Goal: Task Accomplishment & Management: Use online tool/utility

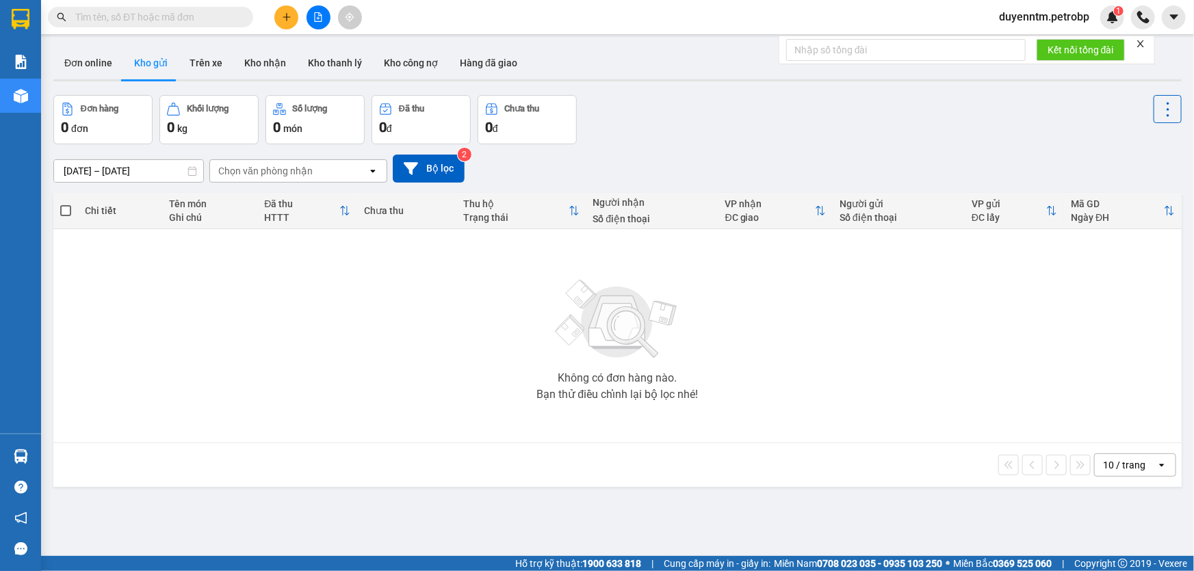
drag, startPoint x: 346, startPoint y: 365, endPoint x: 307, endPoint y: 153, distance: 215.0
click at [346, 364] on div "Không có đơn hàng nào. Bạn thử điều chỉnh lại bộ lọc nhé!" at bounding box center [617, 335] width 1115 height 205
click at [376, 315] on div "Không có đơn hàng nào. Bạn thử điều chỉnh lại bộ lọc nhé!" at bounding box center [617, 335] width 1115 height 205
click at [311, 18] on button at bounding box center [319, 17] width 24 height 24
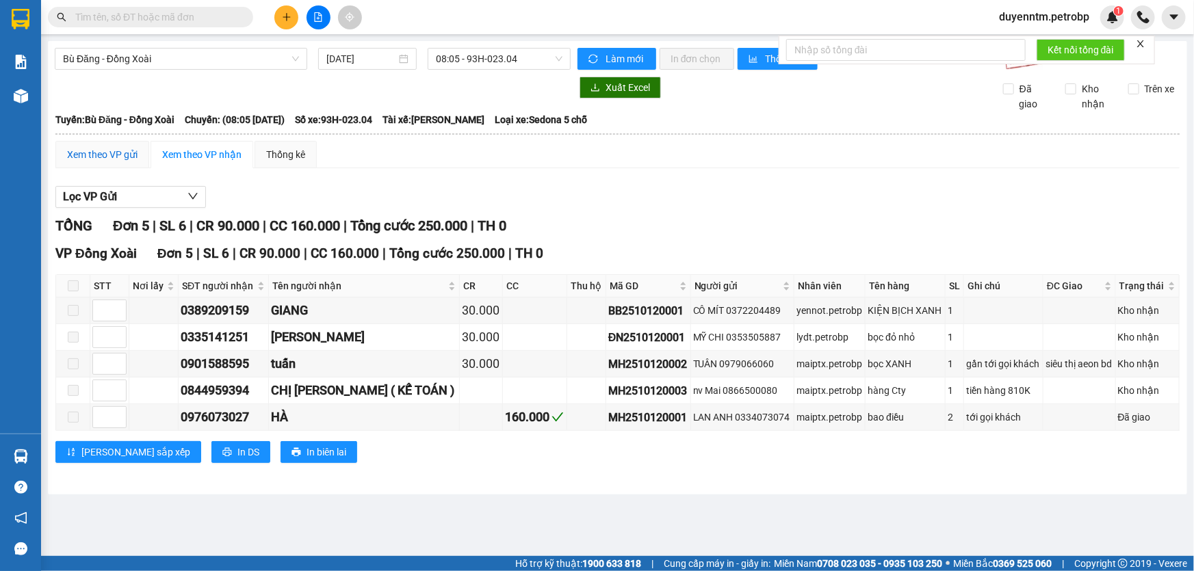
click at [98, 148] on div "Xem theo VP gửi" at bounding box center [102, 154] width 70 height 15
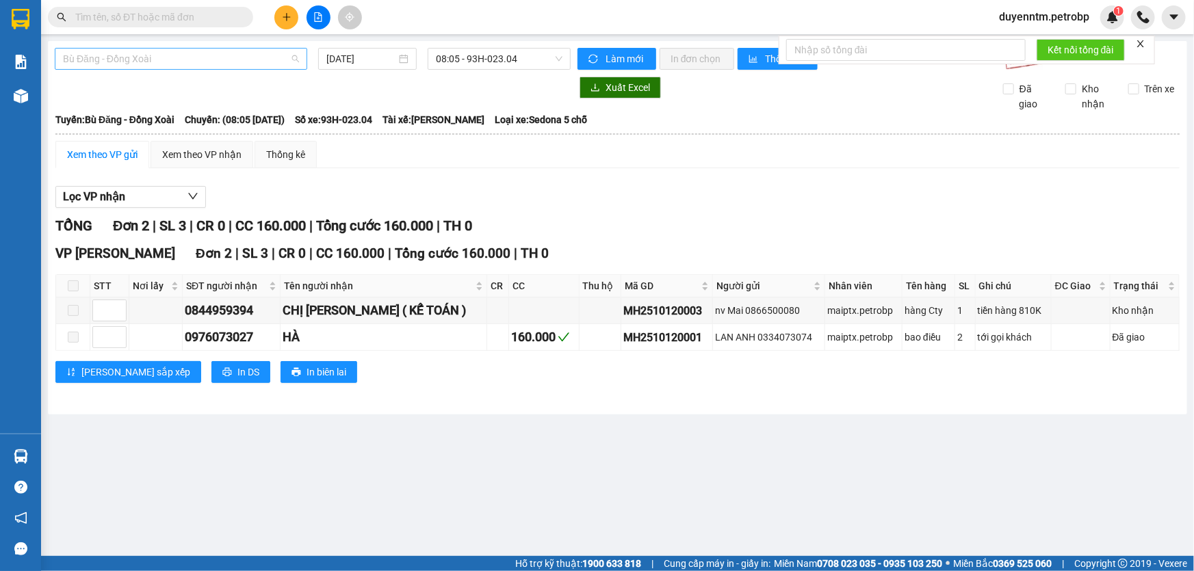
drag, startPoint x: 204, startPoint y: 61, endPoint x: 187, endPoint y: 109, distance: 50.9
click at [205, 60] on span "Bù Đăng - Đồng Xoài" at bounding box center [181, 59] width 236 height 21
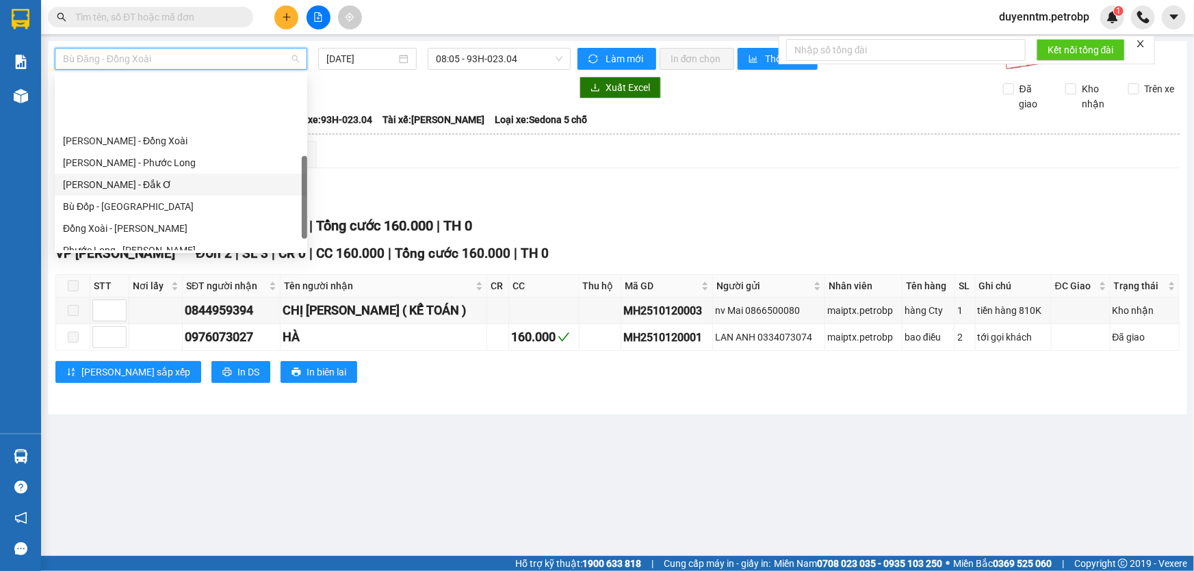
scroll to position [248, 0]
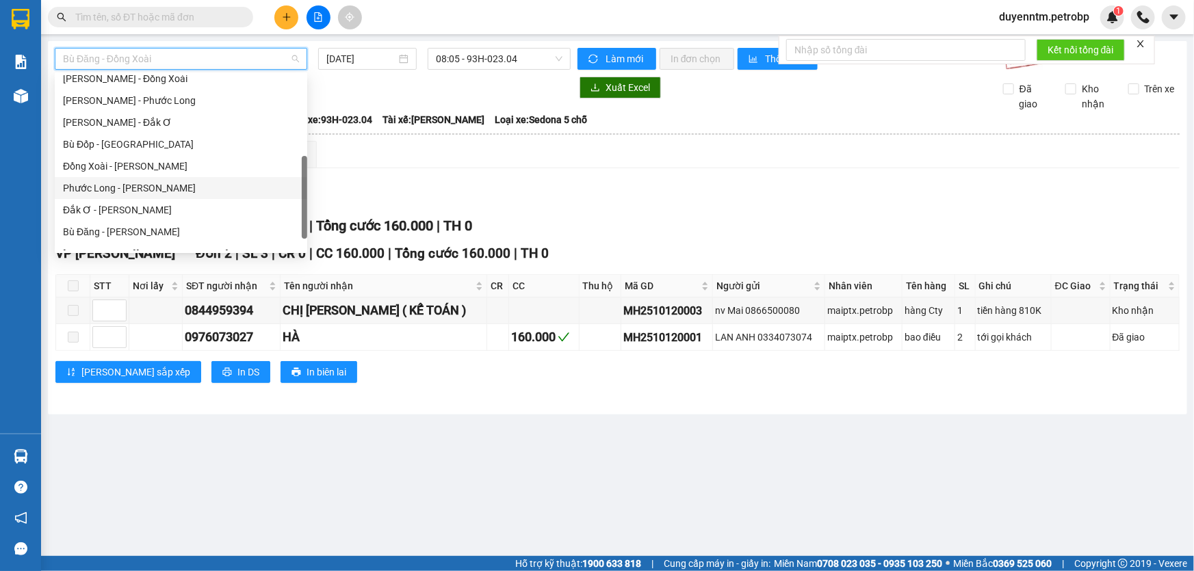
click at [137, 187] on div "Phước Long - [PERSON_NAME]" at bounding box center [181, 188] width 236 height 15
type input "[DATE]"
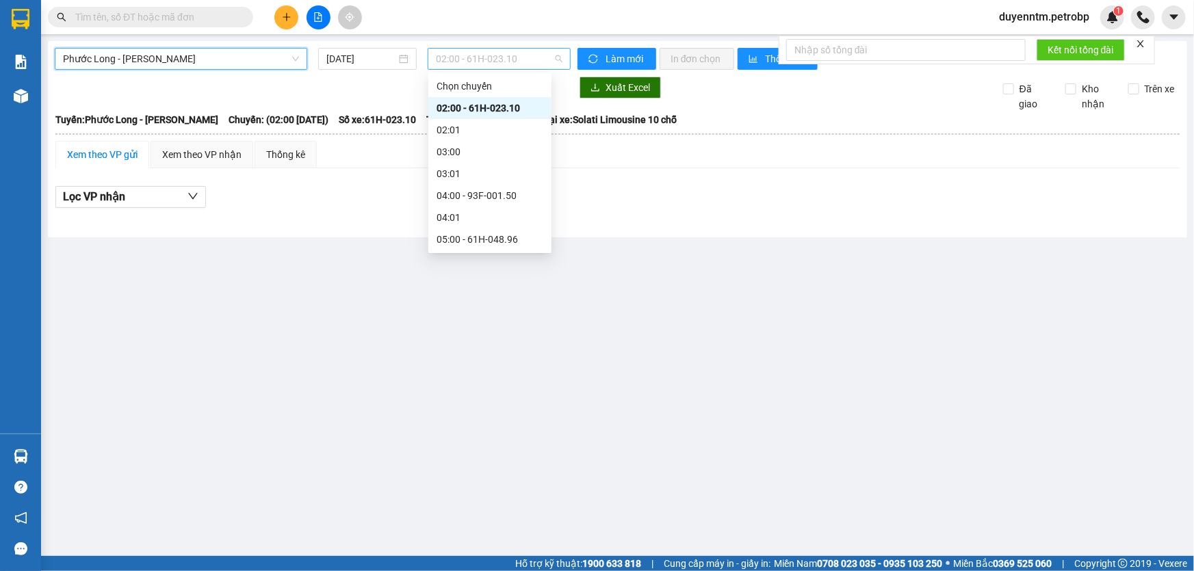
click at [506, 64] on span "02:00 - 61H-023.10" at bounding box center [499, 59] width 127 height 21
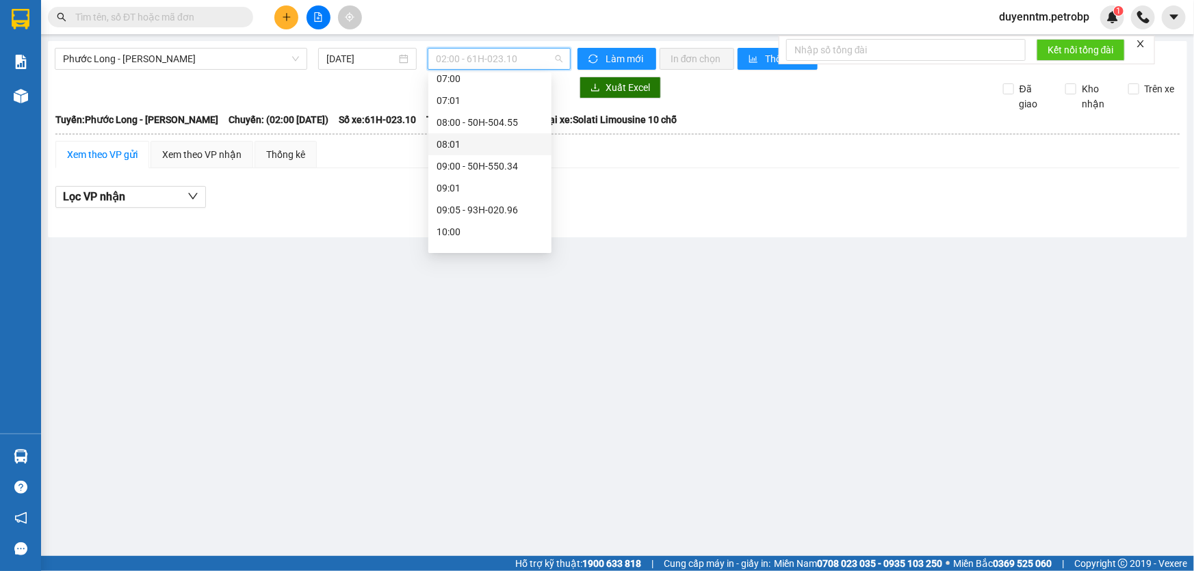
scroll to position [311, 0]
click at [486, 150] on div "09:05 - 93H-020.96" at bounding box center [490, 147] width 107 height 15
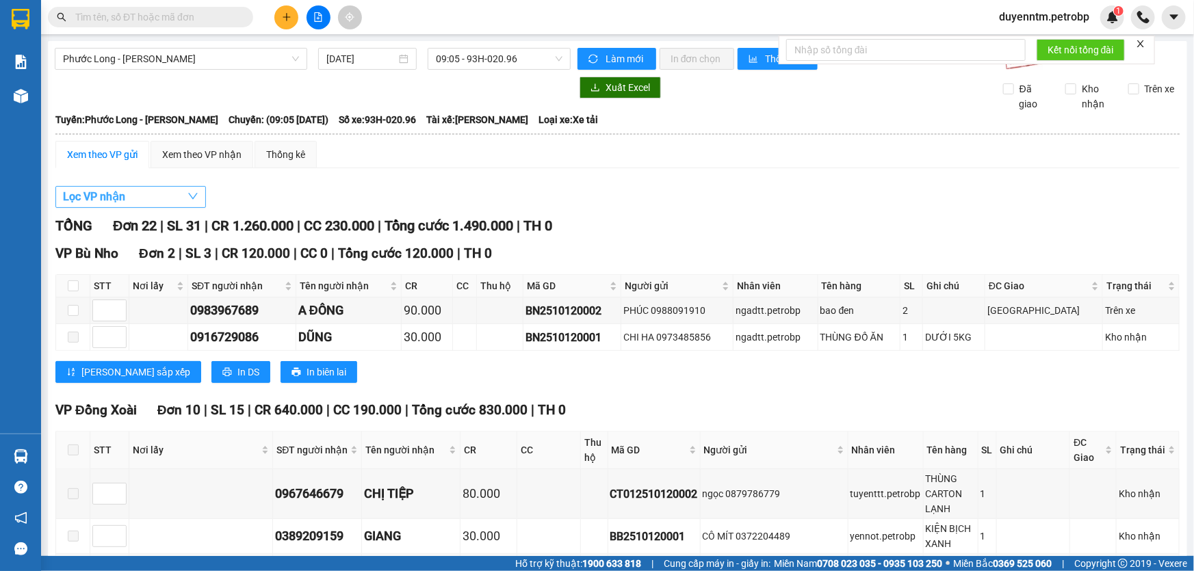
click at [124, 198] on span "Lọc VP nhận" at bounding box center [94, 196] width 62 height 17
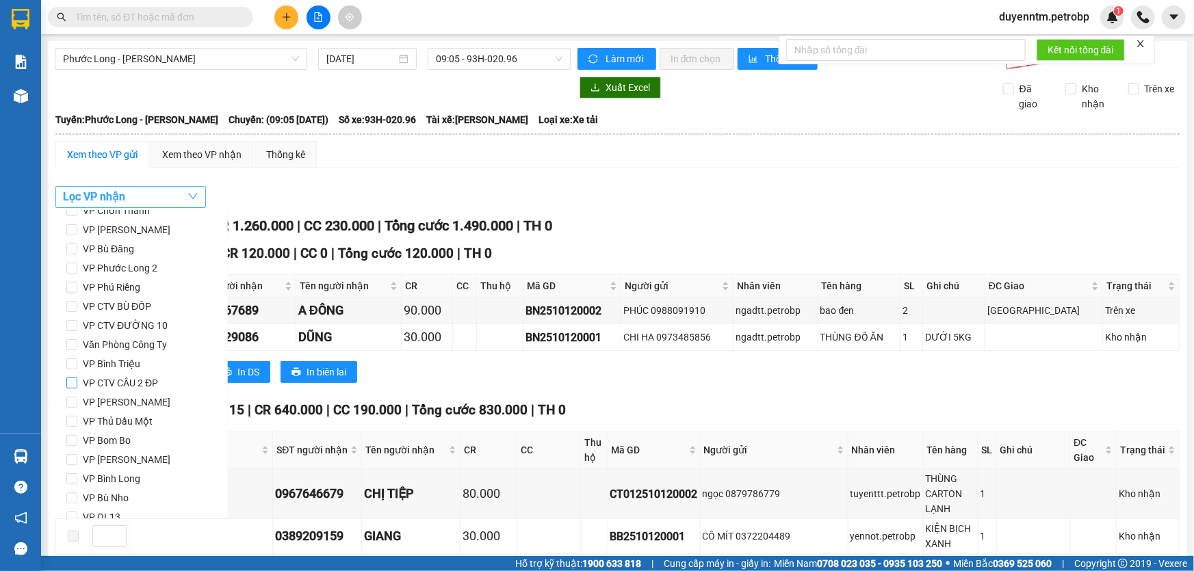
scroll to position [181, 0]
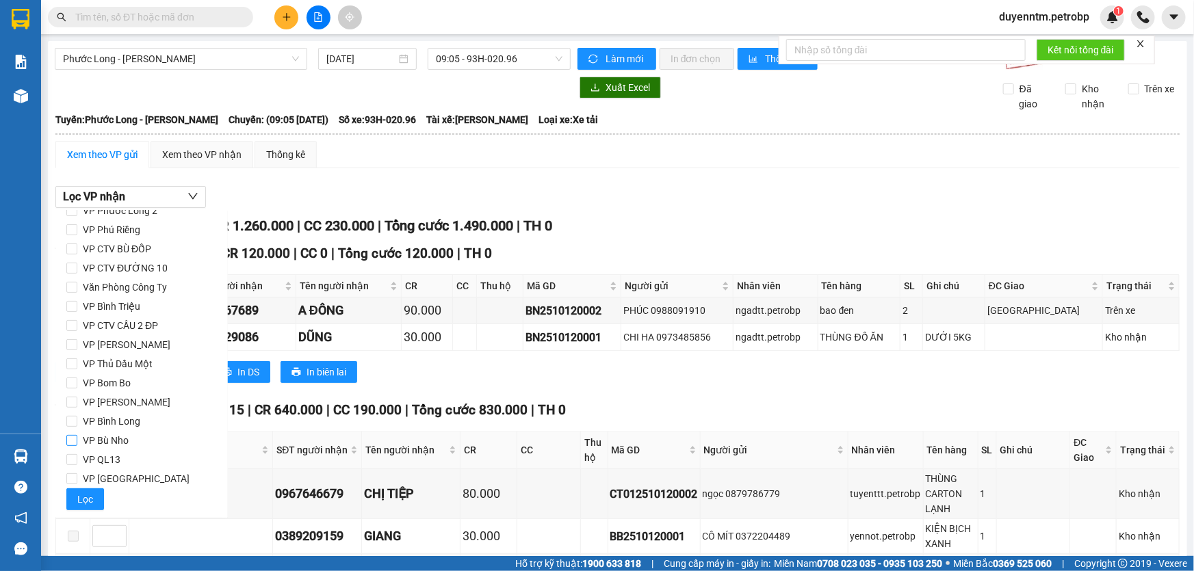
click at [123, 441] on span "VP Bù Nho" at bounding box center [105, 440] width 57 height 19
click at [77, 441] on input "VP Bù Nho" at bounding box center [71, 440] width 11 height 11
checkbox input "true"
click at [120, 482] on span "VP [GEOGRAPHIC_DATA]" at bounding box center [136, 478] width 118 height 19
click at [77, 482] on input "VP [GEOGRAPHIC_DATA]" at bounding box center [71, 479] width 11 height 11
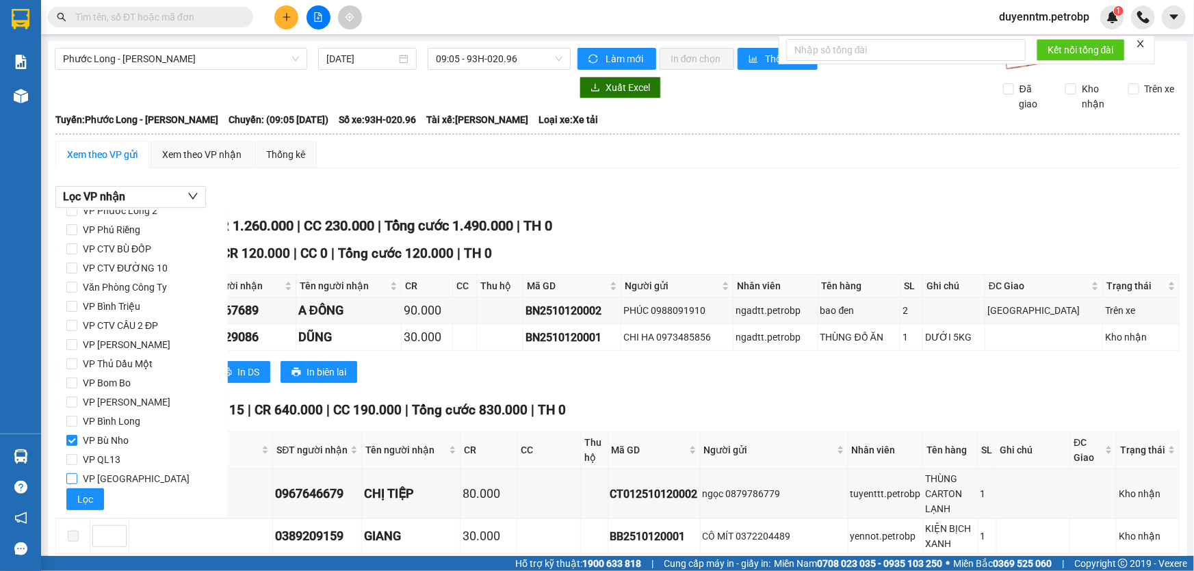
checkbox input "true"
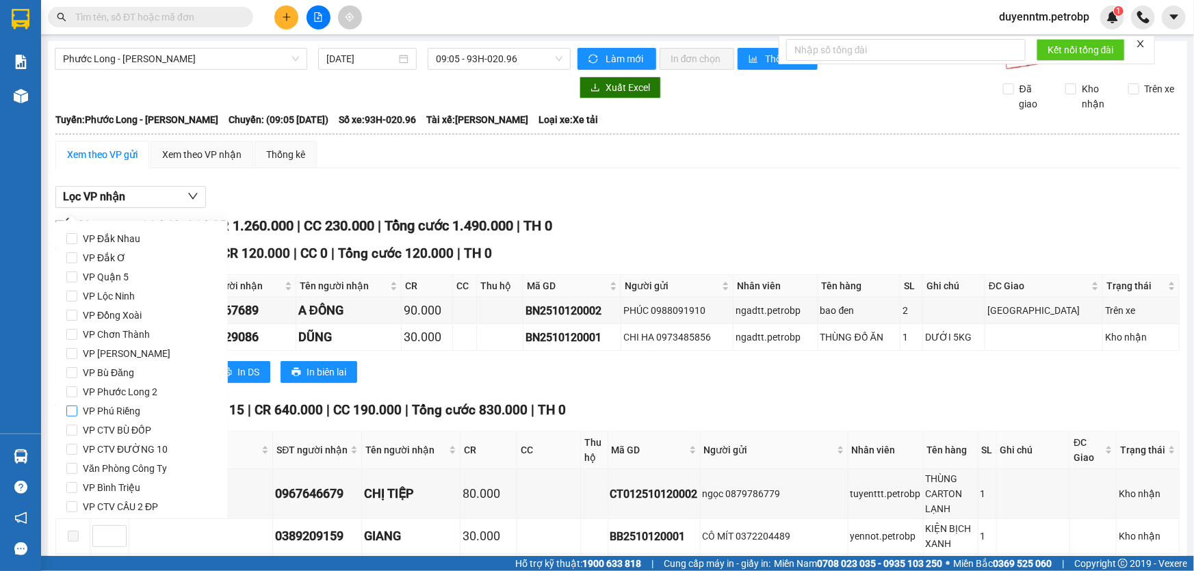
click at [137, 409] on span "VP Phú Riềng" at bounding box center [111, 411] width 68 height 19
click at [77, 409] on input "VP Phú Riềng" at bounding box center [71, 411] width 11 height 11
checkbox input "true"
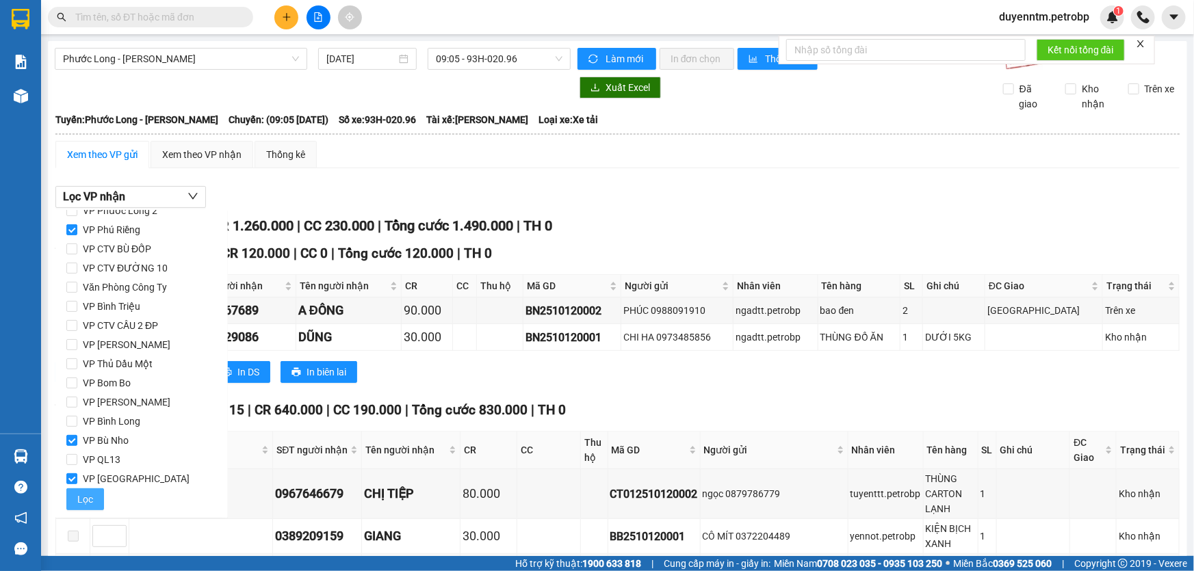
drag, startPoint x: 92, startPoint y: 497, endPoint x: 272, endPoint y: 376, distance: 216.7
click at [93, 495] on button "Lọc" at bounding box center [85, 500] width 38 height 22
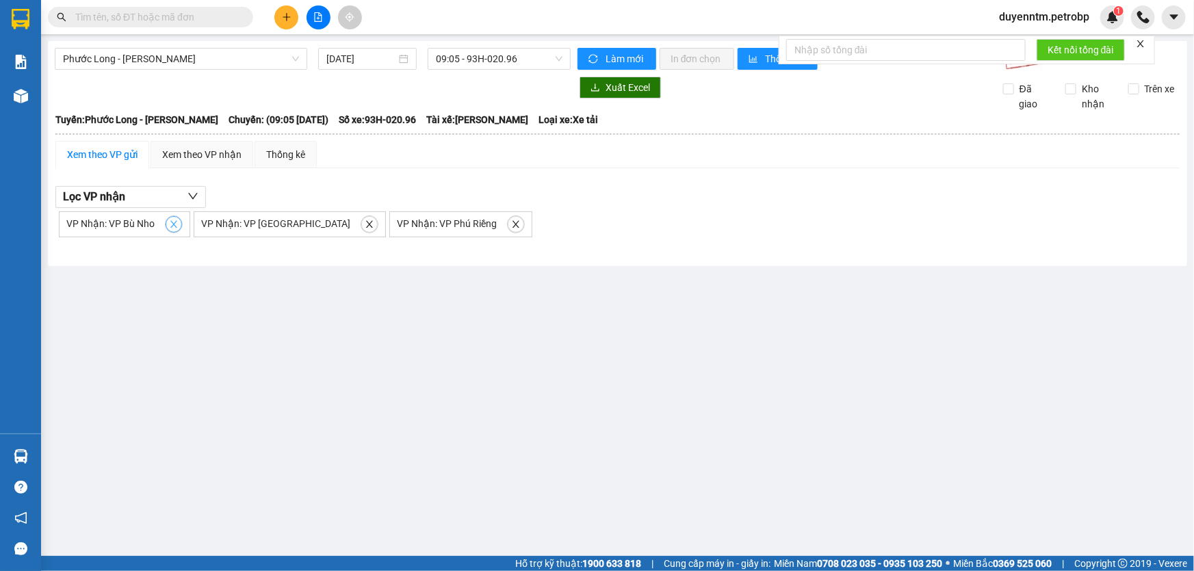
click at [170, 224] on icon "close" at bounding box center [174, 225] width 10 height 10
checkbox input "false"
click at [230, 224] on icon "close" at bounding box center [235, 225] width 10 height 10
checkbox input "false"
click at [185, 222] on icon "close" at bounding box center [186, 225] width 10 height 10
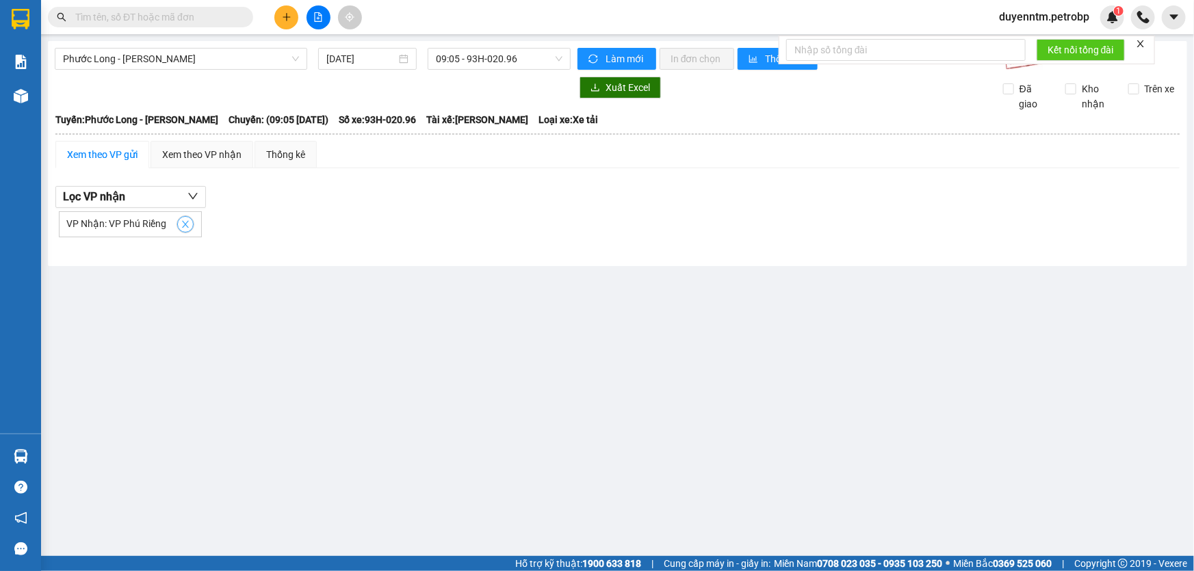
checkbox input "false"
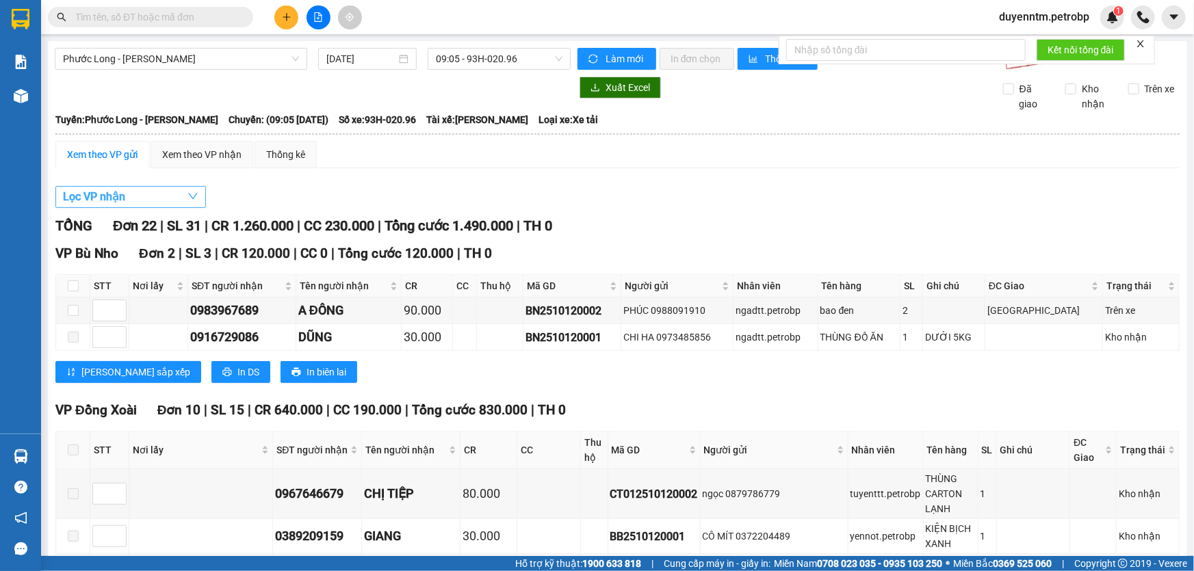
click at [137, 192] on button "Lọc VP nhận" at bounding box center [130, 197] width 151 height 22
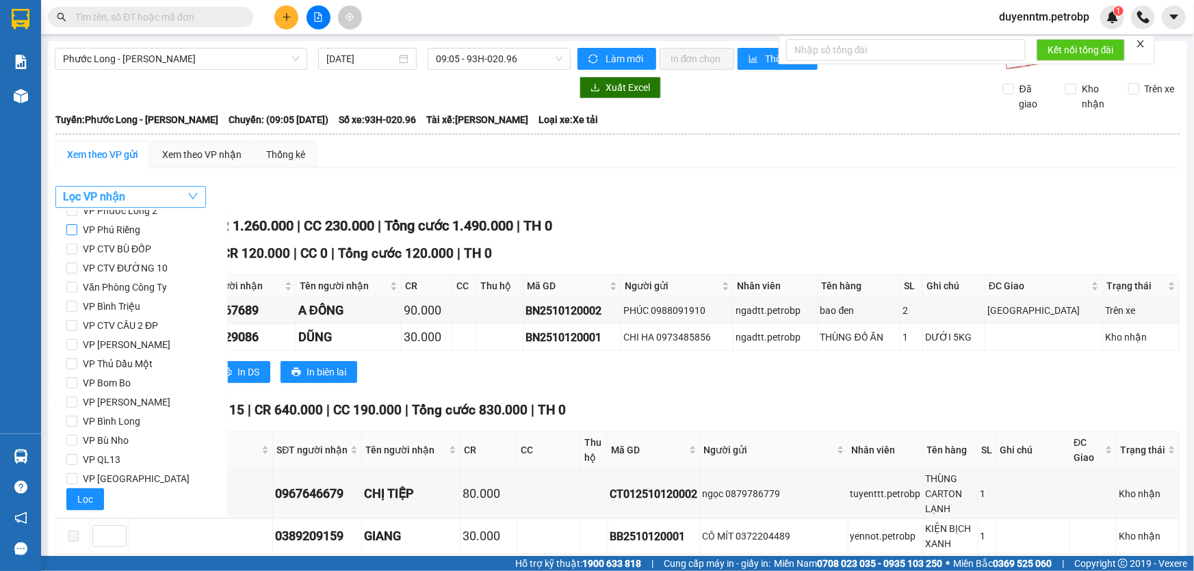
scroll to position [0, 0]
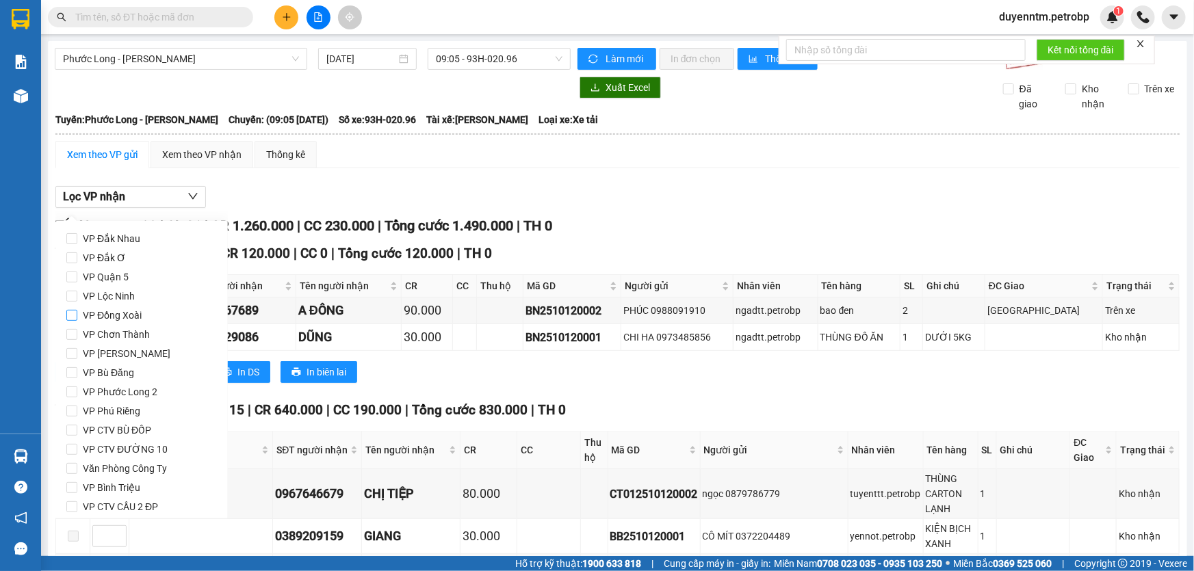
click at [125, 320] on span "VP Đồng Xoài" at bounding box center [112, 315] width 70 height 19
click at [77, 320] on input "VP Đồng Xoài" at bounding box center [71, 315] width 11 height 11
checkbox input "true"
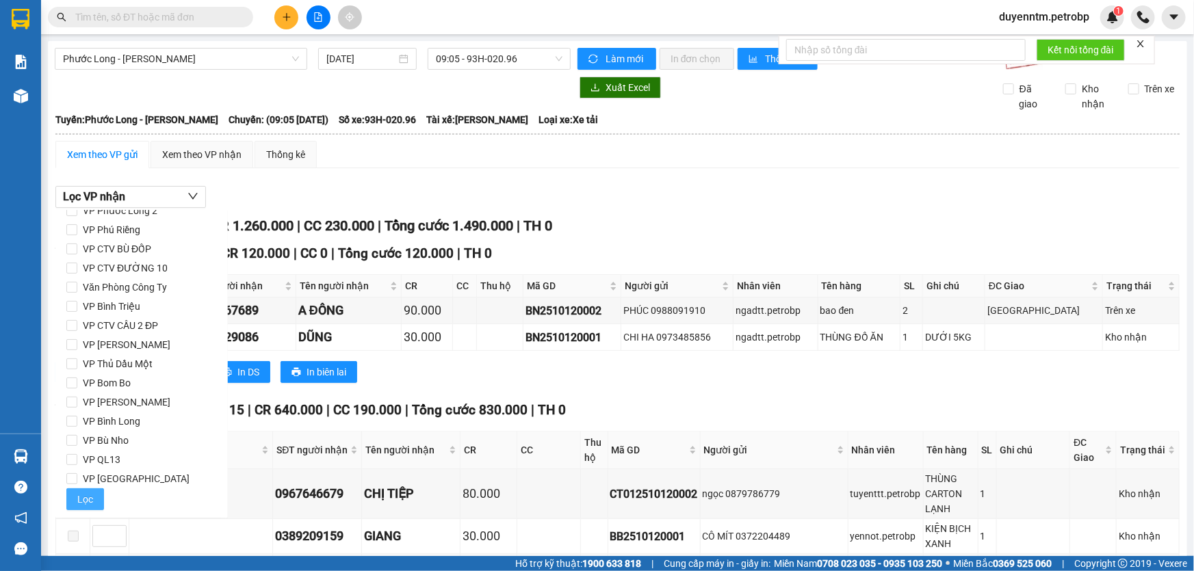
click at [79, 500] on span "Lọc" at bounding box center [85, 499] width 16 height 15
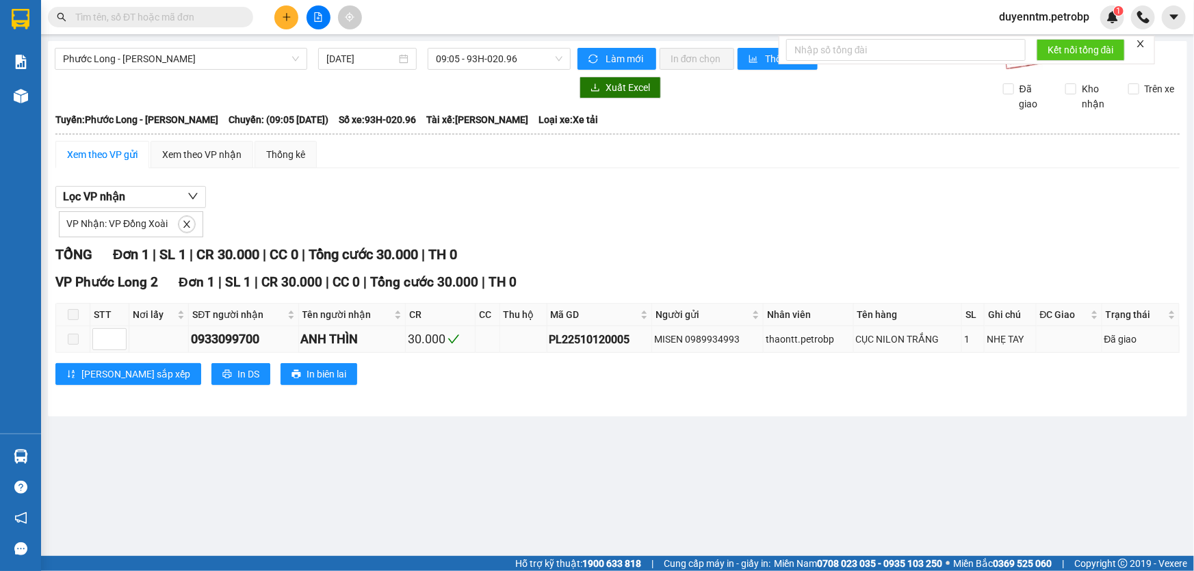
click at [583, 338] on div "PL22510120005" at bounding box center [599, 339] width 101 height 17
copy div "PL22510120005"
paste input "PL22510120005"
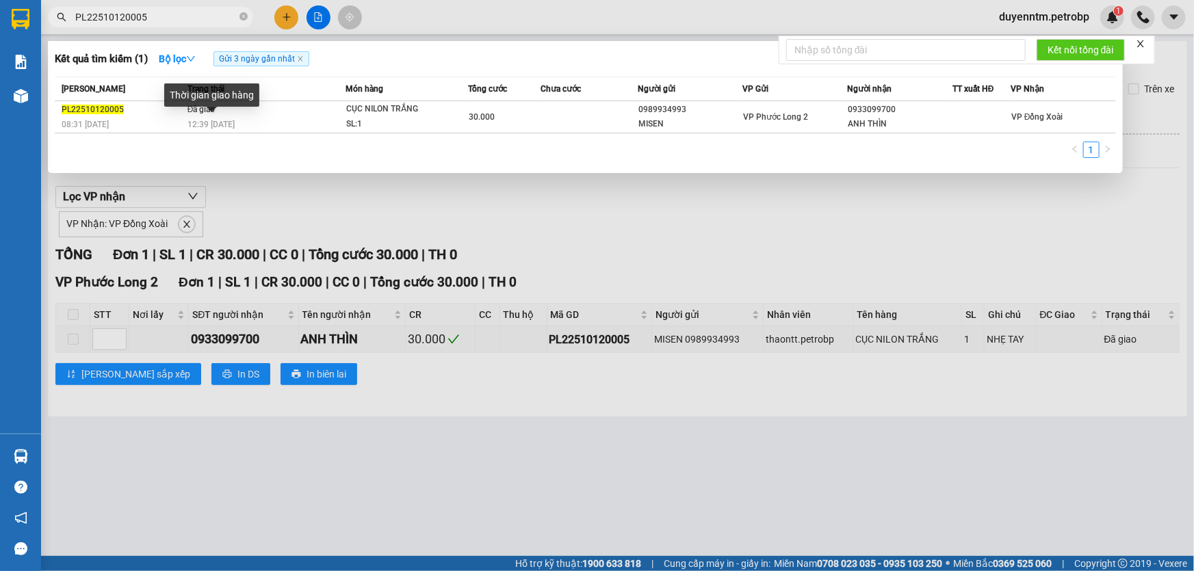
type input "PL22510120005"
click at [198, 107] on div "Thời gian giao hàng" at bounding box center [211, 99] width 95 height 33
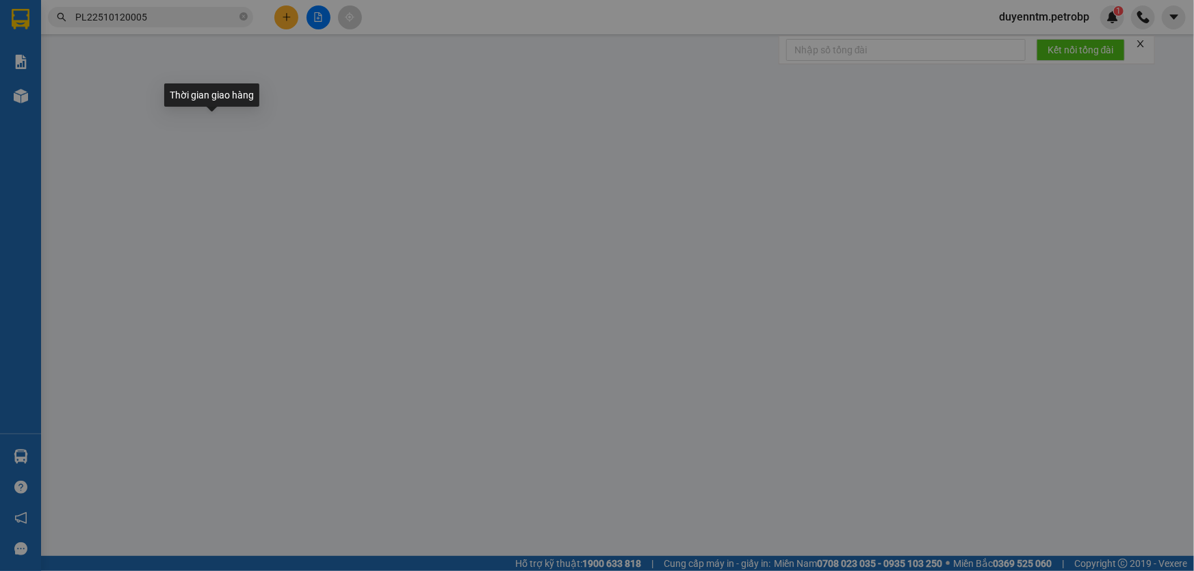
type input "0989934993"
type input "MISEN"
type input "0933099700"
type input "ANH THÌN"
type input "30.000"
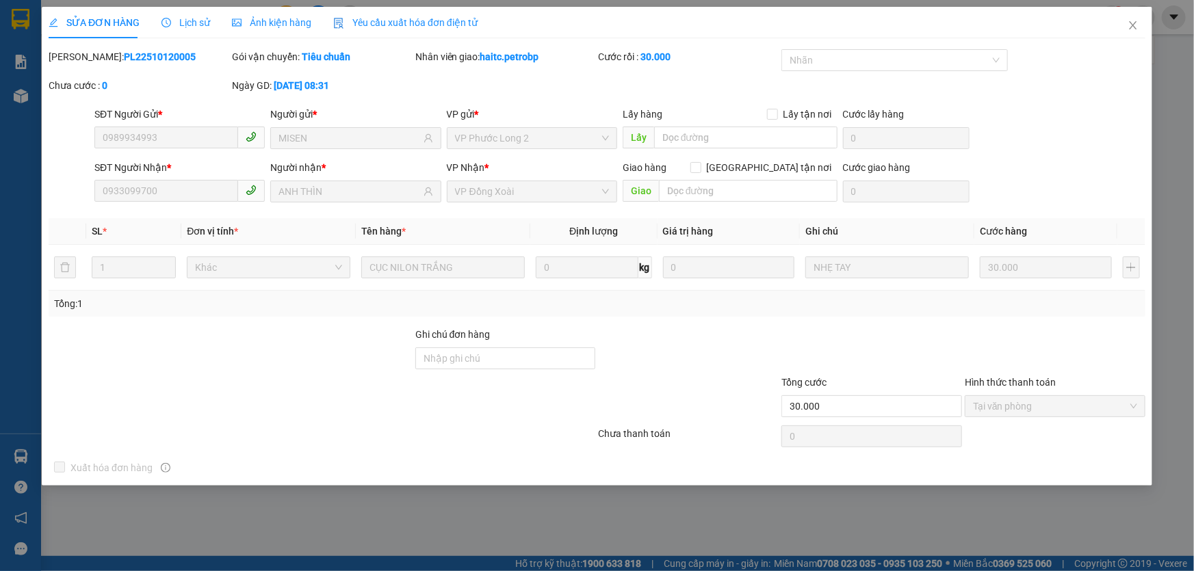
click at [171, 18] on span "Lịch sử" at bounding box center [185, 22] width 49 height 11
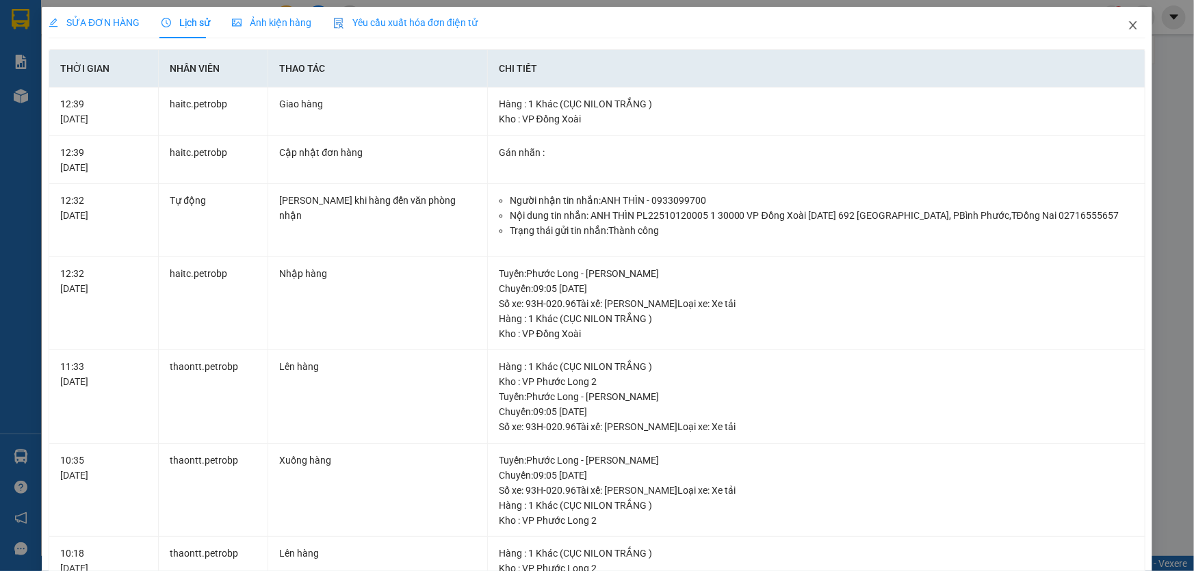
click at [1128, 26] on icon "close" at bounding box center [1133, 25] width 11 height 11
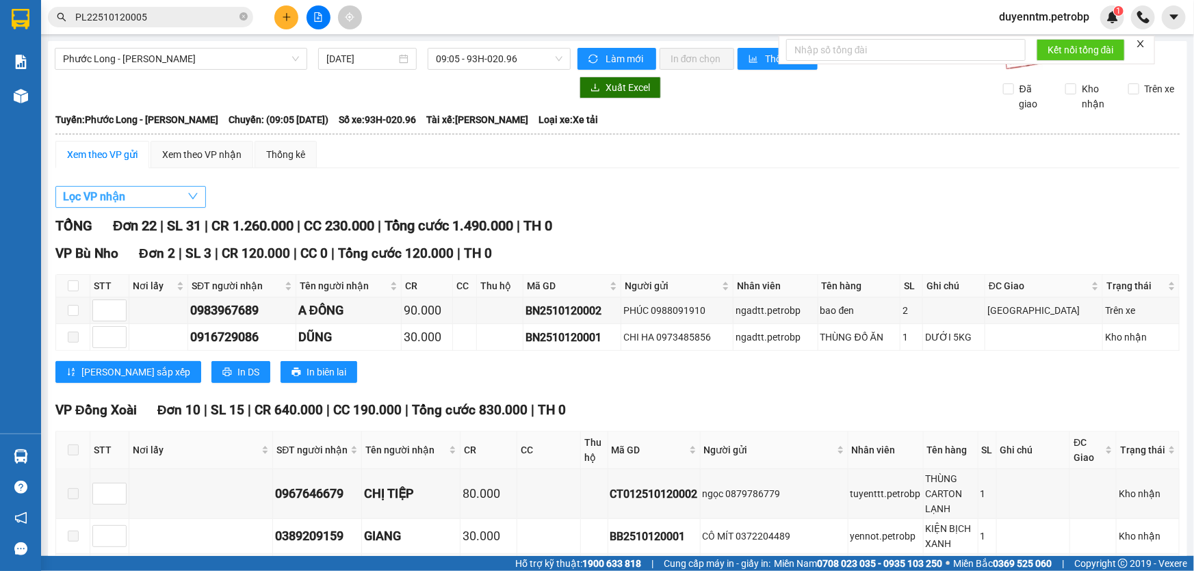
click at [166, 198] on button "Lọc VP nhận" at bounding box center [130, 197] width 151 height 22
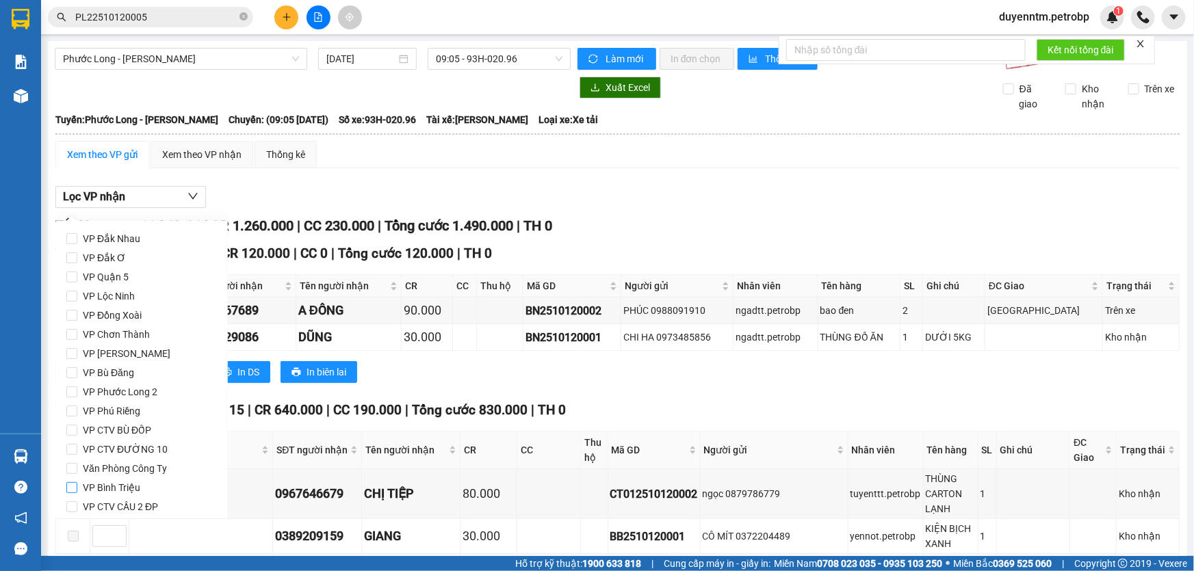
click at [117, 486] on span "VP Bình Triệu" at bounding box center [111, 487] width 68 height 19
click at [77, 486] on input "VP Bình Triệu" at bounding box center [71, 487] width 11 height 11
checkbox input "true"
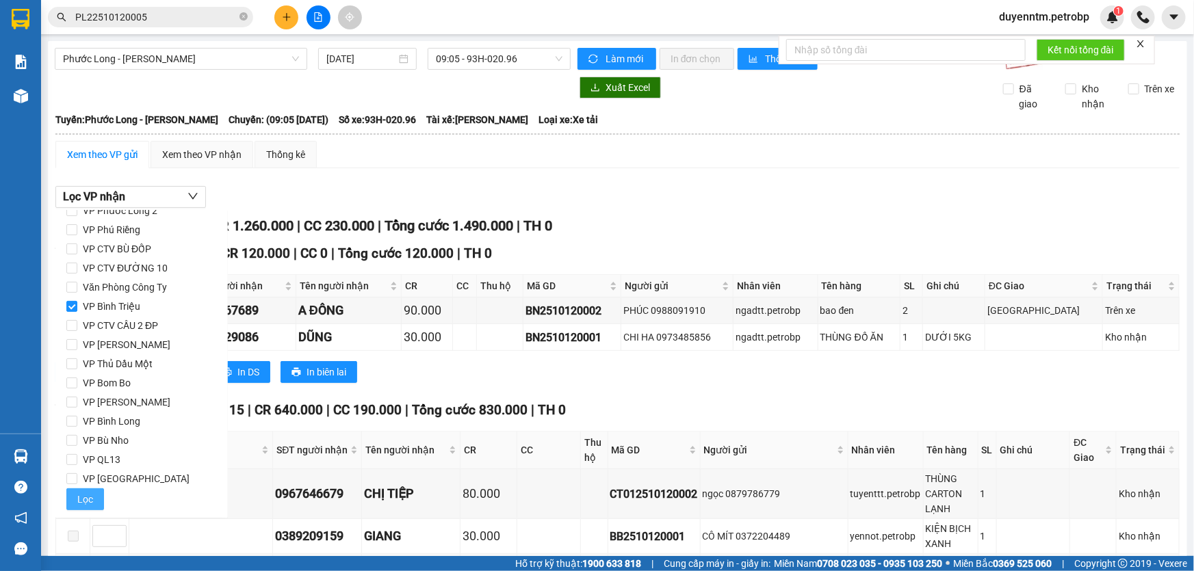
click at [91, 494] on span "Lọc" at bounding box center [85, 499] width 16 height 15
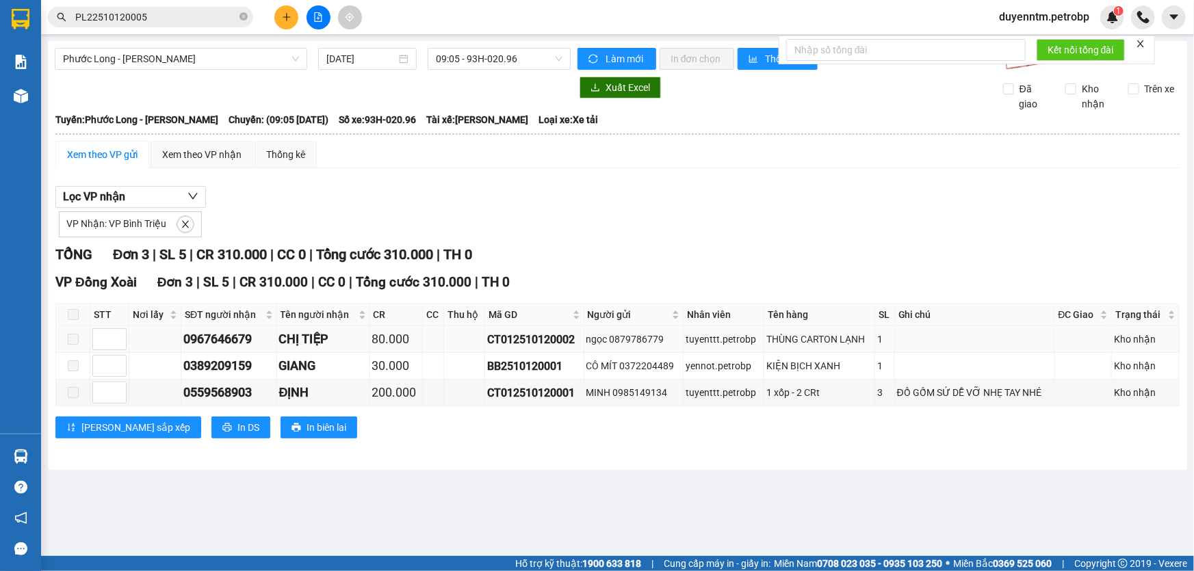
click at [511, 343] on div "CT012510120002" at bounding box center [534, 339] width 94 height 17
copy div "CT012510120002"
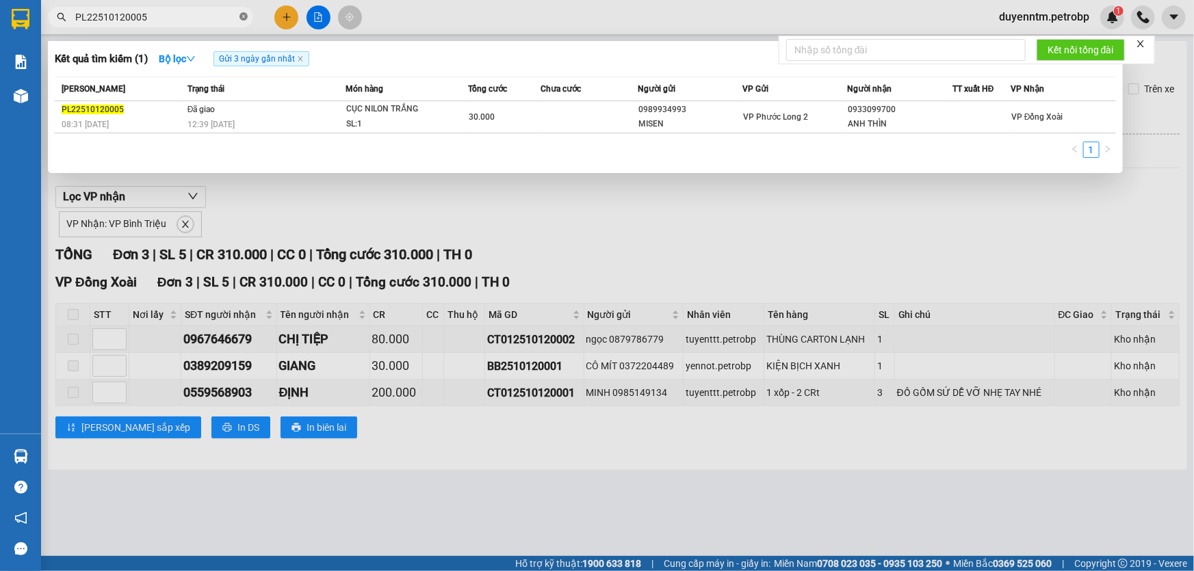
click at [241, 16] on icon "close-circle" at bounding box center [244, 16] width 8 height 8
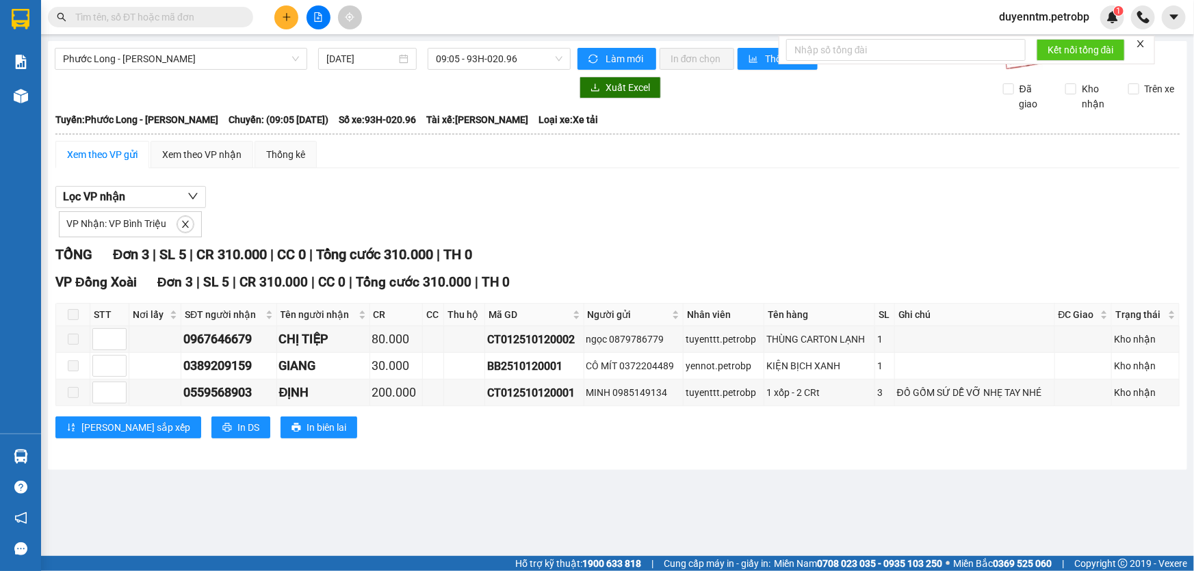
paste input "CT012510120002"
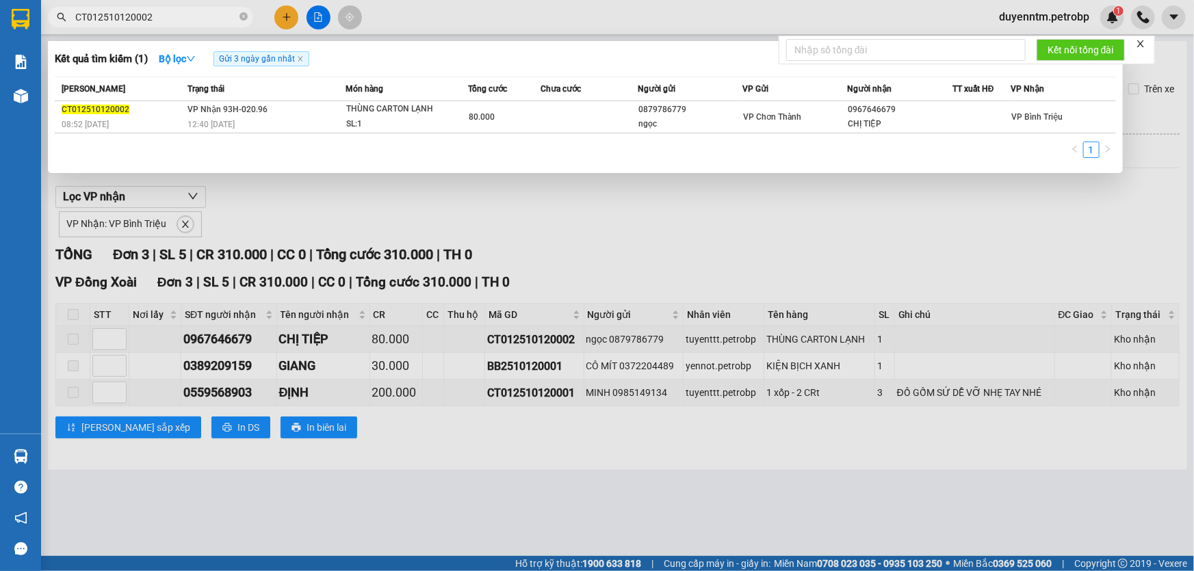
type input "CT012510120002"
click at [294, 212] on div at bounding box center [597, 285] width 1194 height 571
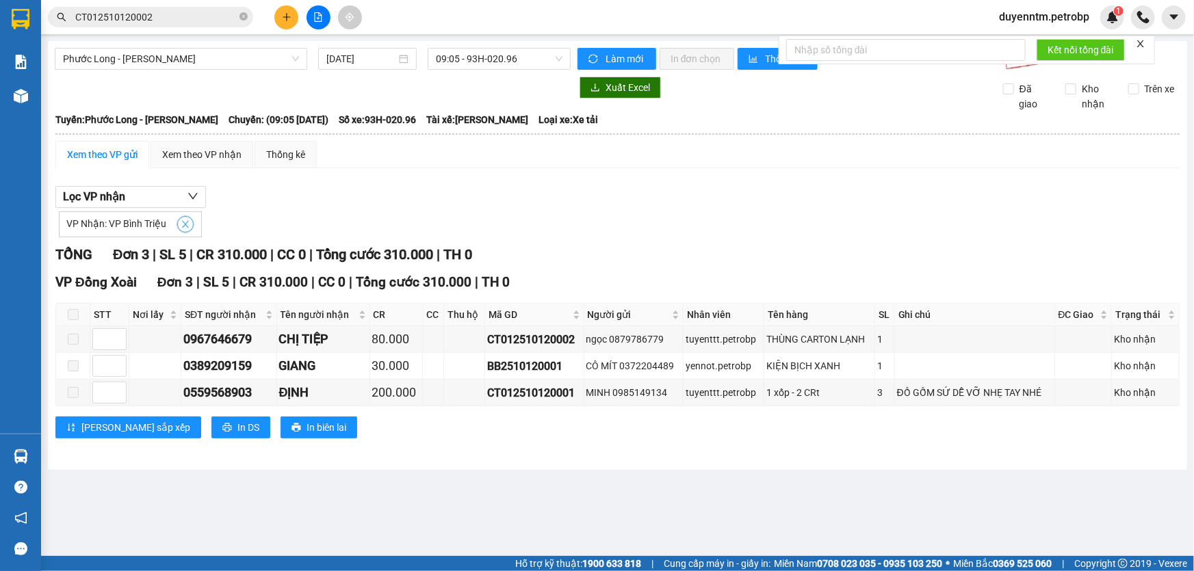
click at [185, 222] on icon "close" at bounding box center [186, 225] width 10 height 10
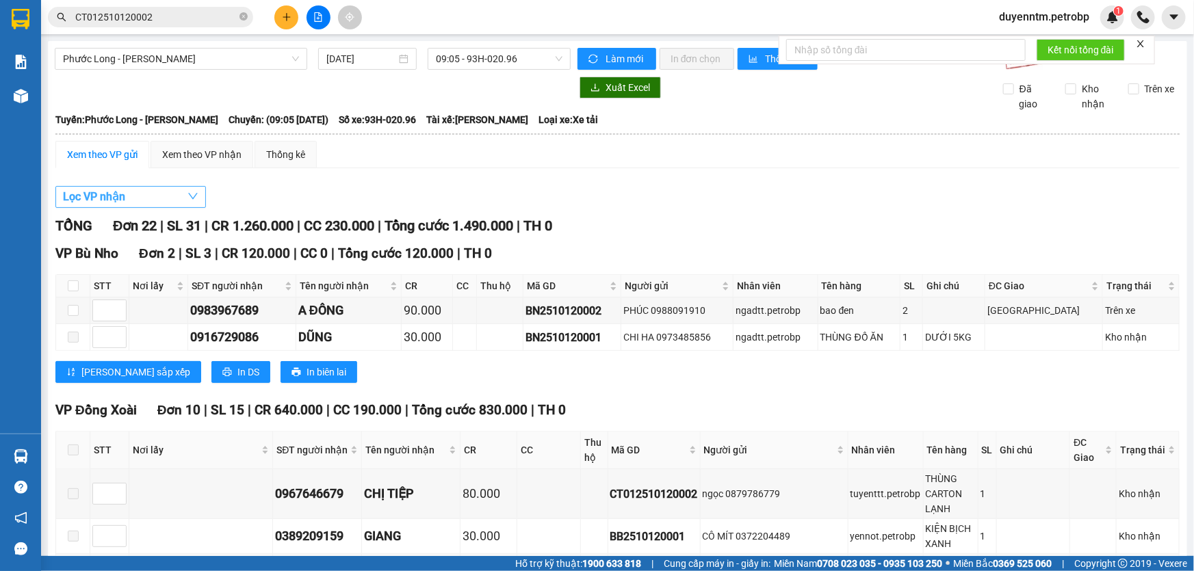
click at [172, 199] on button "Lọc VP nhận" at bounding box center [130, 197] width 151 height 22
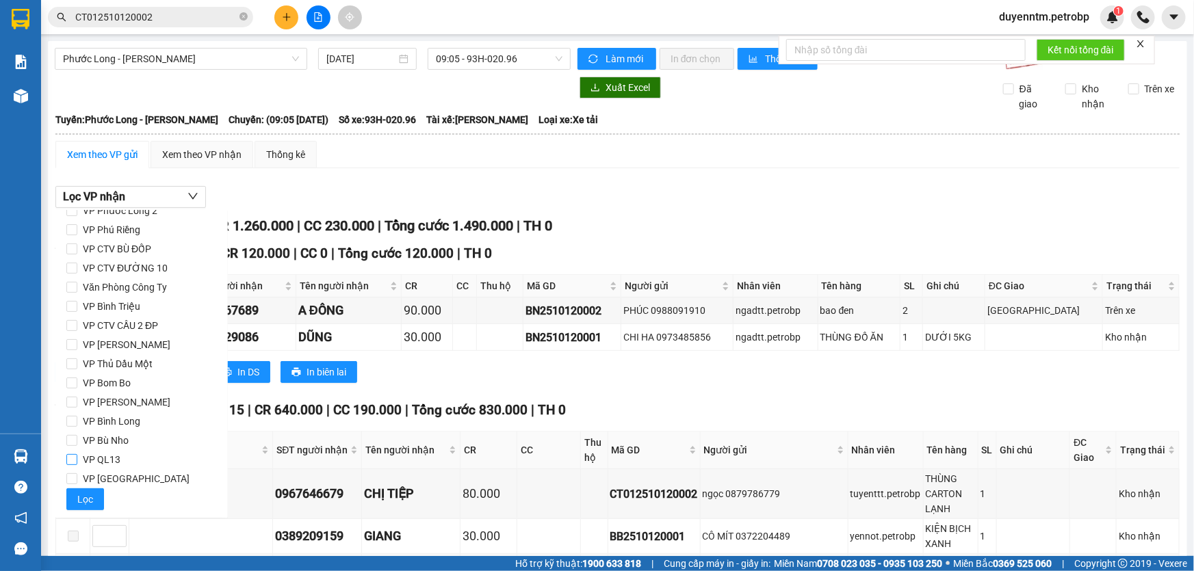
click at [122, 453] on span "VP QL13" at bounding box center [101, 459] width 49 height 19
click at [77, 454] on input "VP QL13" at bounding box center [71, 459] width 11 height 11
checkbox input "true"
click at [92, 495] on button "Lọc" at bounding box center [85, 500] width 38 height 22
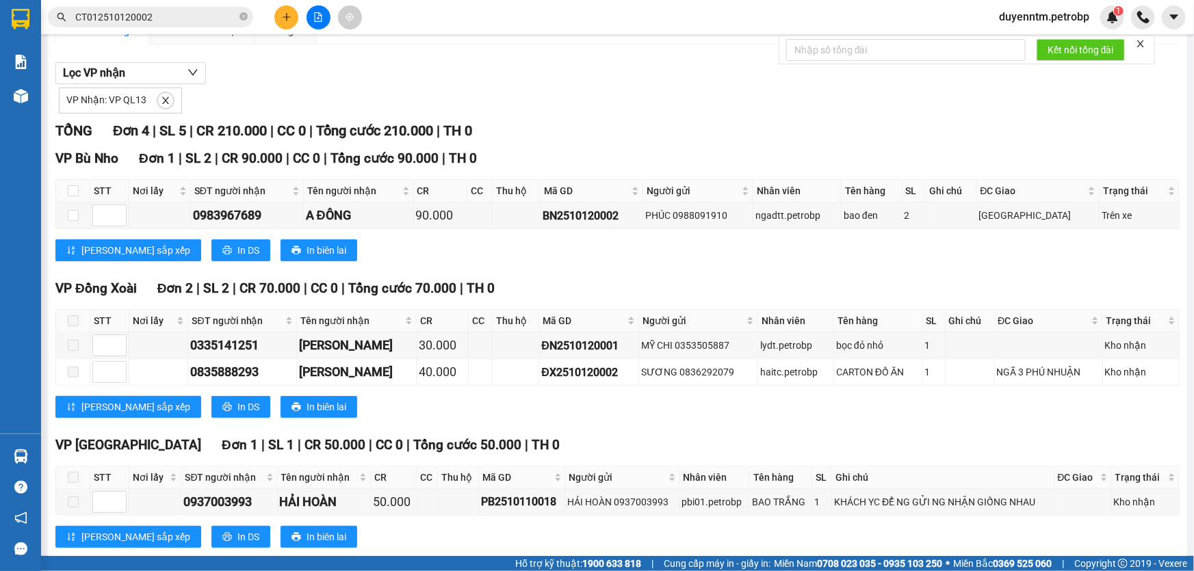
scroll to position [0, 0]
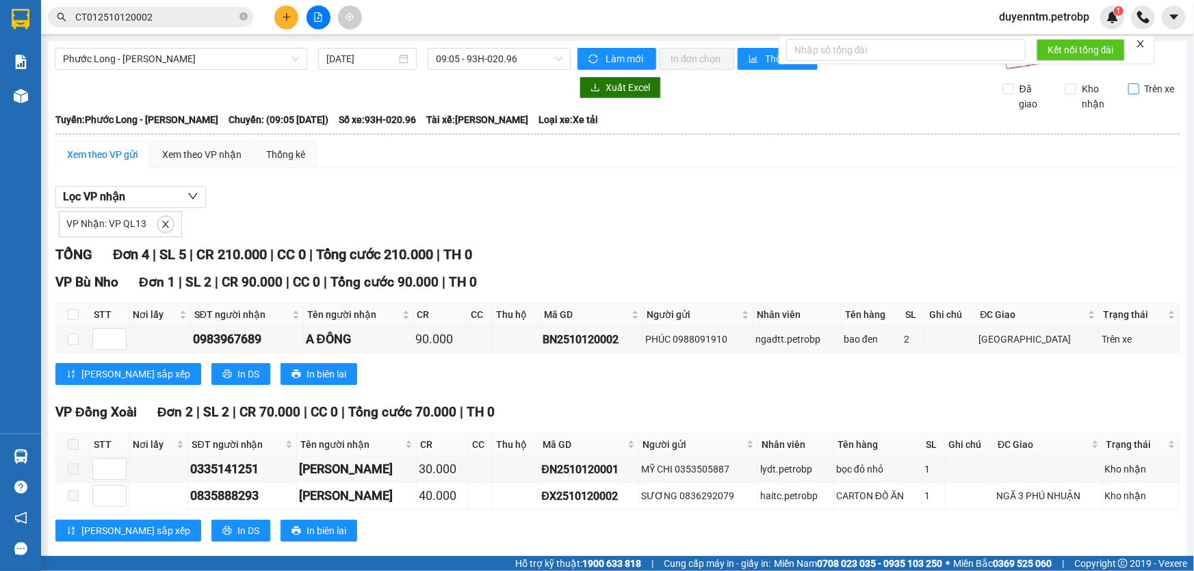
click at [1128, 89] on input "Trên xe" at bounding box center [1133, 88] width 11 height 11
checkbox input "true"
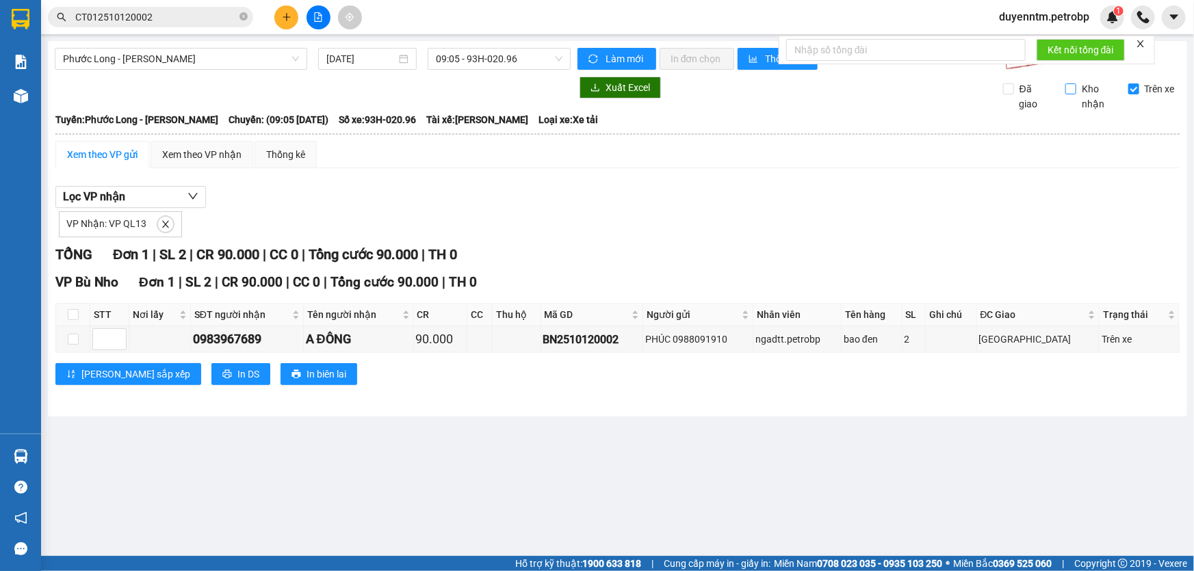
click at [1072, 89] on input "Kho nhận" at bounding box center [1070, 88] width 11 height 11
checkbox input "true"
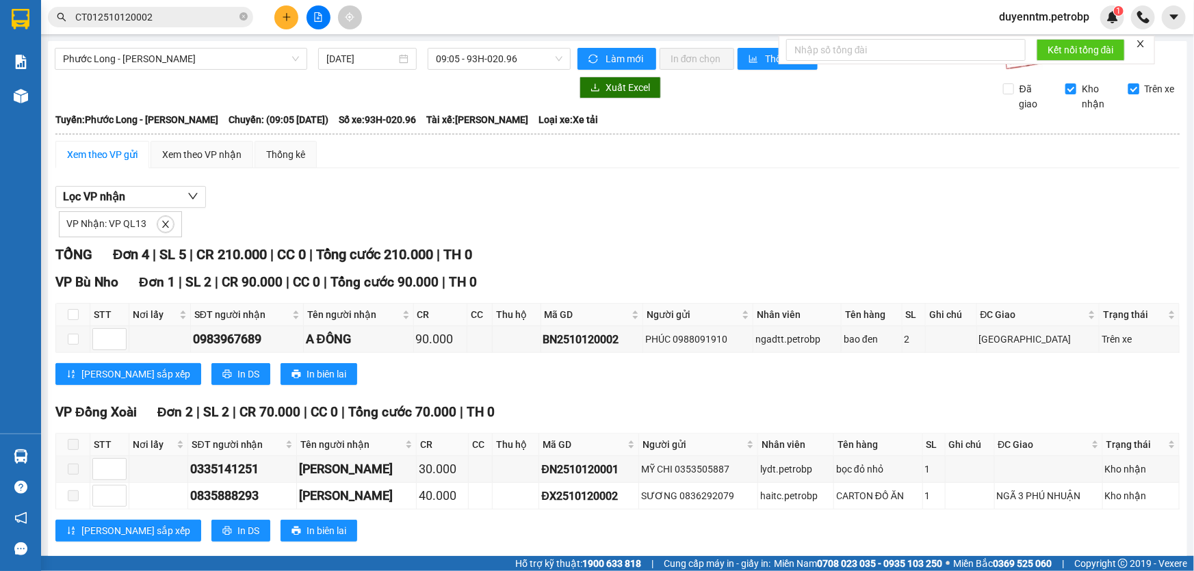
click at [1128, 88] on input "Trên xe" at bounding box center [1133, 88] width 11 height 11
checkbox input "false"
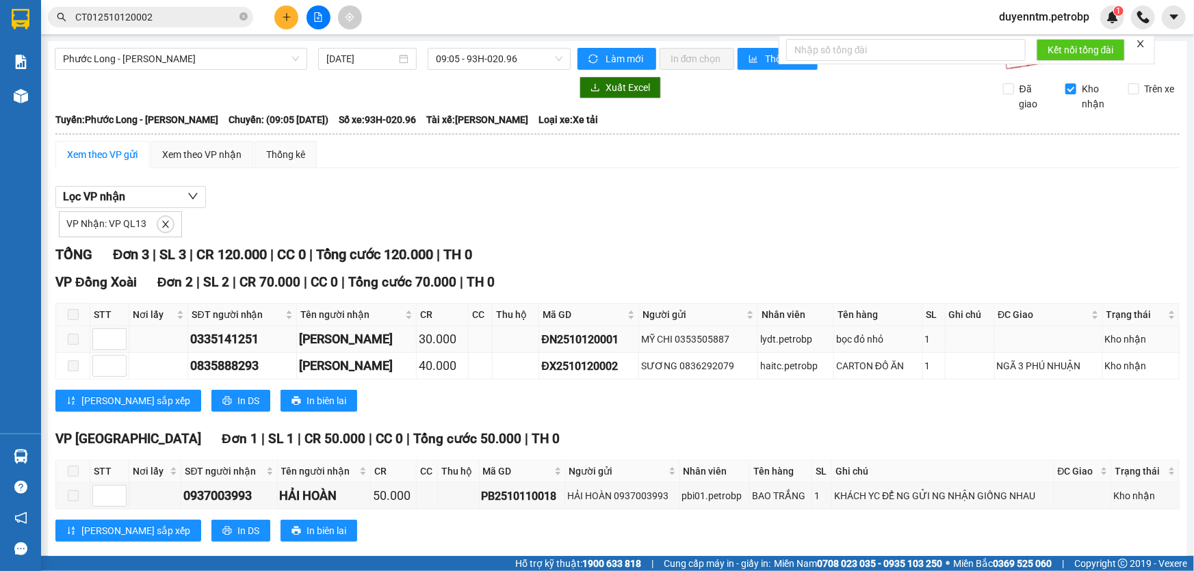
click at [552, 339] on div "ĐN2510120001" at bounding box center [588, 339] width 95 height 17
copy div "ĐN2510120001"
click at [246, 14] on icon "close-circle" at bounding box center [244, 16] width 8 height 8
paste input "ĐN2510120001"
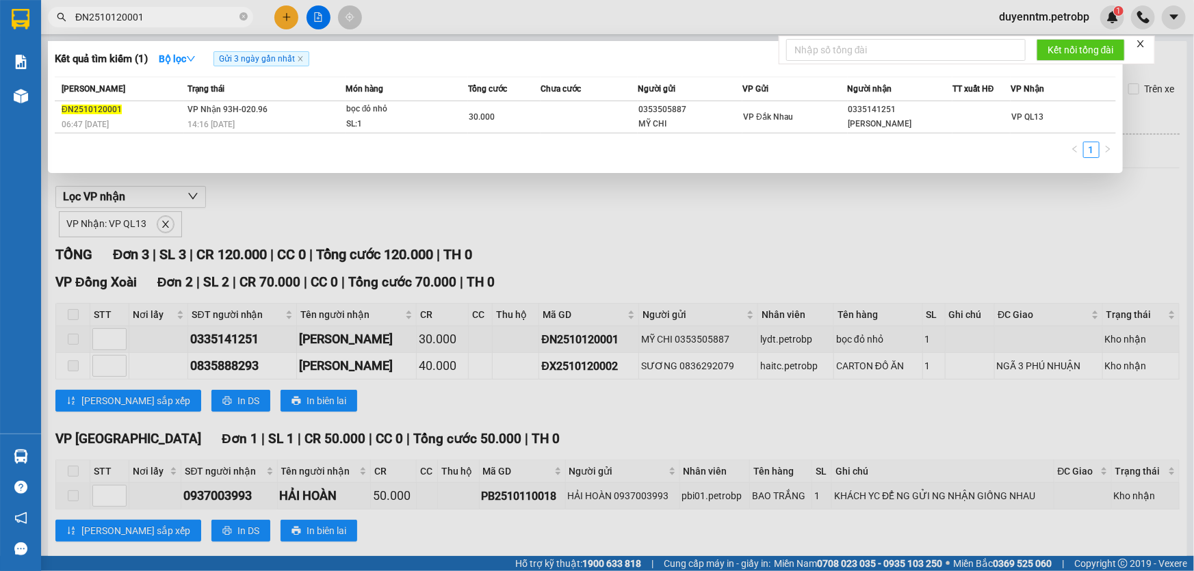
type input "ĐN2510120001"
click at [297, 188] on div at bounding box center [597, 285] width 1194 height 571
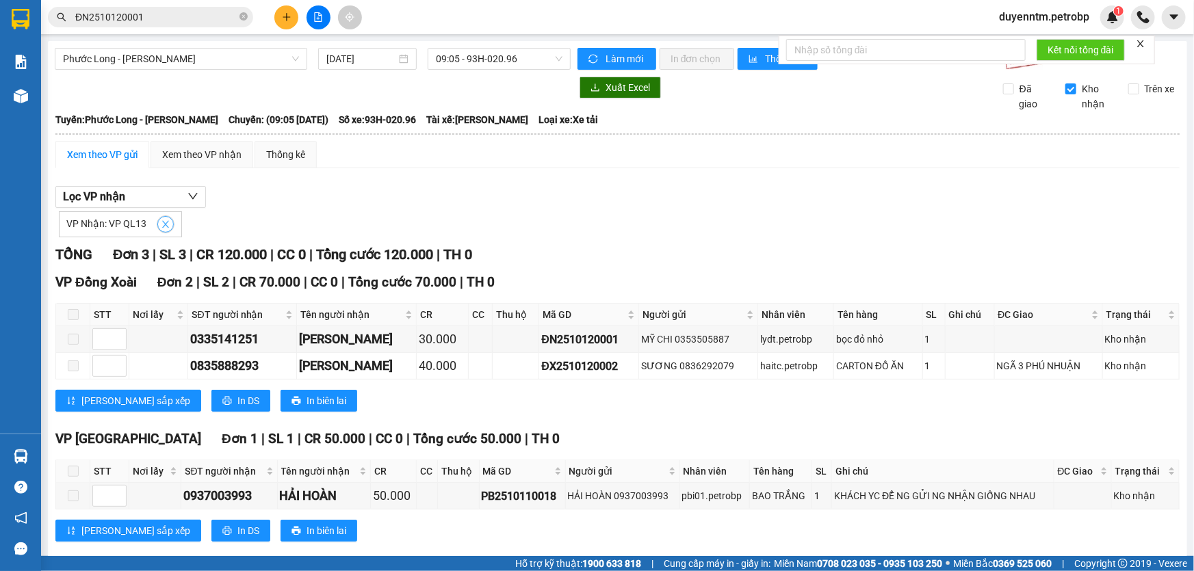
click at [160, 218] on button "button" at bounding box center [165, 224] width 16 height 16
checkbox input "false"
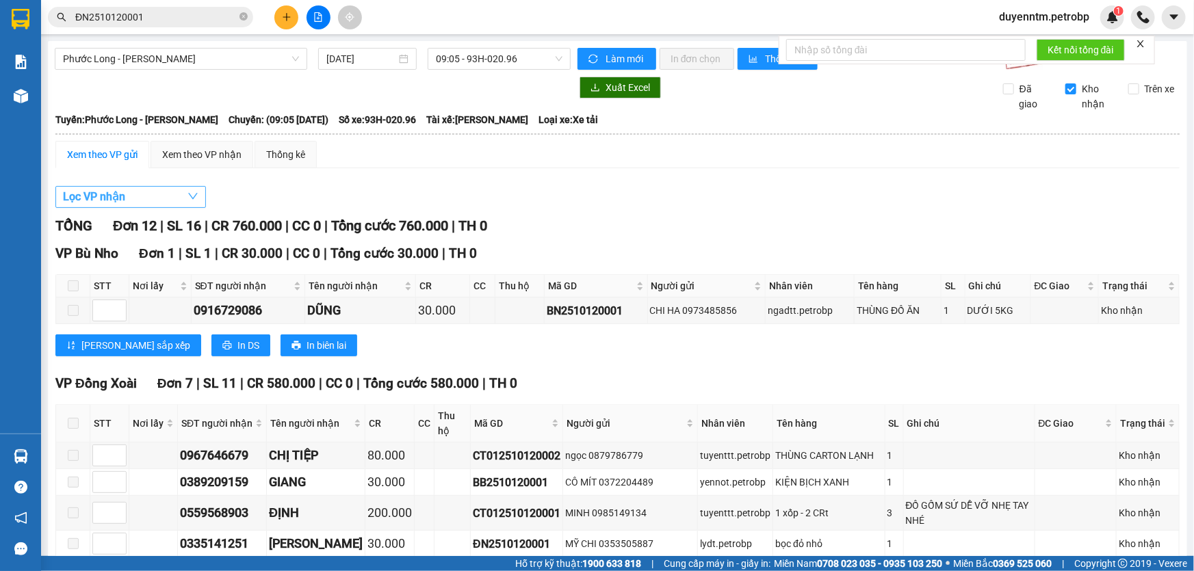
click at [155, 192] on button "Lọc VP nhận" at bounding box center [130, 197] width 151 height 22
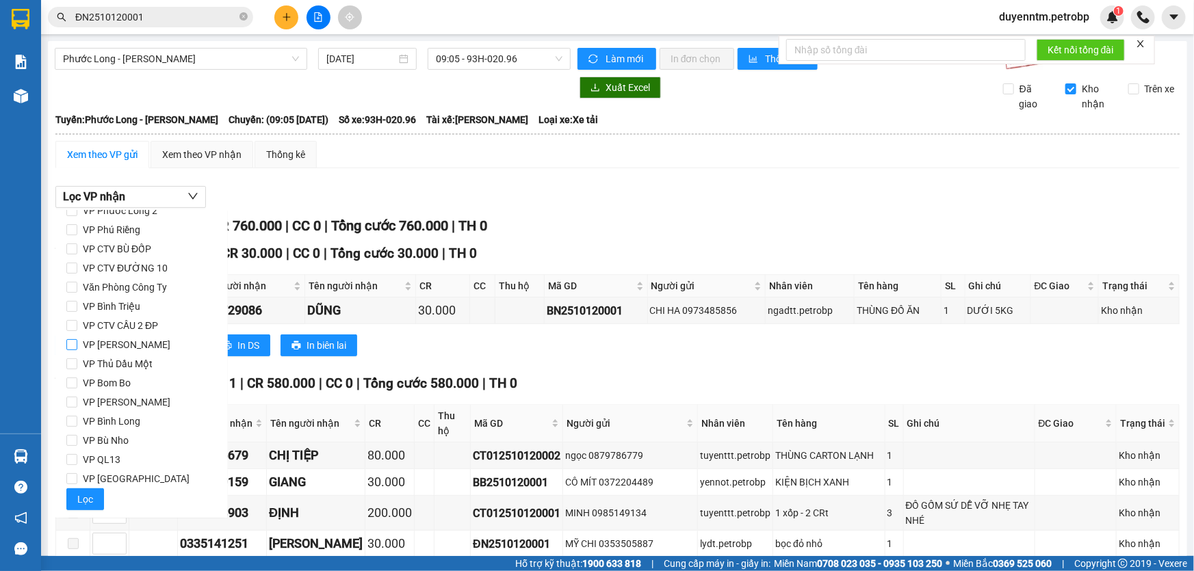
click at [155, 352] on span "VP [PERSON_NAME]" at bounding box center [126, 344] width 99 height 19
click at [77, 350] on input "VP [PERSON_NAME]" at bounding box center [71, 344] width 11 height 11
click at [79, 504] on span "Lọc" at bounding box center [85, 499] width 16 height 15
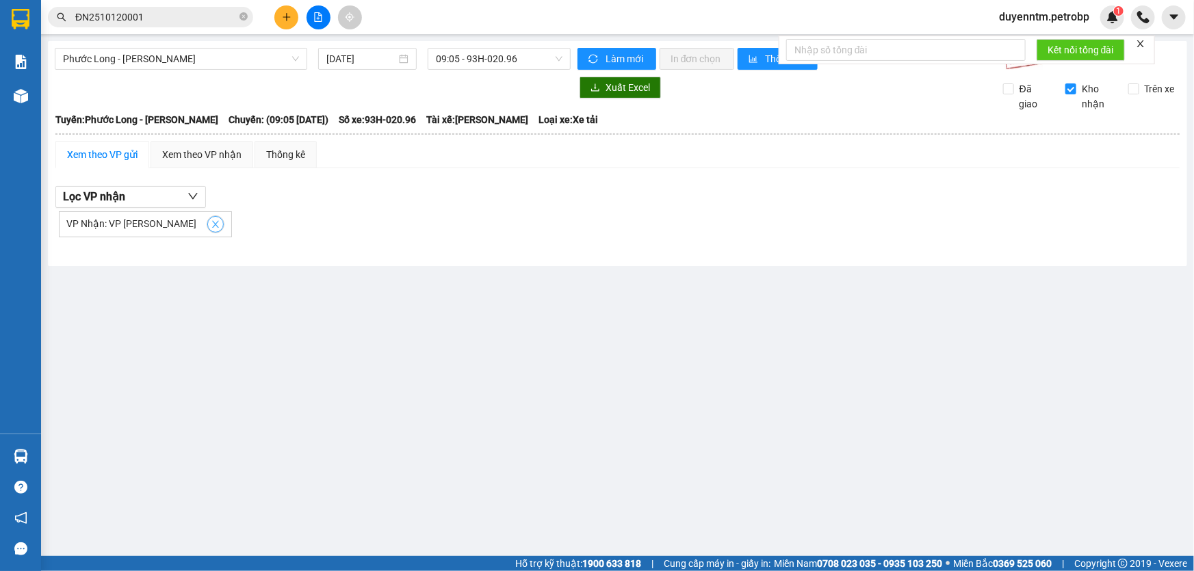
click at [211, 224] on icon "close" at bounding box center [216, 225] width 10 height 10
checkbox input "false"
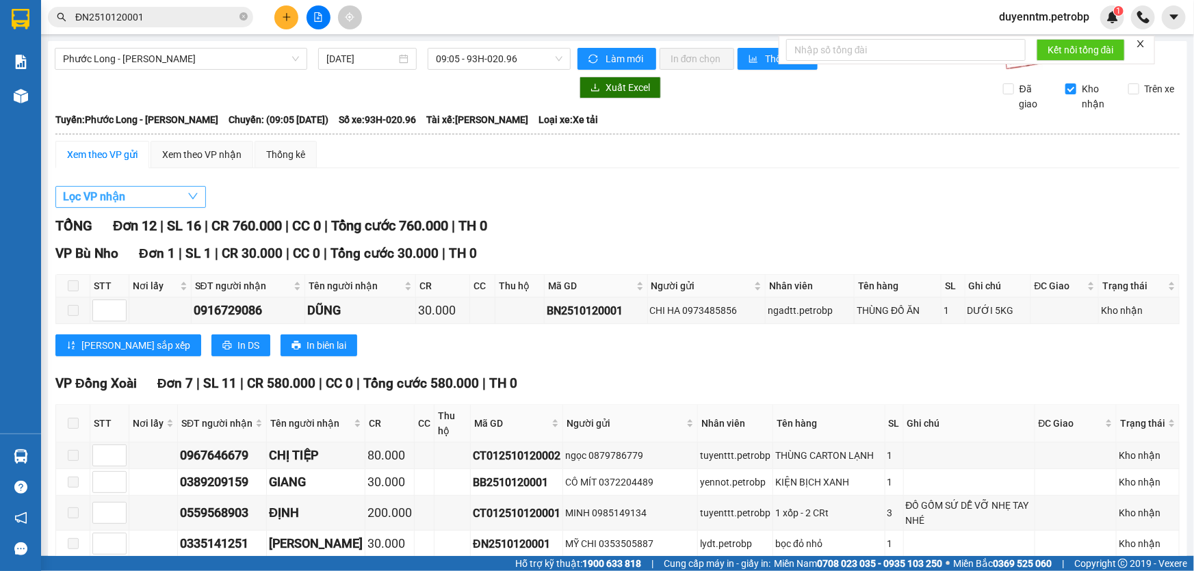
click at [145, 196] on button "Lọc VP nhận" at bounding box center [130, 197] width 151 height 22
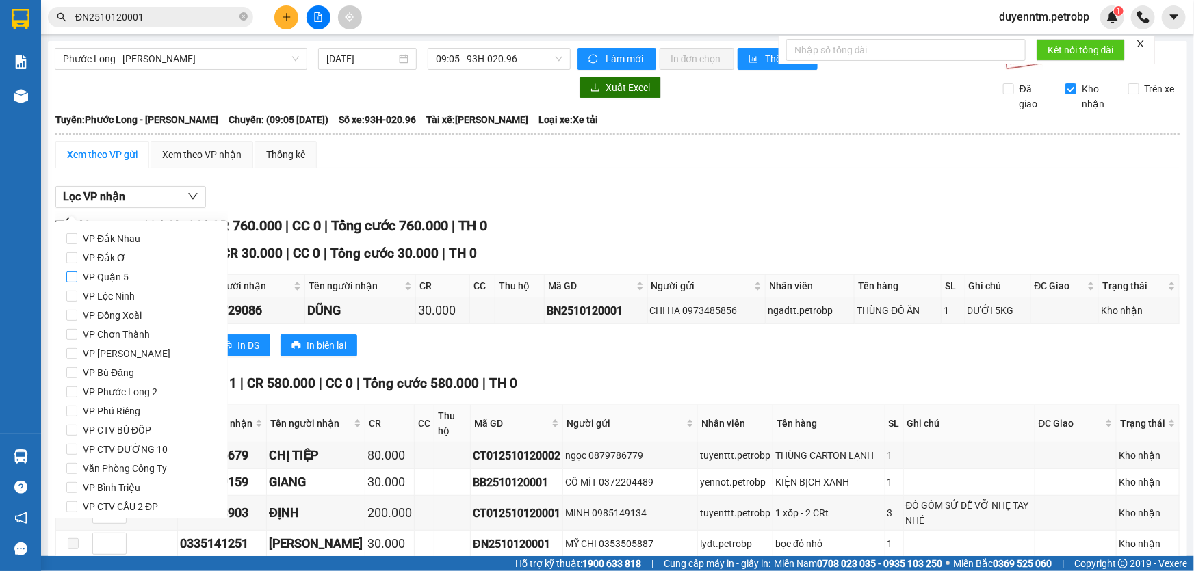
click at [113, 279] on span "VP Quận 5" at bounding box center [105, 277] width 57 height 19
click at [77, 279] on input "VP Quận 5" at bounding box center [71, 277] width 11 height 11
checkbox input "true"
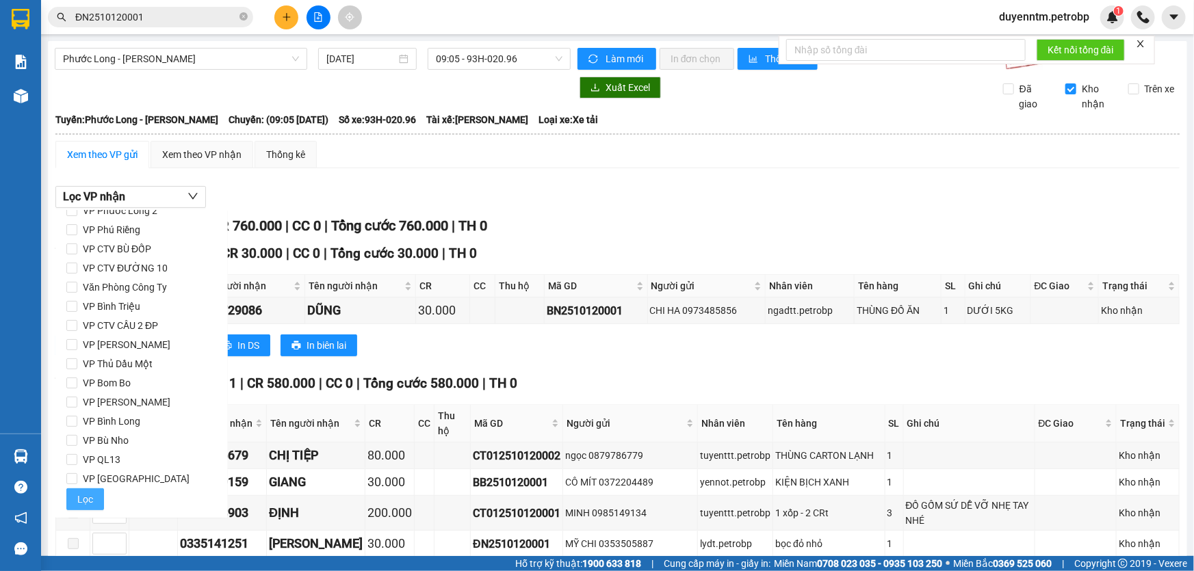
click at [90, 497] on span "Lọc" at bounding box center [85, 499] width 16 height 15
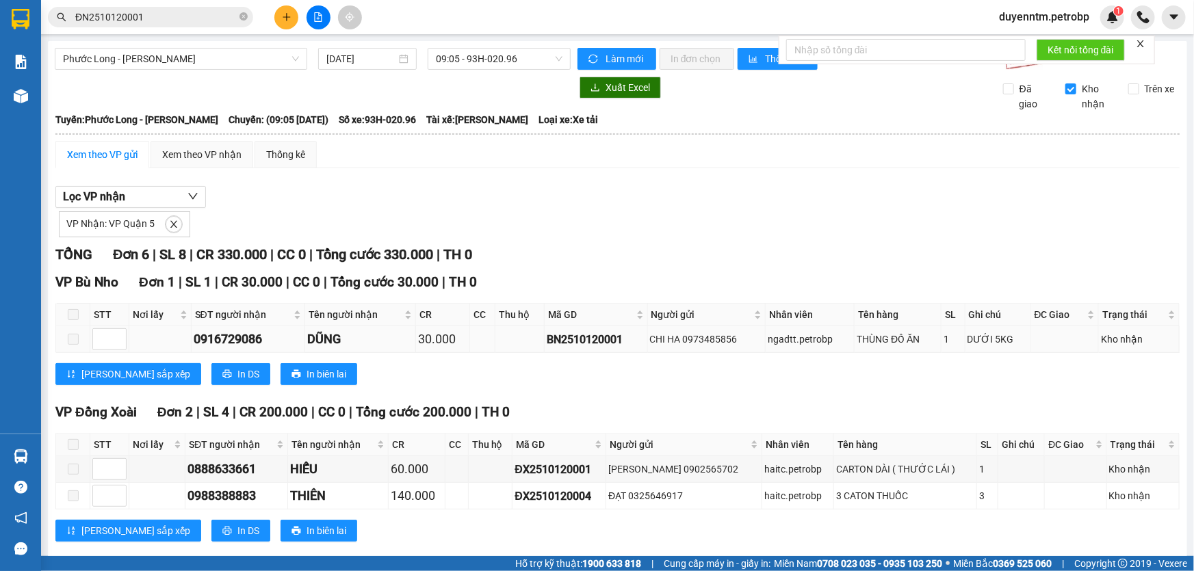
click at [550, 337] on div "BN2510120001" at bounding box center [596, 339] width 99 height 17
copy div "BN2510120001"
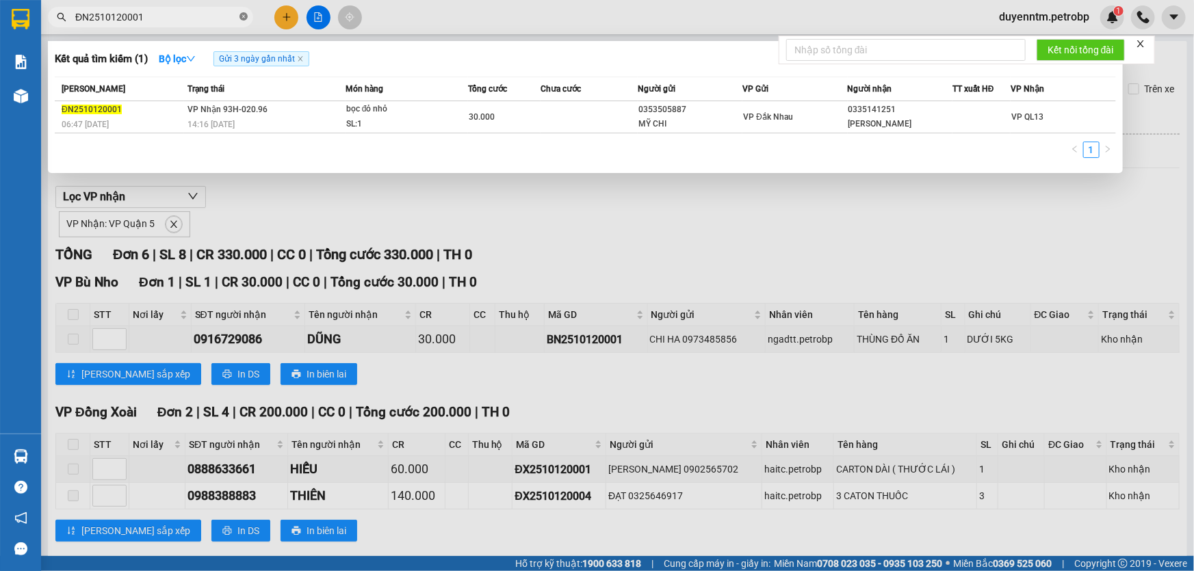
click at [241, 16] on icon "close-circle" at bounding box center [244, 16] width 8 height 8
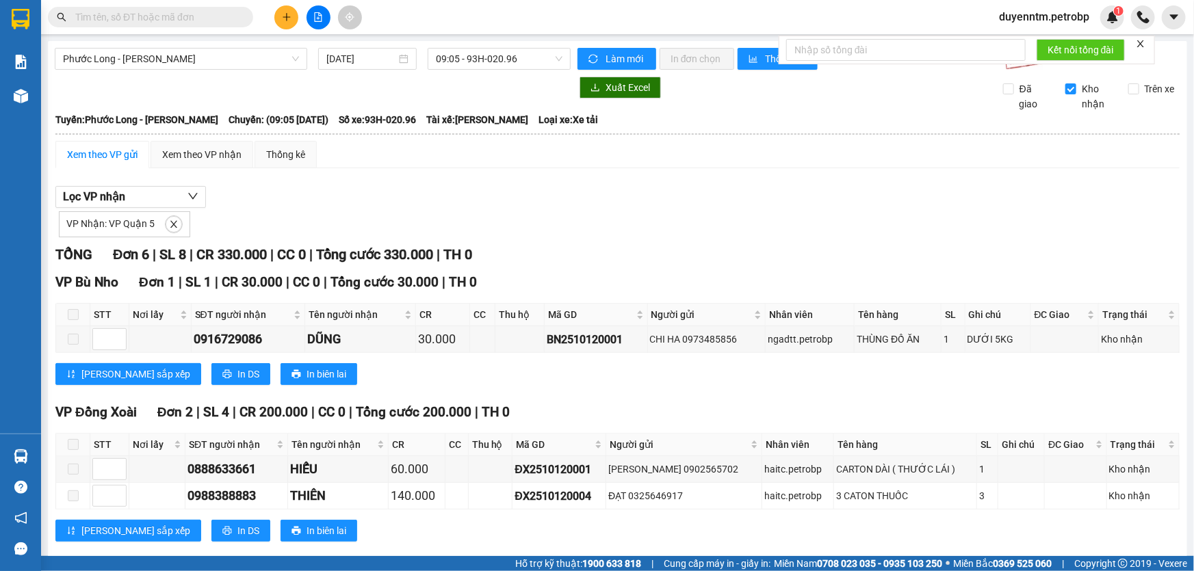
paste input "BN2510120001"
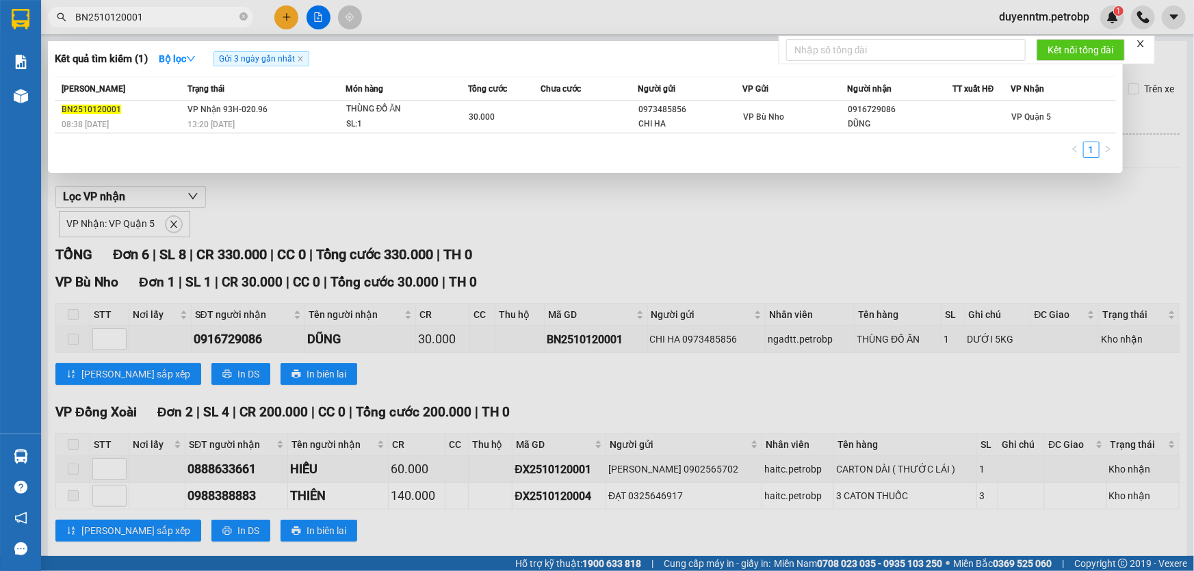
type input "BN2510120001"
click at [478, 21] on div at bounding box center [597, 285] width 1194 height 571
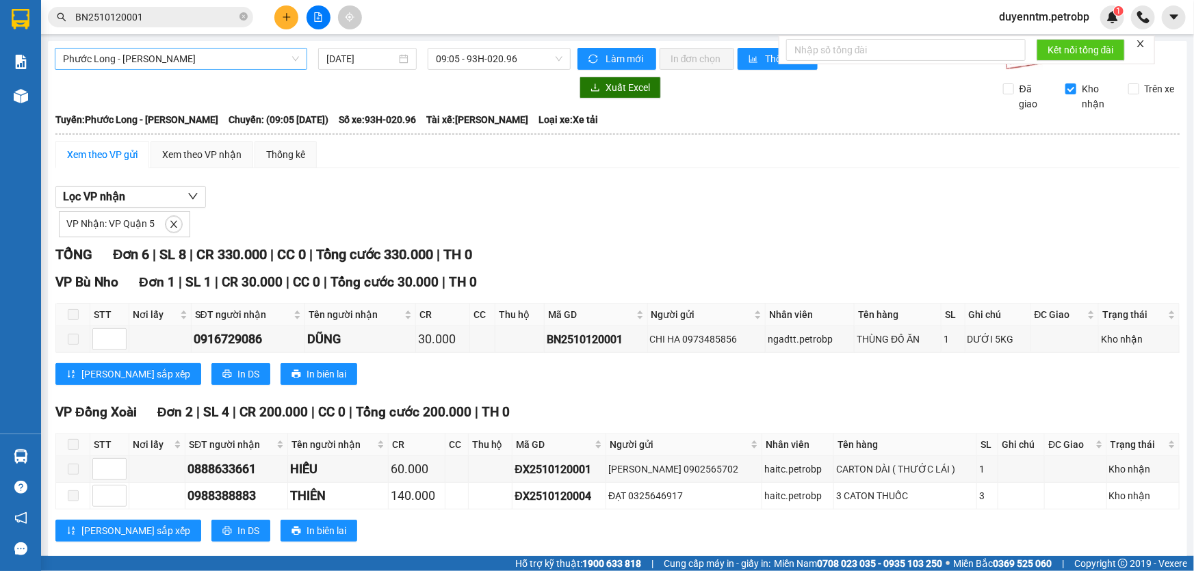
click at [148, 57] on span "Phước Long - [PERSON_NAME]" at bounding box center [181, 59] width 236 height 21
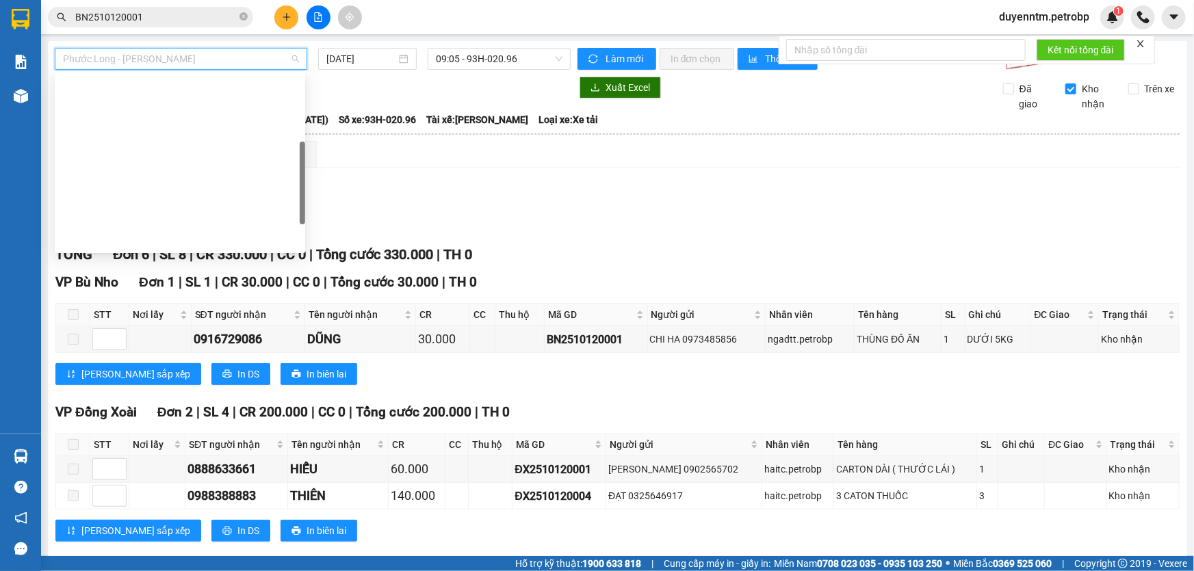
scroll to position [197, 0]
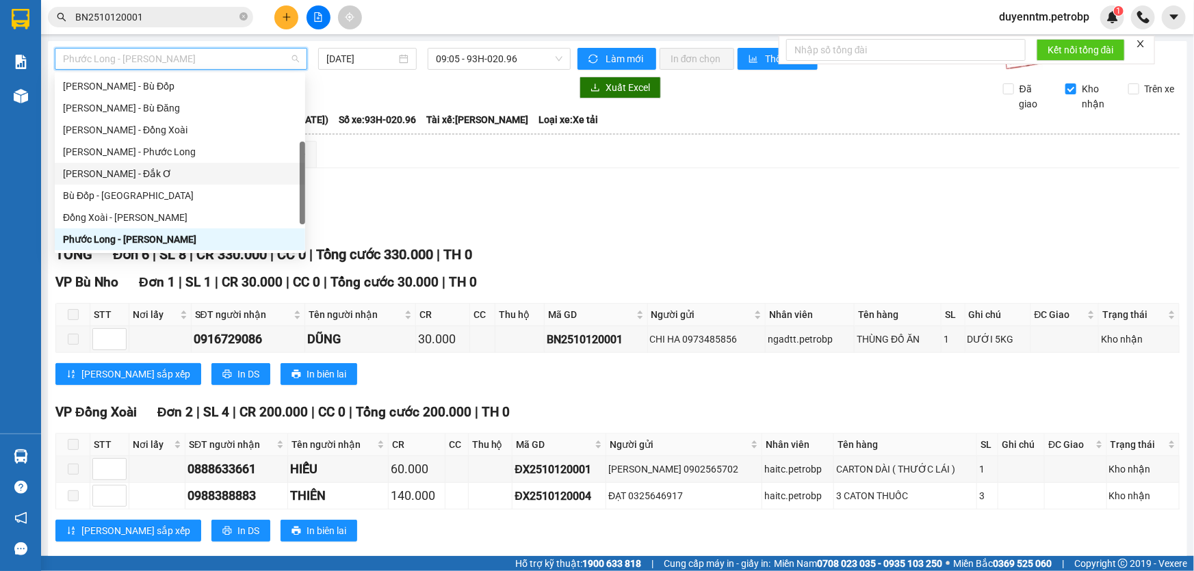
click at [146, 160] on div "[PERSON_NAME] - Phước Long" at bounding box center [180, 152] width 250 height 22
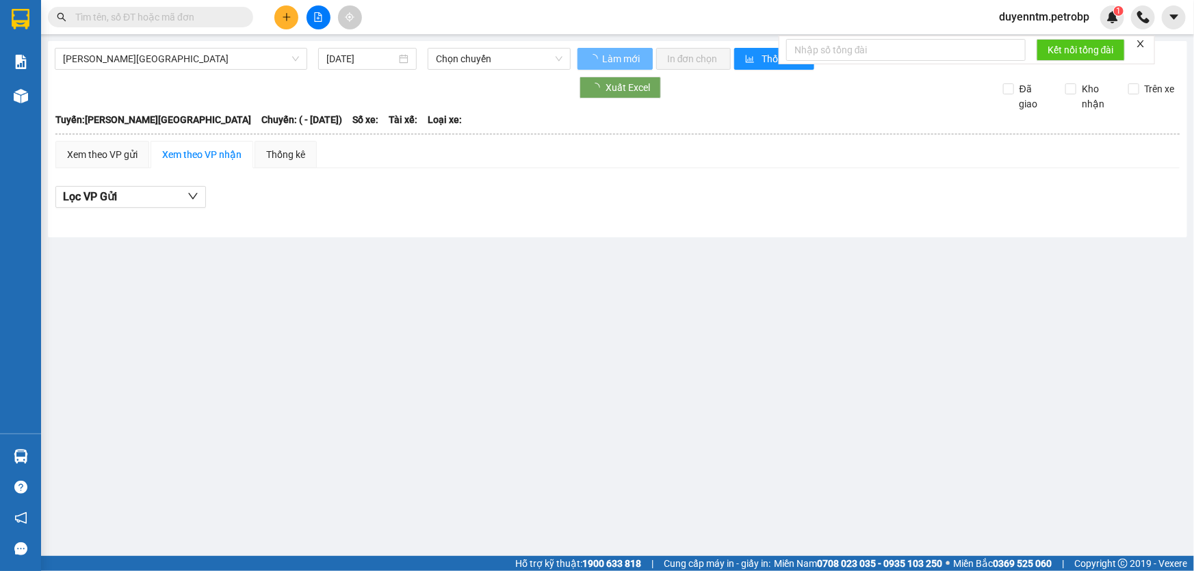
type input "[DATE]"
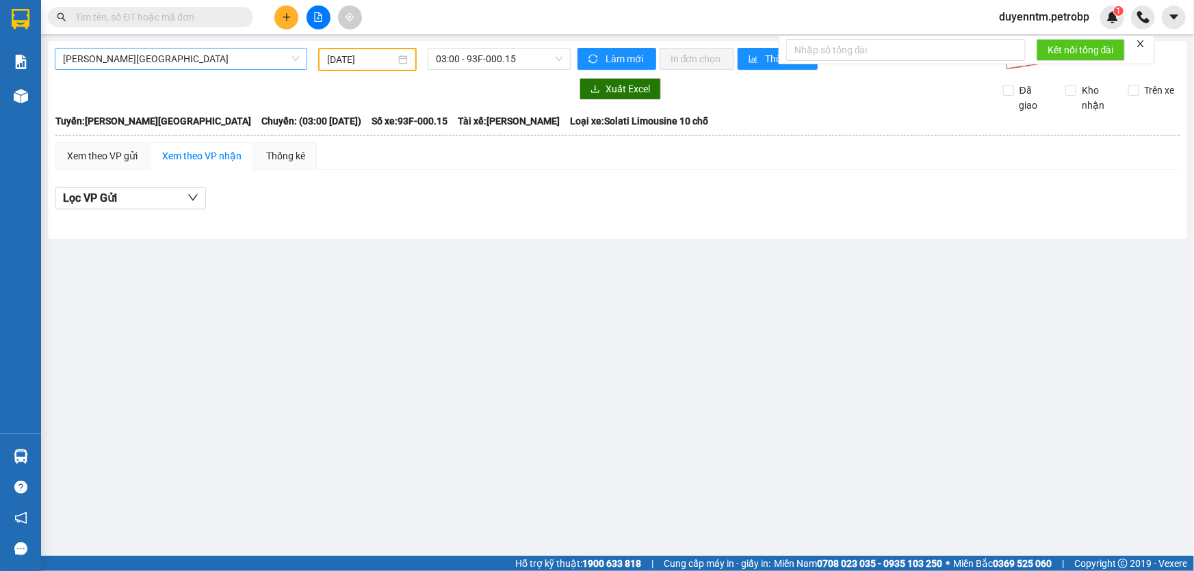
click at [169, 61] on span "[PERSON_NAME][GEOGRAPHIC_DATA]" at bounding box center [181, 59] width 236 height 21
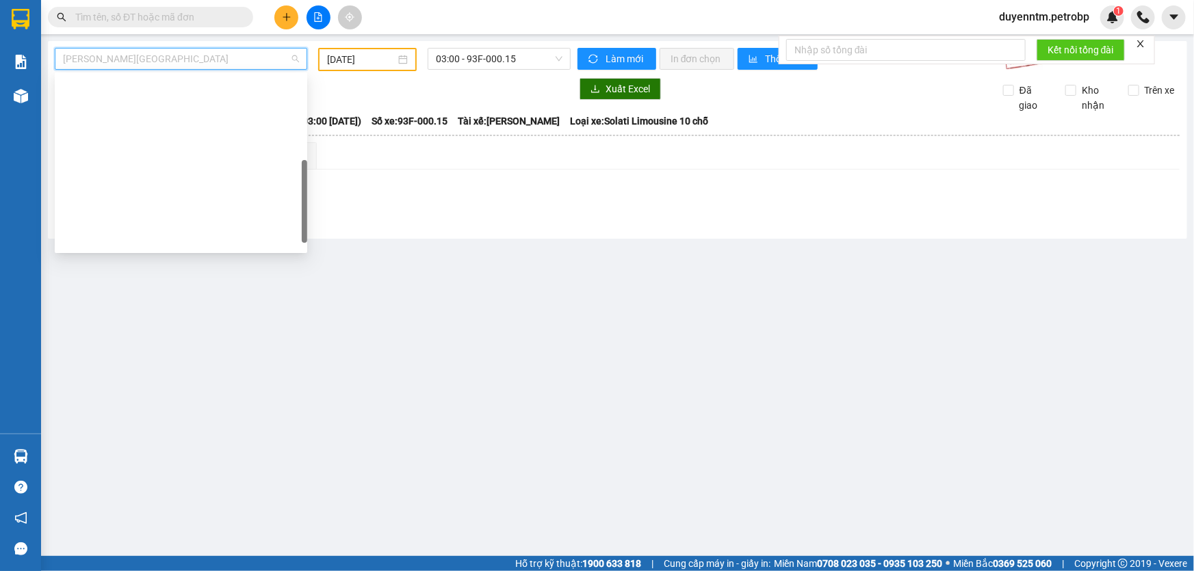
scroll to position [262, 0]
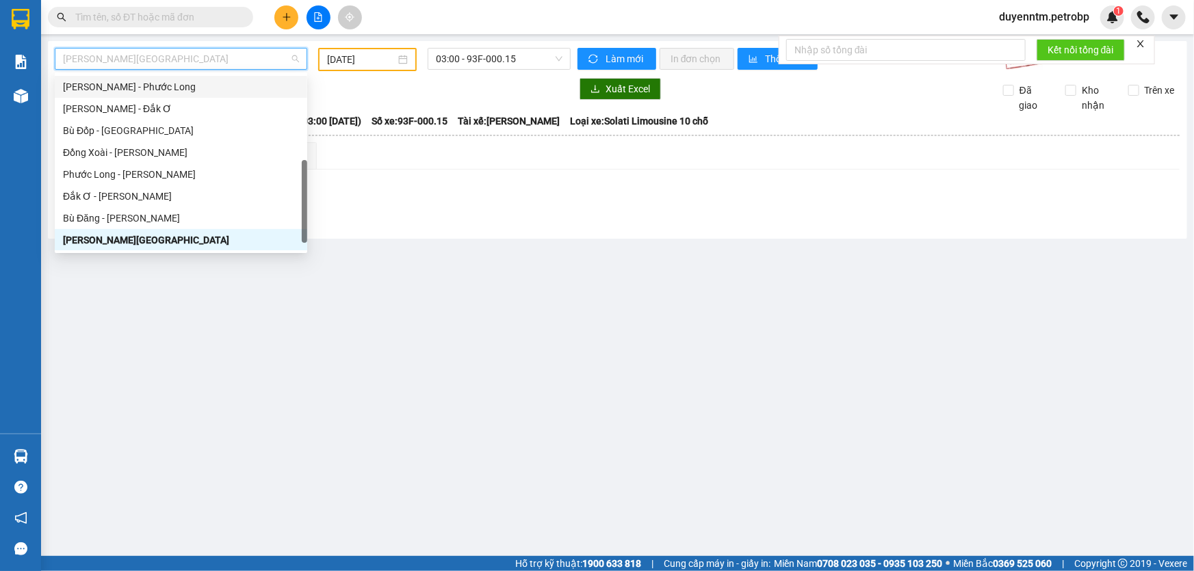
click at [153, 90] on div "[PERSON_NAME] - Phước Long" at bounding box center [181, 86] width 236 height 15
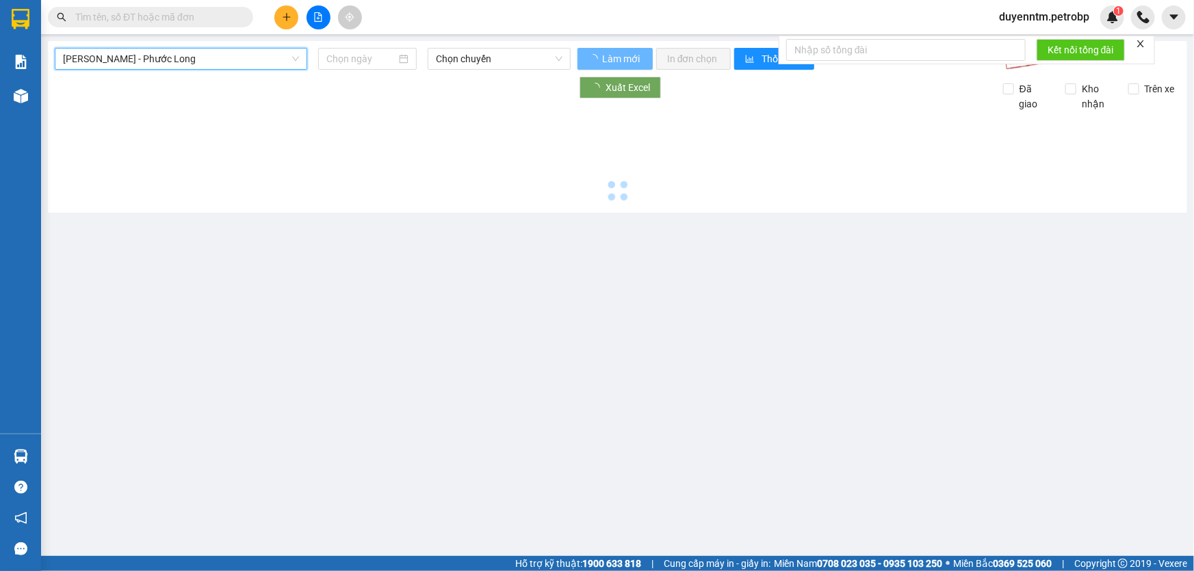
type input "[DATE]"
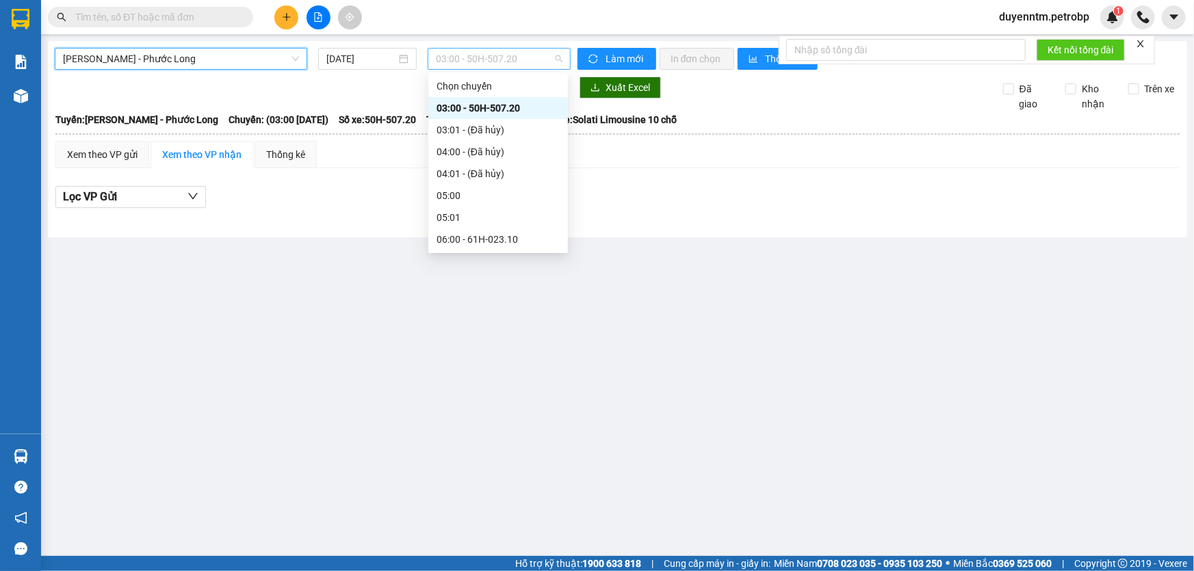
click at [450, 64] on span "03:00 - 50H-507.20" at bounding box center [499, 59] width 127 height 21
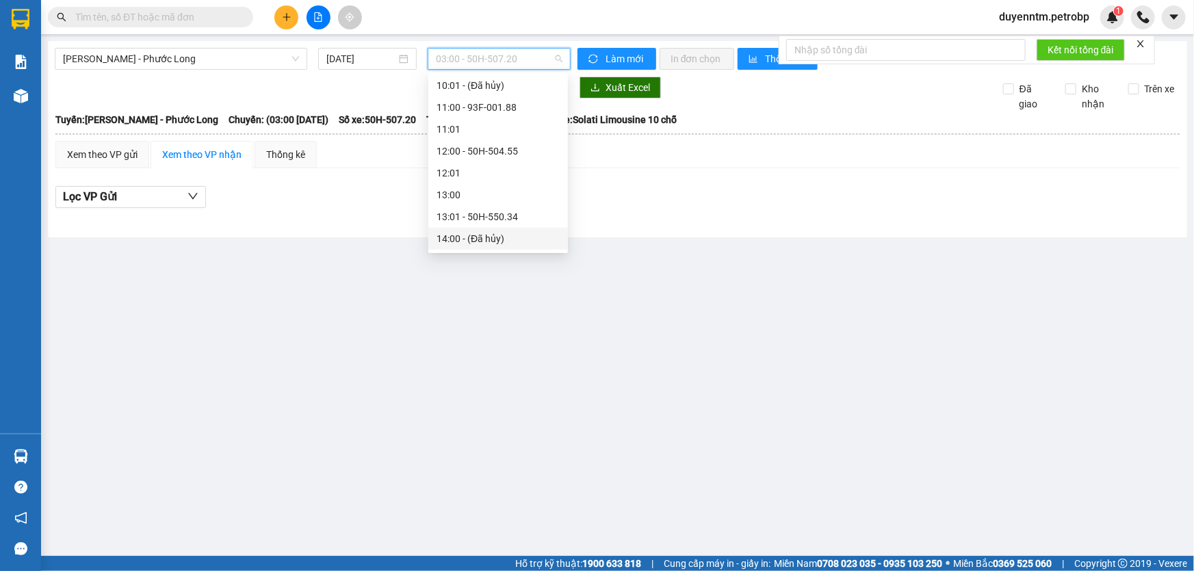
scroll to position [311, 0]
click at [490, 105] on div "09:05 - 50H-363.26" at bounding box center [498, 103] width 123 height 15
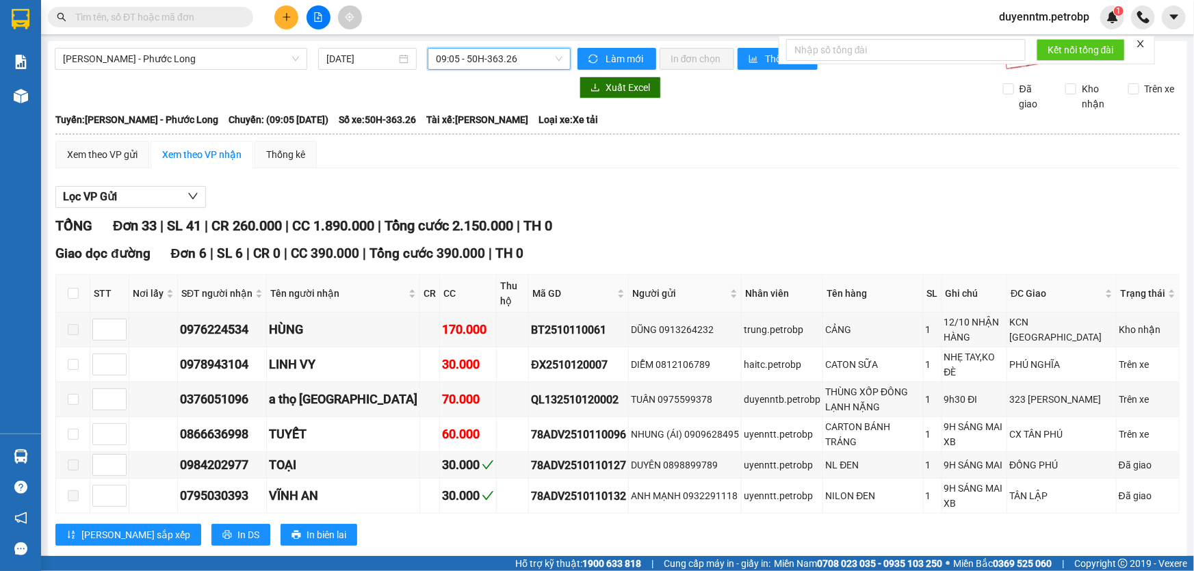
click at [479, 64] on span "09:05 - 50H-363.26" at bounding box center [499, 59] width 127 height 21
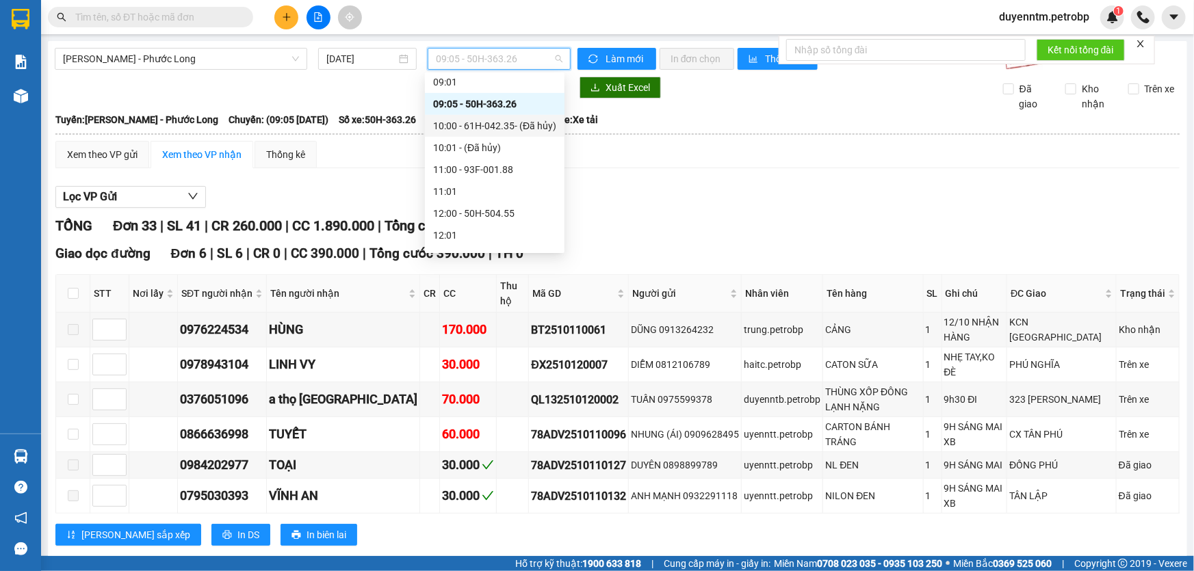
scroll to position [248, 0]
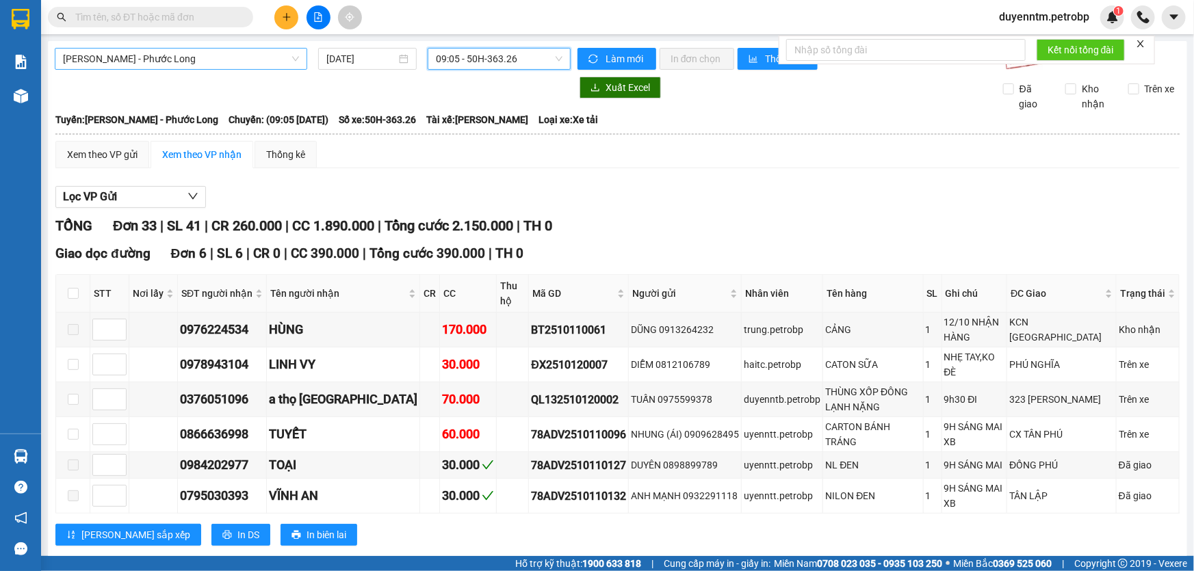
click at [183, 66] on span "[PERSON_NAME] - Phước Long" at bounding box center [181, 59] width 236 height 21
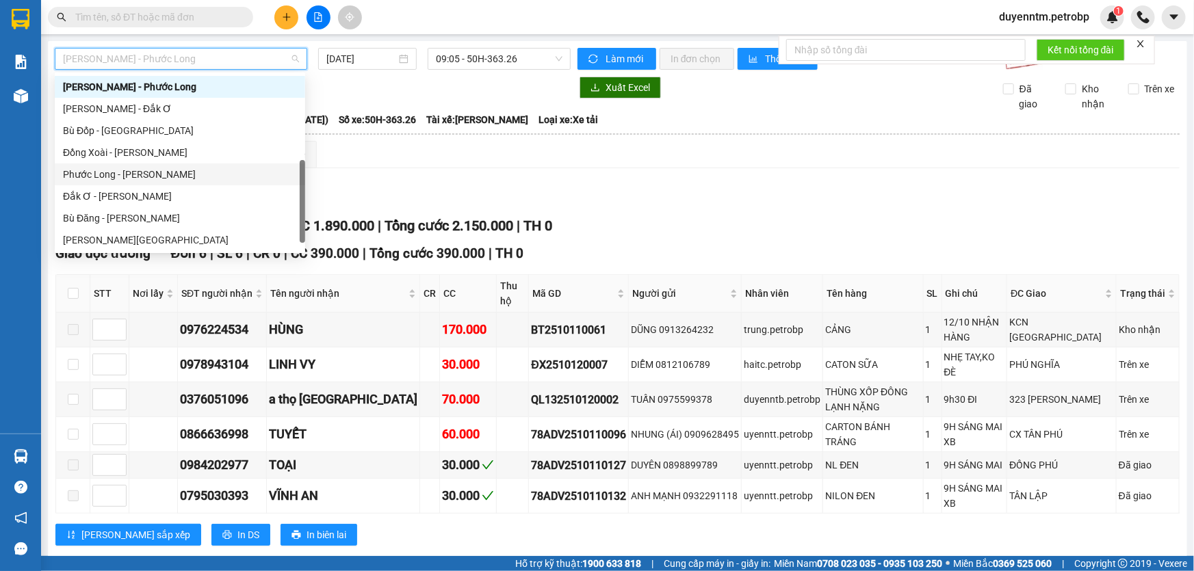
click at [145, 174] on div "Phước Long - [PERSON_NAME]" at bounding box center [180, 174] width 234 height 15
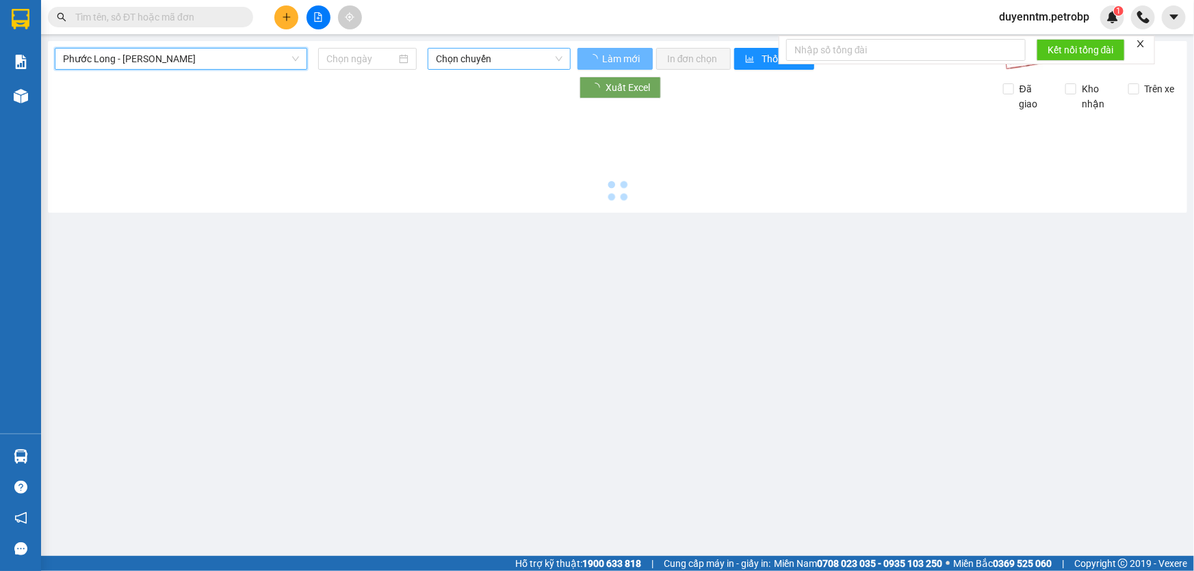
type input "[DATE]"
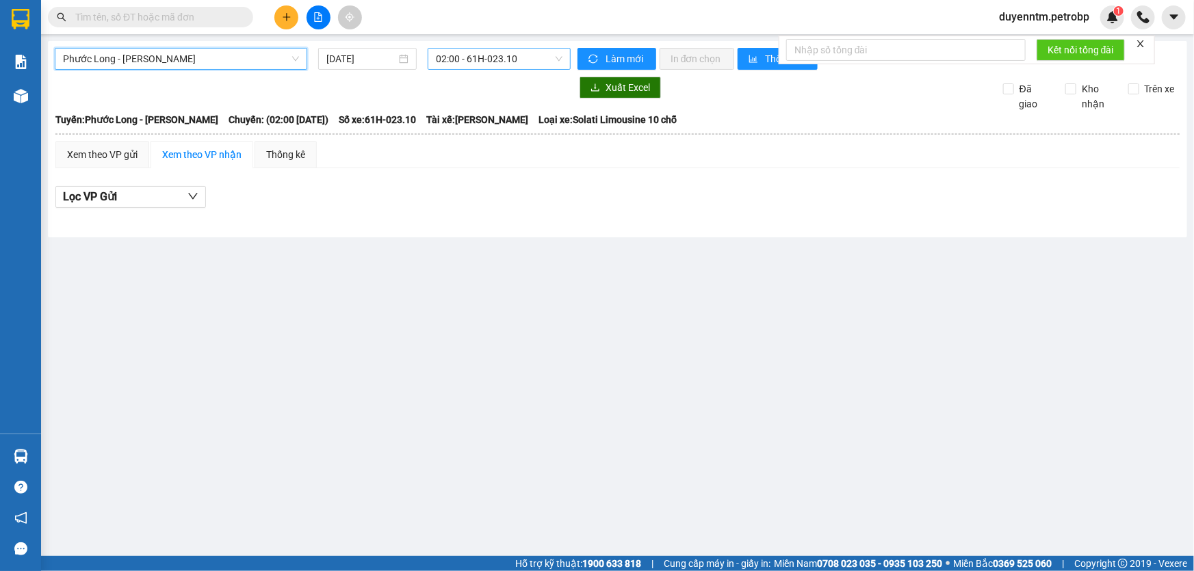
click at [501, 61] on span "02:00 - 61H-023.10" at bounding box center [499, 59] width 127 height 21
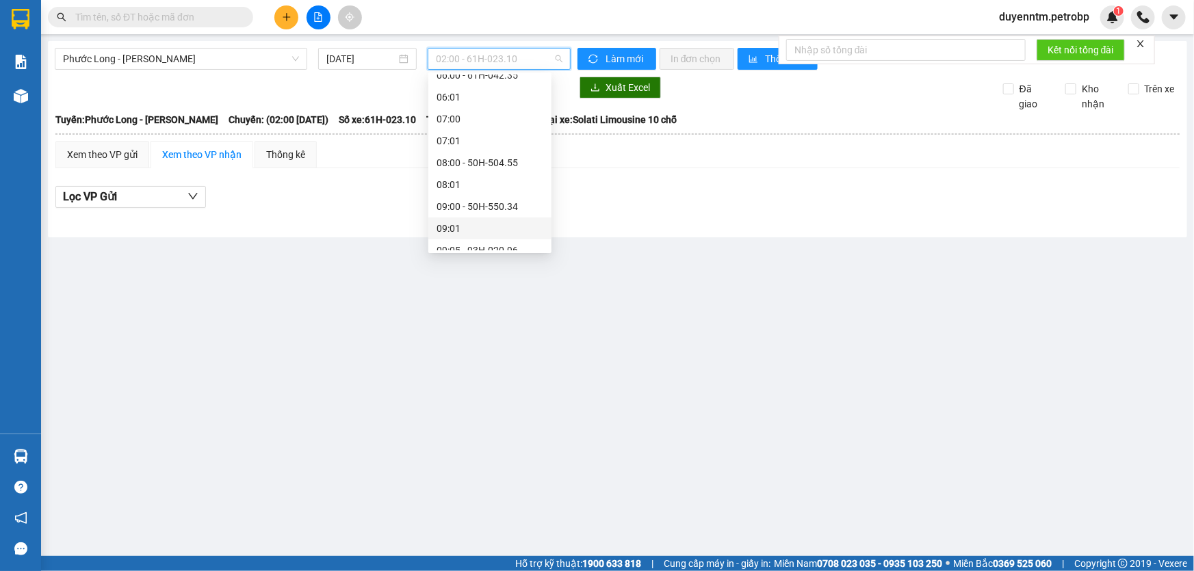
scroll to position [270, 0]
click at [492, 190] on div "09:05 - 93H-020.96" at bounding box center [490, 188] width 107 height 15
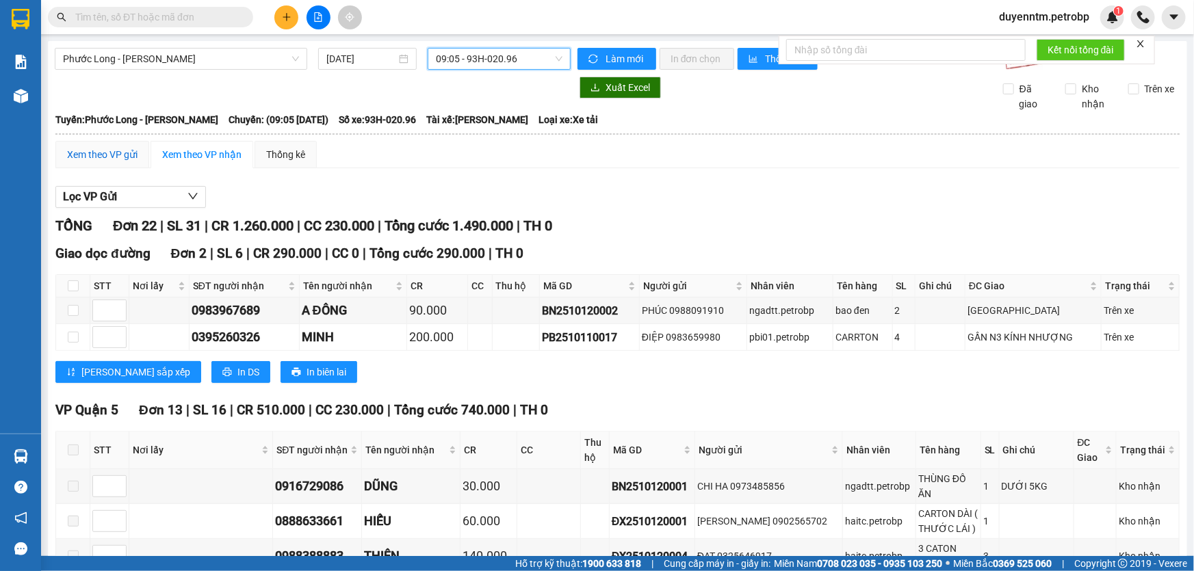
click at [113, 155] on div "Xem theo VP gửi" at bounding box center [102, 154] width 70 height 15
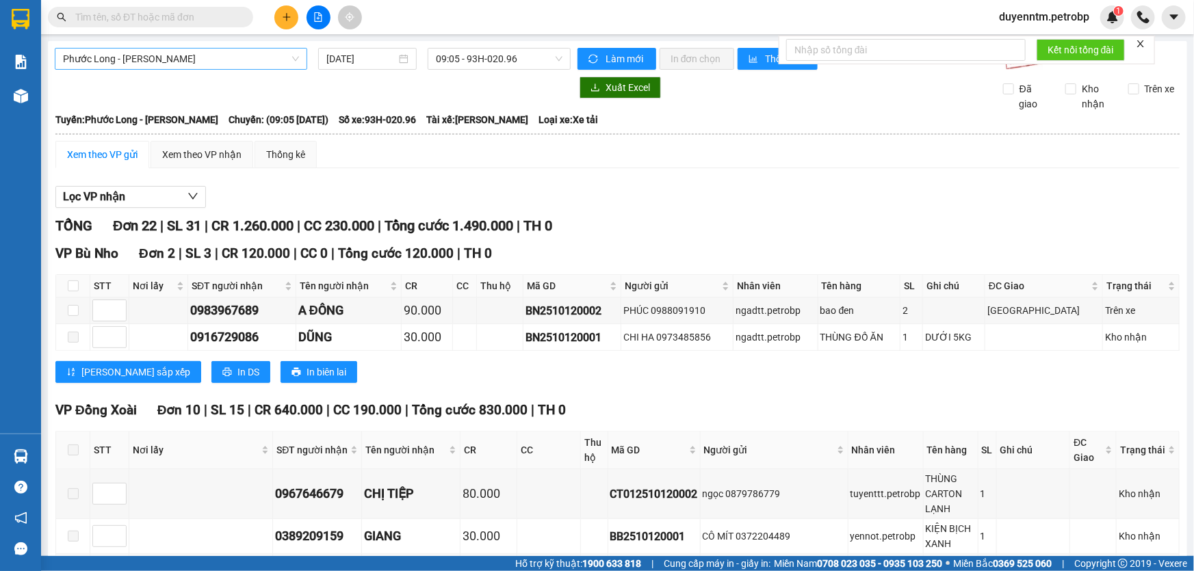
click at [170, 57] on span "Phước Long - [PERSON_NAME]" at bounding box center [181, 59] width 236 height 21
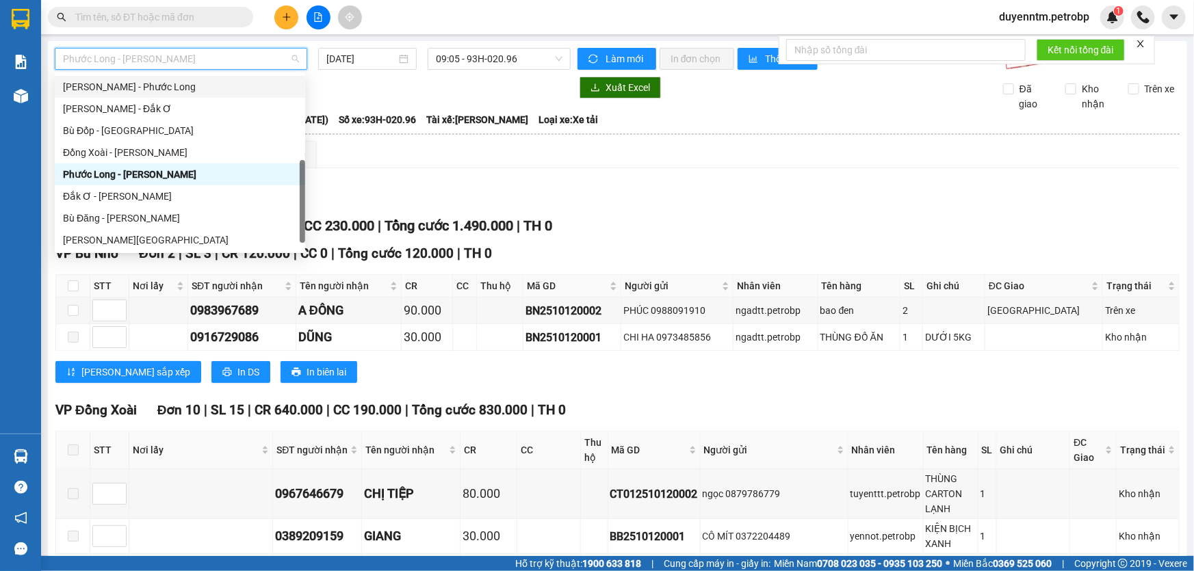
click at [156, 92] on div "[PERSON_NAME] - Phước Long" at bounding box center [180, 86] width 234 height 15
type input "[DATE]"
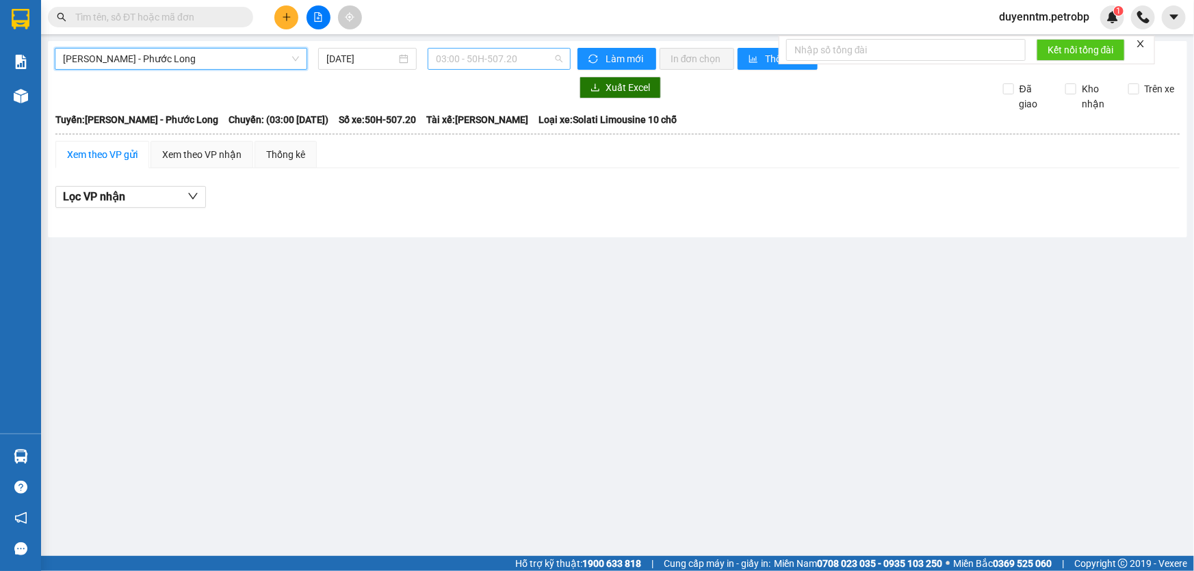
click at [482, 62] on span "03:00 - 50H-507.20" at bounding box center [499, 59] width 127 height 21
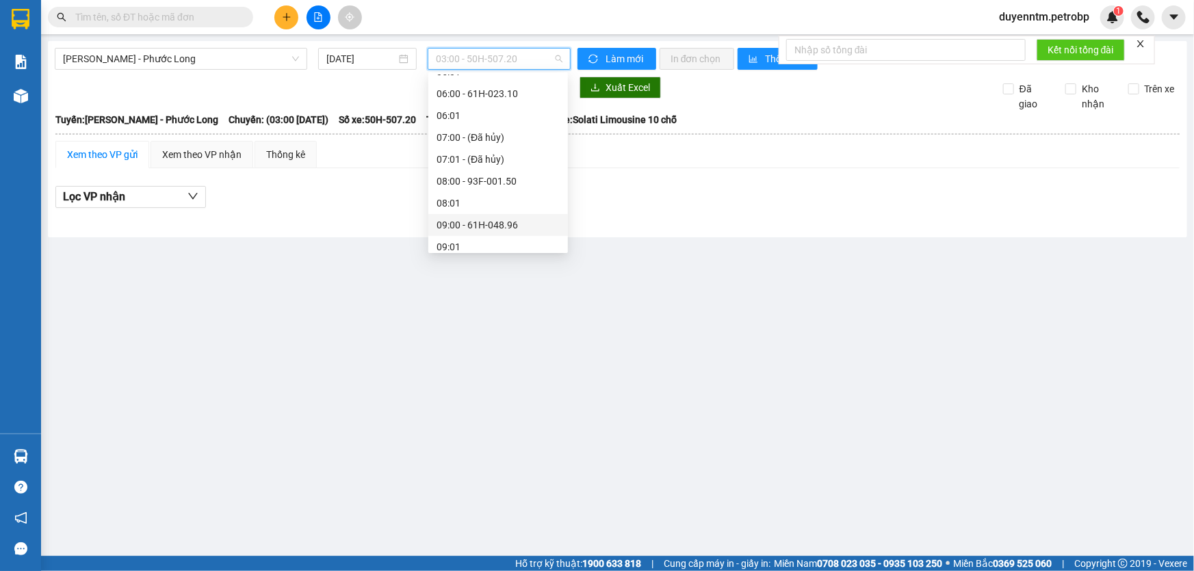
scroll to position [208, 0]
click at [489, 209] on div "09:05 - 50H-363.26" at bounding box center [498, 206] width 123 height 15
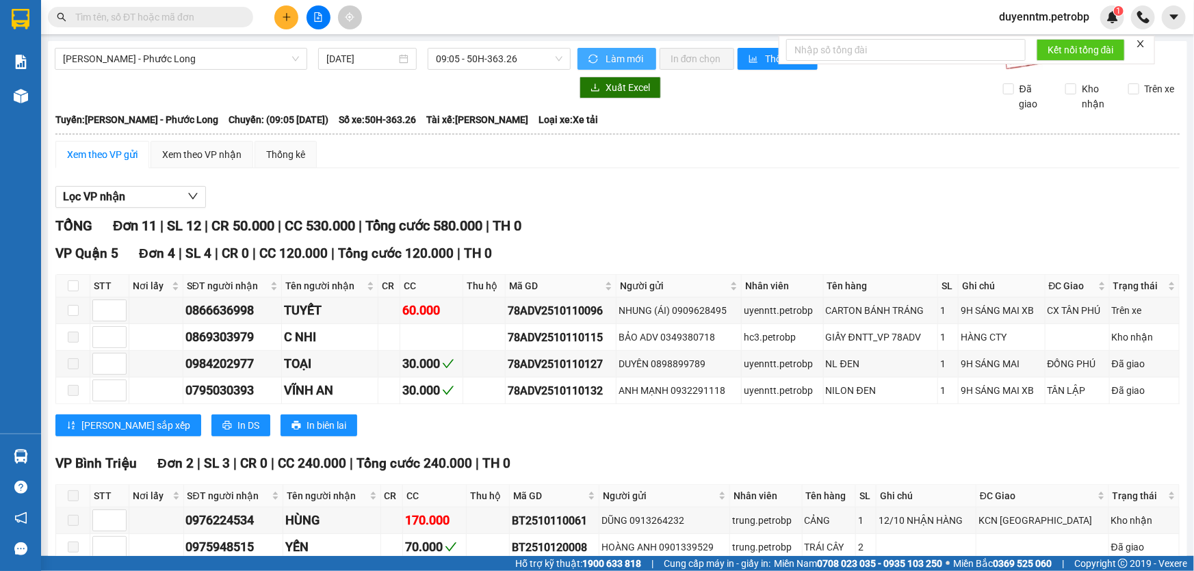
click at [588, 57] on icon "sync" at bounding box center [593, 59] width 10 height 10
click at [170, 200] on button "Lọc VP nhận" at bounding box center [130, 197] width 151 height 22
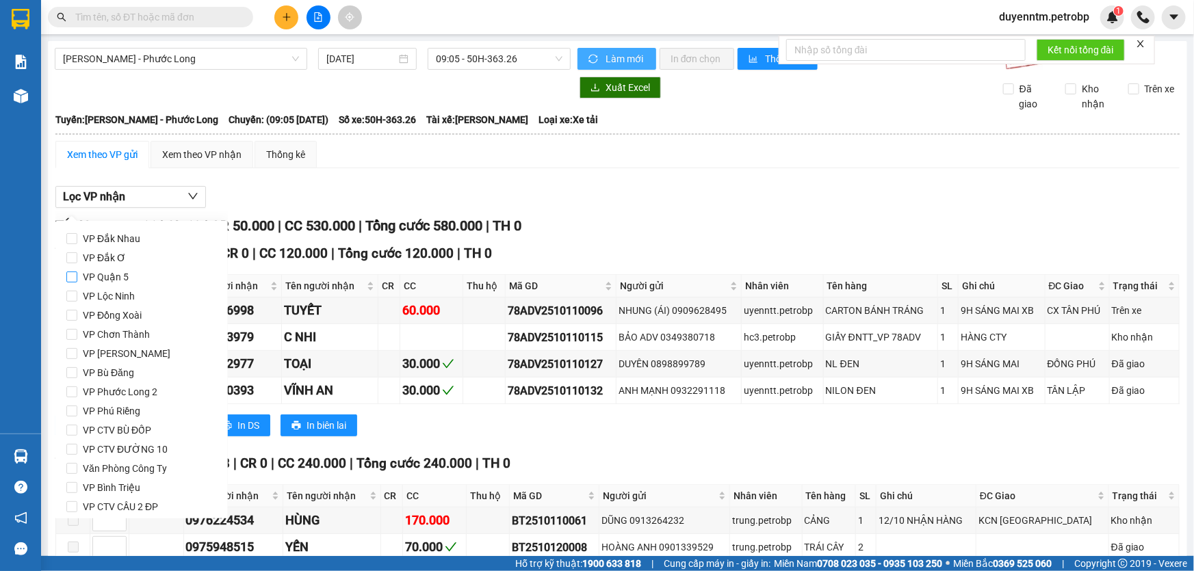
click at [132, 279] on span "VP Quận 5" at bounding box center [105, 277] width 57 height 19
click at [77, 279] on input "VP Quận 5" at bounding box center [71, 277] width 11 height 11
checkbox input "true"
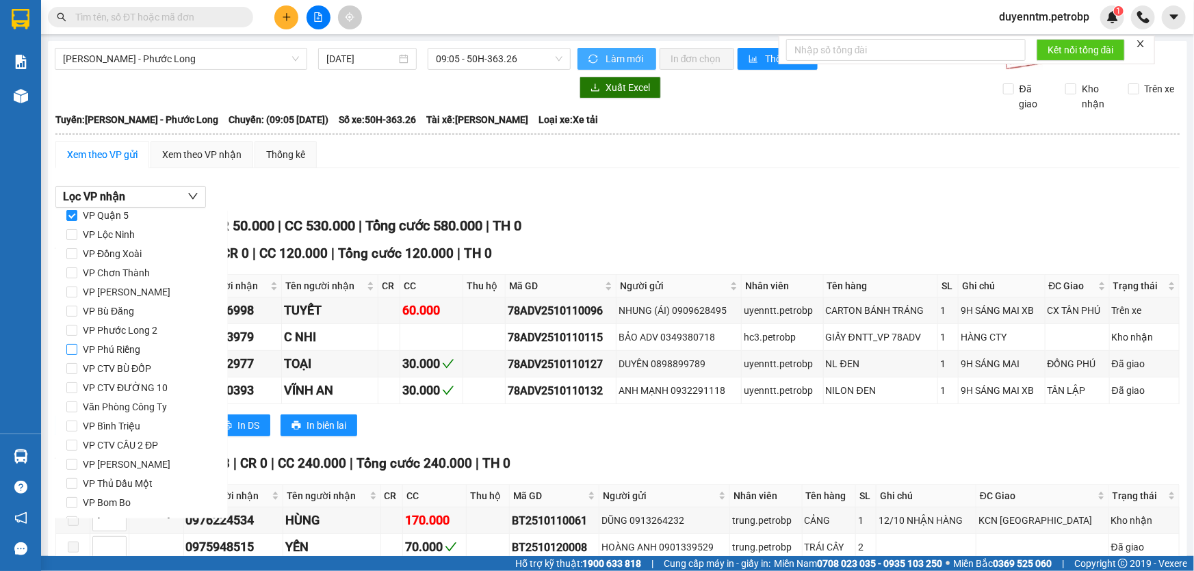
scroll to position [181, 0]
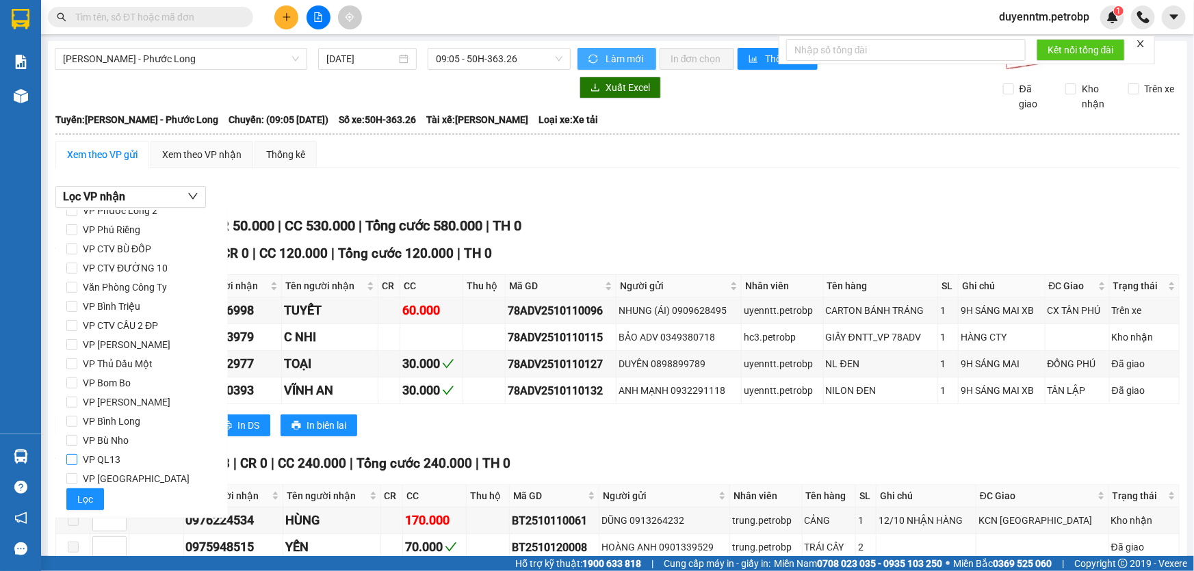
click at [111, 461] on span "VP QL13" at bounding box center [101, 459] width 49 height 19
click at [77, 461] on input "VP QL13" at bounding box center [71, 459] width 11 height 11
checkbox input "true"
click at [152, 347] on span "VP [PERSON_NAME]" at bounding box center [126, 344] width 99 height 19
click at [77, 347] on input "VP [PERSON_NAME]" at bounding box center [71, 344] width 11 height 11
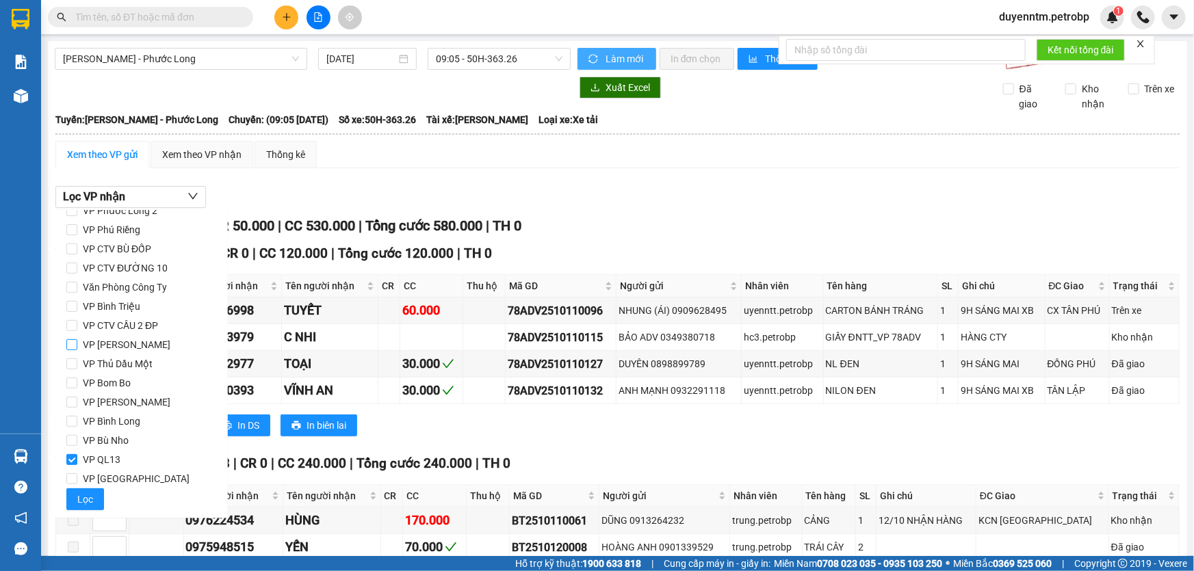
checkbox input "true"
click at [122, 304] on span "VP Bình Triệu" at bounding box center [111, 306] width 68 height 19
click at [77, 304] on input "VP Bình Triệu" at bounding box center [71, 306] width 11 height 11
checkbox input "true"
drag, startPoint x: 86, startPoint y: 498, endPoint x: 116, endPoint y: 258, distance: 242.1
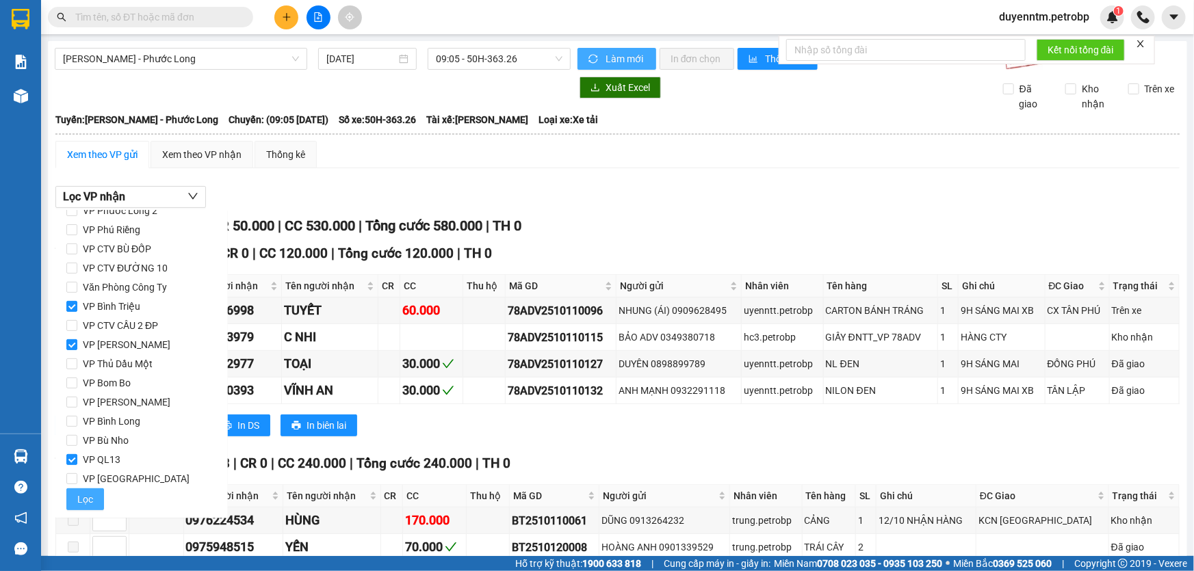
click at [86, 496] on span "Lọc" at bounding box center [85, 499] width 16 height 15
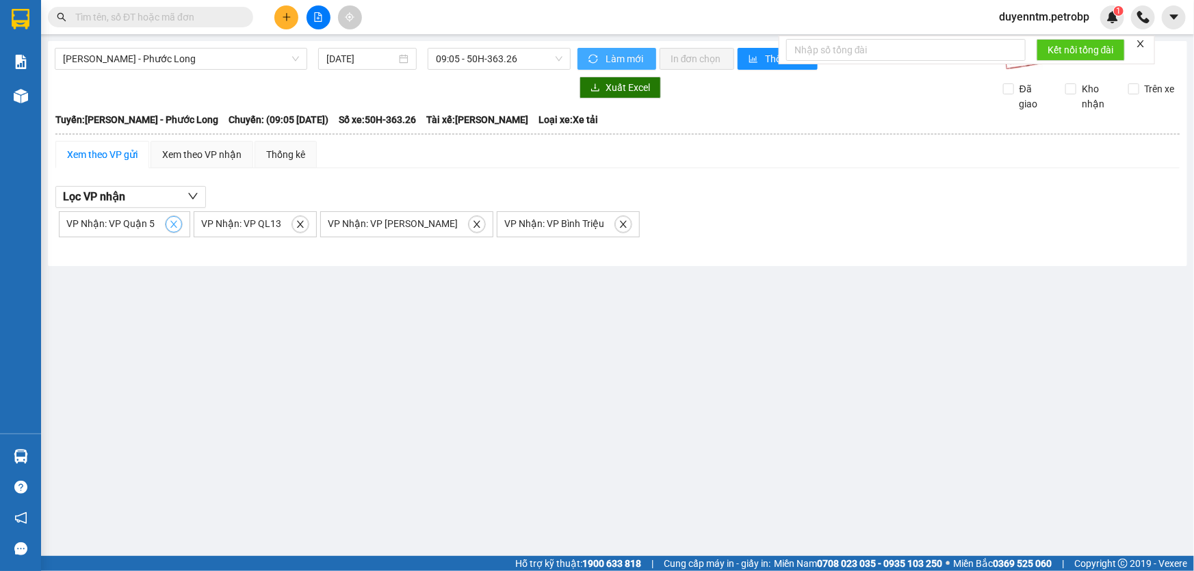
click at [175, 226] on icon "close" at bounding box center [174, 225] width 10 height 10
click at [166, 226] on icon "close" at bounding box center [166, 225] width 10 height 10
click at [211, 226] on icon "close" at bounding box center [216, 225] width 10 height 10
click at [182, 227] on icon "close" at bounding box center [185, 224] width 7 height 7
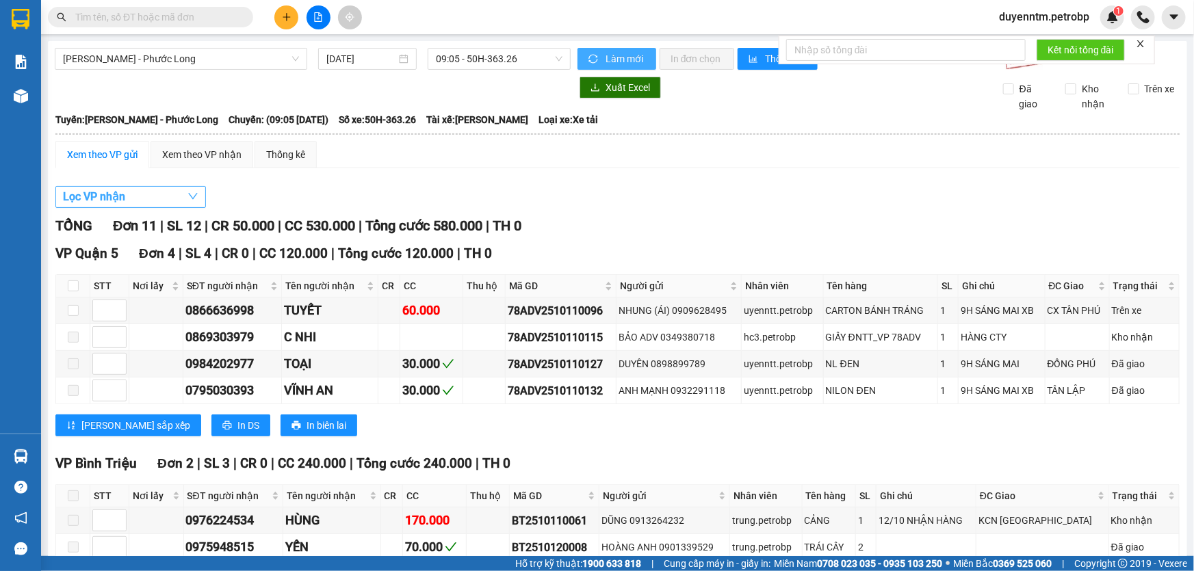
click at [166, 196] on button "Lọc VP nhận" at bounding box center [130, 197] width 151 height 22
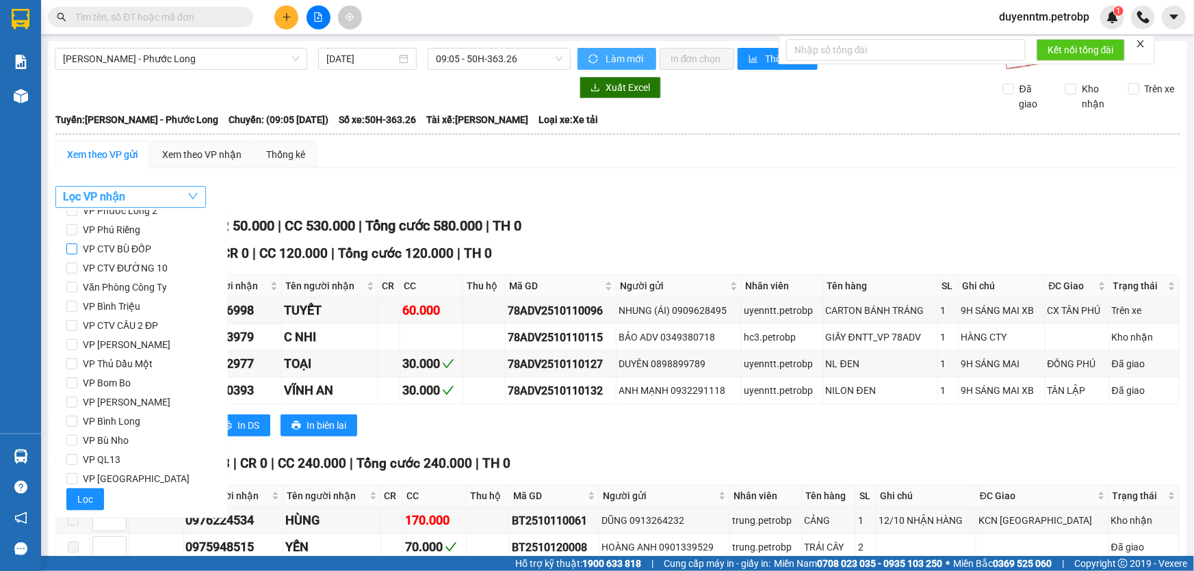
scroll to position [57, 0]
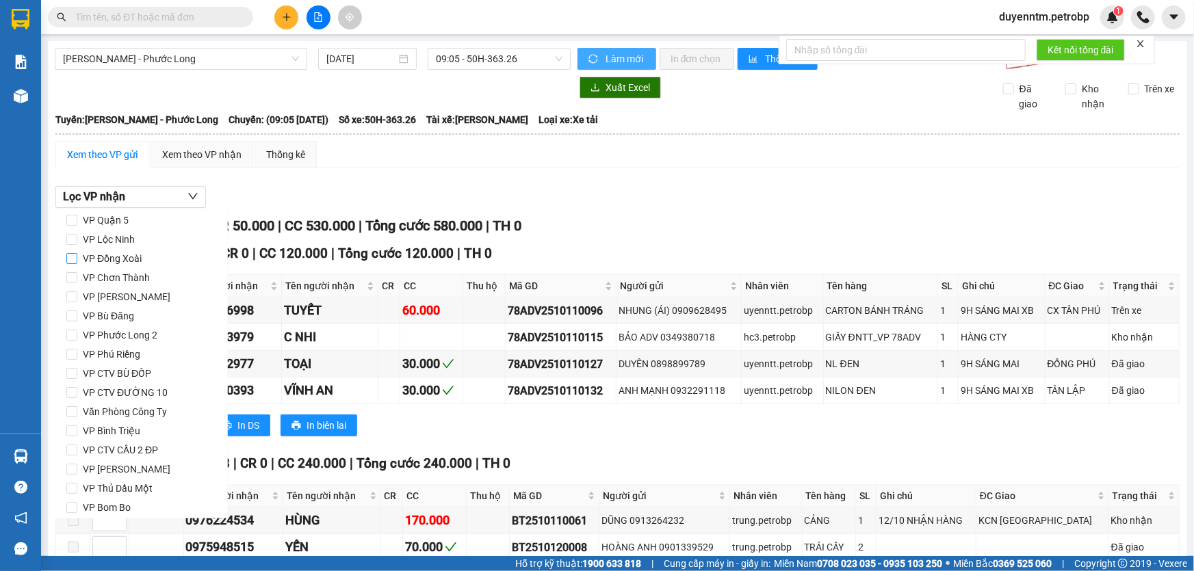
click at [109, 258] on span "VP Đồng Xoài" at bounding box center [112, 258] width 70 height 19
click at [77, 258] on input "VP Đồng Xoài" at bounding box center [71, 258] width 11 height 11
checkbox input "true"
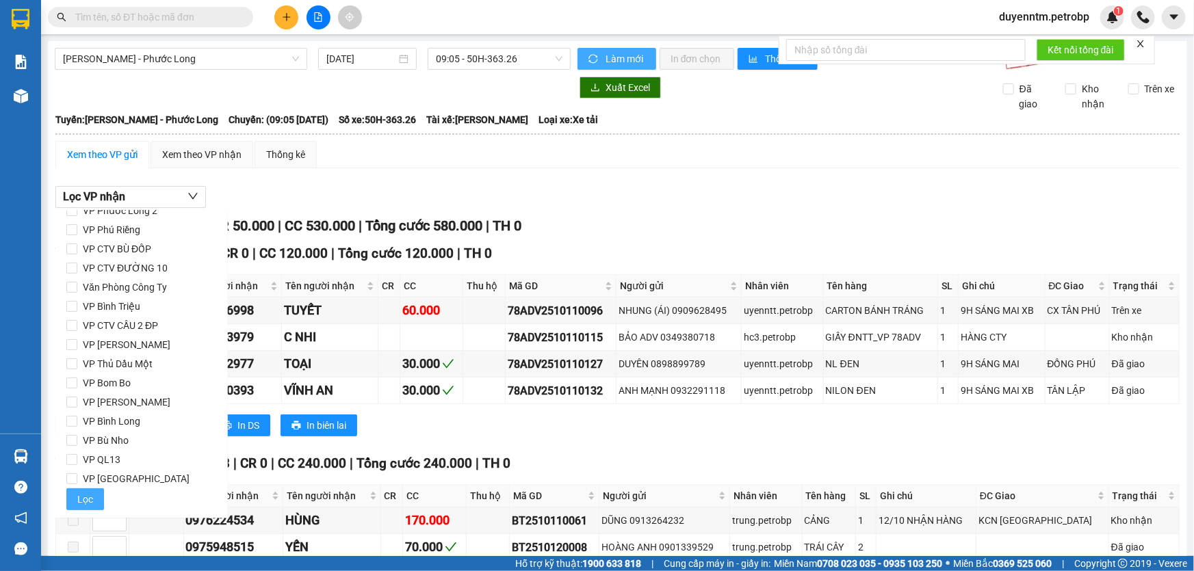
click at [86, 497] on span "Lọc" at bounding box center [85, 499] width 16 height 15
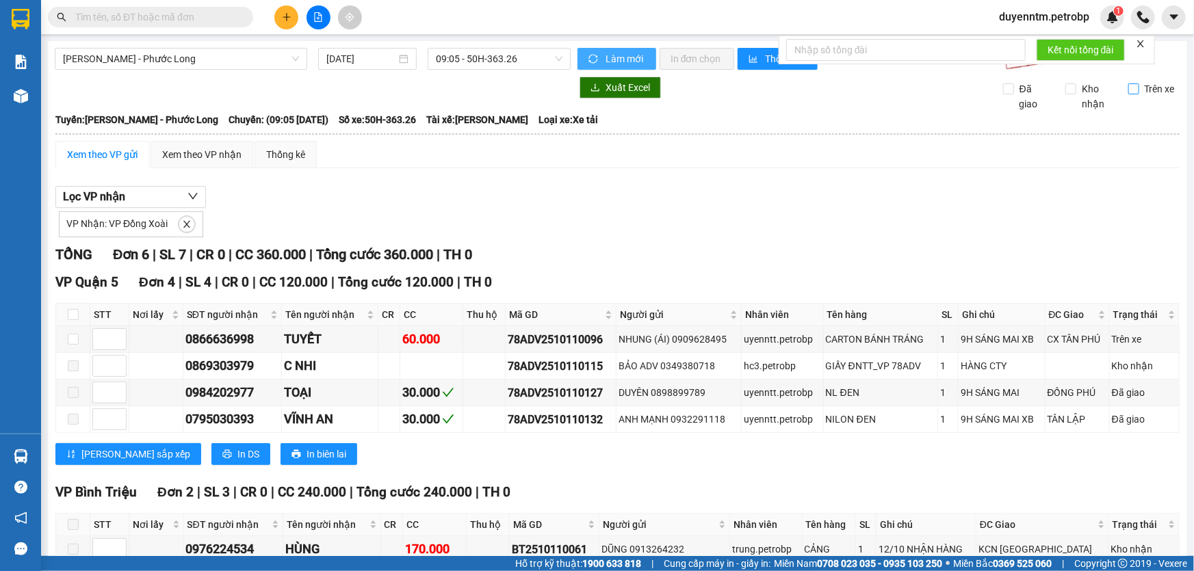
click at [1130, 88] on input "Trên xe" at bounding box center [1133, 88] width 11 height 11
checkbox input "true"
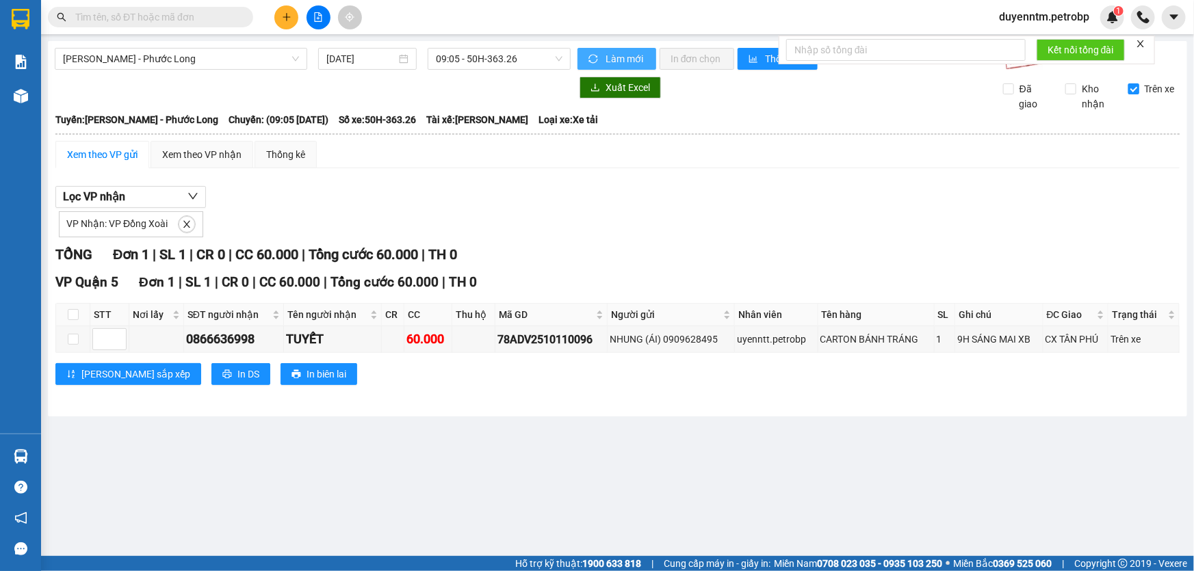
drag, startPoint x: 1076, startPoint y: 92, endPoint x: 1122, endPoint y: 92, distance: 45.2
click at [1080, 92] on span "Kho nhận" at bounding box center [1096, 96] width 41 height 30
click at [1076, 92] on input "Kho nhận" at bounding box center [1070, 88] width 11 height 11
checkbox input "true"
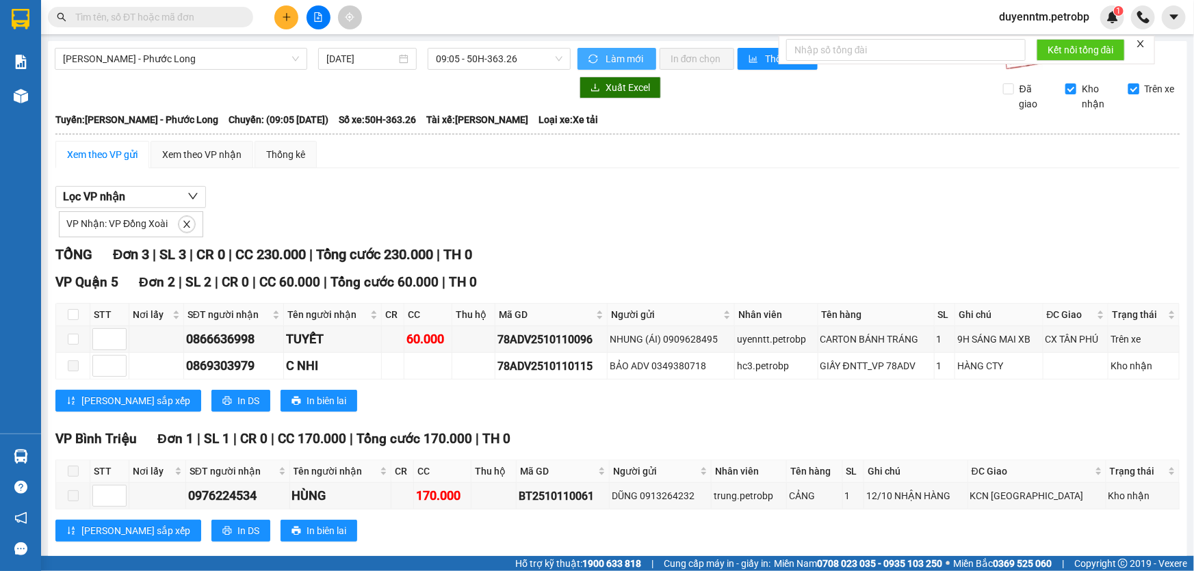
click at [1128, 89] on input "Trên xe" at bounding box center [1133, 88] width 11 height 11
checkbox input "false"
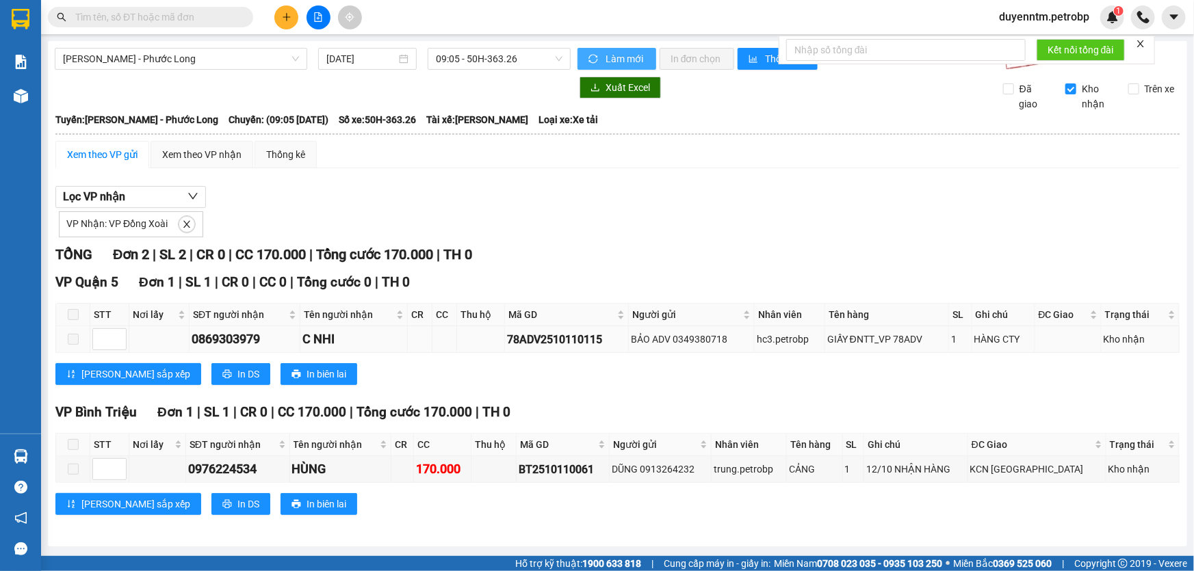
click at [565, 335] on div "78ADV2510110115" at bounding box center [566, 339] width 119 height 17
copy div "78ADV2510110115"
paste input "78ADV2510110115"
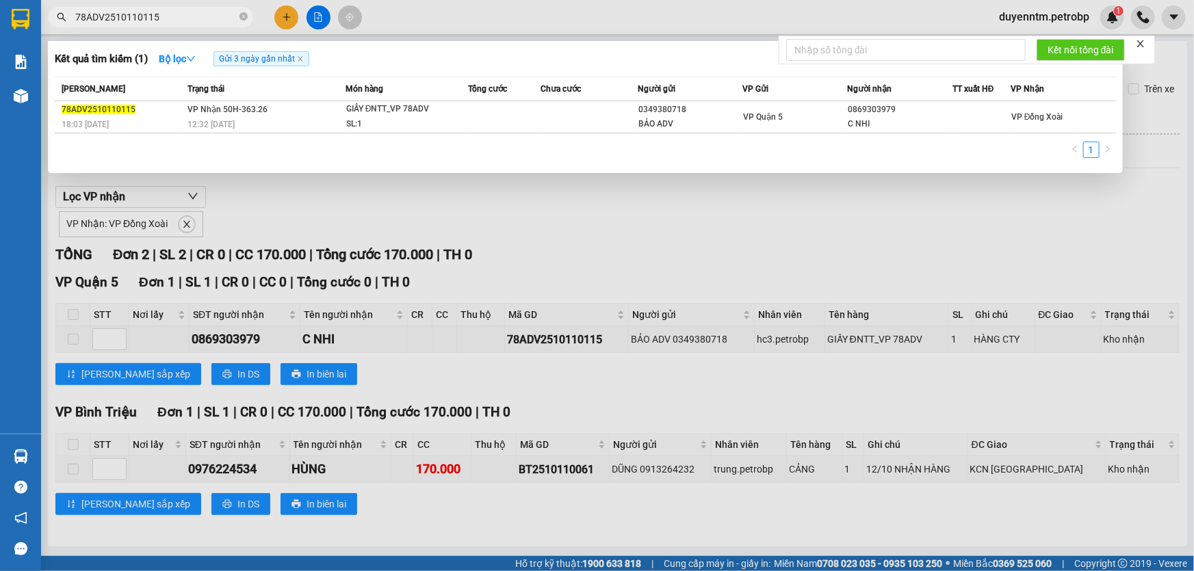
type input "78ADV2510110115"
click at [294, 200] on div at bounding box center [597, 285] width 1194 height 571
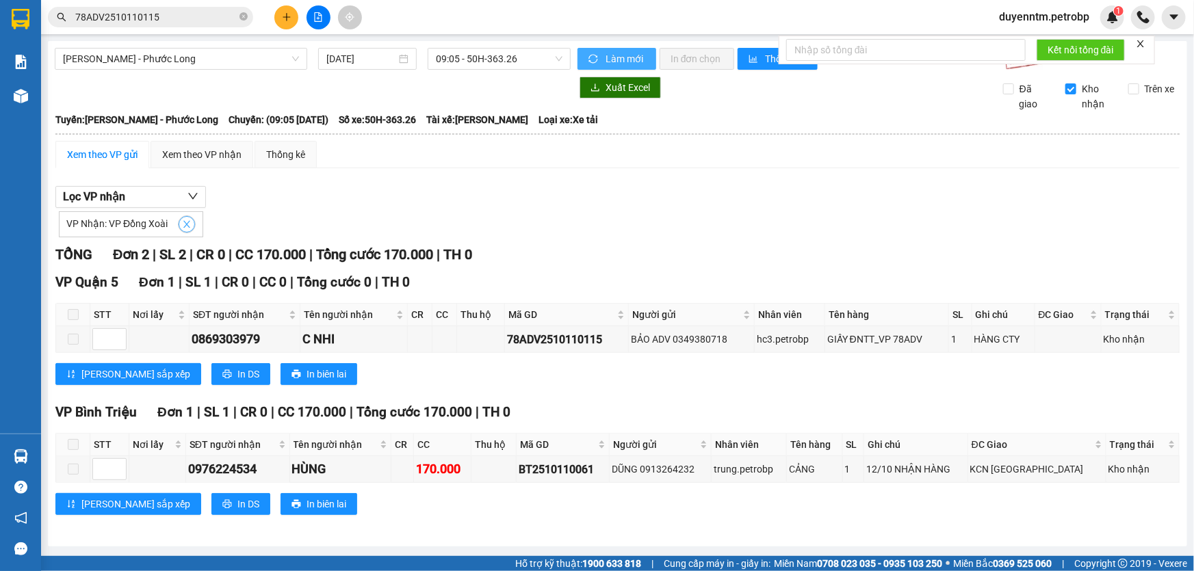
click at [182, 223] on icon "close" at bounding box center [187, 225] width 10 height 10
checkbox input "false"
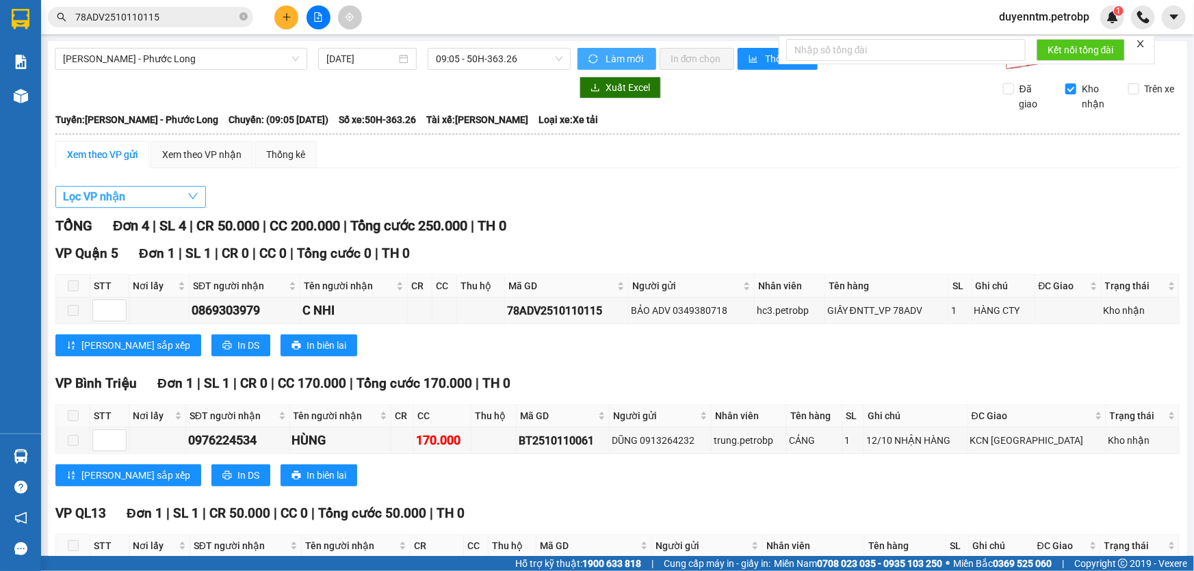
click at [166, 201] on button "Lọc VP nhận" at bounding box center [130, 197] width 151 height 22
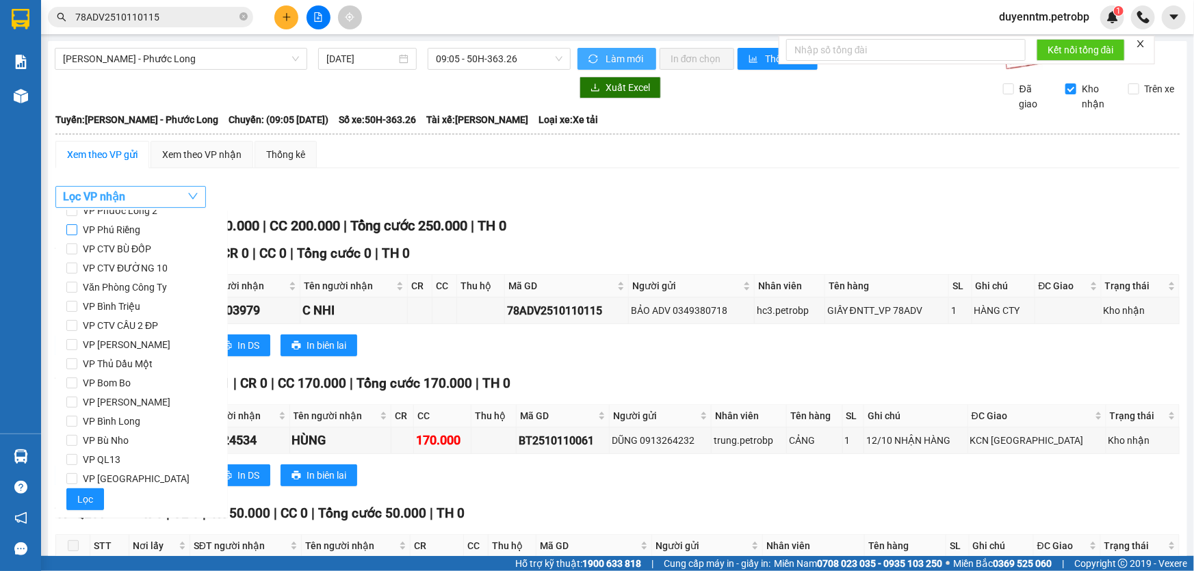
scroll to position [57, 0]
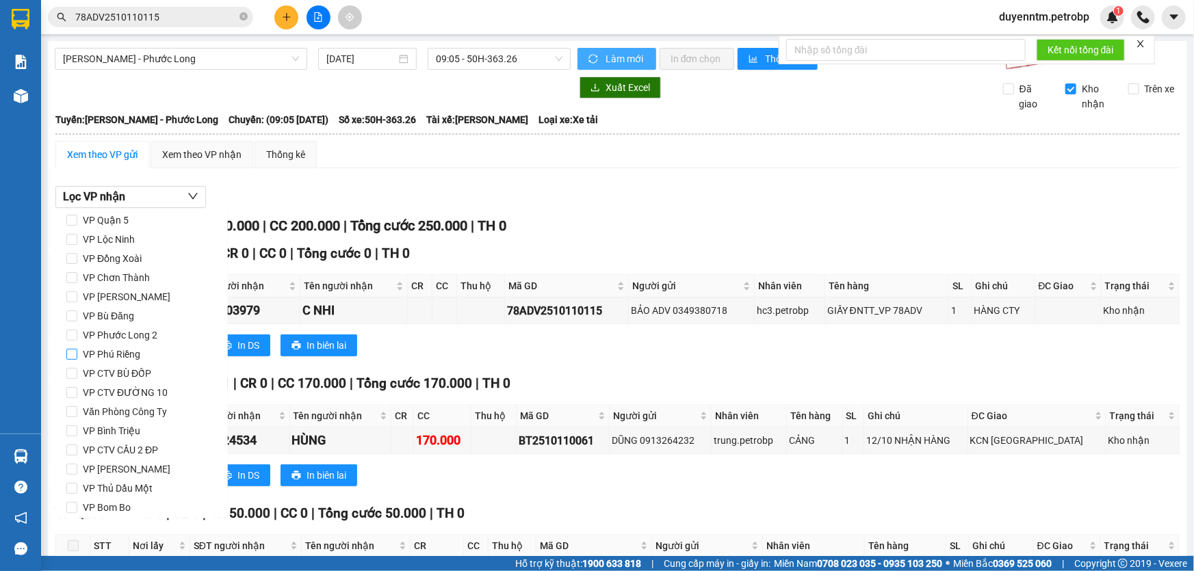
click at [133, 357] on span "VP Phú Riềng" at bounding box center [111, 354] width 68 height 19
click at [77, 357] on input "VP Phú Riềng" at bounding box center [71, 354] width 11 height 11
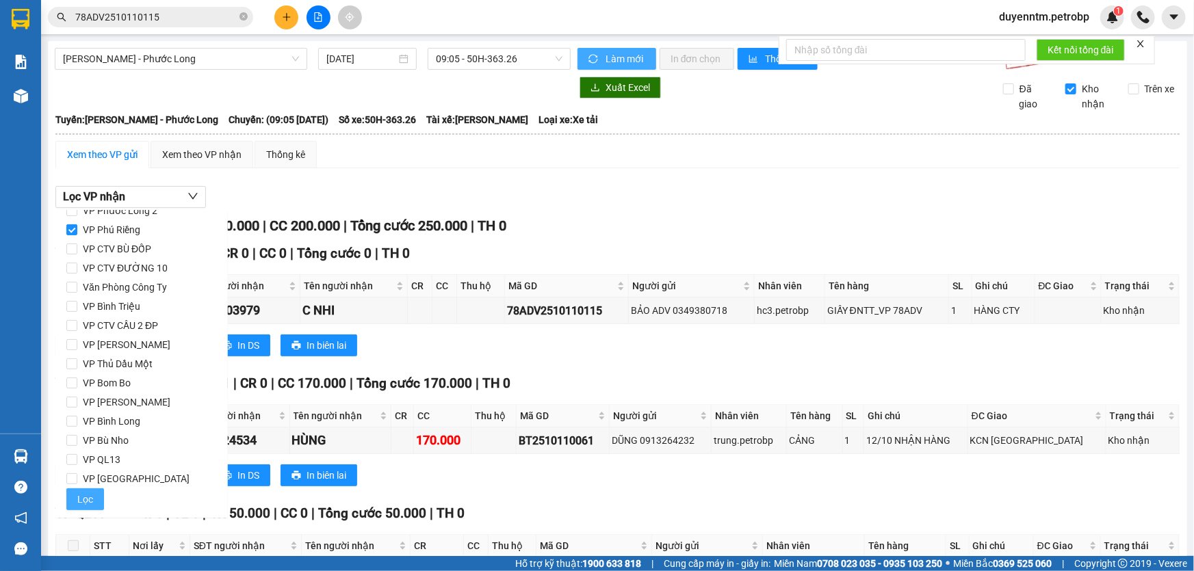
click at [86, 498] on span "Lọc" at bounding box center [85, 499] width 16 height 15
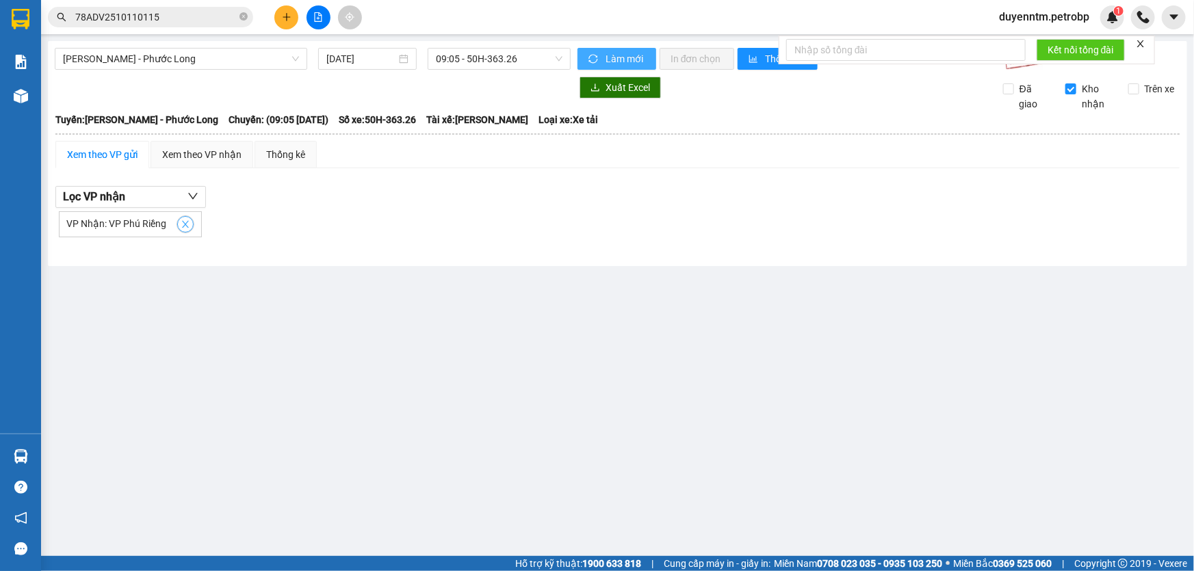
click at [178, 222] on span "close" at bounding box center [185, 225] width 15 height 10
checkbox input "false"
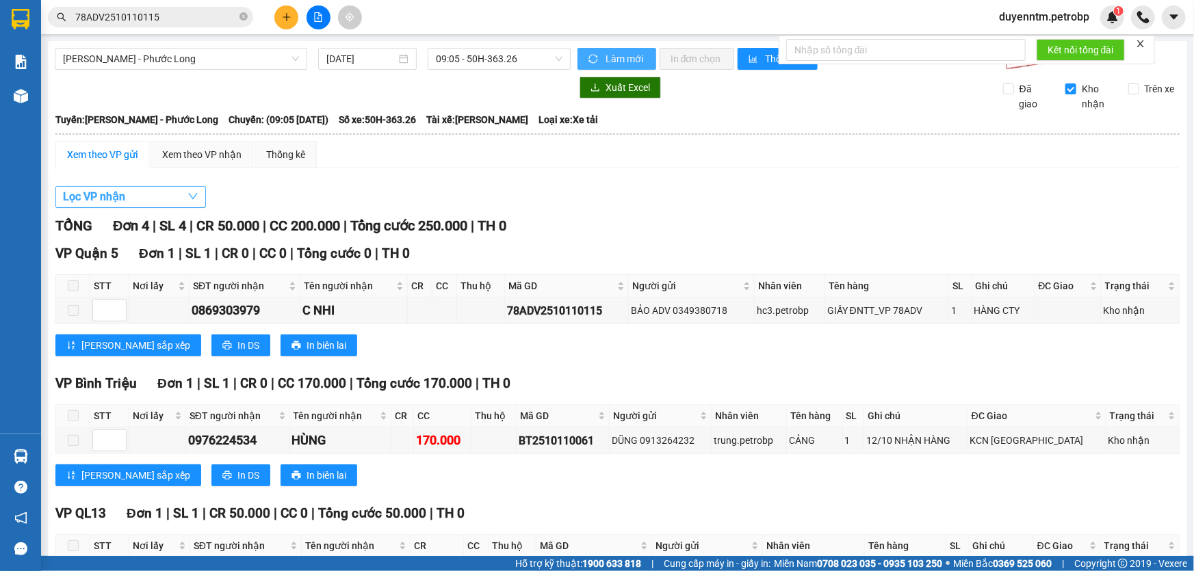
click at [157, 200] on button "Lọc VP nhận" at bounding box center [130, 197] width 151 height 22
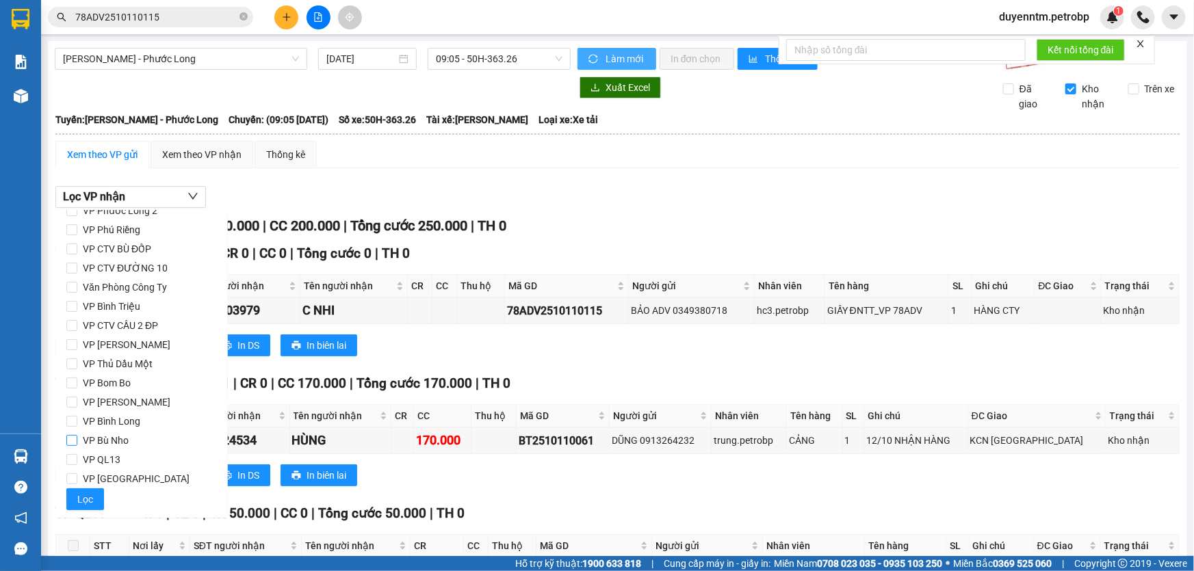
click at [119, 444] on span "VP Bù Nho" at bounding box center [105, 440] width 57 height 19
click at [77, 444] on input "VP Bù Nho" at bounding box center [71, 440] width 11 height 11
checkbox input "true"
click at [89, 494] on span "Lọc" at bounding box center [85, 499] width 16 height 15
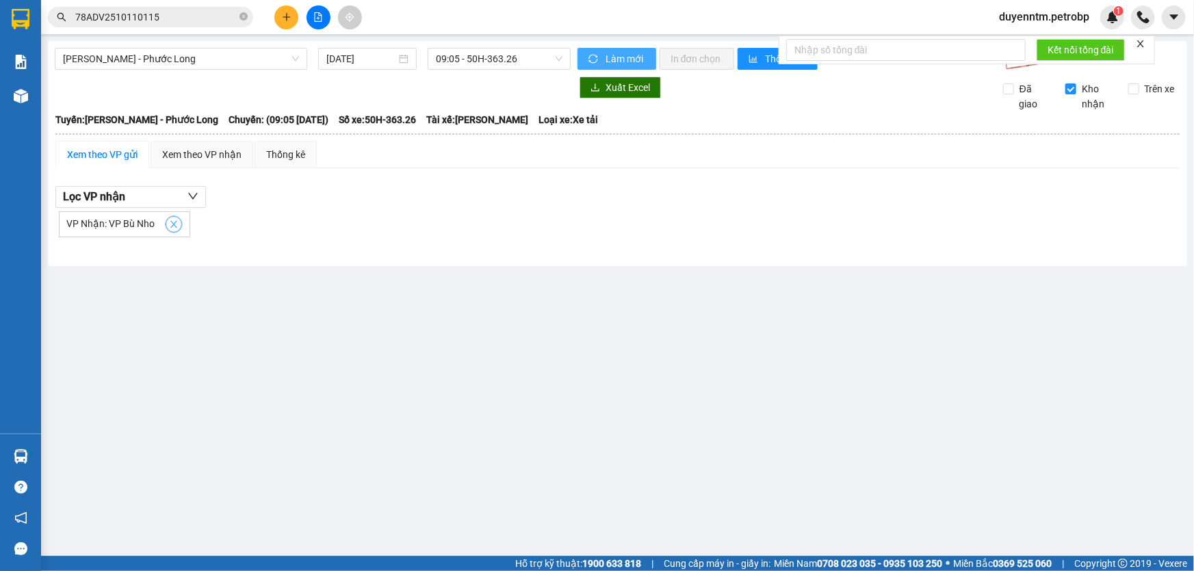
click at [170, 223] on icon "close" at bounding box center [174, 225] width 10 height 10
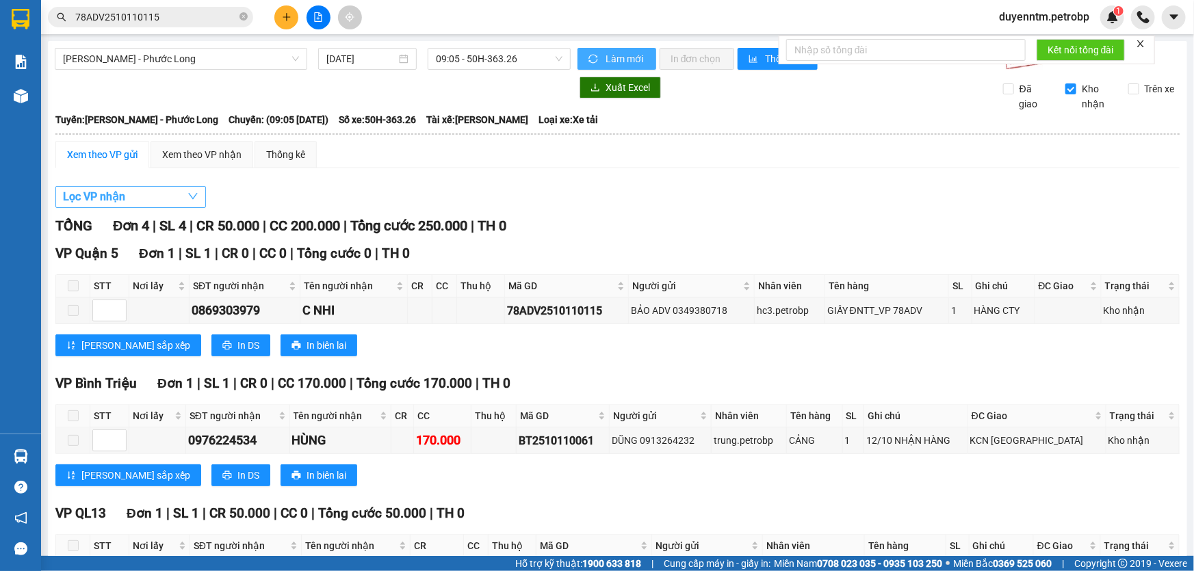
click at [170, 196] on button "Lọc VP nhận" at bounding box center [130, 197] width 151 height 22
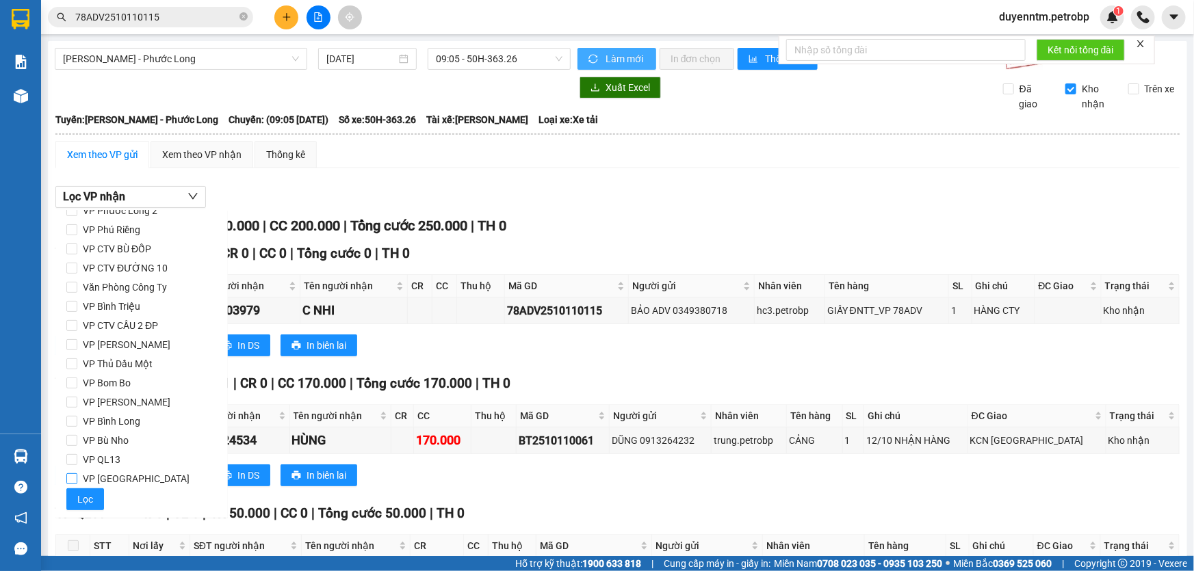
click at [116, 482] on span "VP [GEOGRAPHIC_DATA]" at bounding box center [136, 478] width 118 height 19
click at [77, 482] on input "VP [GEOGRAPHIC_DATA]" at bounding box center [71, 479] width 11 height 11
click at [87, 504] on span "Lọc" at bounding box center [85, 499] width 16 height 15
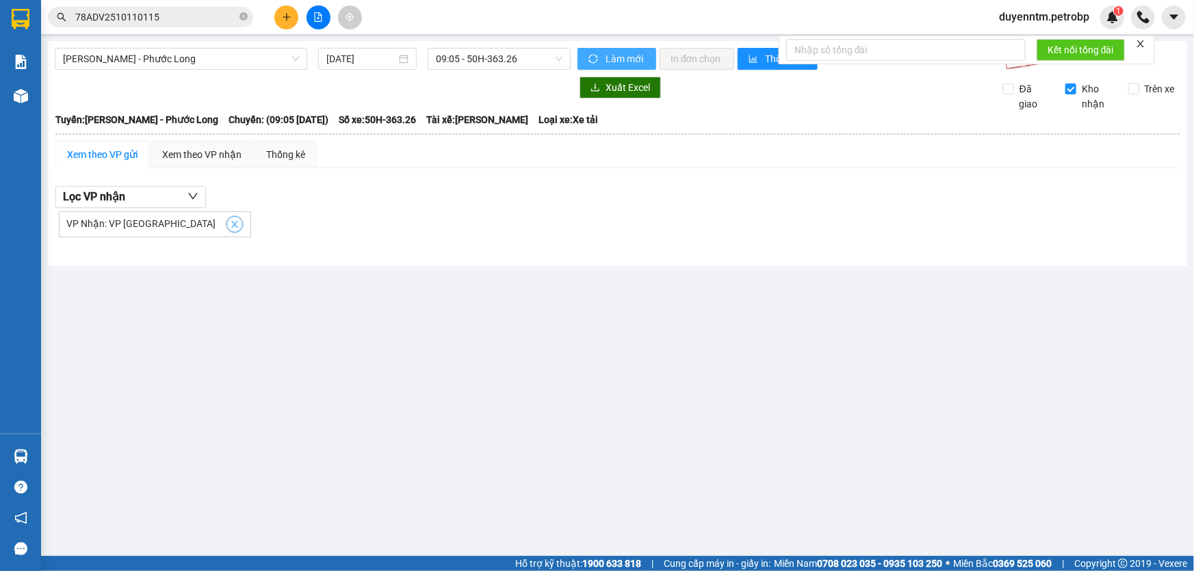
click at [230, 222] on icon "close" at bounding box center [235, 225] width 10 height 10
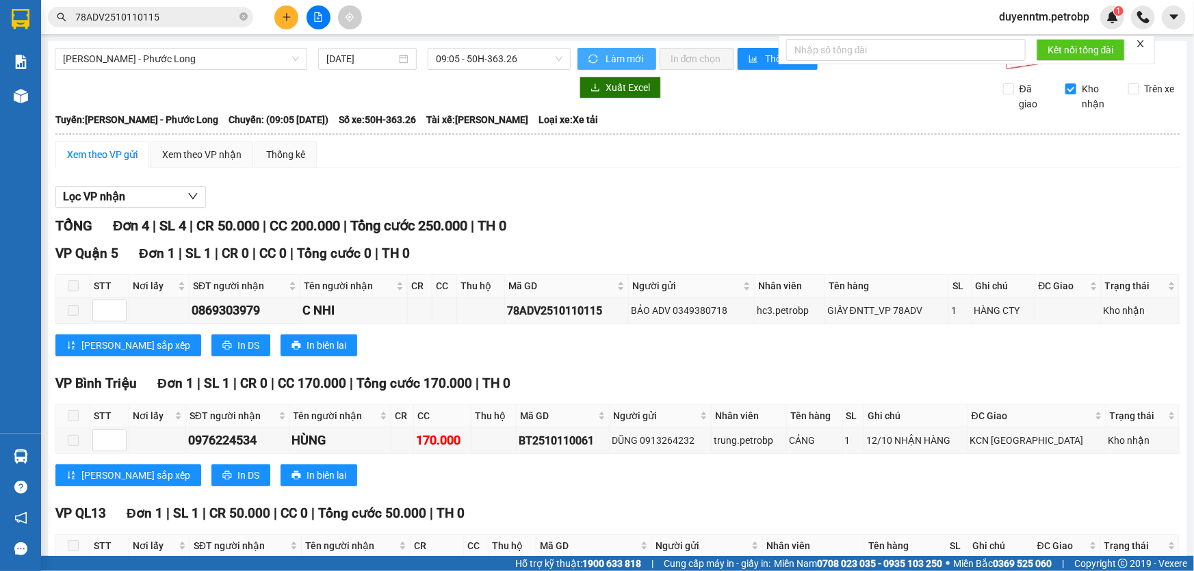
checkbox input "false"
click at [164, 197] on button "Lọc VP nhận" at bounding box center [130, 197] width 151 height 22
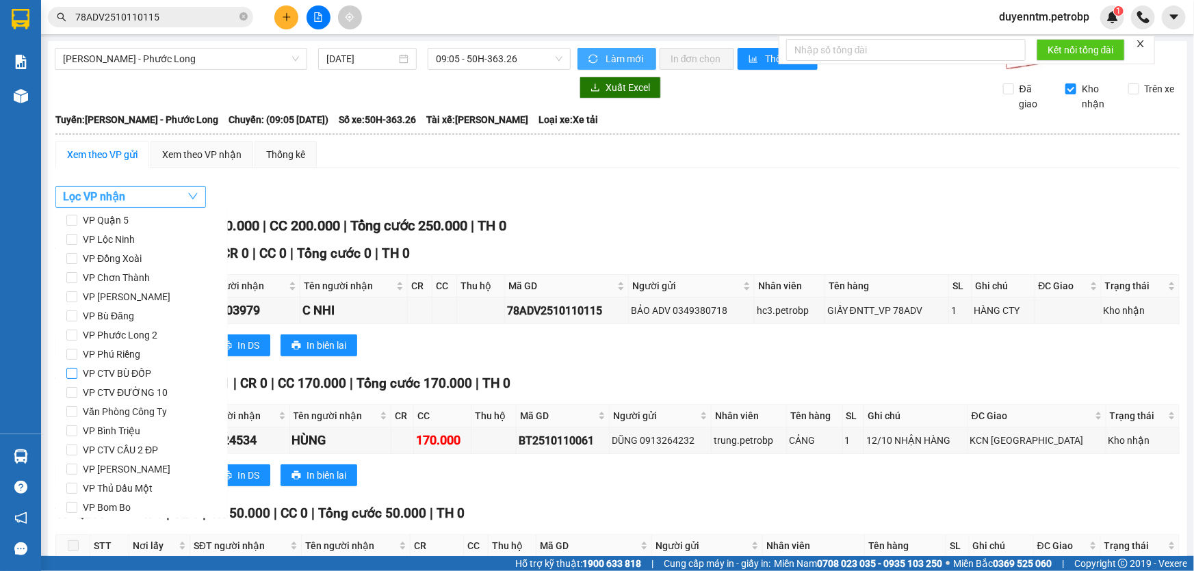
scroll to position [0, 0]
click at [137, 399] on span "VP Phước Long 2" at bounding box center [120, 392] width 86 height 19
click at [77, 398] on input "VP Phước Long 2" at bounding box center [71, 392] width 11 height 11
checkbox input "true"
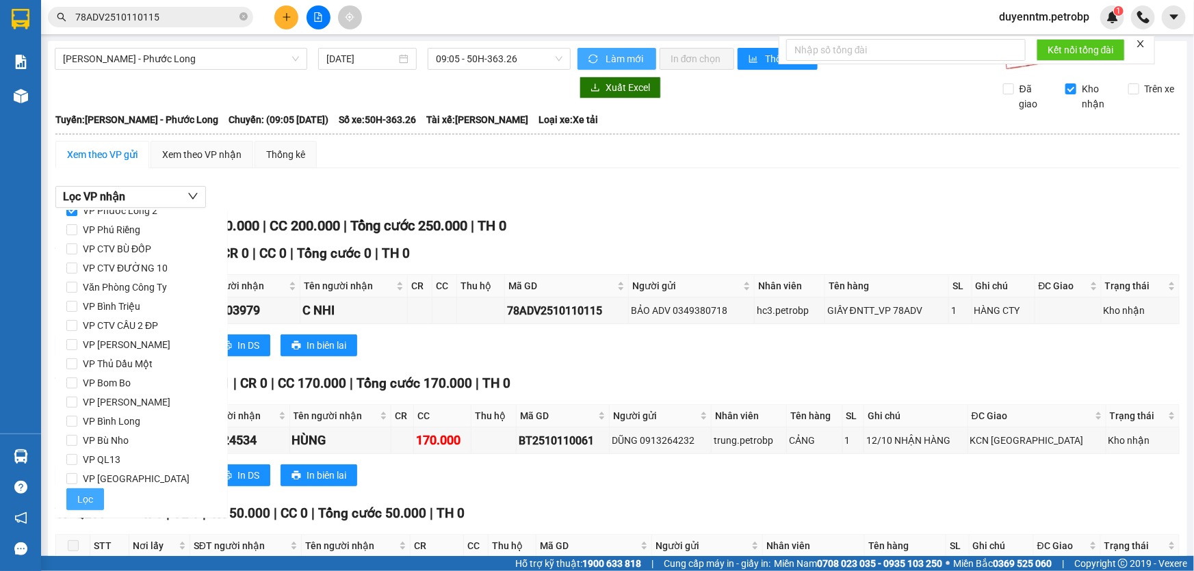
click at [81, 501] on span "Lọc" at bounding box center [85, 499] width 16 height 15
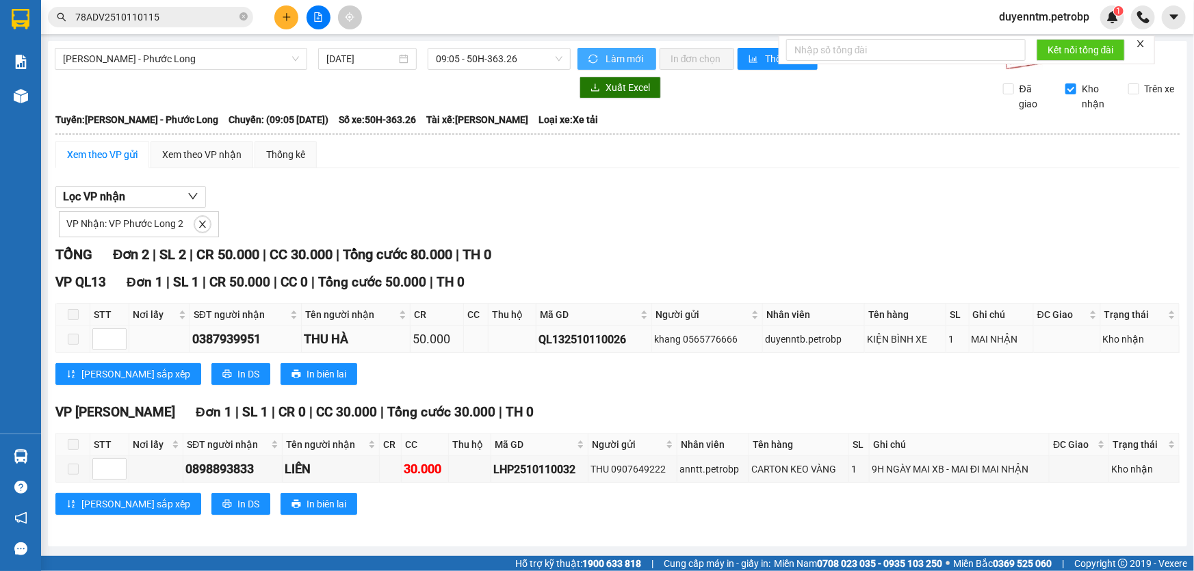
click at [578, 339] on div "QL132510110026" at bounding box center [594, 339] width 111 height 17
copy div "QL132510110026"
click at [240, 14] on icon "close-circle" at bounding box center [244, 16] width 8 height 8
paste input "QL132510110026"
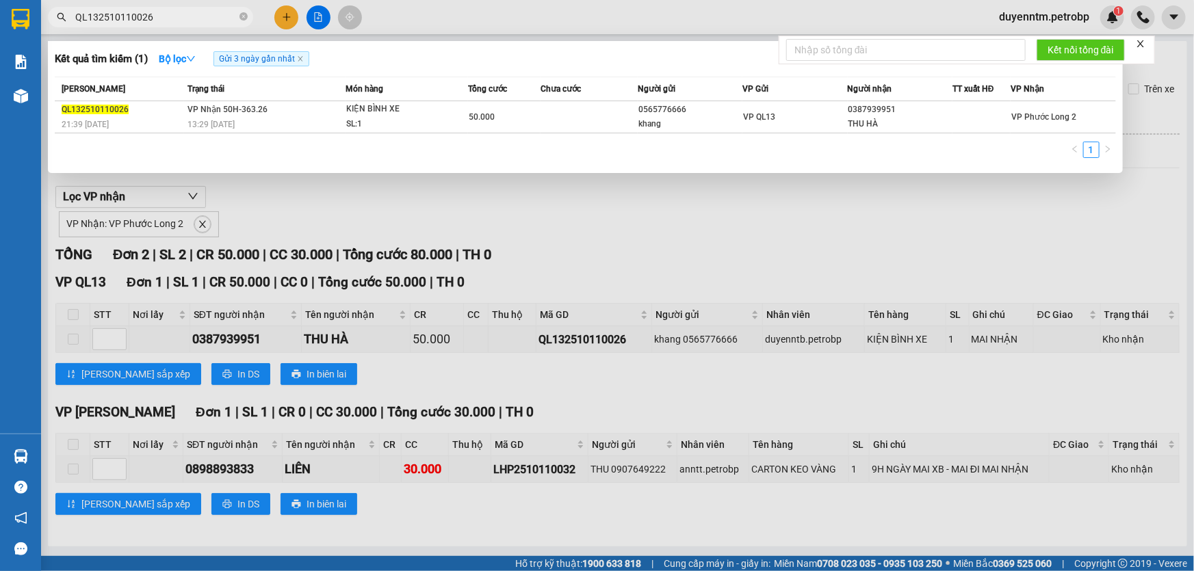
type input "QL132510110026"
click at [456, 21] on div at bounding box center [597, 285] width 1194 height 571
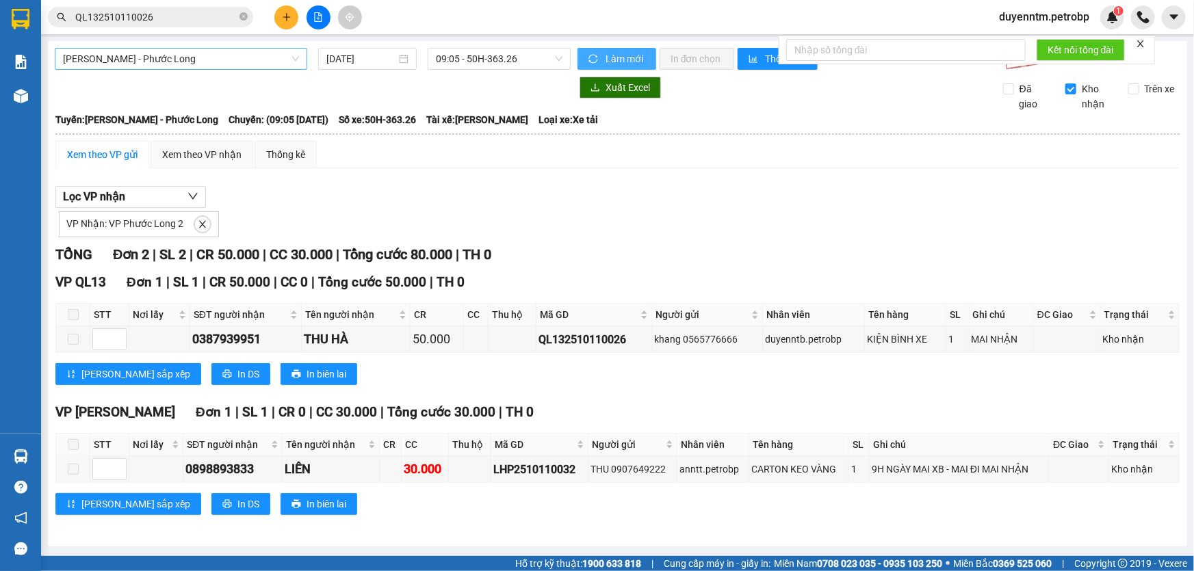
click at [164, 52] on span "[PERSON_NAME] - Phước Long" at bounding box center [181, 59] width 236 height 21
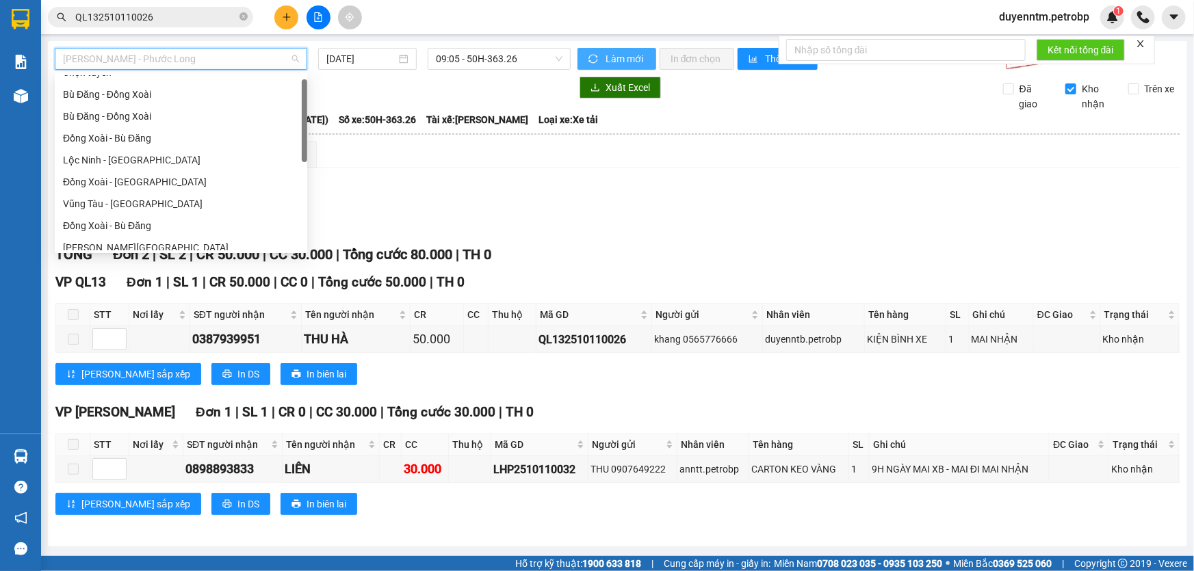
scroll to position [0, 0]
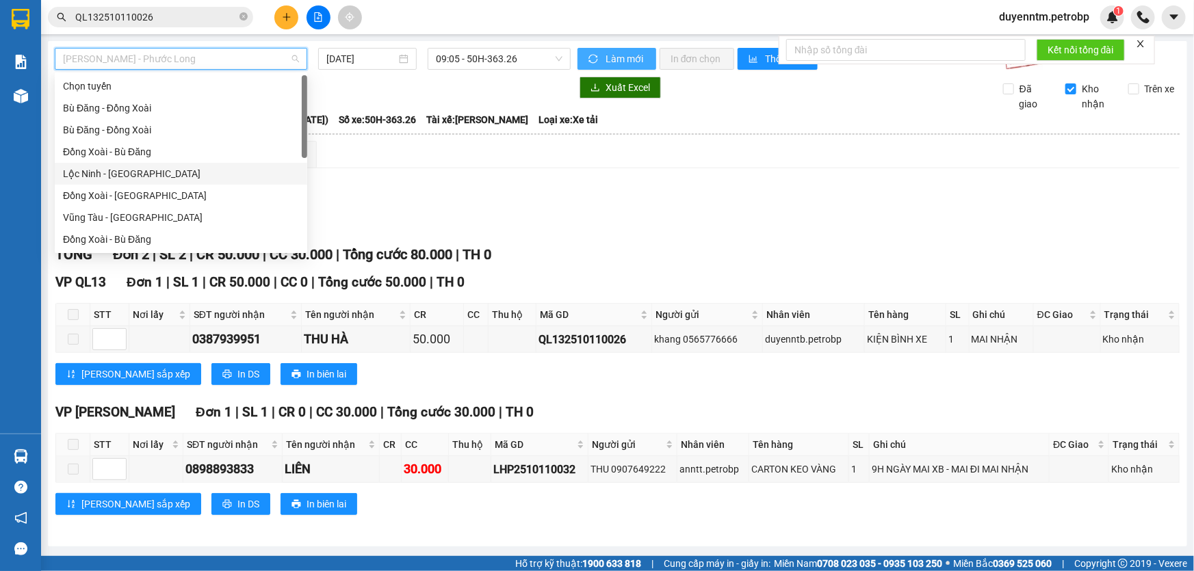
click at [151, 172] on div "Lộc Ninh - Đồng Xoài" at bounding box center [181, 173] width 236 height 15
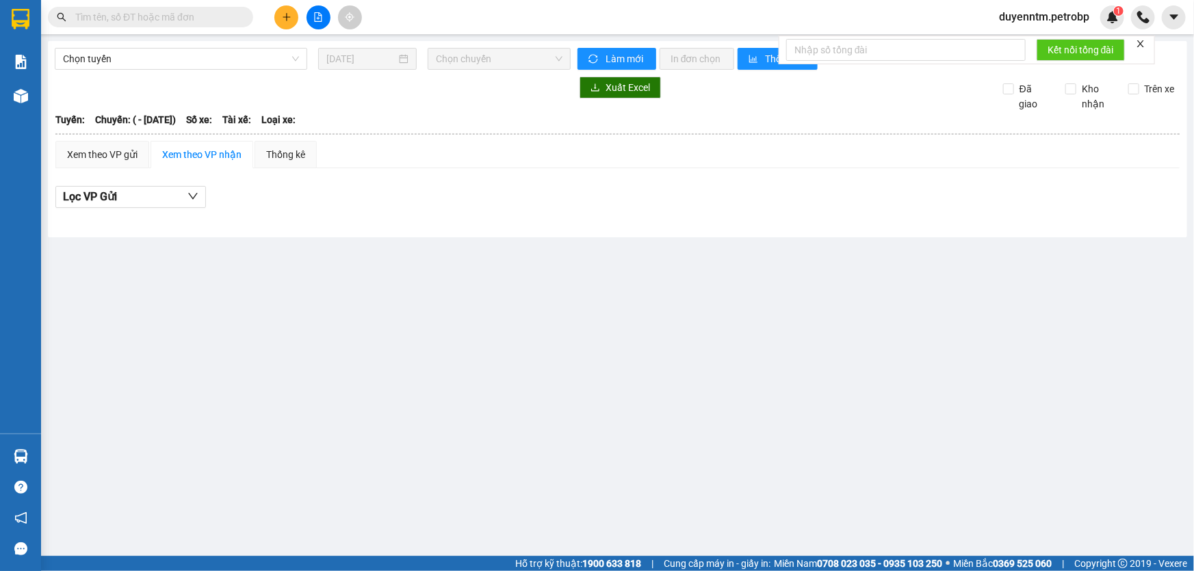
type input "[DATE]"
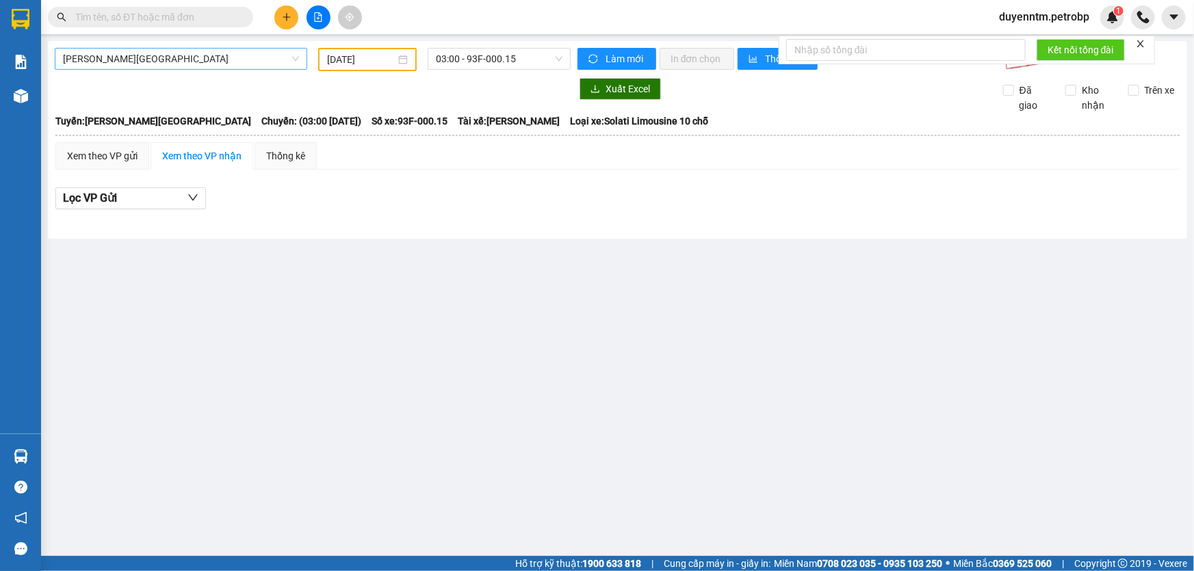
click at [151, 60] on span "[PERSON_NAME][GEOGRAPHIC_DATA]" at bounding box center [181, 59] width 236 height 21
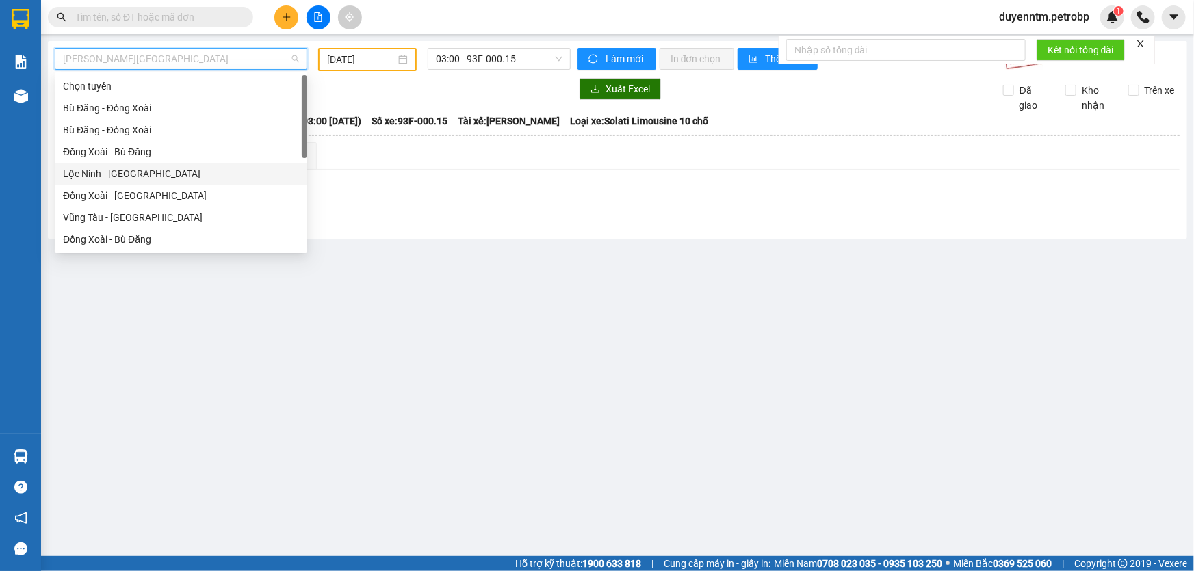
click at [139, 180] on div "Lộc Ninh - [GEOGRAPHIC_DATA]" at bounding box center [181, 173] width 236 height 15
type input "[DATE]"
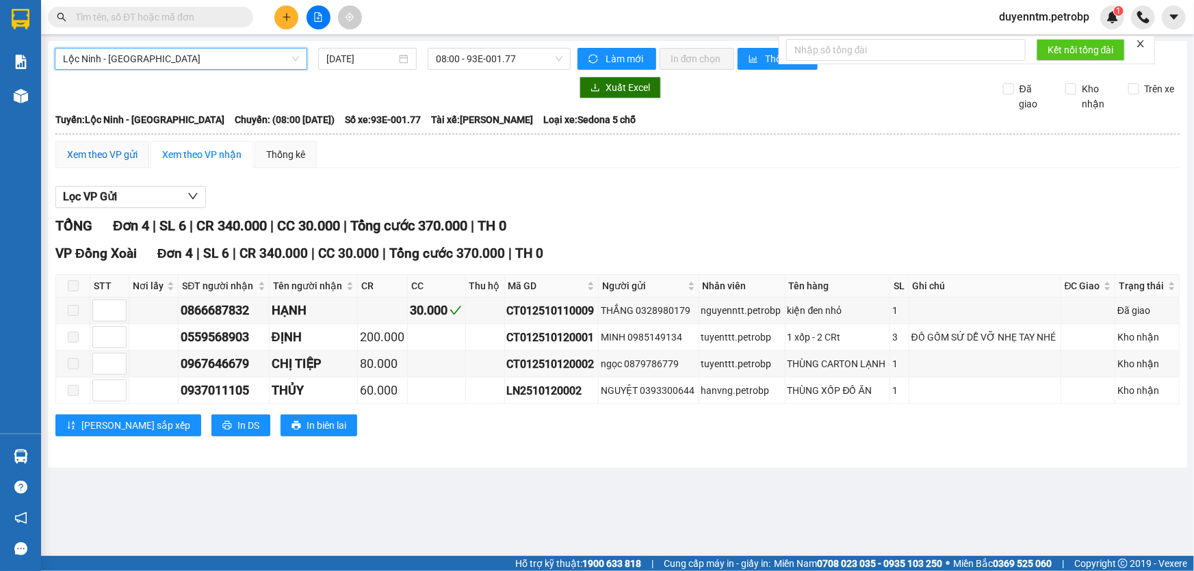
click at [108, 151] on div "Xem theo VP gửi" at bounding box center [102, 154] width 70 height 15
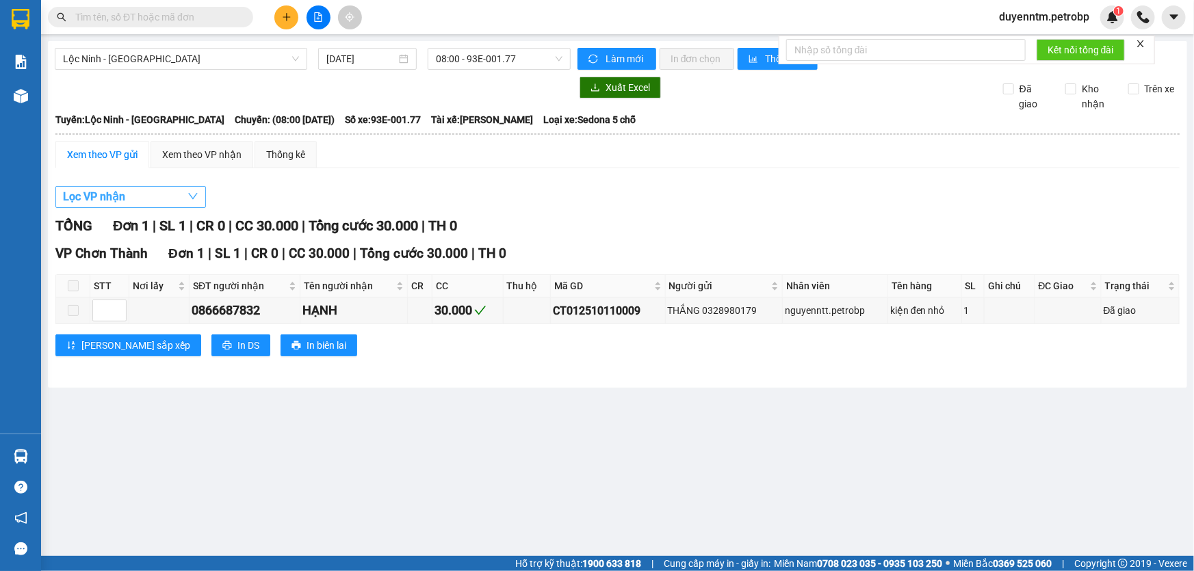
click at [113, 186] on button "Lọc VP nhận" at bounding box center [130, 197] width 151 height 22
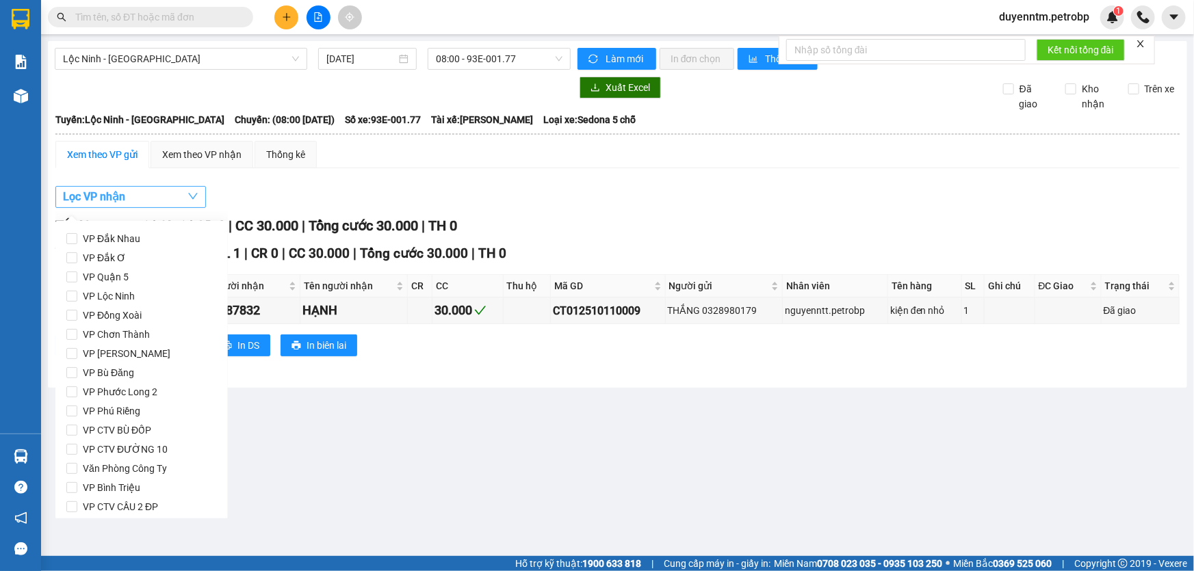
scroll to position [181, 0]
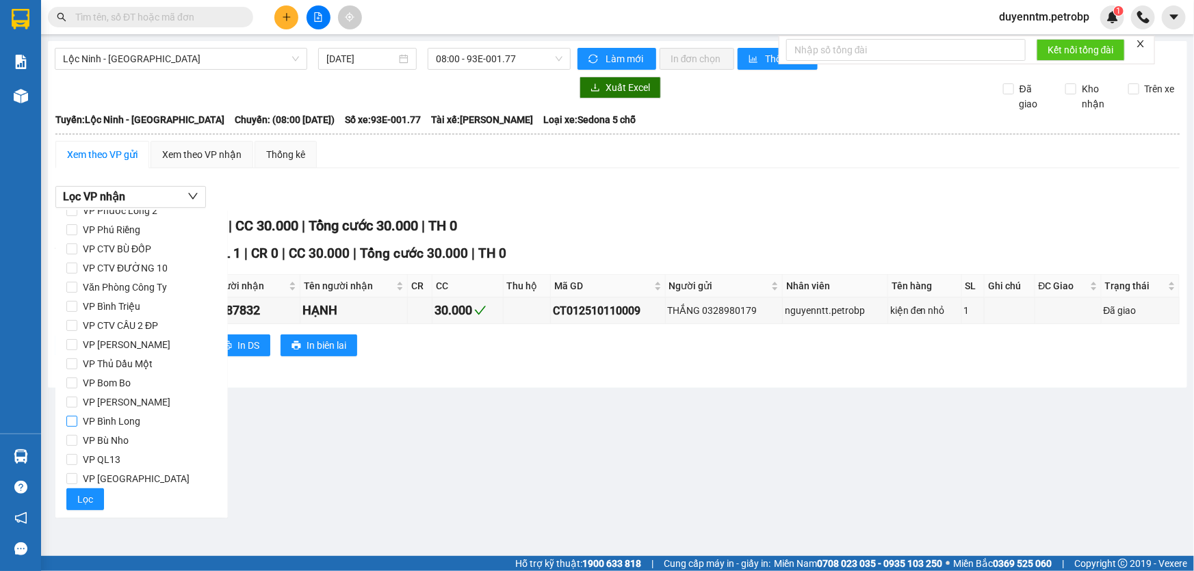
click at [116, 424] on span "VP Bình Long" at bounding box center [111, 421] width 68 height 19
click at [77, 424] on input "VP Bình Long" at bounding box center [71, 421] width 11 height 11
checkbox input "true"
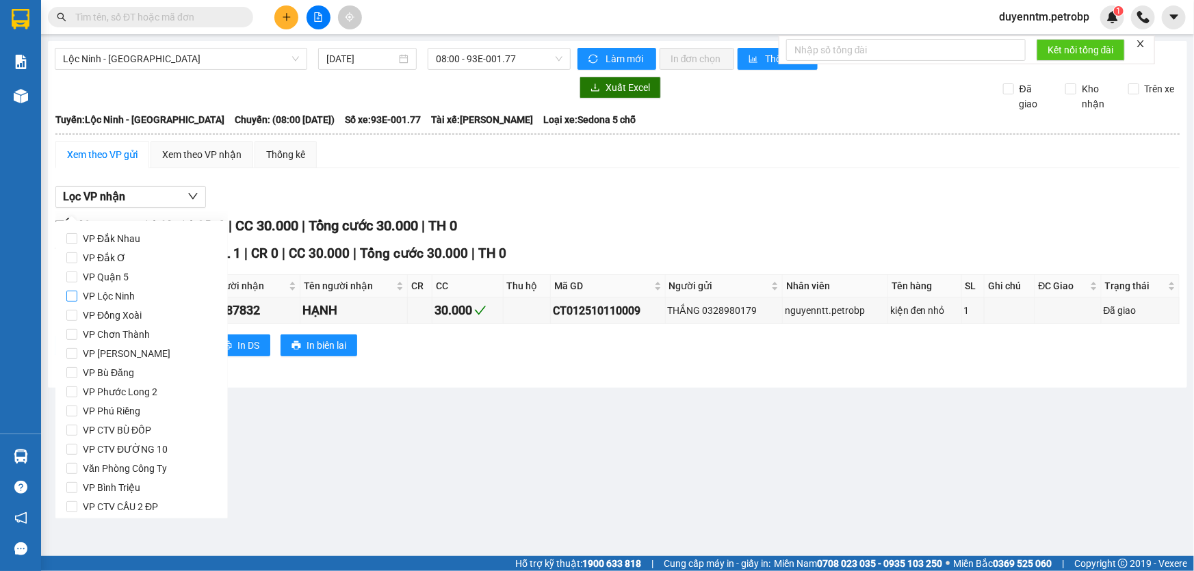
click at [129, 300] on span "VP Lộc Ninh" at bounding box center [108, 296] width 63 height 19
click at [77, 300] on input "VP Lộc Ninh" at bounding box center [71, 296] width 11 height 11
checkbox input "true"
click at [131, 329] on span "VP Chơn Thành" at bounding box center [116, 334] width 78 height 19
click at [77, 329] on input "VP Chơn Thành" at bounding box center [71, 334] width 11 height 11
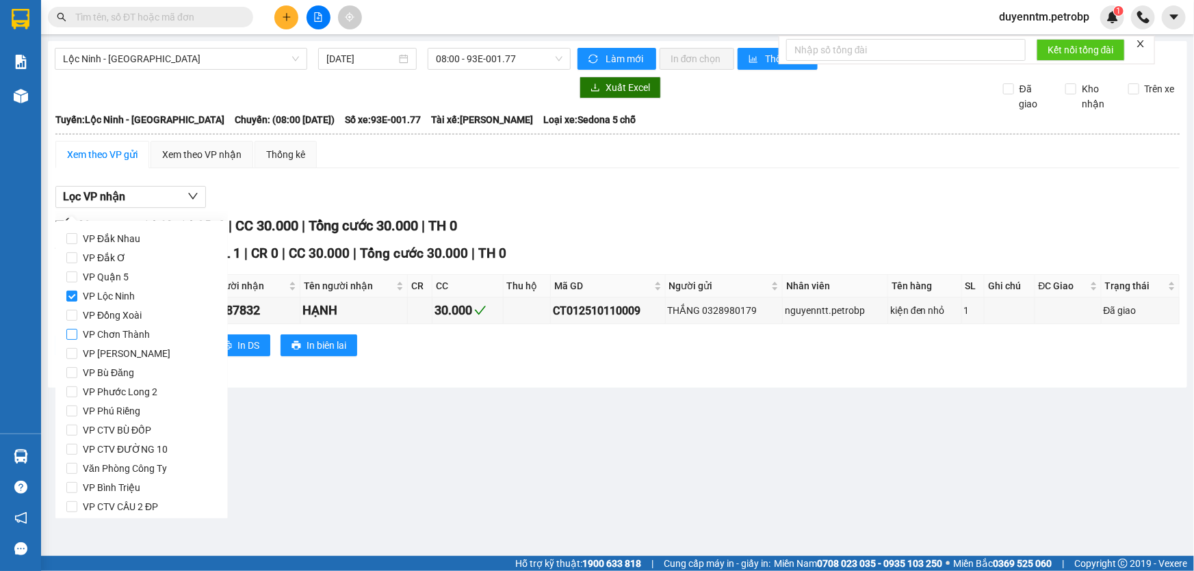
checkbox input "true"
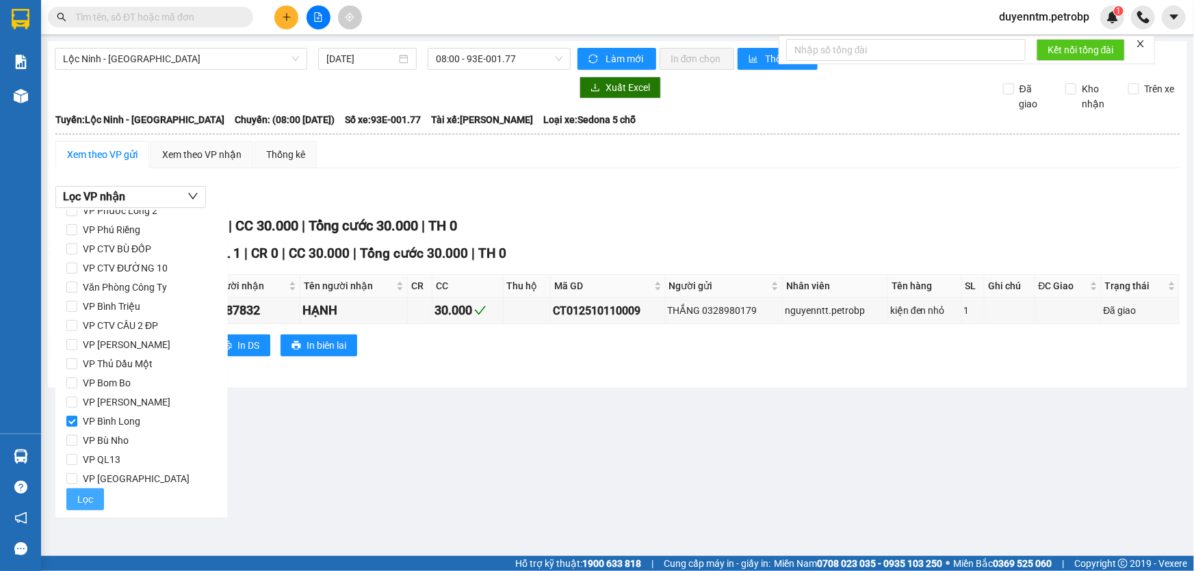
click at [86, 493] on span "Lọc" at bounding box center [85, 499] width 16 height 15
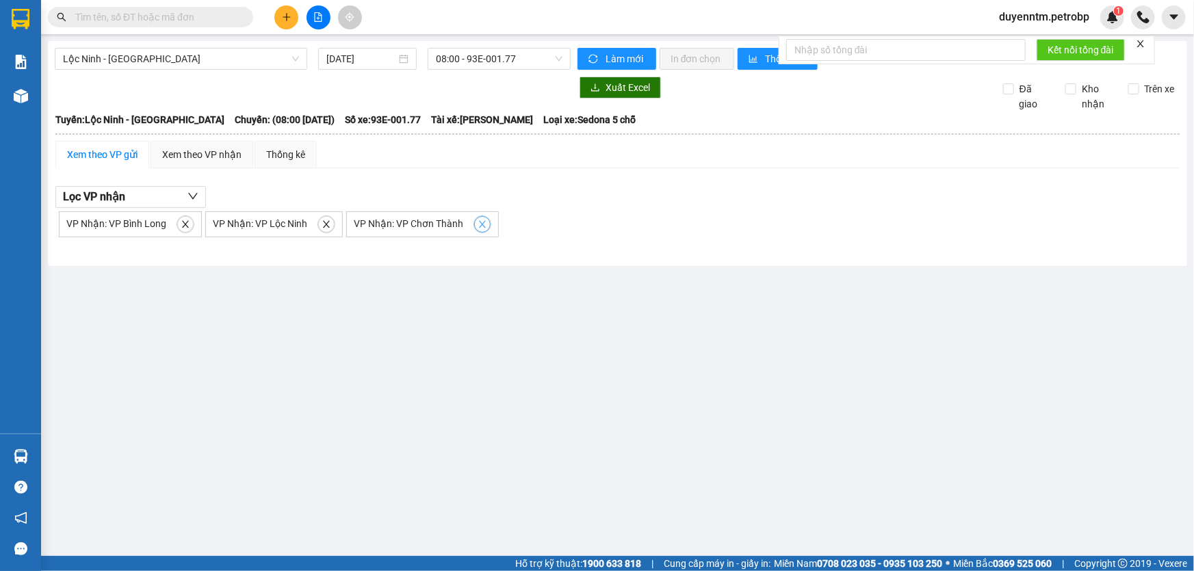
click at [478, 225] on icon "close" at bounding box center [483, 225] width 10 height 10
click at [326, 222] on icon "close" at bounding box center [327, 225] width 10 height 10
click at [189, 226] on span "close" at bounding box center [185, 225] width 15 height 10
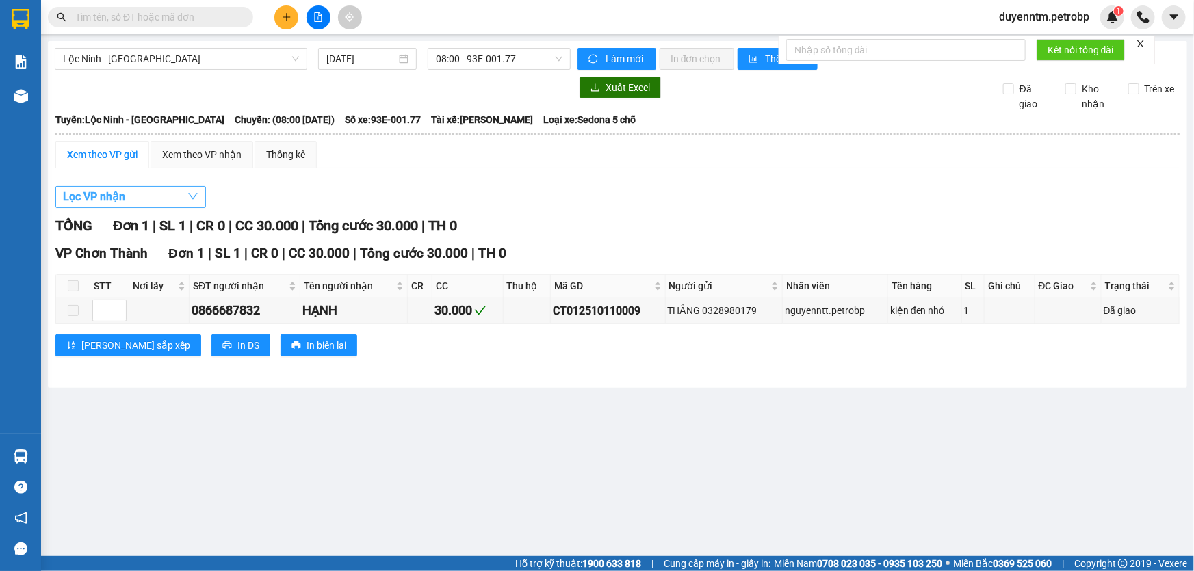
click at [155, 196] on button "Lọc VP nhận" at bounding box center [130, 197] width 151 height 22
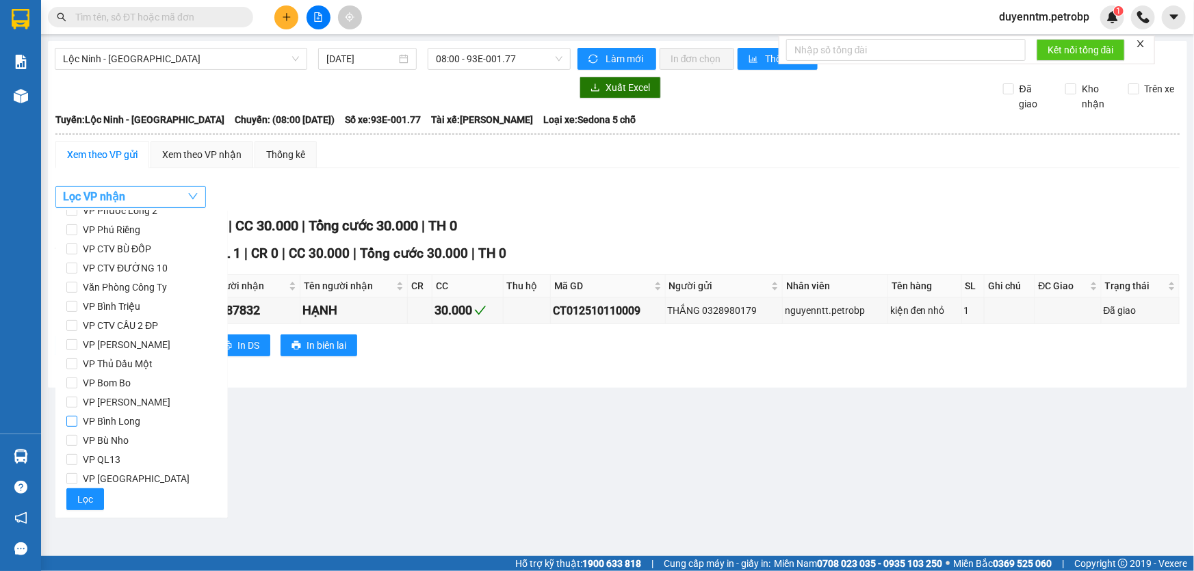
scroll to position [57, 0]
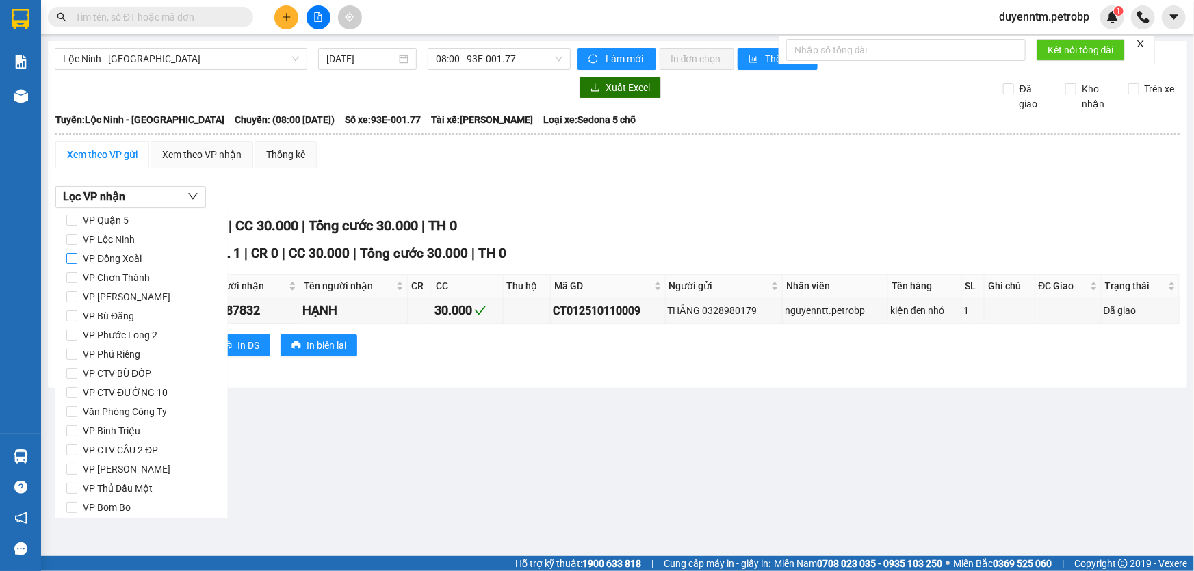
click at [134, 255] on span "VP Đồng Xoài" at bounding box center [112, 258] width 70 height 19
click at [77, 255] on input "VP Đồng Xoài" at bounding box center [71, 258] width 11 height 11
checkbox input "true"
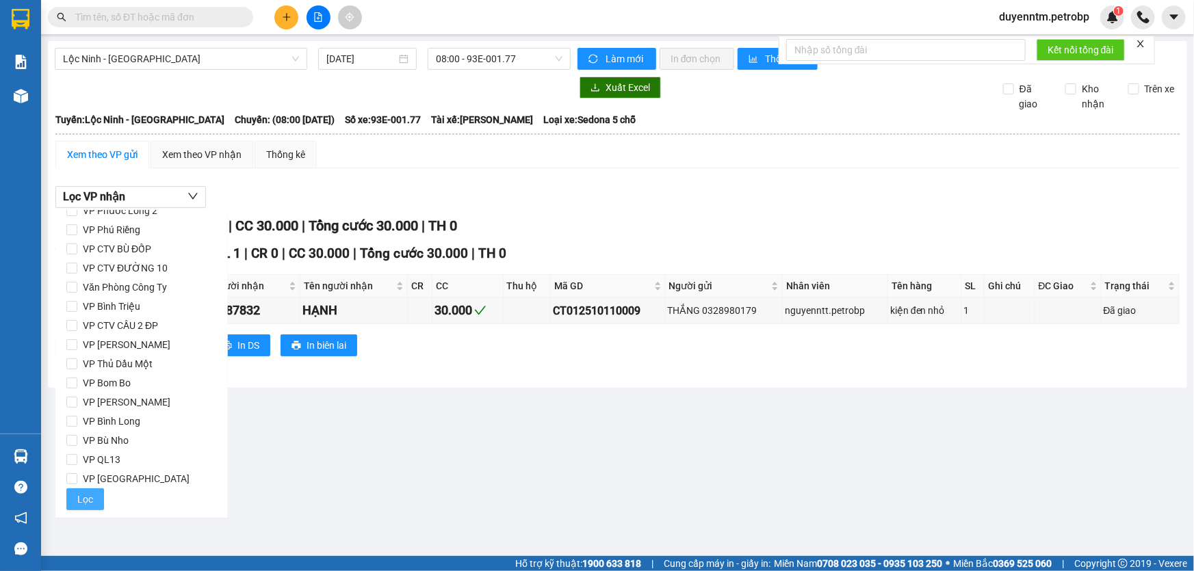
click at [86, 496] on span "Lọc" at bounding box center [85, 499] width 16 height 15
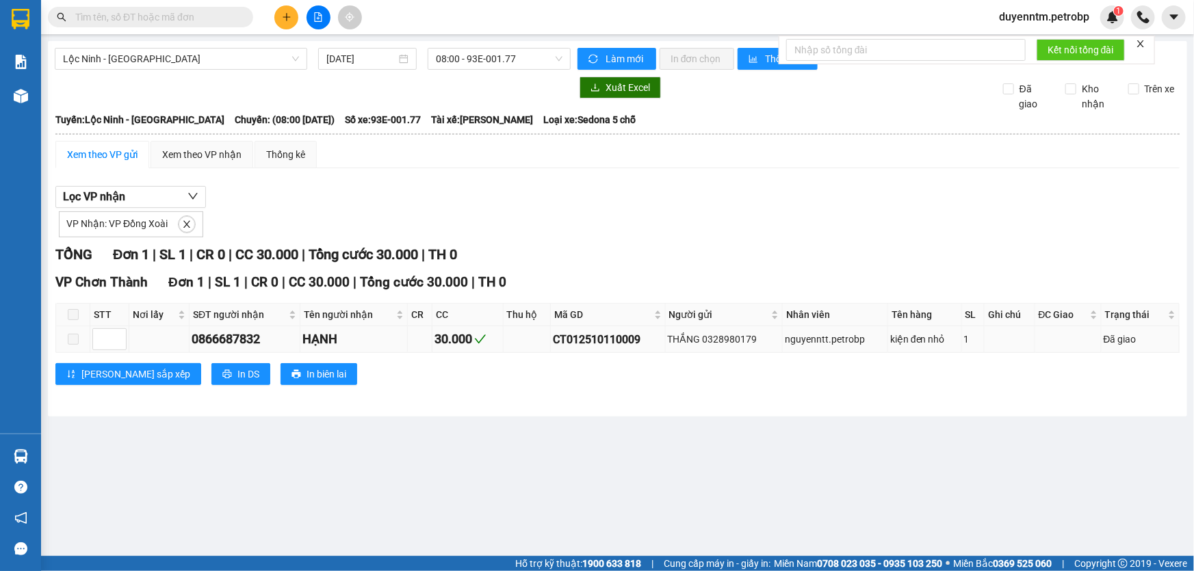
click at [585, 331] on div "CT012510110009" at bounding box center [608, 339] width 110 height 17
copy div "CT012510110009"
paste input "CT012510110009"
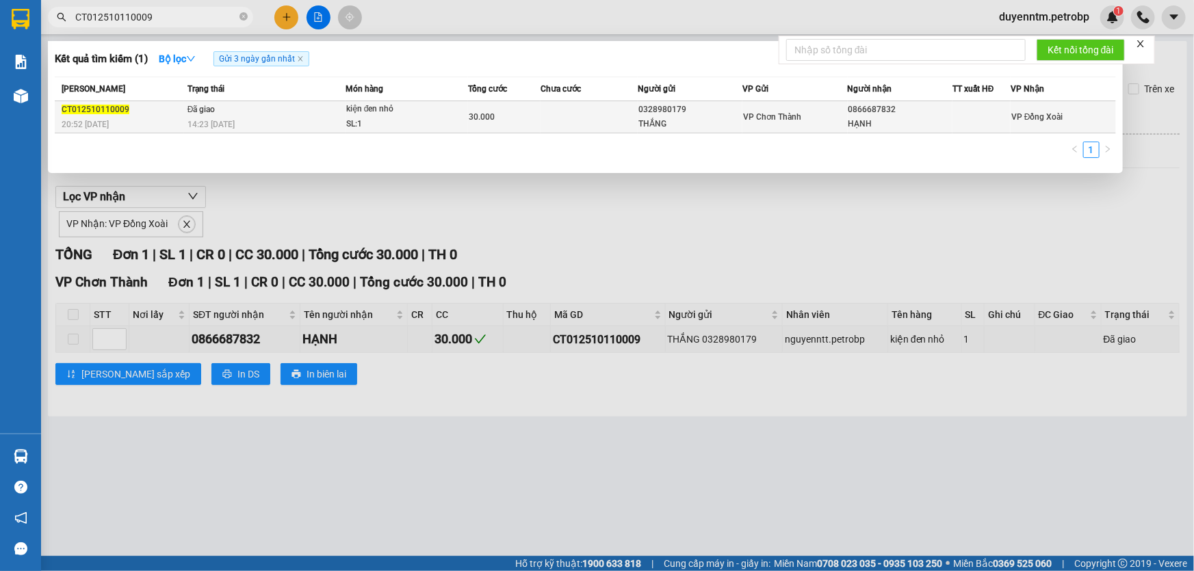
type input "CT012510110009"
click at [209, 121] on span "14:23 - 12/10" at bounding box center [210, 125] width 47 height 10
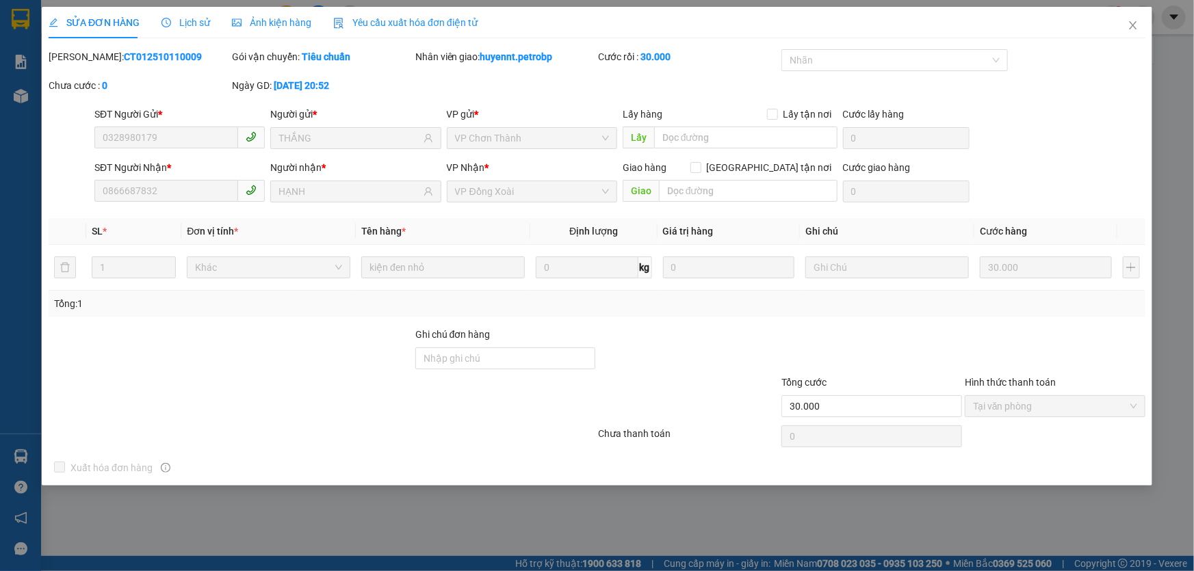
click at [198, 32] on div "Lịch sử" at bounding box center [185, 22] width 49 height 31
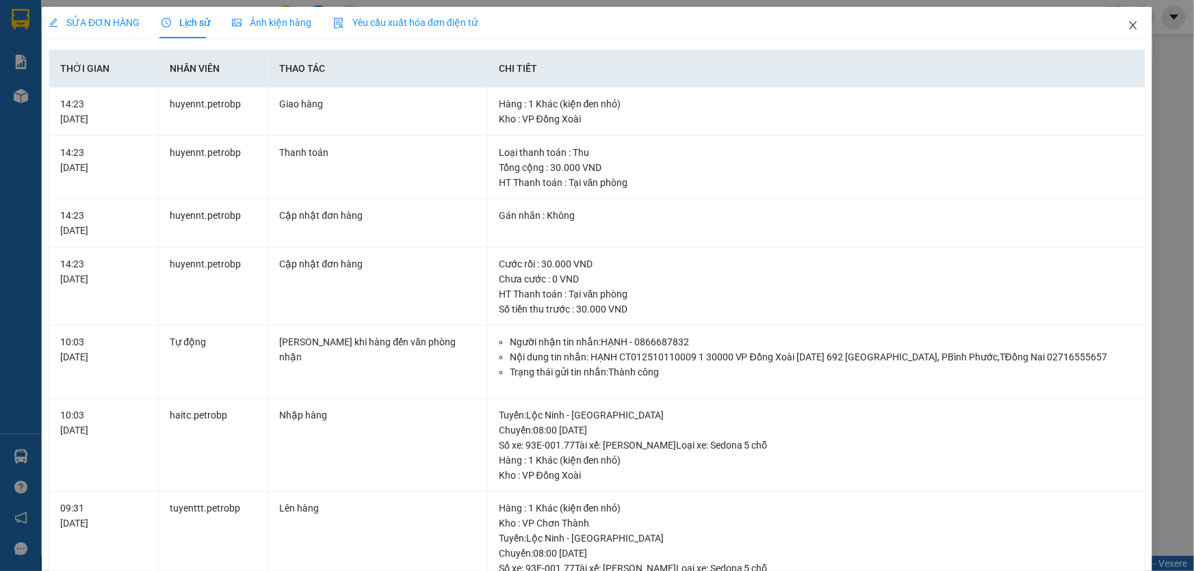
click at [1128, 25] on icon "close" at bounding box center [1133, 25] width 11 height 11
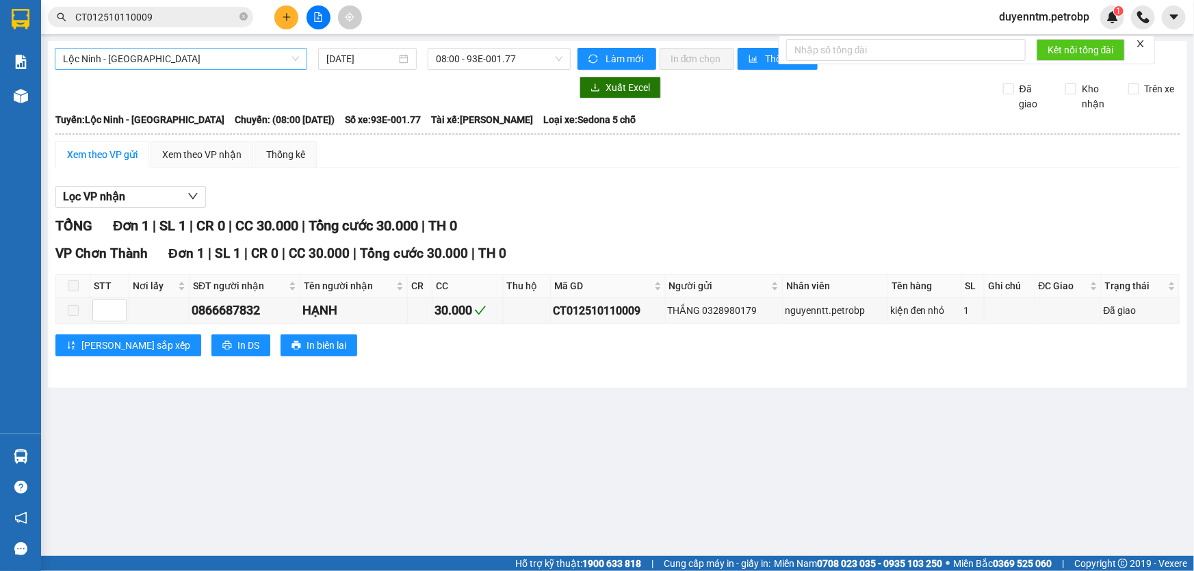
click at [201, 55] on span "Lộc Ninh - [GEOGRAPHIC_DATA]" at bounding box center [181, 59] width 236 height 21
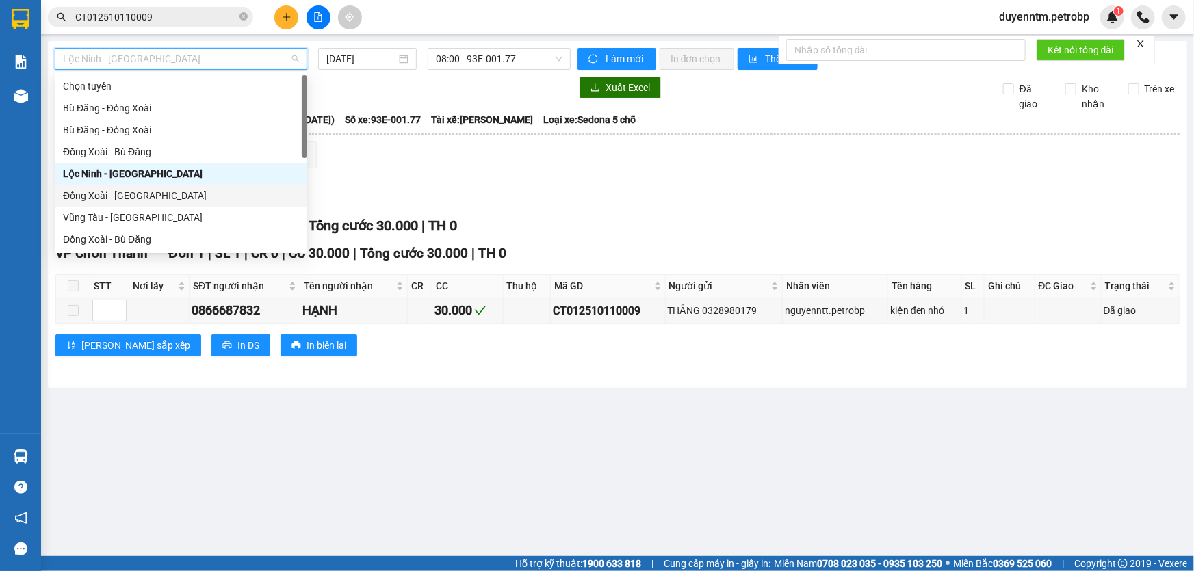
click at [135, 200] on div "Đồng Xoài - [GEOGRAPHIC_DATA]" at bounding box center [181, 195] width 236 height 15
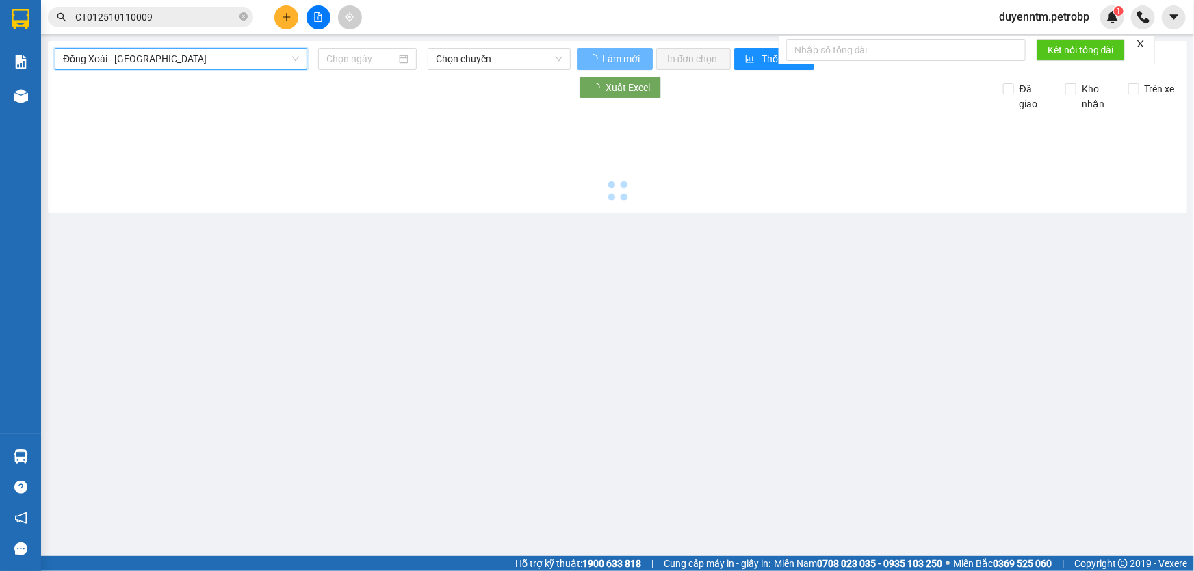
type input "[DATE]"
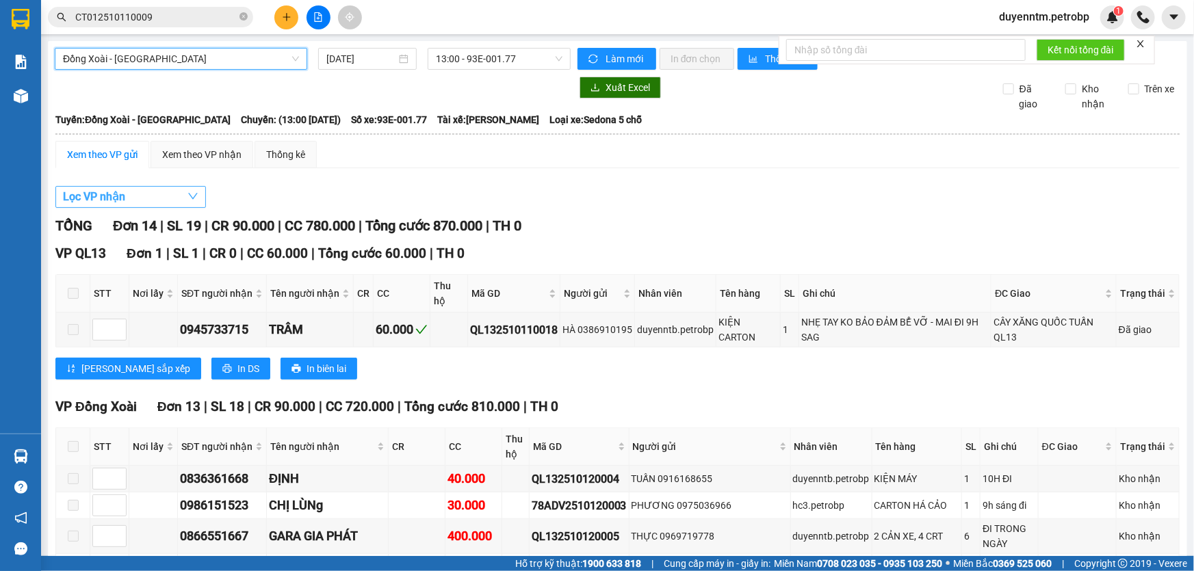
click at [109, 199] on span "Lọc VP nhận" at bounding box center [94, 196] width 62 height 17
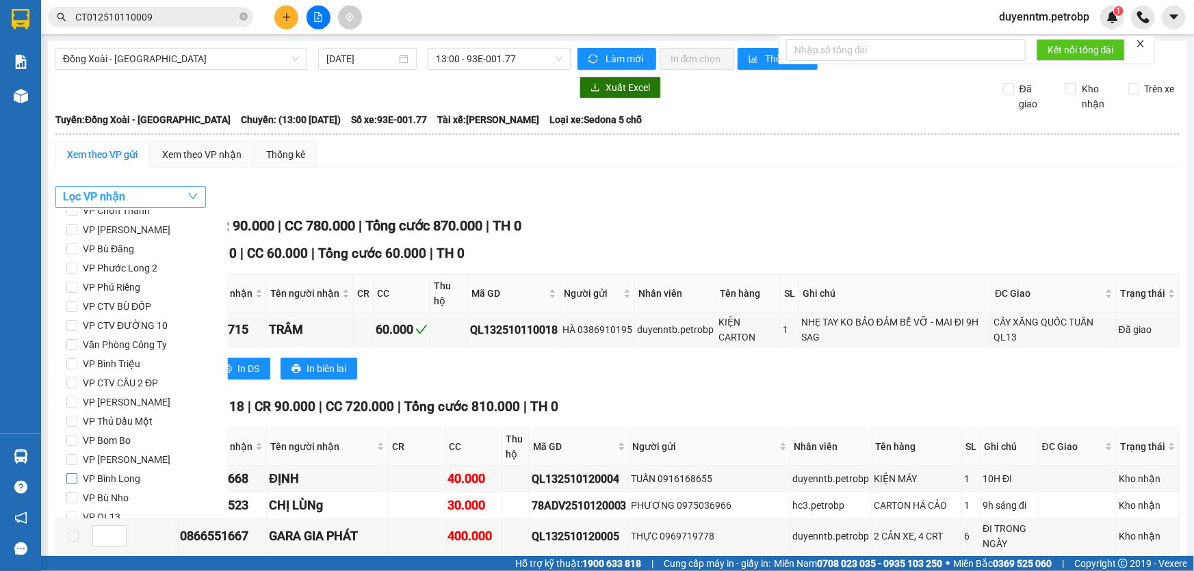
scroll to position [181, 0]
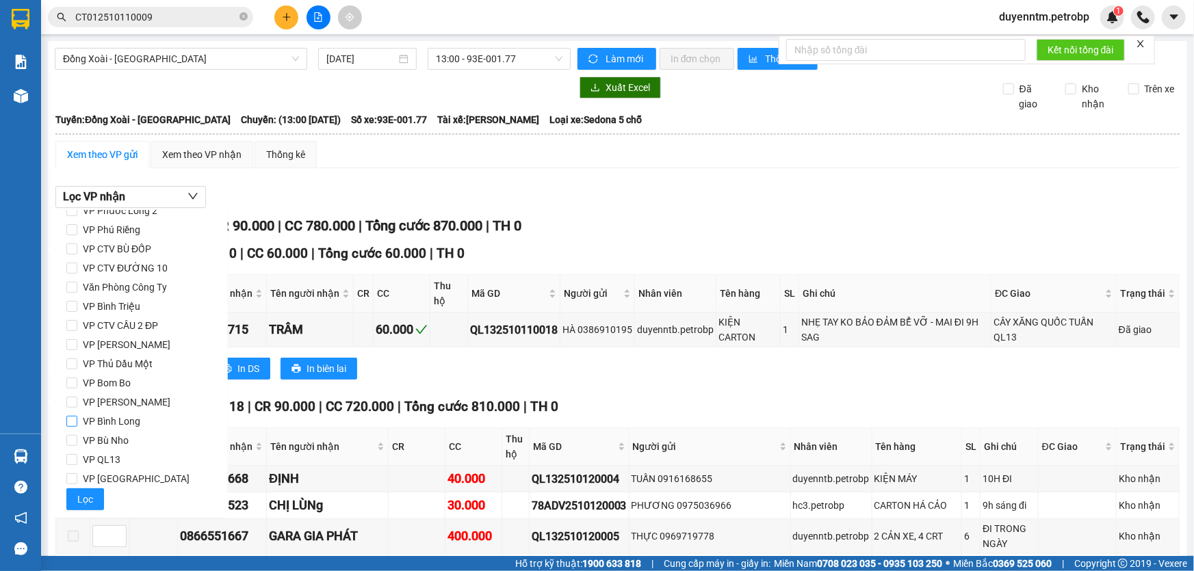
click at [125, 425] on span "VP Bình Long" at bounding box center [111, 421] width 68 height 19
click at [77, 425] on input "VP Bình Long" at bounding box center [71, 421] width 11 height 11
checkbox input "true"
drag, startPoint x: 86, startPoint y: 504, endPoint x: 92, endPoint y: 497, distance: 9.7
click at [86, 505] on span "Lọc" at bounding box center [85, 499] width 16 height 15
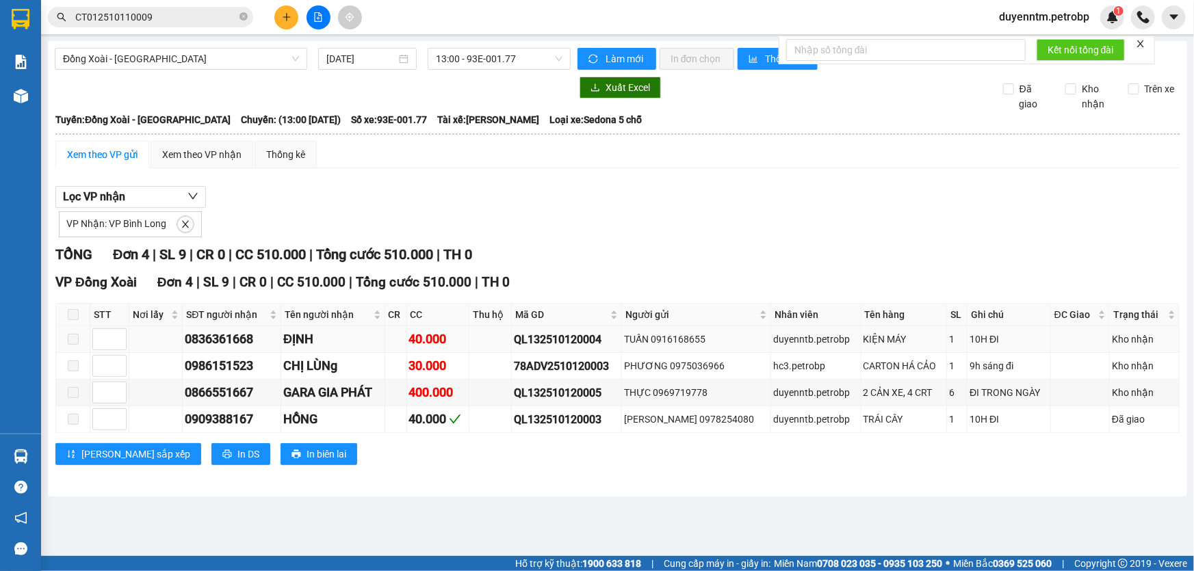
click at [556, 336] on div "QL132510120004" at bounding box center [566, 339] width 105 height 17
copy div "QL132510120004"
click at [244, 16] on icon "close-circle" at bounding box center [244, 16] width 8 height 8
paste input "QL132510120004"
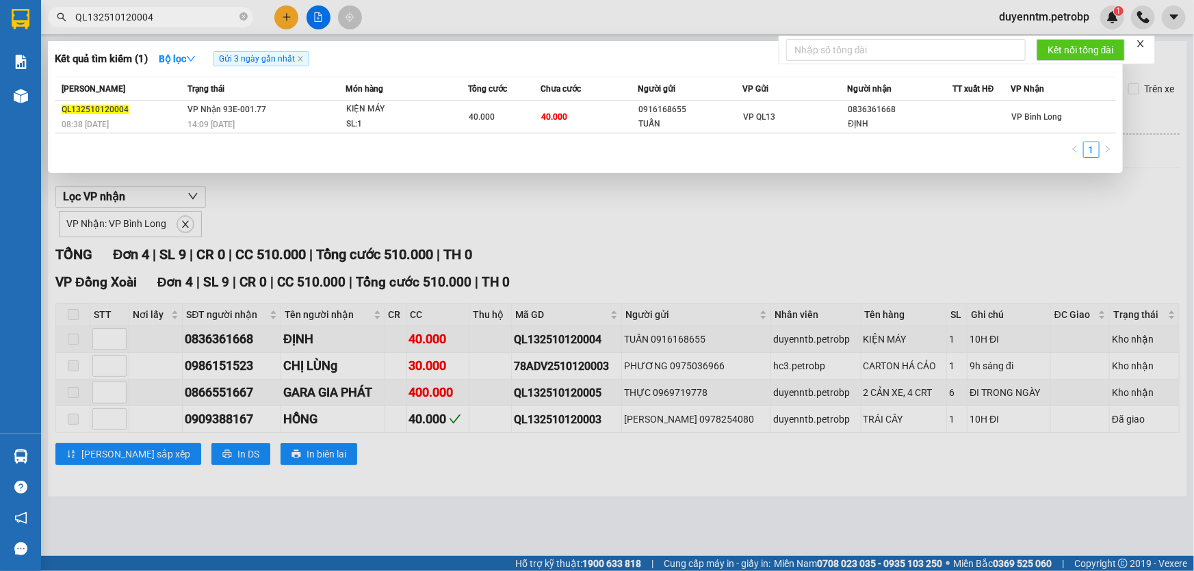
type input "QL132510120004"
drag, startPoint x: 268, startPoint y: 194, endPoint x: 201, endPoint y: 208, distance: 67.9
click at [268, 194] on div at bounding box center [597, 285] width 1194 height 571
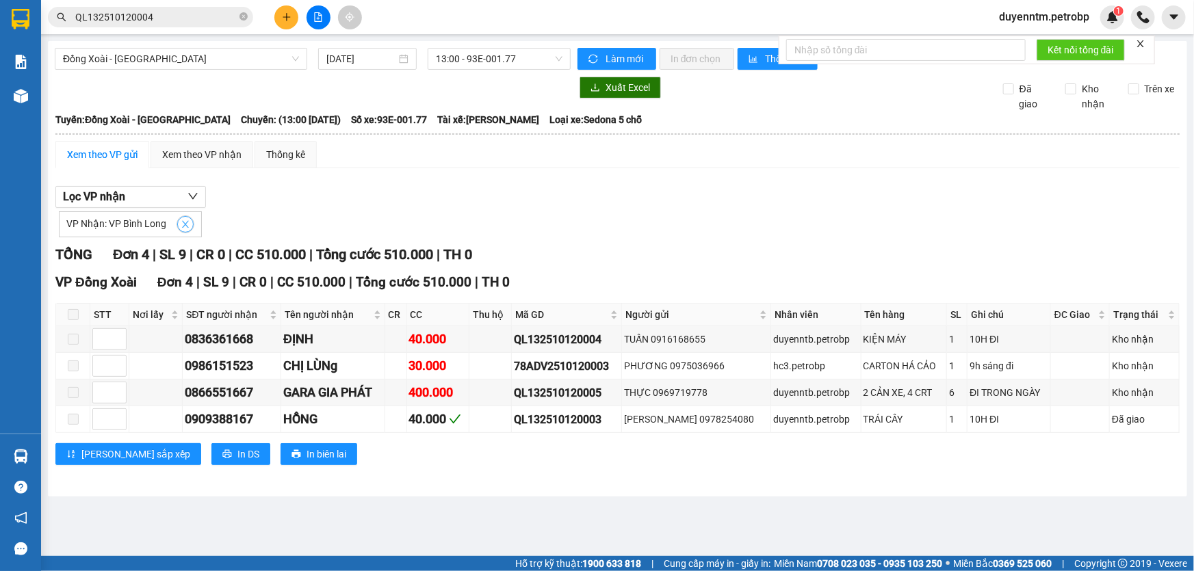
click at [188, 223] on span "close" at bounding box center [185, 225] width 15 height 10
checkbox input "false"
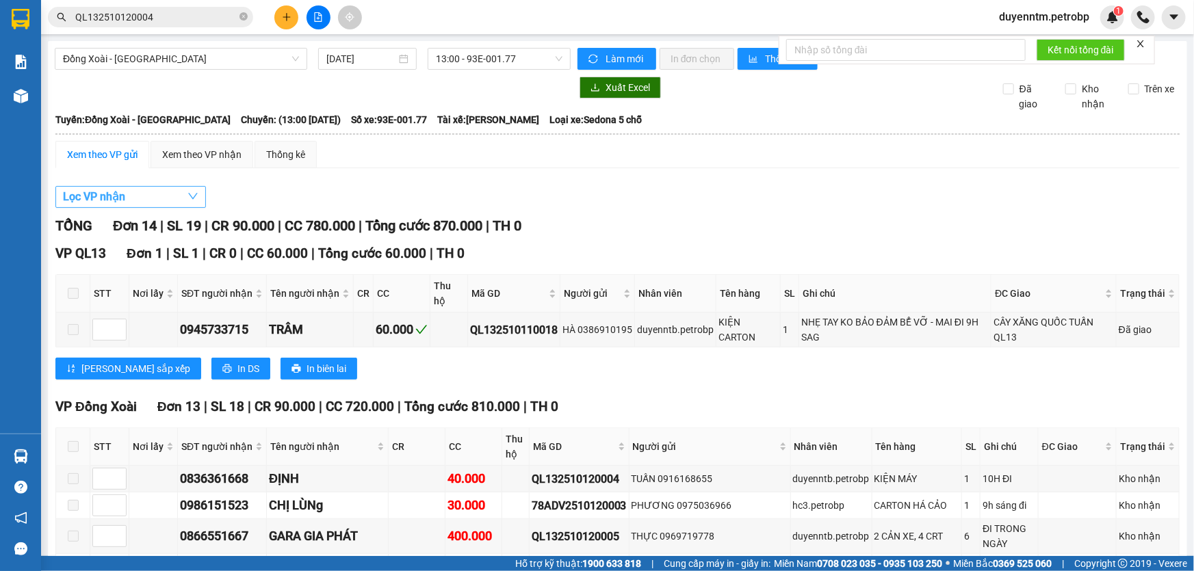
click at [177, 199] on button "Lọc VP nhận" at bounding box center [130, 197] width 151 height 22
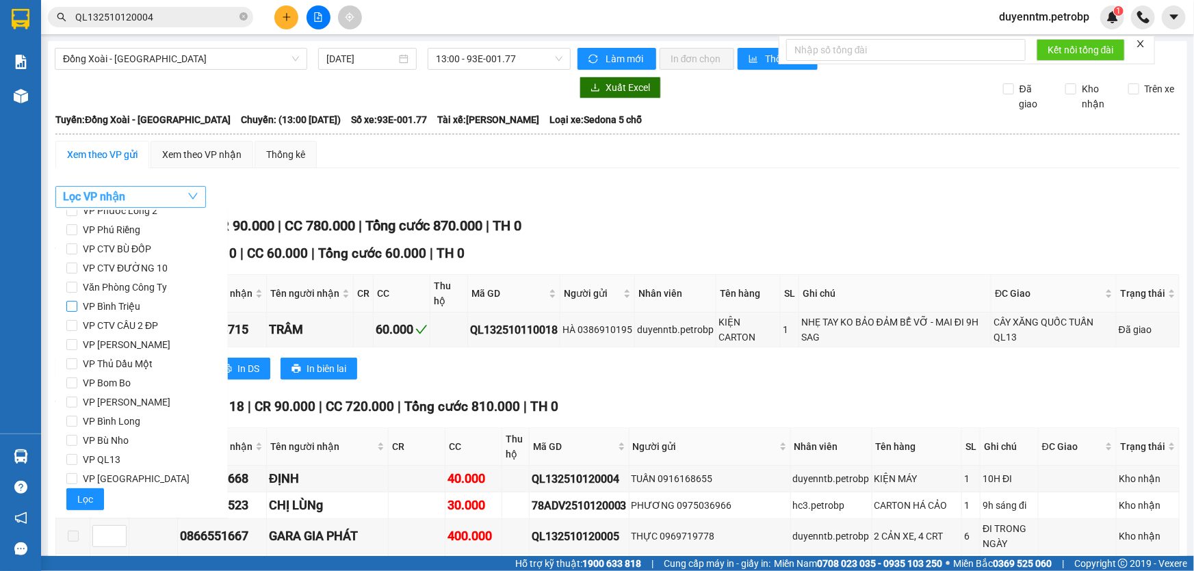
scroll to position [0, 0]
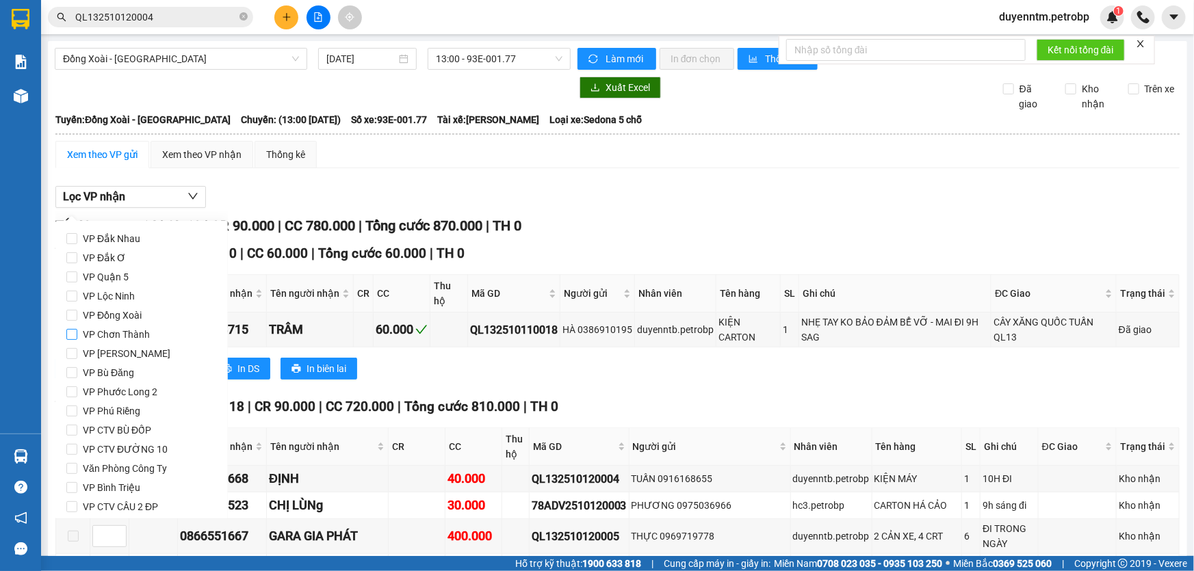
click at [132, 334] on span "VP Chơn Thành" at bounding box center [116, 334] width 78 height 19
click at [77, 334] on input "VP Chơn Thành" at bounding box center [71, 334] width 11 height 11
checkbox input "true"
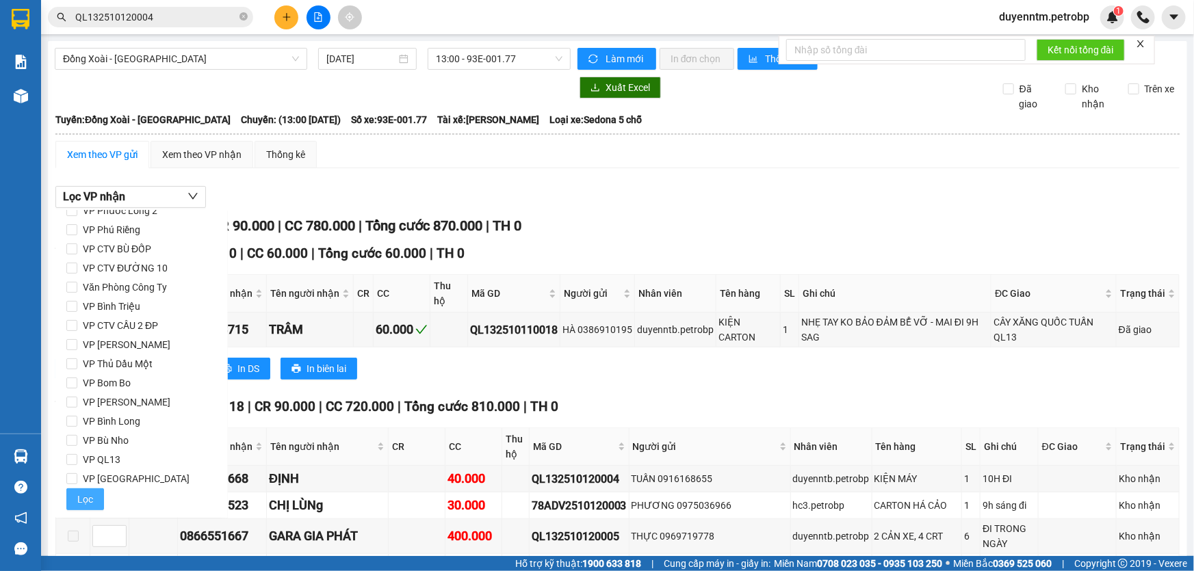
click at [76, 500] on button "Lọc" at bounding box center [85, 500] width 38 height 22
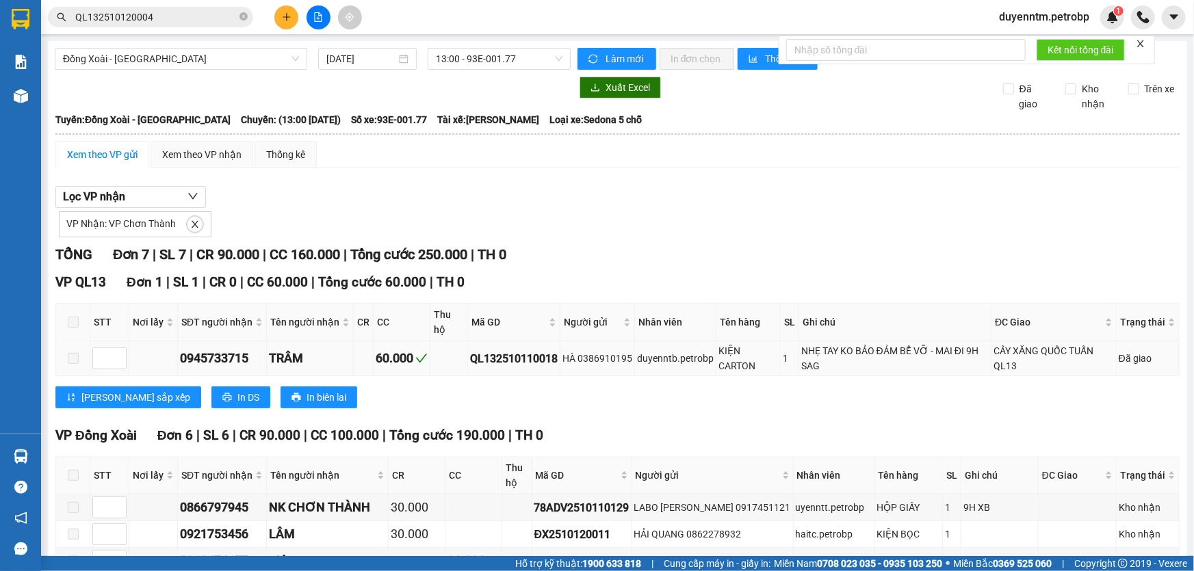
scroll to position [183, 0]
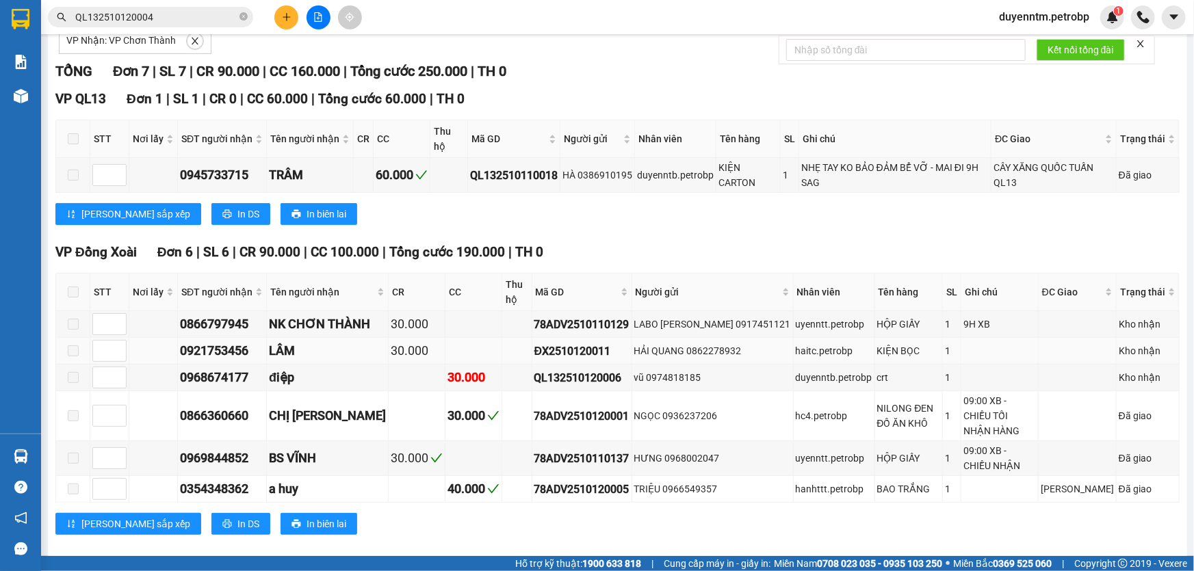
click at [560, 352] on div "ĐX2510120011" at bounding box center [581, 351] width 95 height 17
copy div "ĐX2510120011"
click at [242, 16] on icon "close-circle" at bounding box center [244, 16] width 8 height 8
paste input "ĐX2510120011"
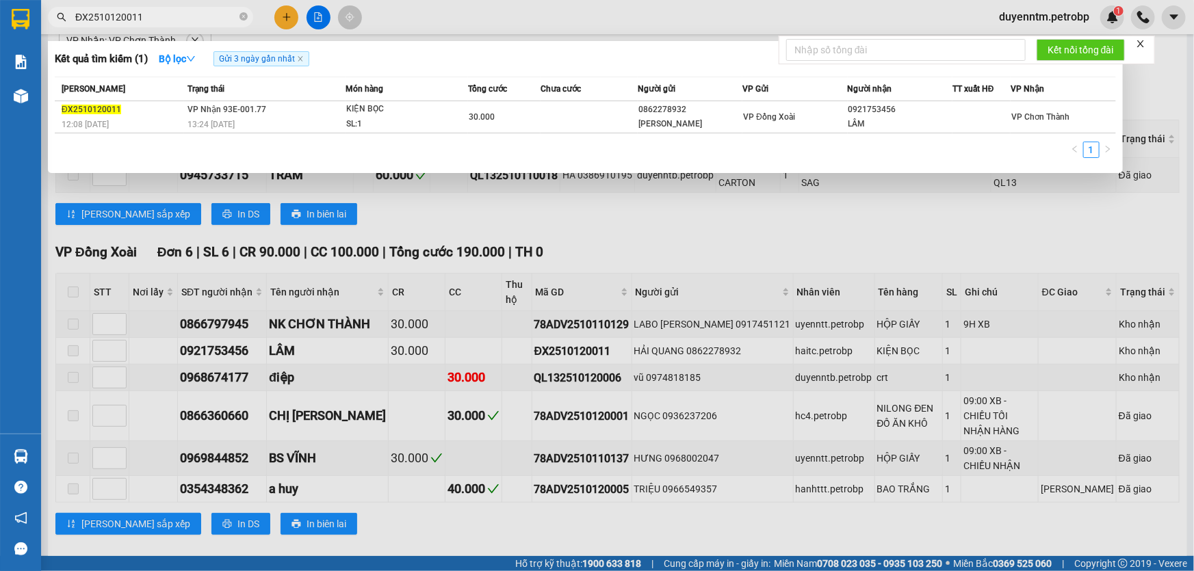
type input "ĐX2510120011"
click at [348, 192] on div at bounding box center [597, 285] width 1194 height 571
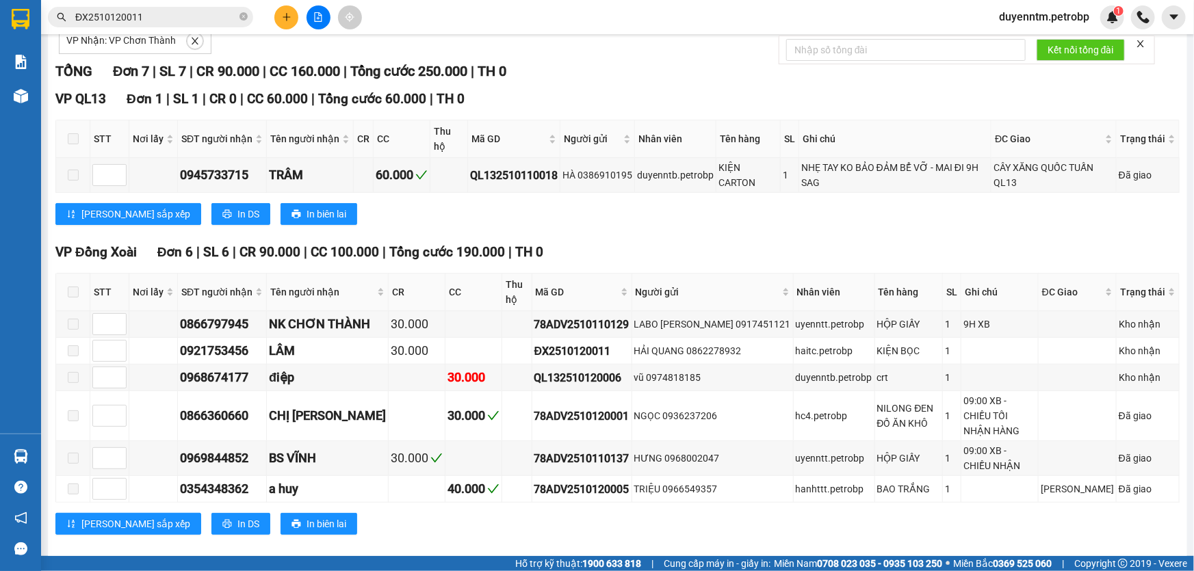
scroll to position [59, 0]
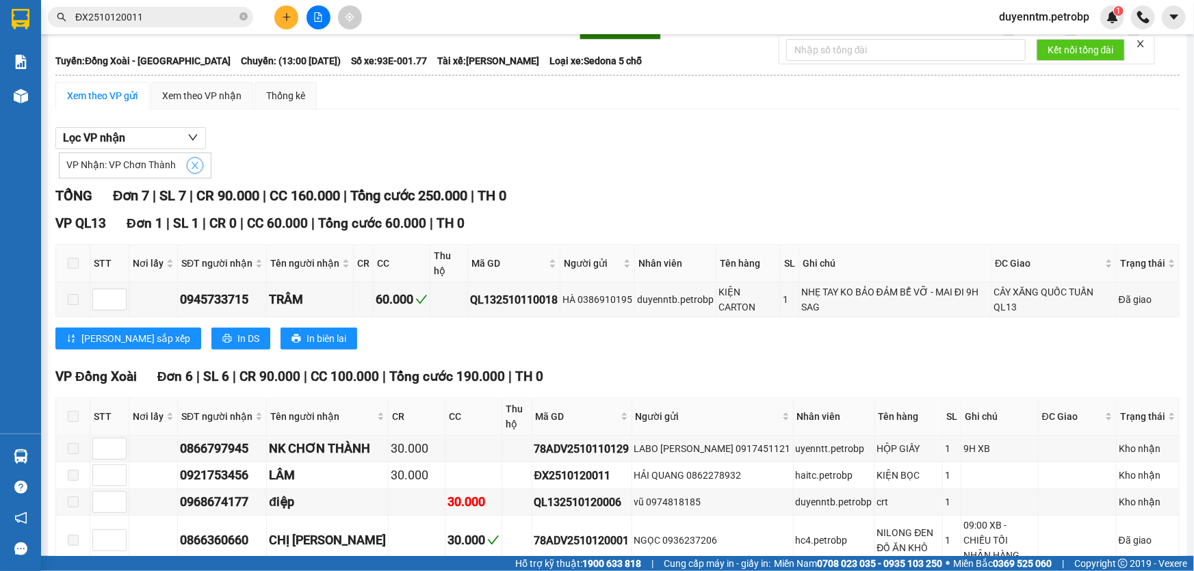
click at [192, 166] on icon "close" at bounding box center [195, 165] width 7 height 7
checkbox input "false"
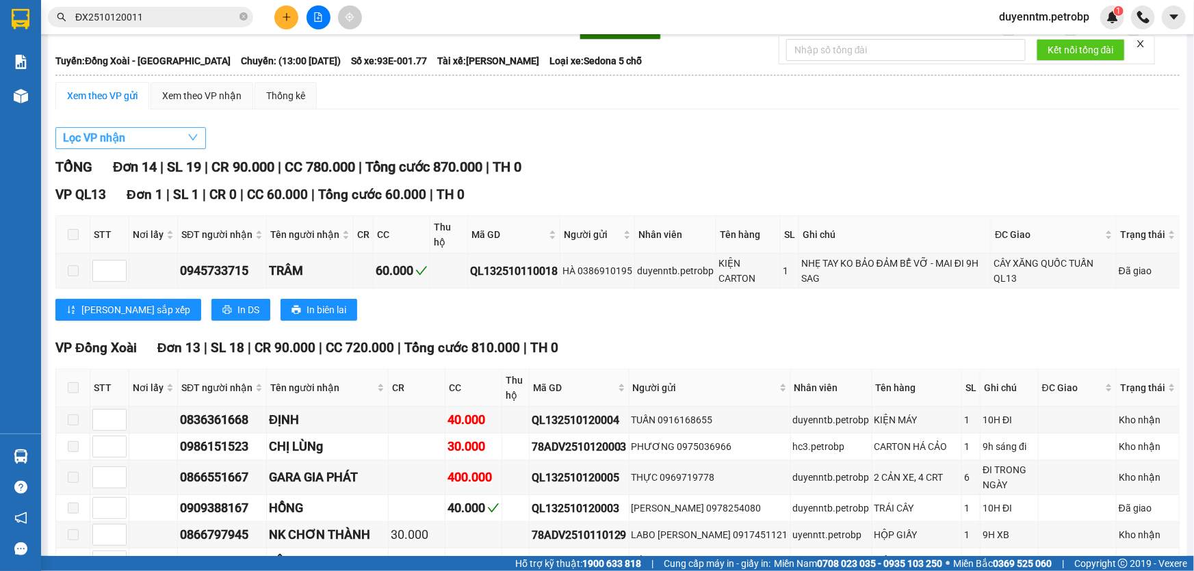
click at [161, 140] on button "Lọc VP nhận" at bounding box center [130, 138] width 151 height 22
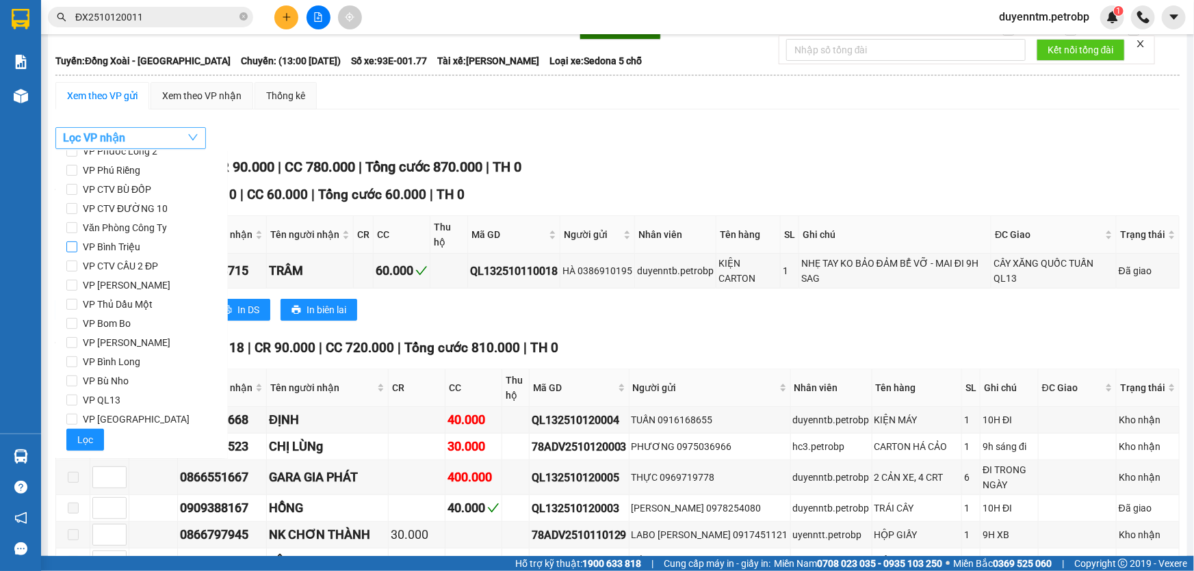
scroll to position [0, 0]
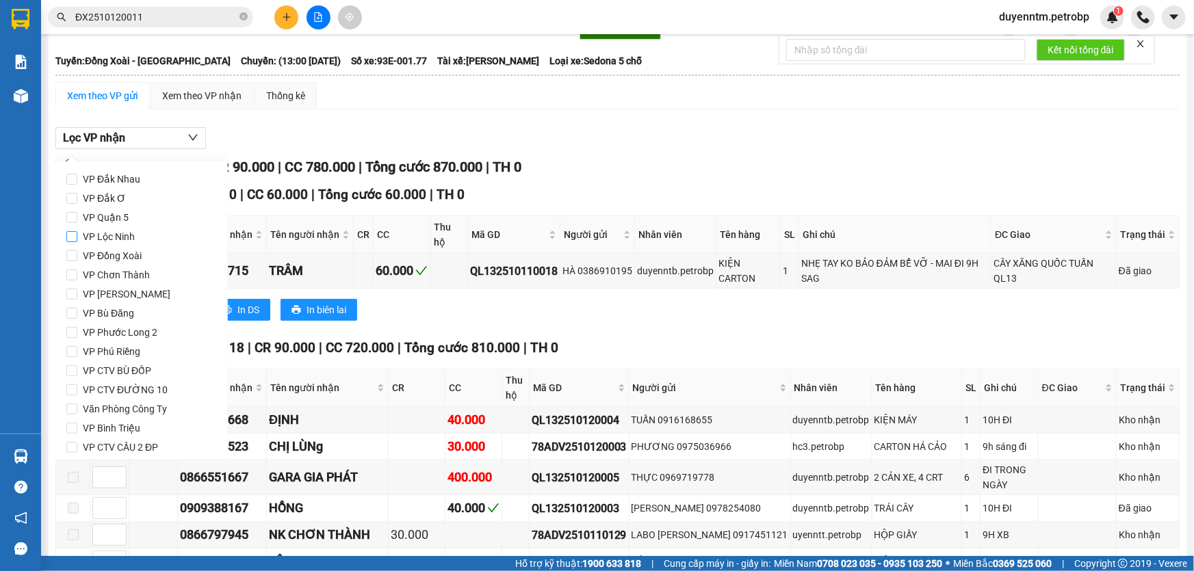
click at [118, 239] on span "VP Lộc Ninh" at bounding box center [108, 236] width 63 height 19
click at [77, 239] on input "VP Lộc Ninh" at bounding box center [71, 236] width 11 height 11
checkbox input "true"
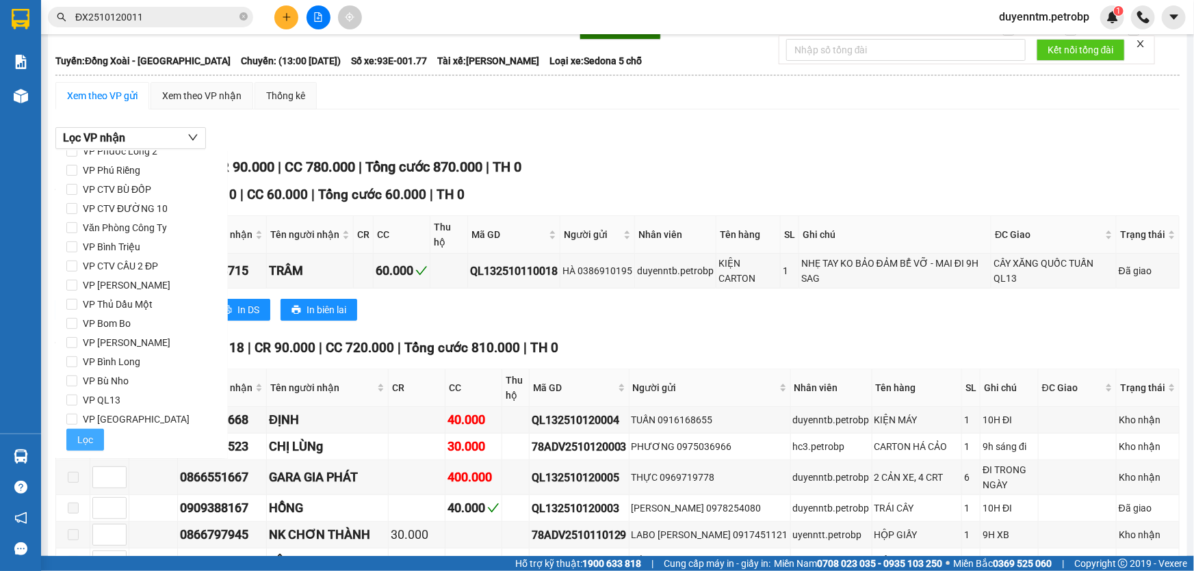
click at [91, 445] on span "Lọc" at bounding box center [85, 439] width 16 height 15
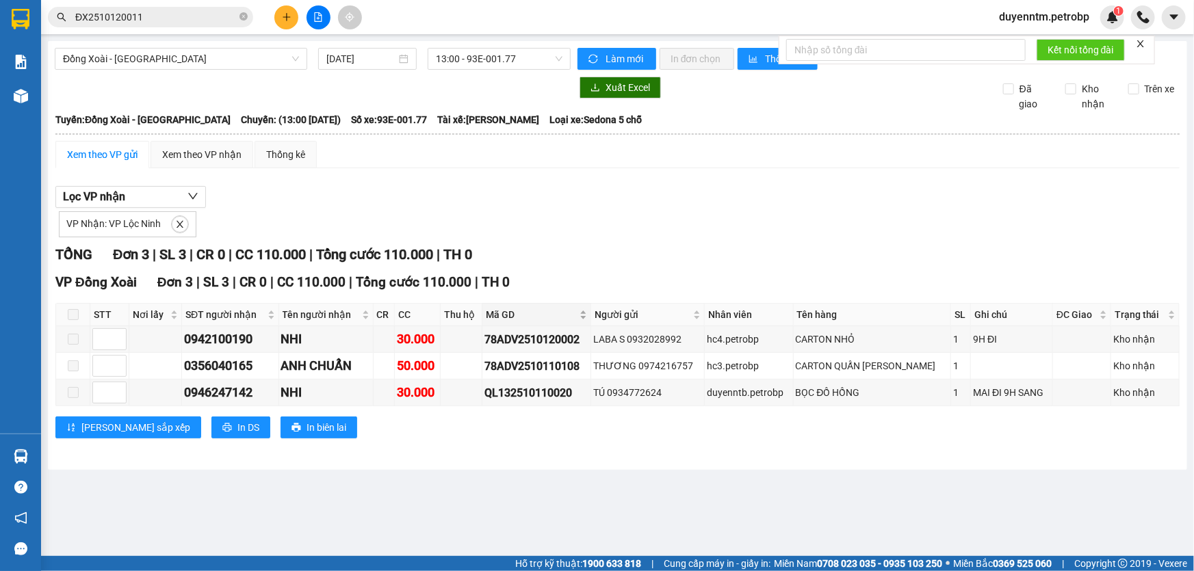
scroll to position [0, 0]
click at [557, 336] on div "78ADV2510120002" at bounding box center [536, 339] width 104 height 17
copy div "78ADV2510120002"
click at [242, 18] on icon "close-circle" at bounding box center [244, 16] width 8 height 8
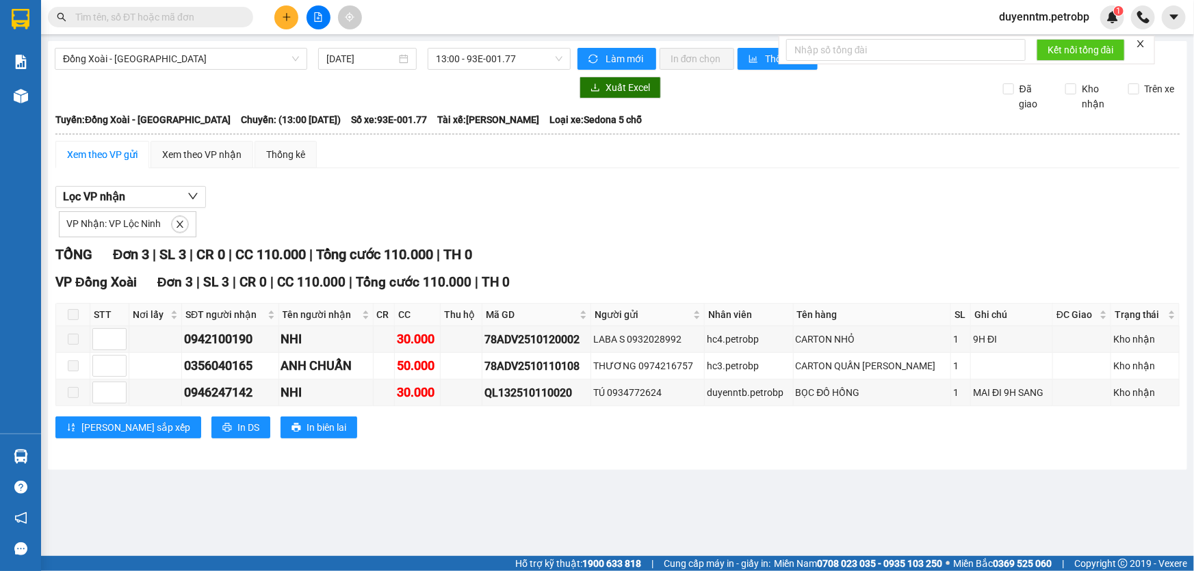
paste input "78ADV2510120002"
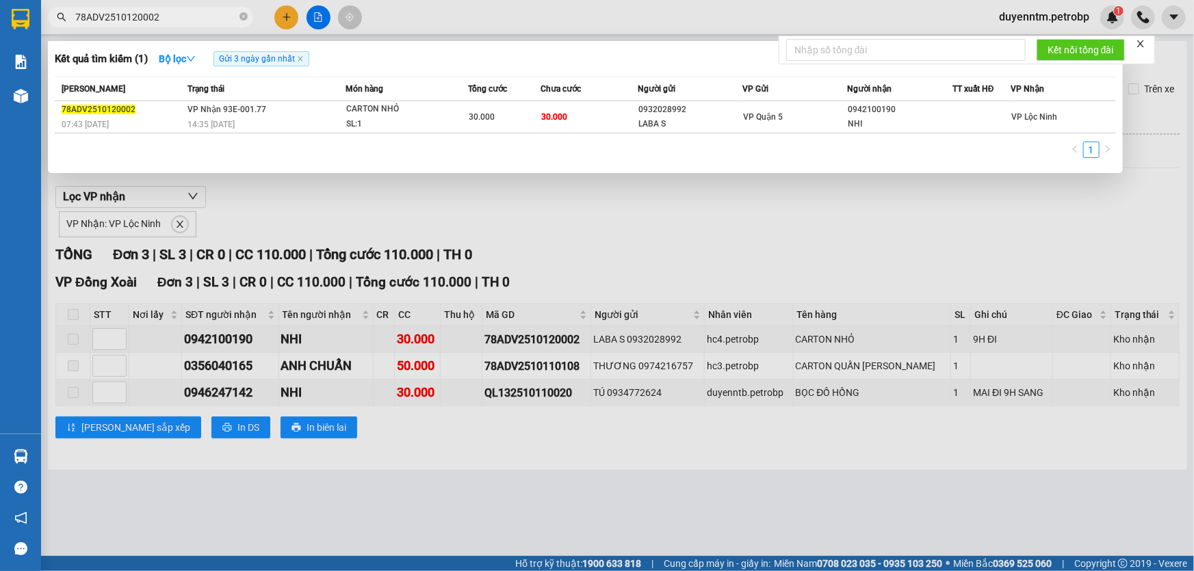
type input "78ADV2510120002"
click at [348, 248] on div at bounding box center [597, 285] width 1194 height 571
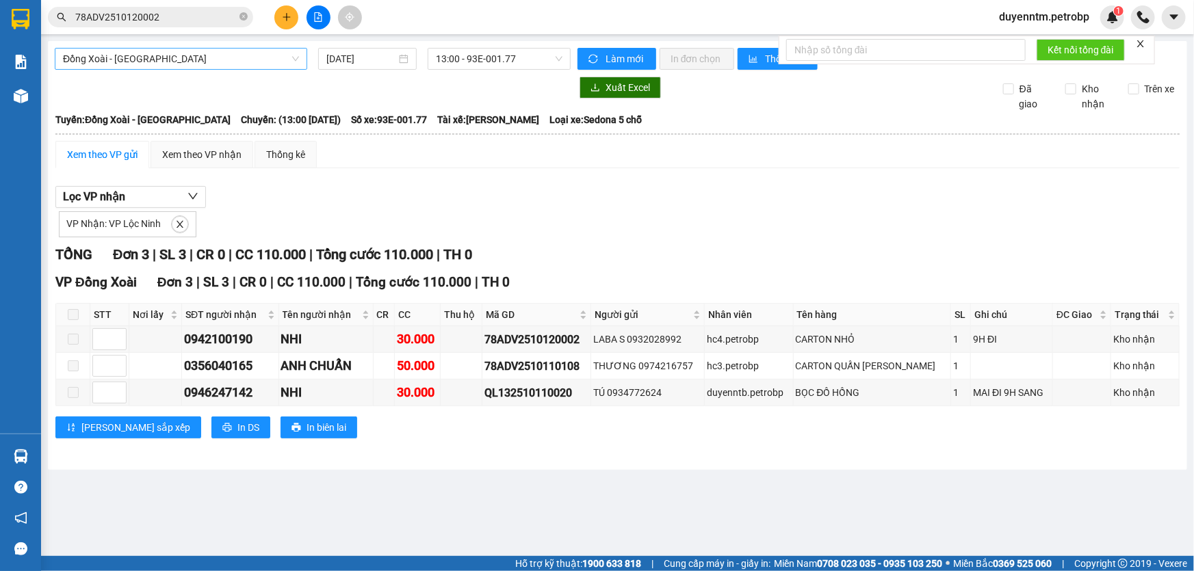
click at [190, 52] on span "Đồng Xoài - Lộc Ninh" at bounding box center [181, 59] width 236 height 21
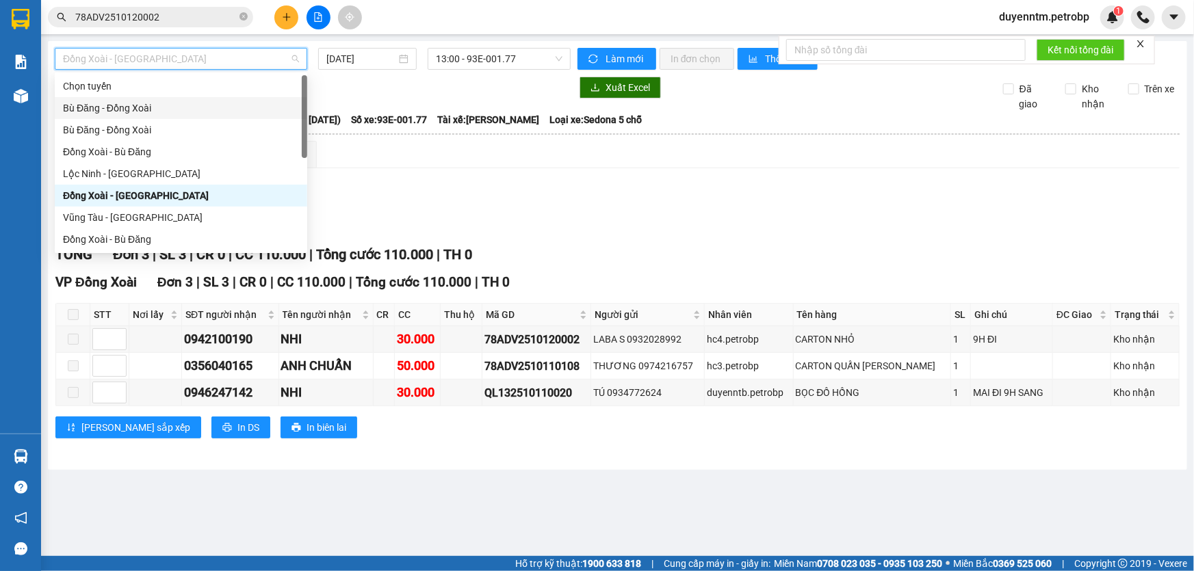
click at [115, 112] on div "Bù Đăng - Đồng Xoài" at bounding box center [181, 108] width 236 height 15
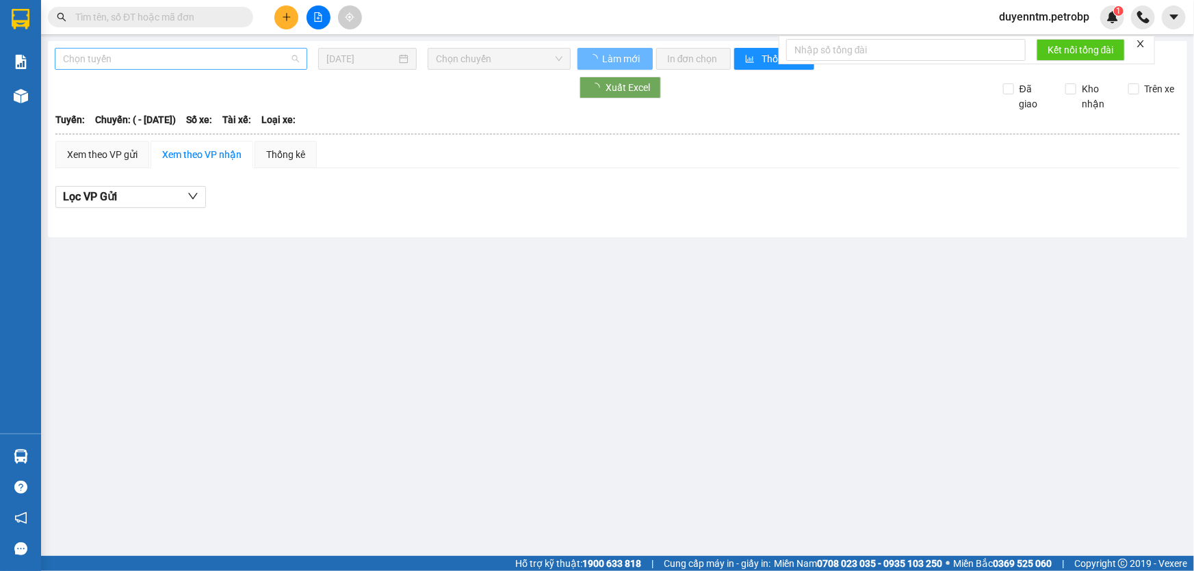
click at [133, 61] on span "Chọn tuyến" at bounding box center [181, 59] width 236 height 21
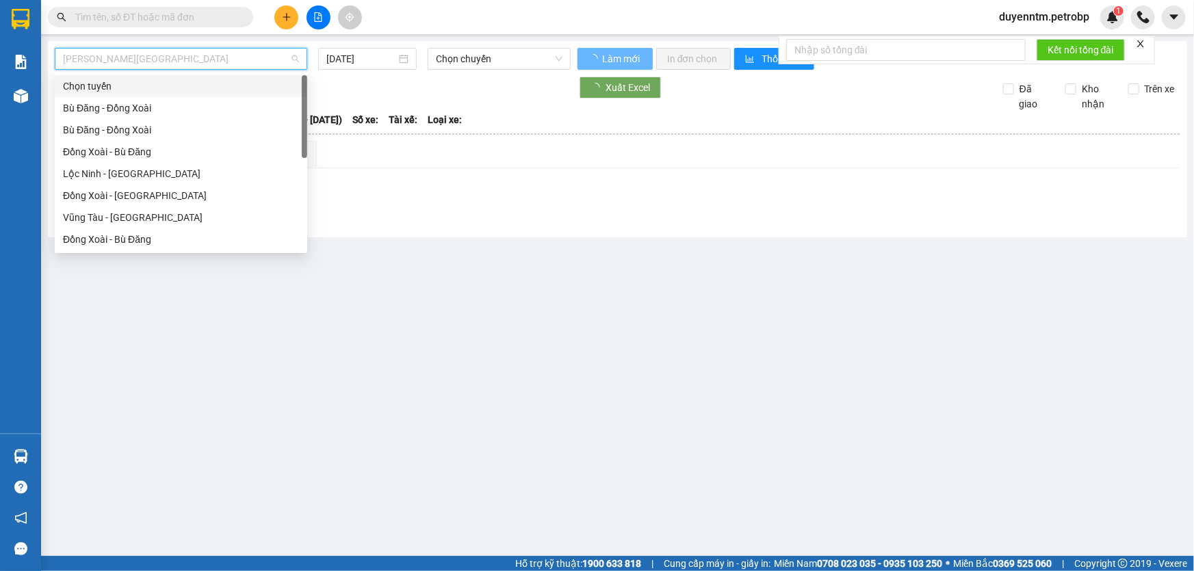
type input "01/03/2023"
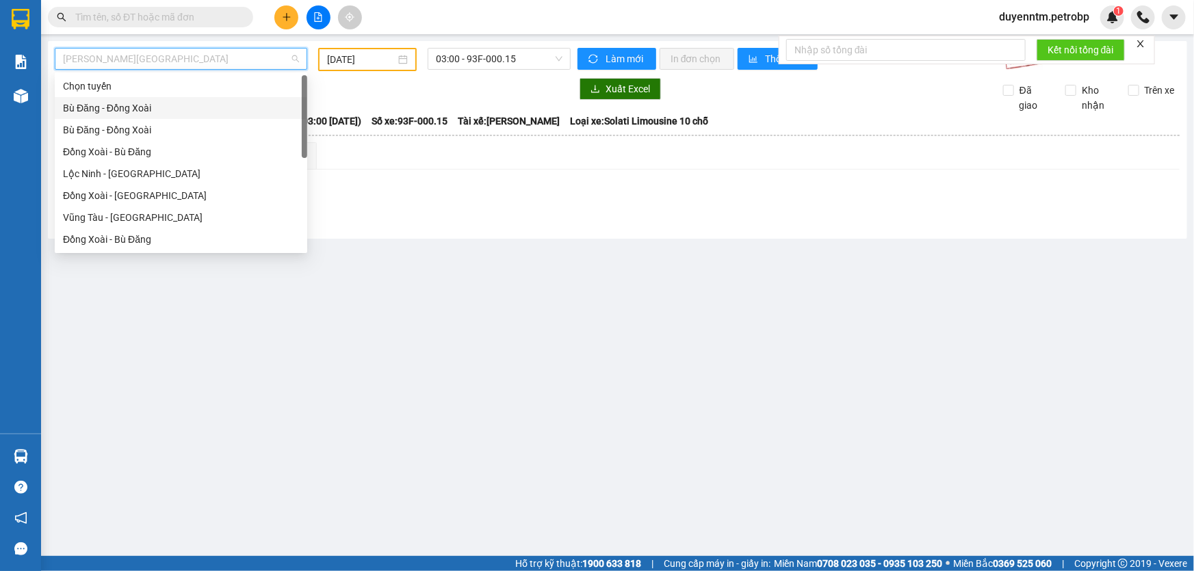
click at [122, 109] on div "Bù Đăng - Đồng Xoài" at bounding box center [181, 108] width 236 height 15
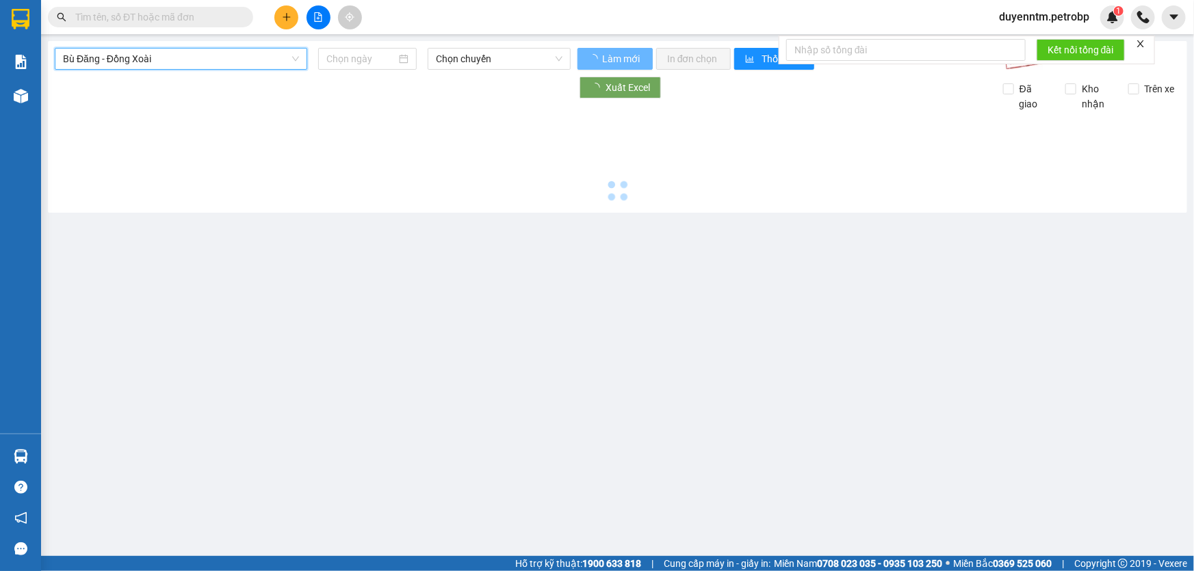
type input "[DATE]"
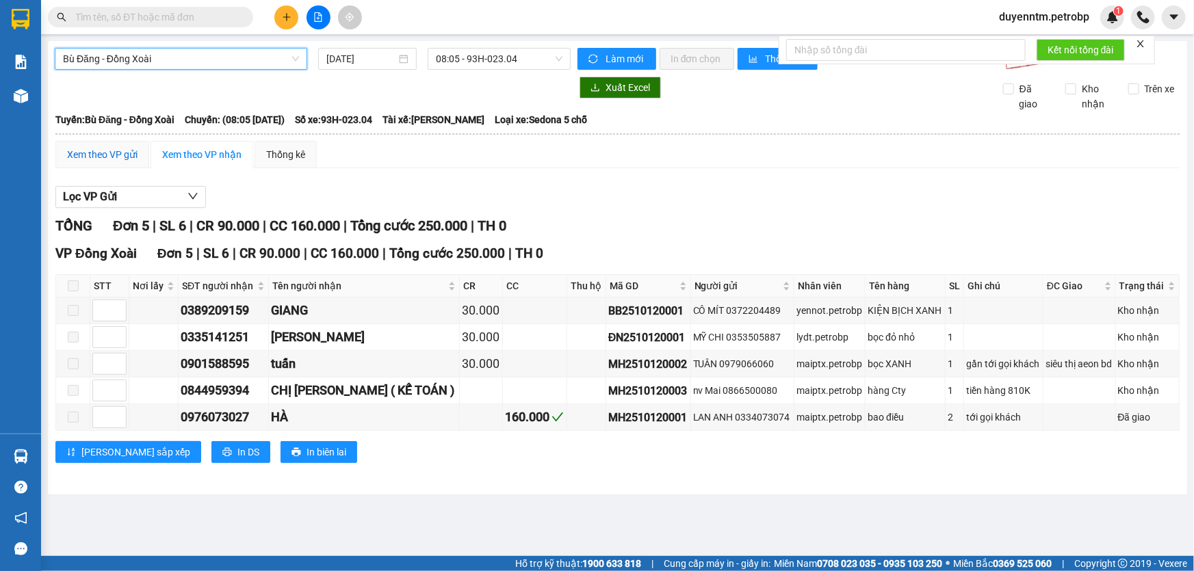
click at [118, 147] on div "Xem theo VP gửi" at bounding box center [102, 154] width 70 height 15
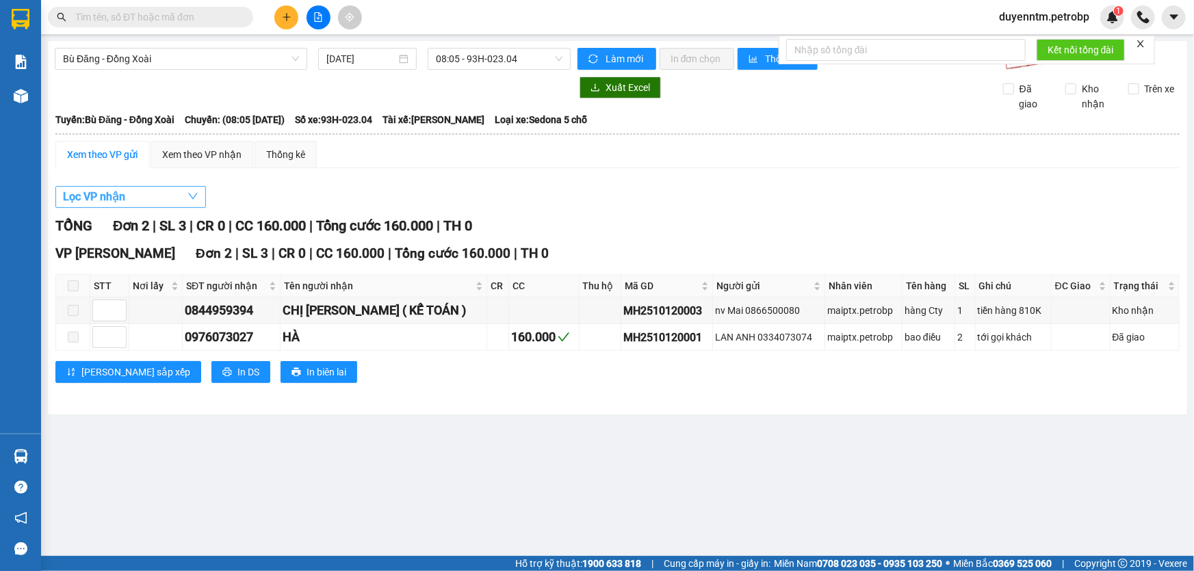
click at [143, 193] on button "Lọc VP nhận" at bounding box center [130, 197] width 151 height 22
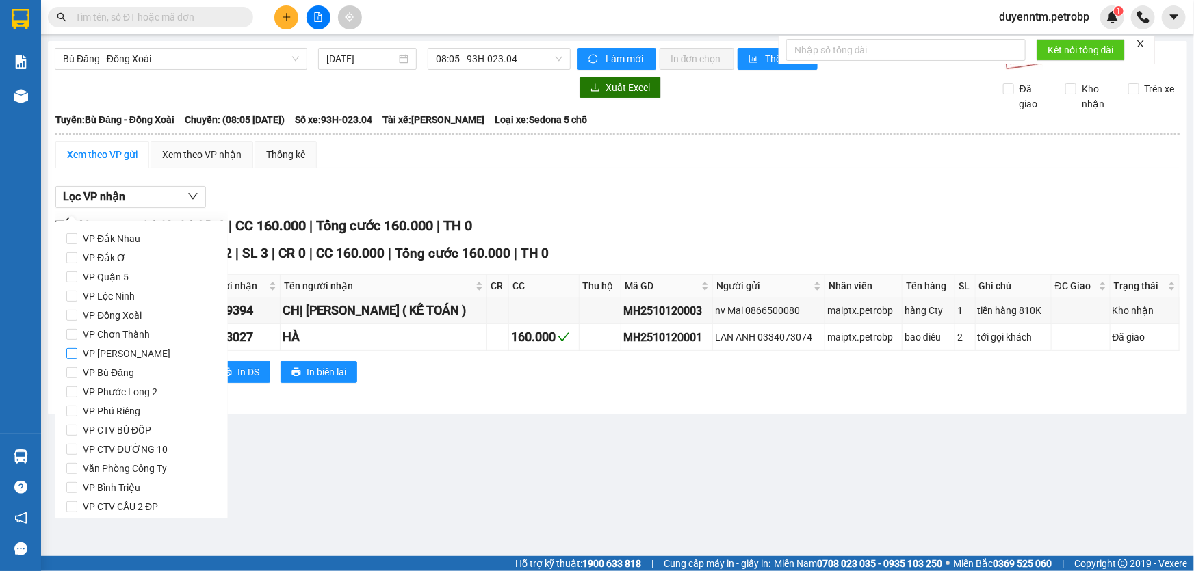
click at [114, 360] on span "VP [PERSON_NAME]" at bounding box center [126, 353] width 99 height 19
click at [77, 359] on input "VP [PERSON_NAME]" at bounding box center [71, 353] width 11 height 11
checkbox input "true"
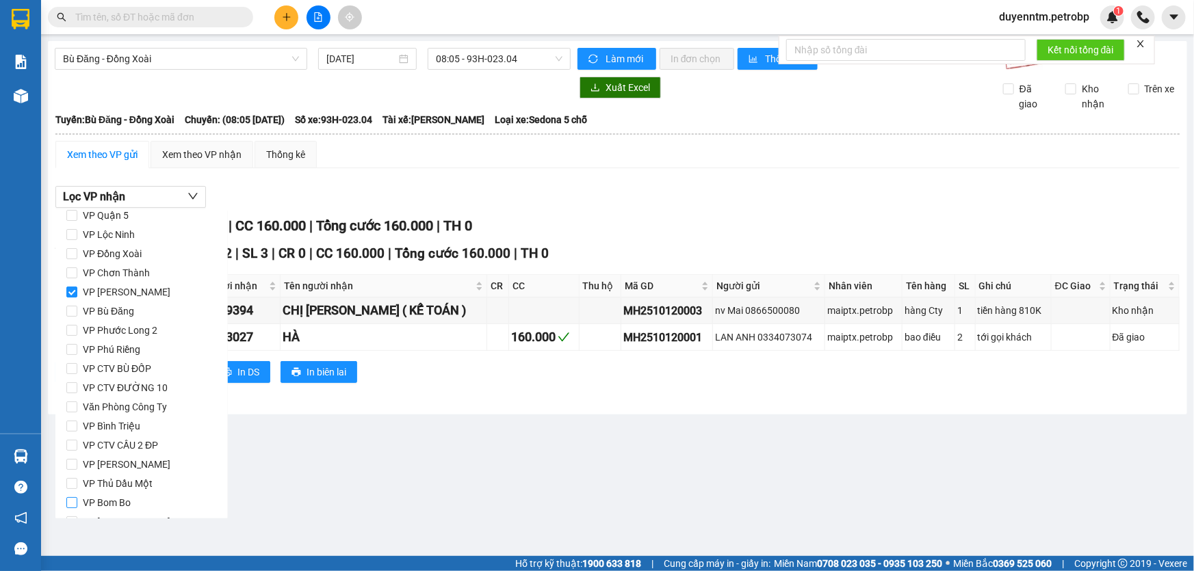
scroll to position [181, 0]
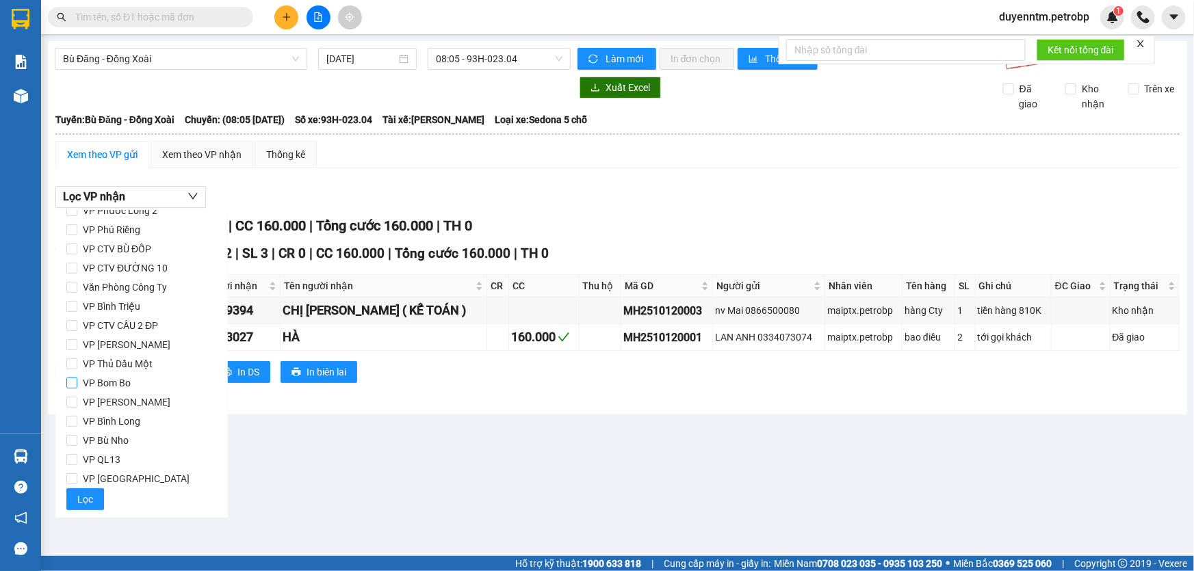
click at [125, 380] on span "VP Bom Bo" at bounding box center [106, 383] width 59 height 19
click at [77, 380] on input "VP Bom Bo" at bounding box center [71, 383] width 11 height 11
checkbox input "true"
click at [120, 440] on span "VP Bù Nho" at bounding box center [105, 440] width 57 height 19
click at [77, 440] on input "VP Bù Nho" at bounding box center [71, 440] width 11 height 11
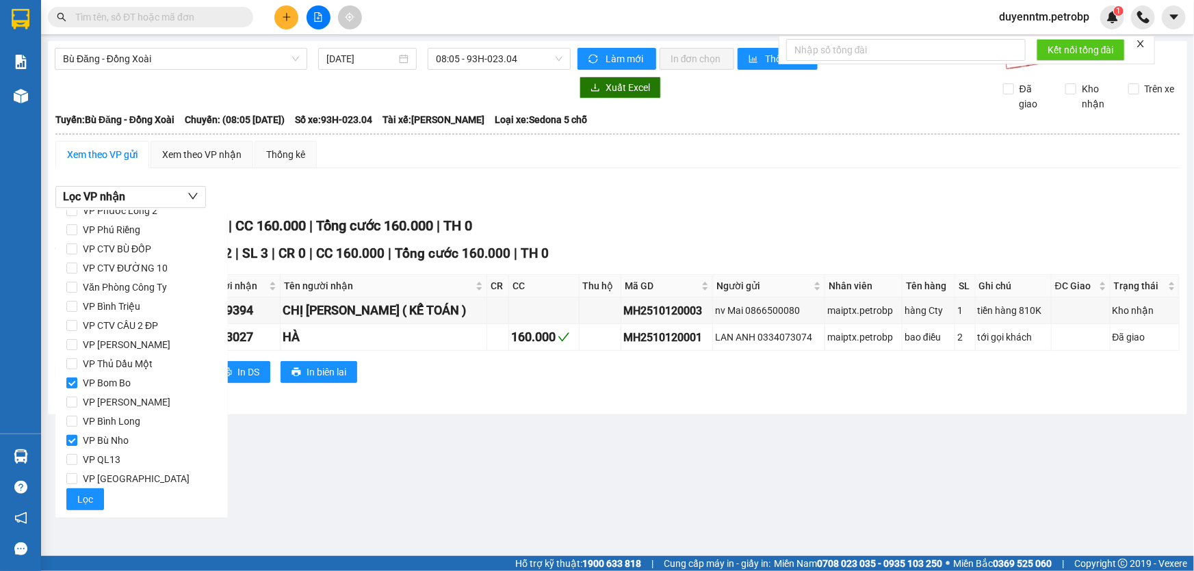
click at [120, 441] on span "VP Bù Nho" at bounding box center [105, 440] width 57 height 19
click at [77, 441] on input "VP Bù Nho" at bounding box center [71, 440] width 11 height 11
checkbox input "false"
click at [124, 404] on span "VP [PERSON_NAME]" at bounding box center [126, 402] width 99 height 19
click at [77, 404] on input "VP [PERSON_NAME]" at bounding box center [71, 402] width 11 height 11
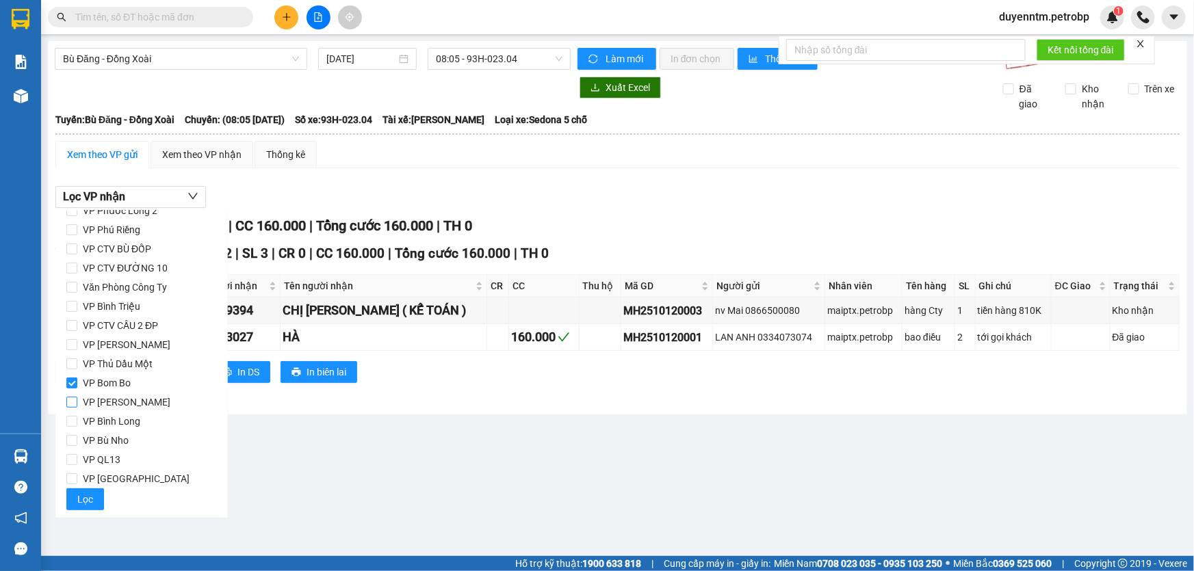
checkbox input "true"
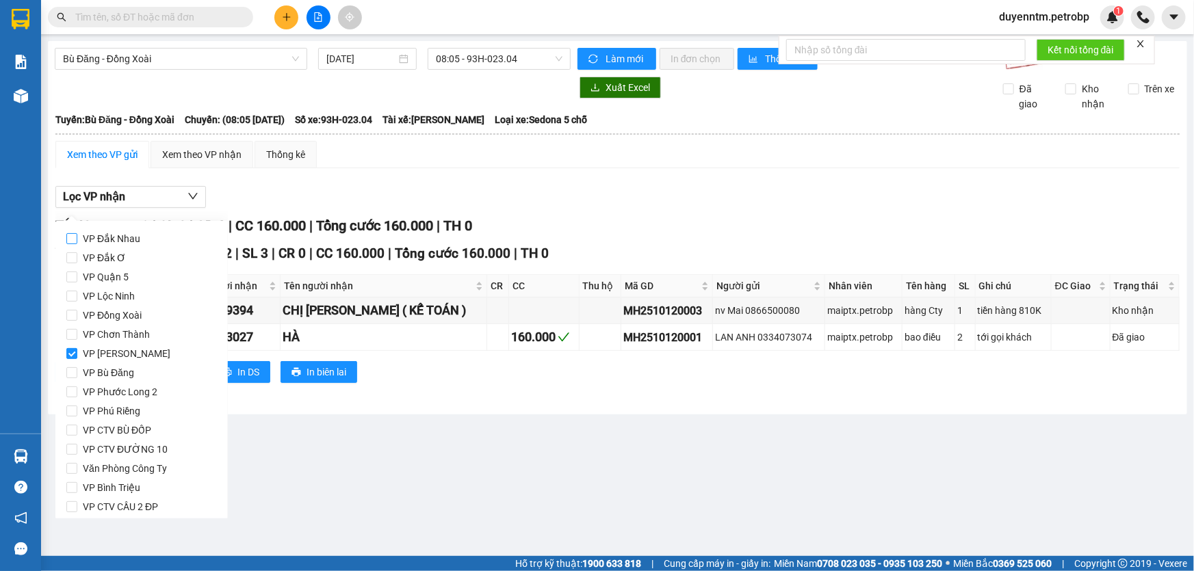
click at [130, 238] on span "VP Đắk Nhau" at bounding box center [111, 238] width 68 height 19
click at [77, 238] on input "VP Đắk Nhau" at bounding box center [71, 238] width 11 height 11
checkbox input "true"
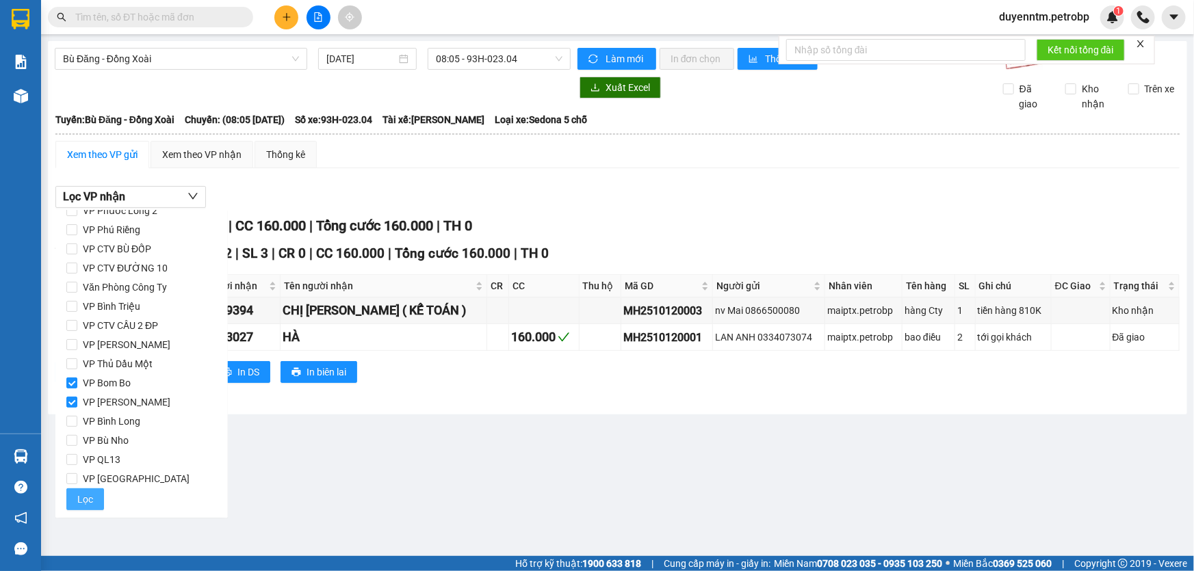
click at [96, 509] on button "Lọc" at bounding box center [85, 500] width 38 height 22
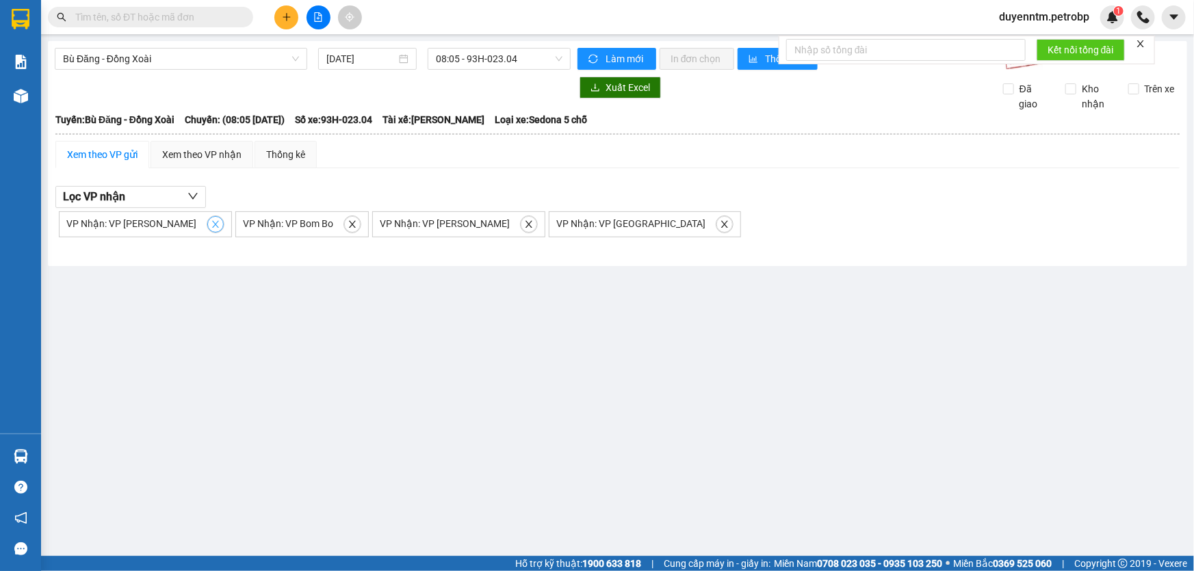
click at [207, 222] on button "button" at bounding box center [215, 224] width 16 height 16
click at [171, 222] on icon "close" at bounding box center [176, 225] width 10 height 10
click at [212, 225] on icon "close" at bounding box center [215, 224] width 7 height 7
checkbox input "false"
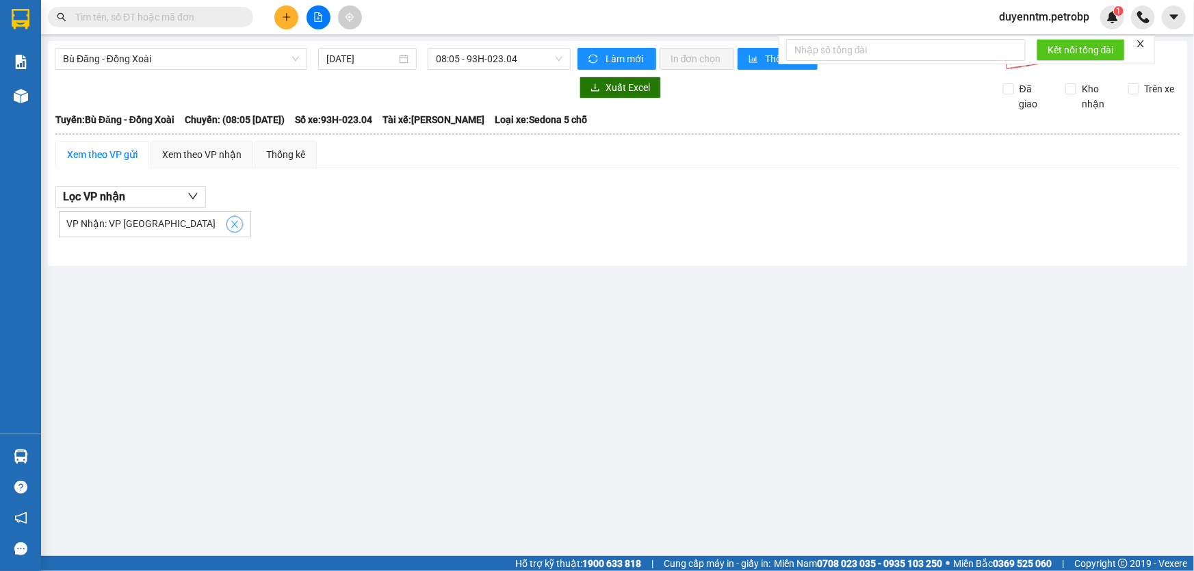
click at [230, 224] on icon "close" at bounding box center [235, 225] width 10 height 10
checkbox input "false"
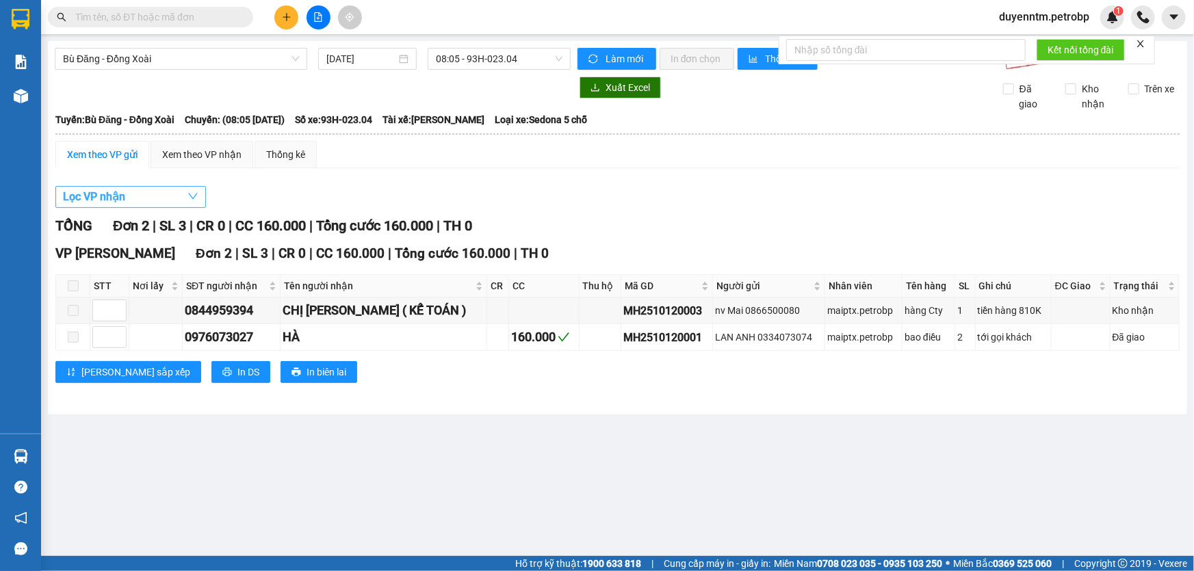
click at [176, 203] on button "Lọc VP nhận" at bounding box center [130, 197] width 151 height 22
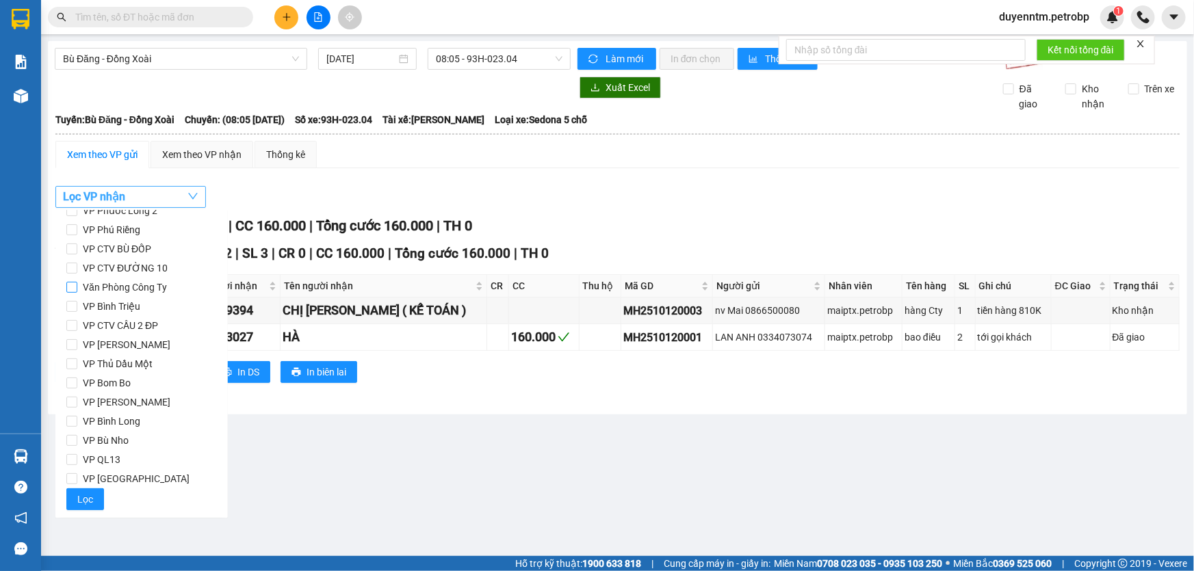
scroll to position [0, 0]
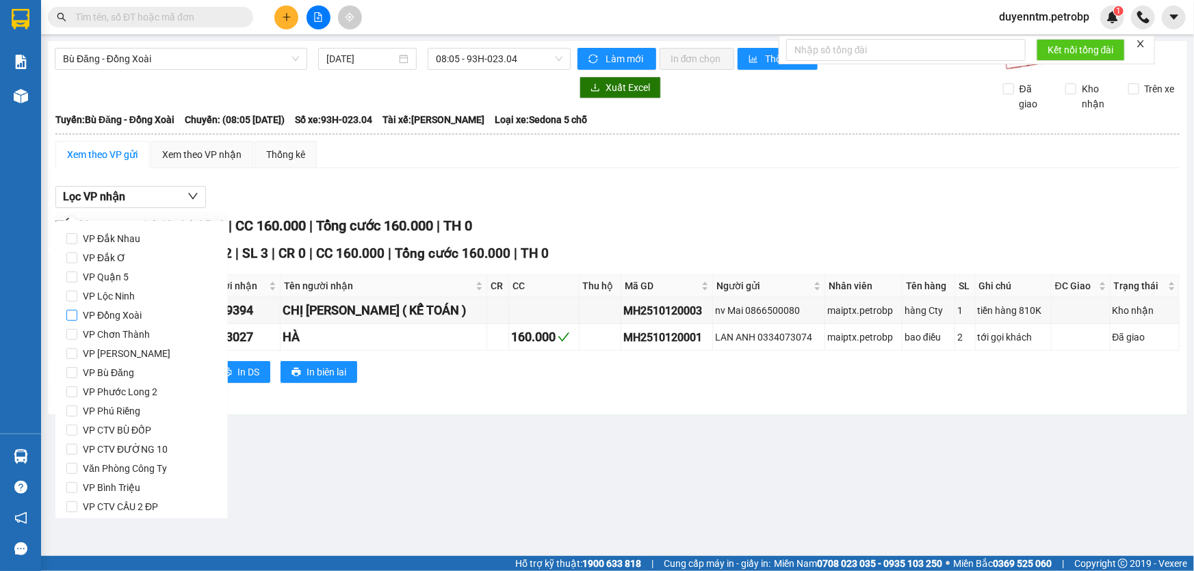
click at [126, 322] on span "VP Đồng Xoài" at bounding box center [112, 315] width 70 height 19
click at [77, 321] on input "VP Đồng Xoài" at bounding box center [71, 315] width 11 height 11
checkbox input "true"
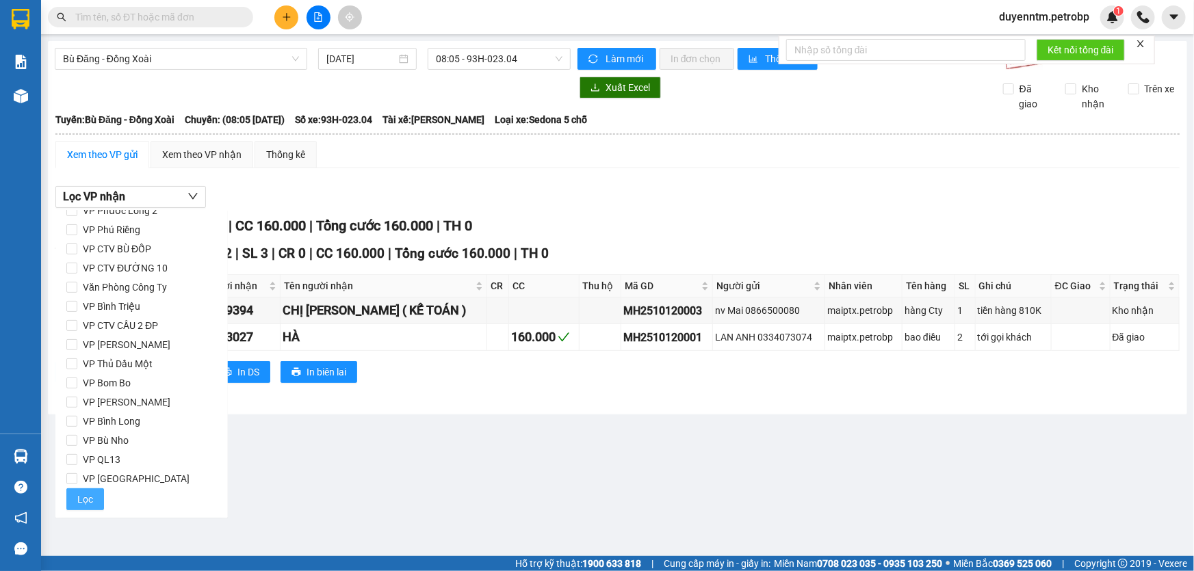
click at [86, 507] on button "Lọc" at bounding box center [85, 500] width 38 height 22
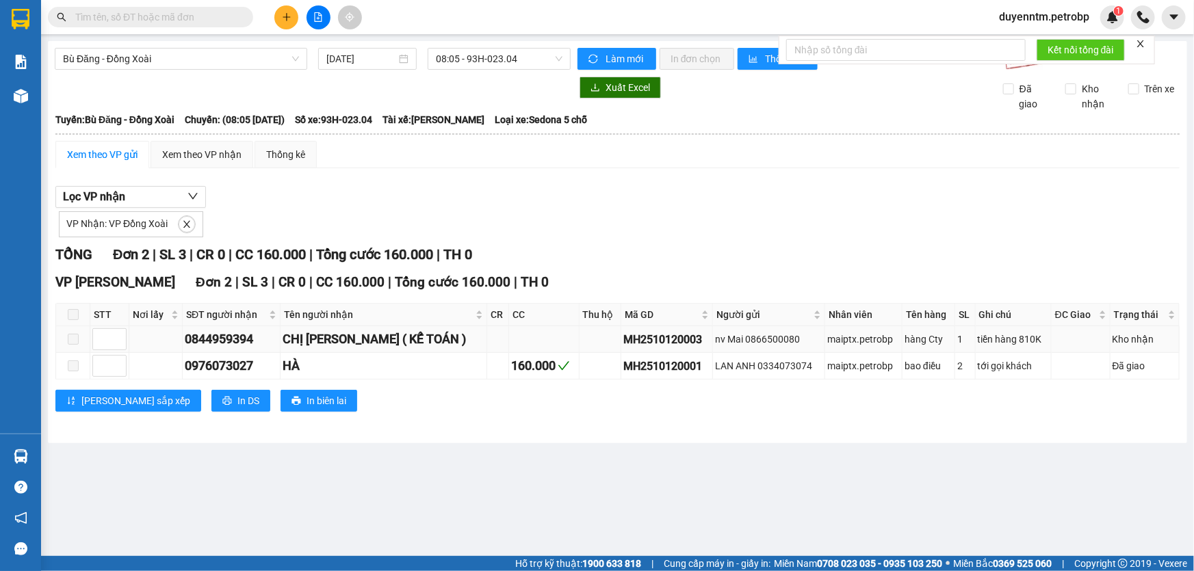
click at [623, 339] on div "MH2510120003" at bounding box center [666, 339] width 87 height 17
copy div "MH2510120003"
paste input "MH2510120003"
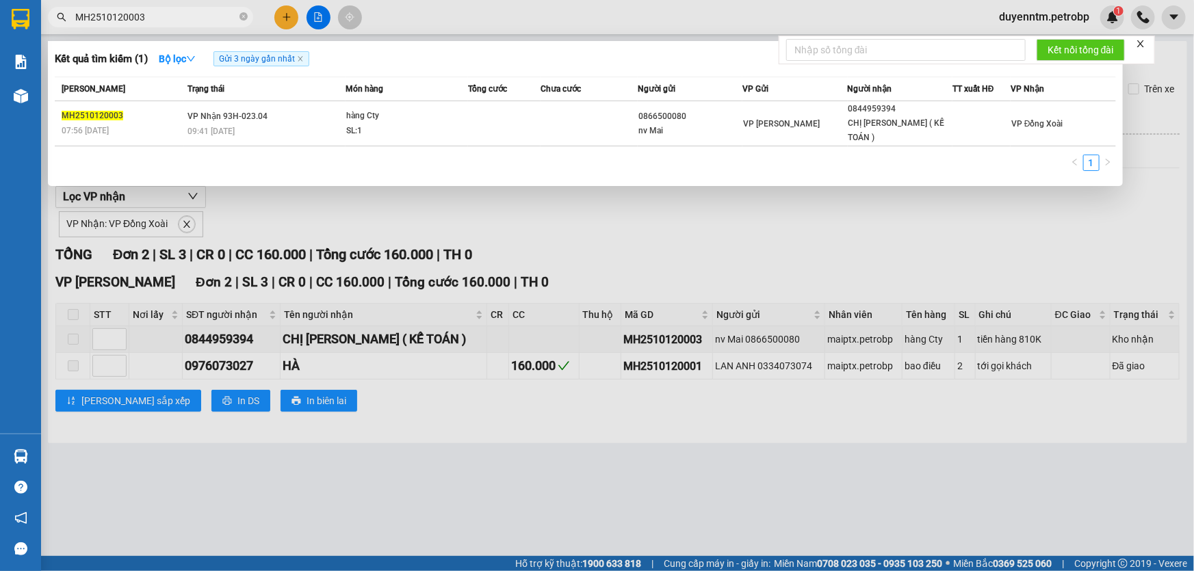
type input "MH2510120003"
click at [308, 207] on div at bounding box center [597, 285] width 1194 height 571
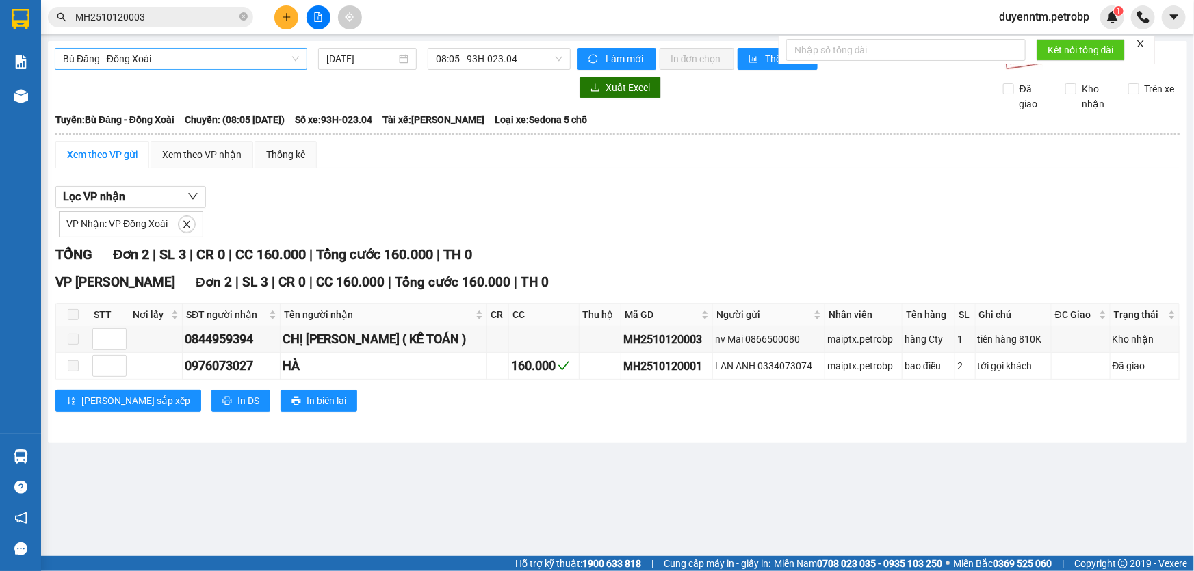
click at [181, 62] on span "Bù Đăng - Đồng Xoài" at bounding box center [181, 59] width 236 height 21
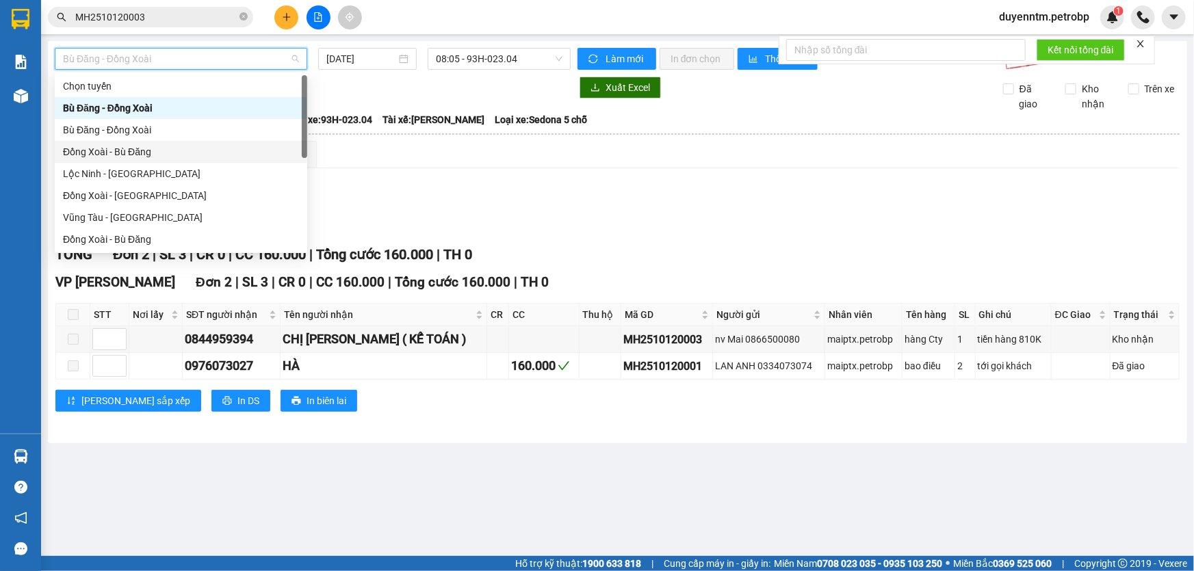
click at [117, 149] on div "Đồng Xoài - Bù Đăng" at bounding box center [181, 151] width 236 height 15
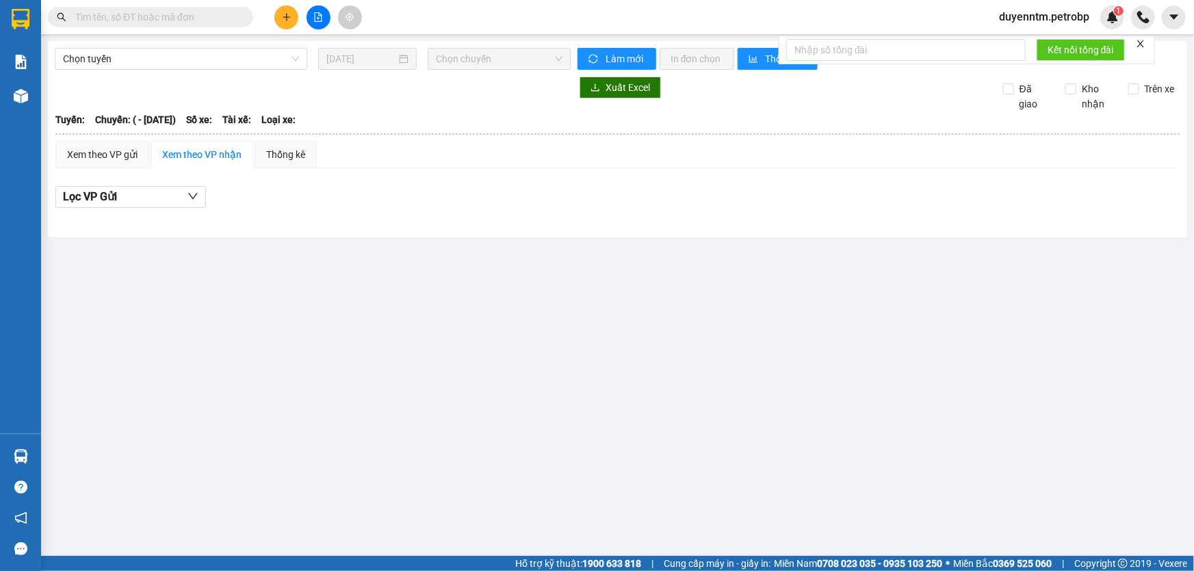
type input "[DATE]"
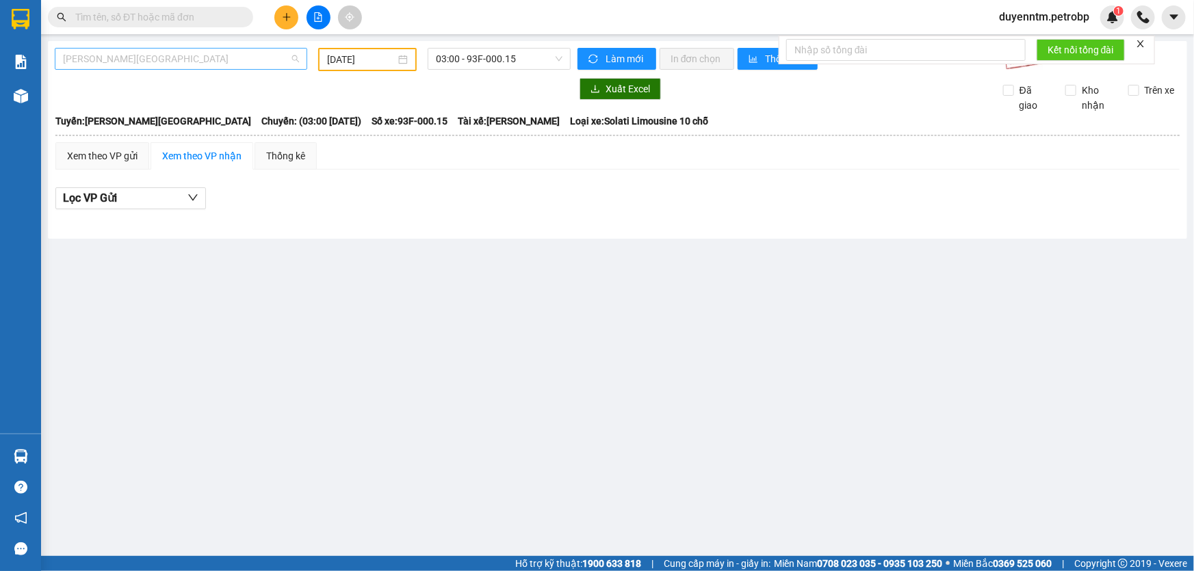
click at [130, 63] on span "[PERSON_NAME][GEOGRAPHIC_DATA]" at bounding box center [181, 59] width 236 height 21
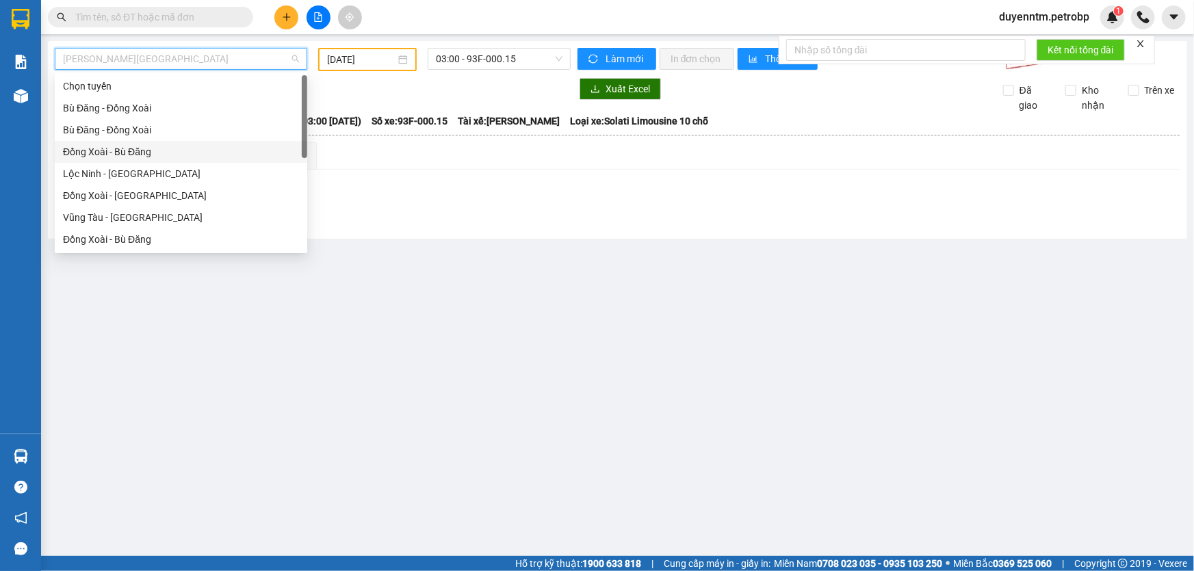
click at [116, 155] on div "Đồng Xoài - Bù Đăng" at bounding box center [181, 151] width 236 height 15
type input "[DATE]"
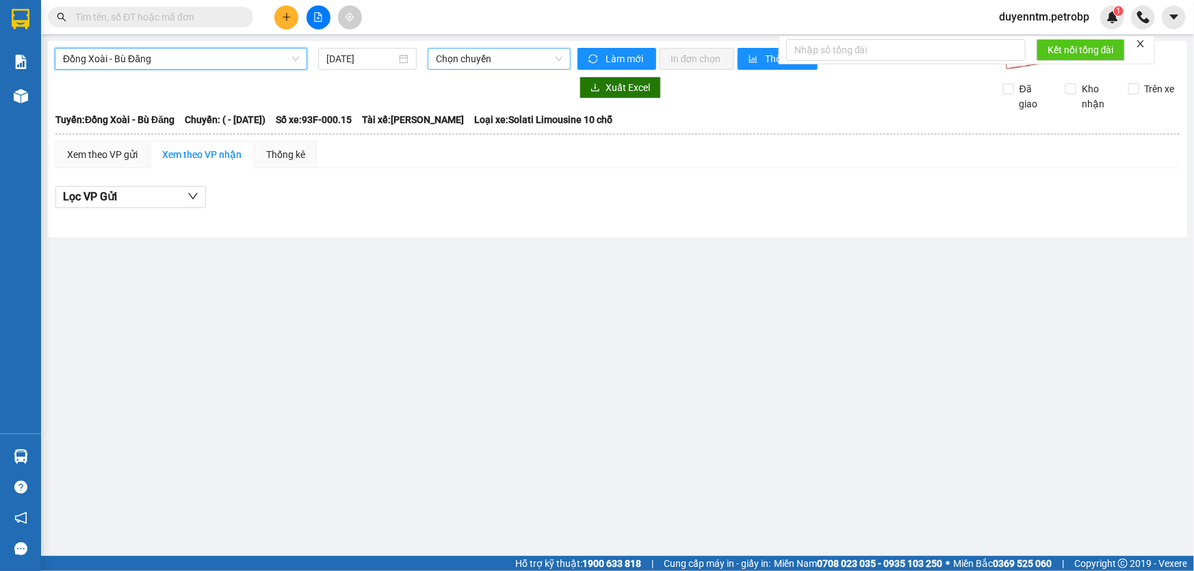
click at [464, 62] on span "Chọn chuyến" at bounding box center [499, 59] width 127 height 21
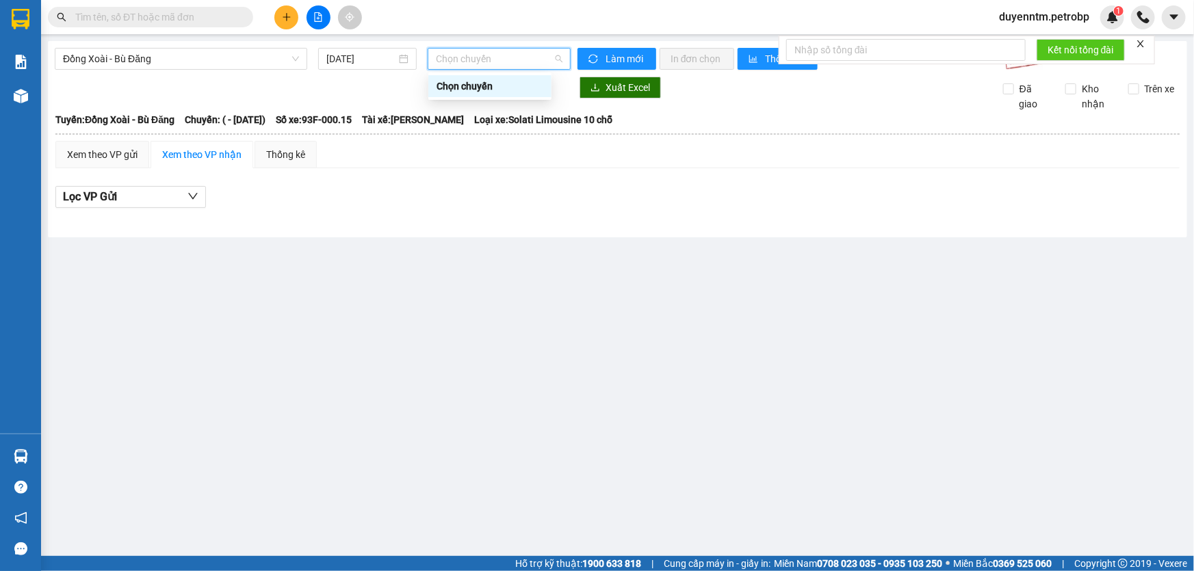
click at [175, 70] on div "Đồng Xoài - [GEOGRAPHIC_DATA] Đăng [DATE] Chọn chuyến Làm mới In đơn chọn Thống…" at bounding box center [617, 139] width 1139 height 196
click at [178, 62] on span "Đồng Xoài - Bù Đăng" at bounding box center [181, 59] width 236 height 21
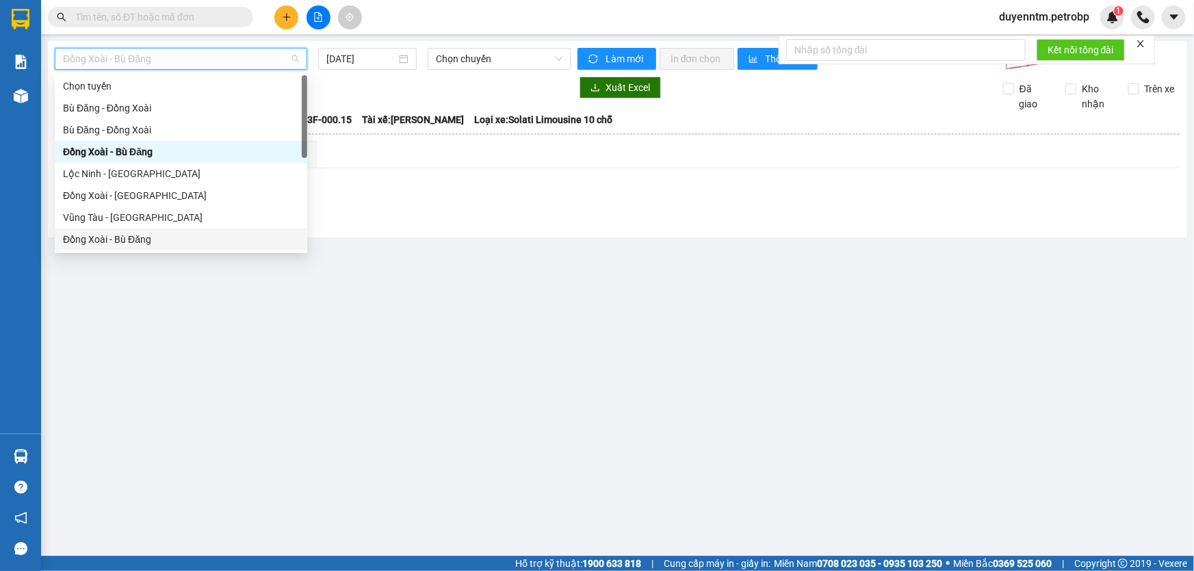
click at [136, 241] on div "Đồng Xoài - Bù Đăng" at bounding box center [181, 239] width 236 height 15
type input "[DATE]"
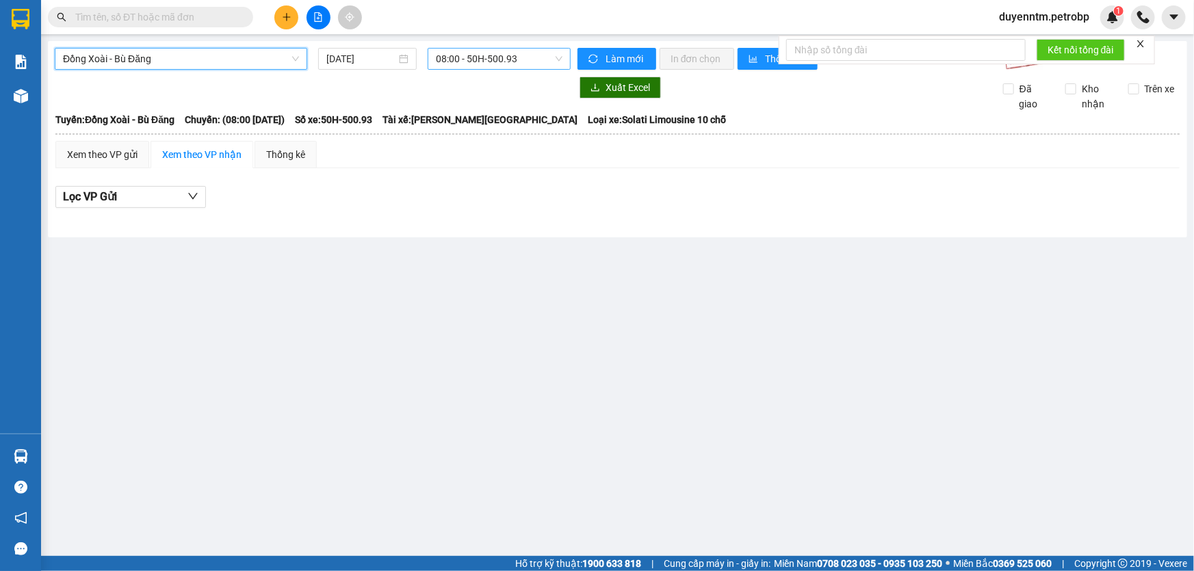
click at [501, 60] on span "08:00 - 50H-500.93" at bounding box center [499, 59] width 127 height 21
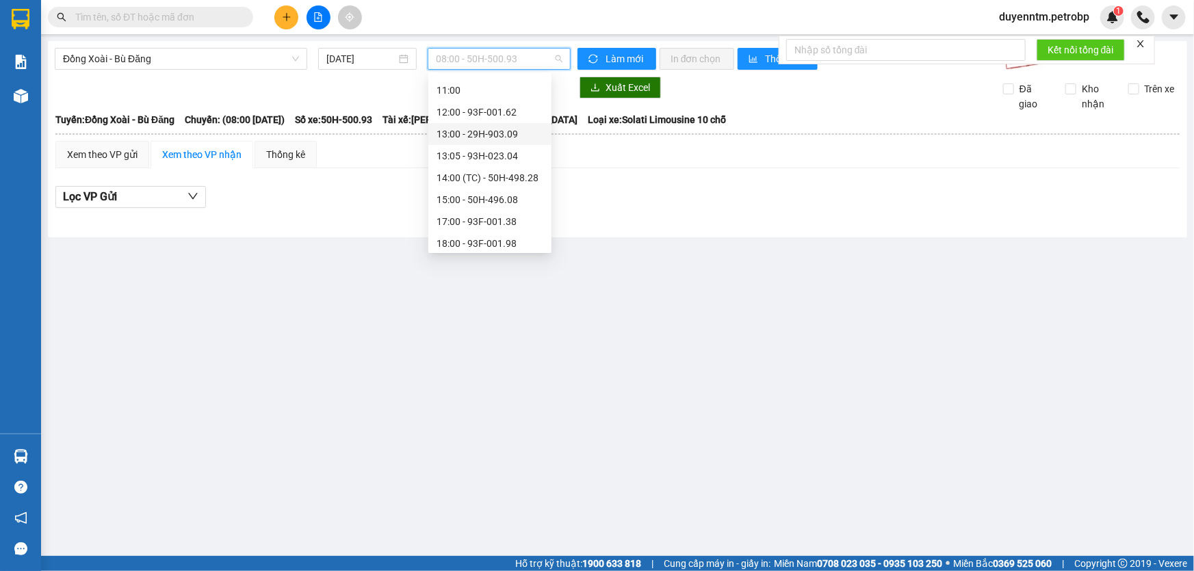
scroll to position [124, 0]
click at [485, 96] on div "13:05 - 93H-023.04" at bounding box center [490, 93] width 107 height 15
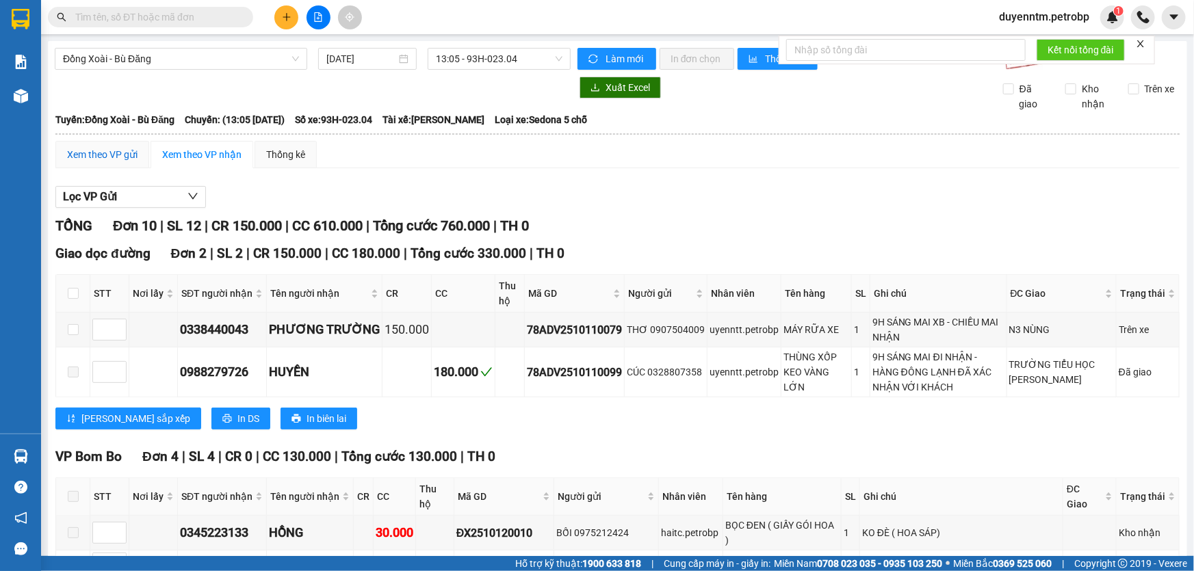
click at [137, 151] on div "Xem theo VP gửi" at bounding box center [102, 154] width 70 height 15
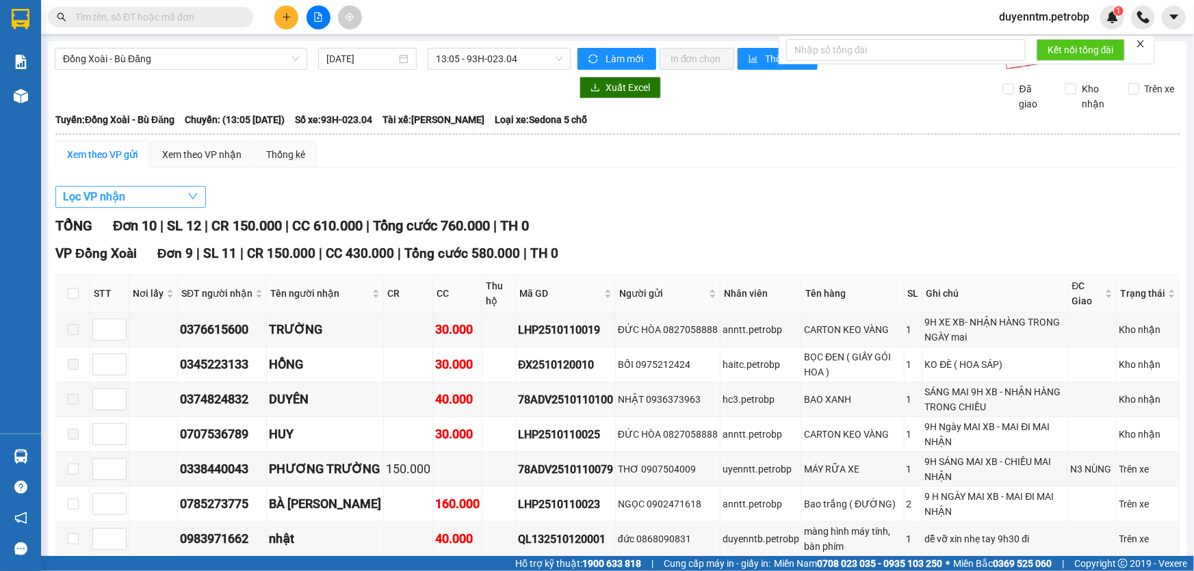
click at [140, 204] on button "Lọc VP nhận" at bounding box center [130, 197] width 151 height 22
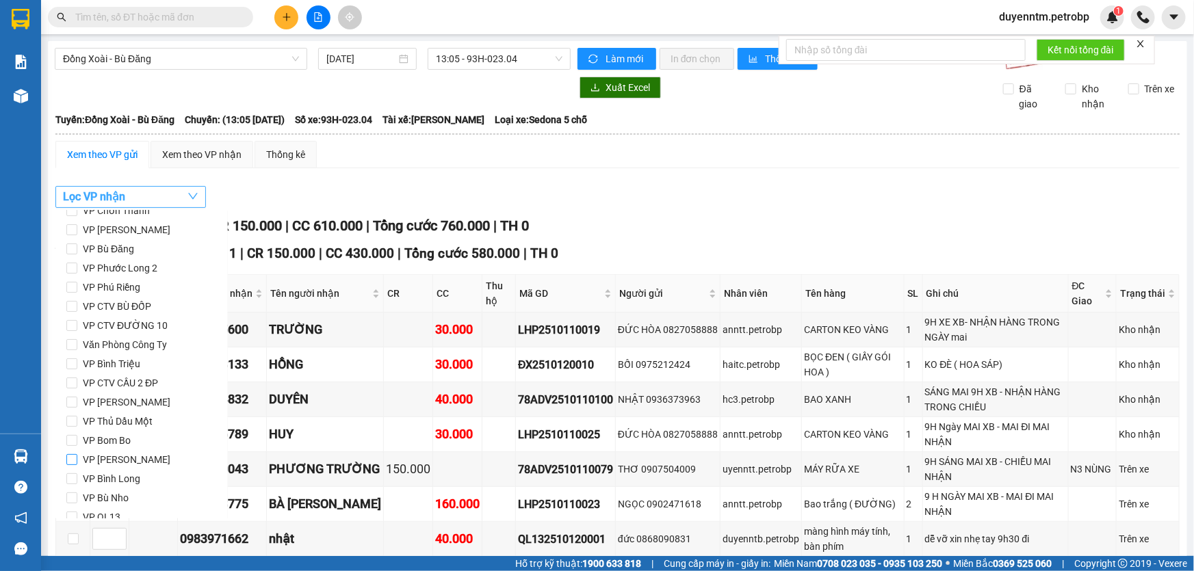
scroll to position [181, 0]
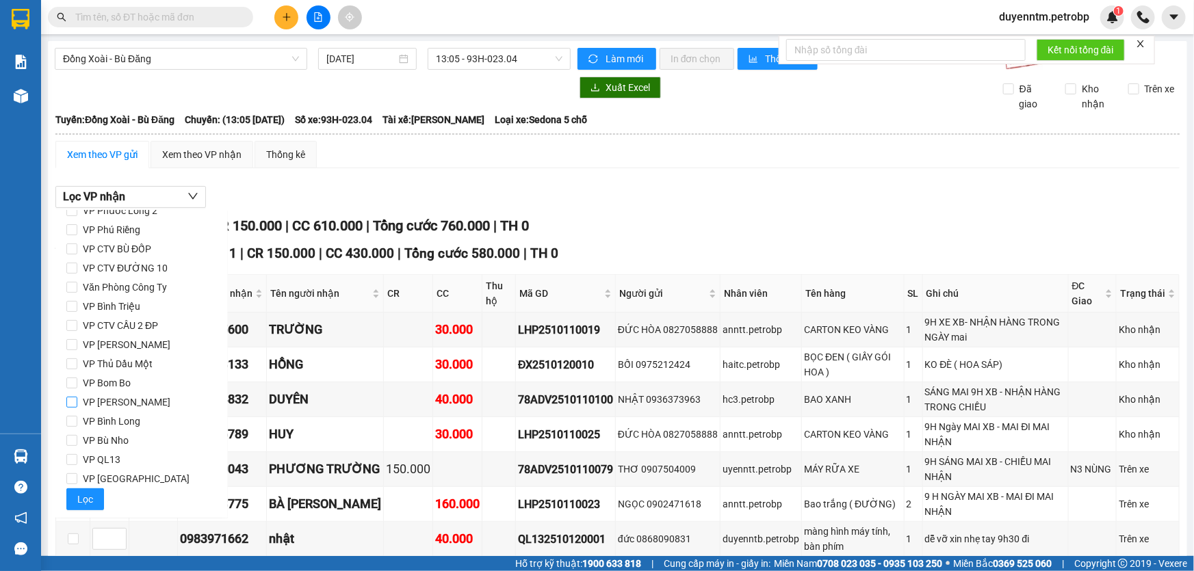
click at [114, 409] on span "VP [PERSON_NAME]" at bounding box center [126, 402] width 99 height 19
click at [77, 408] on input "VP [PERSON_NAME]" at bounding box center [71, 402] width 11 height 11
checkbox input "true"
click at [75, 495] on button "Lọc" at bounding box center [85, 500] width 38 height 22
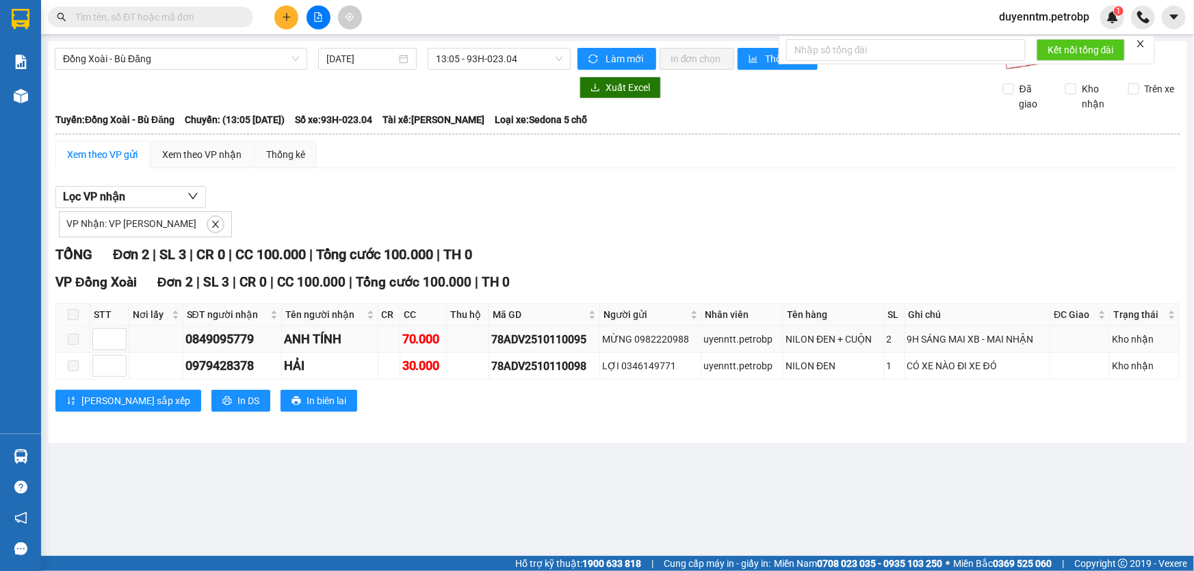
click at [551, 342] on div "78ADV2510110095" at bounding box center [544, 339] width 106 height 17
copy div "78ADV2510110095"
paste input "78ADV2510110095"
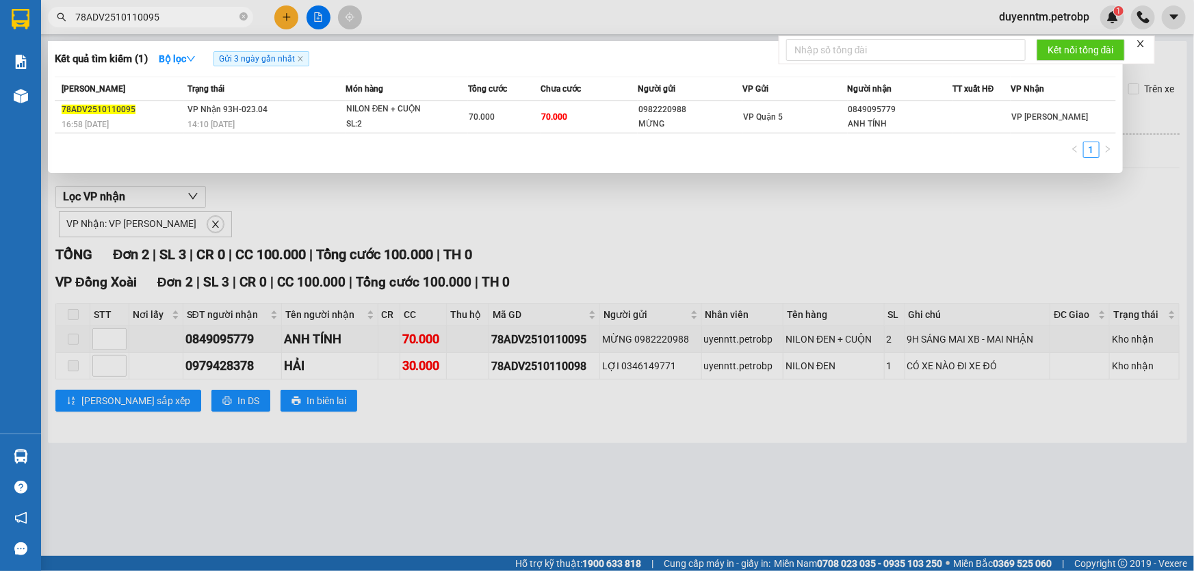
type input "78ADV2510110095"
click at [253, 232] on div at bounding box center [597, 285] width 1194 height 571
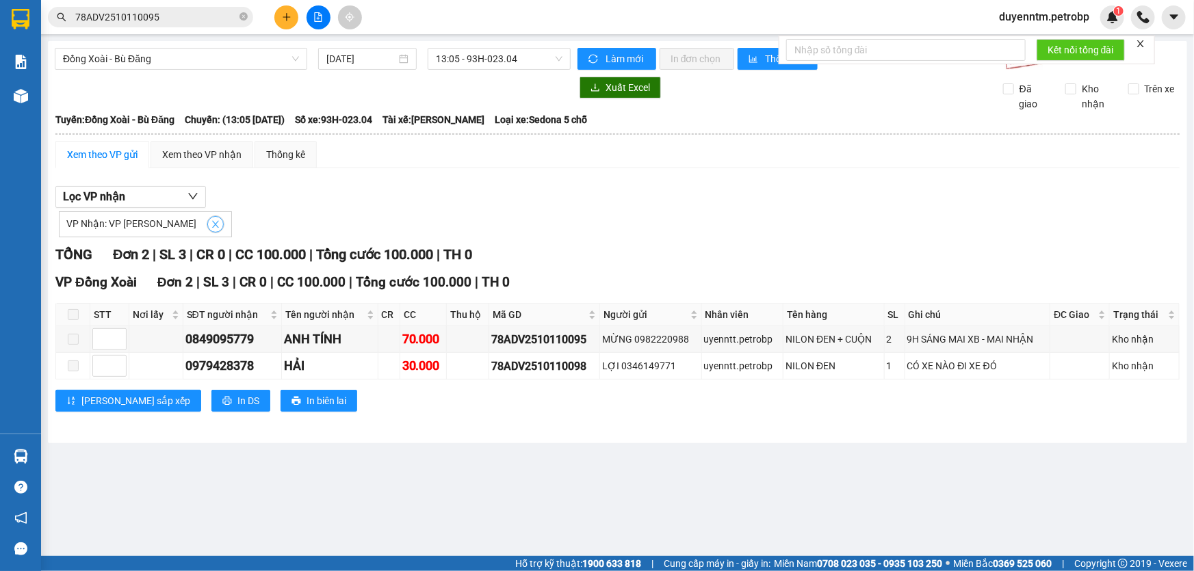
click at [211, 224] on icon "close" at bounding box center [216, 225] width 10 height 10
checkbox input "false"
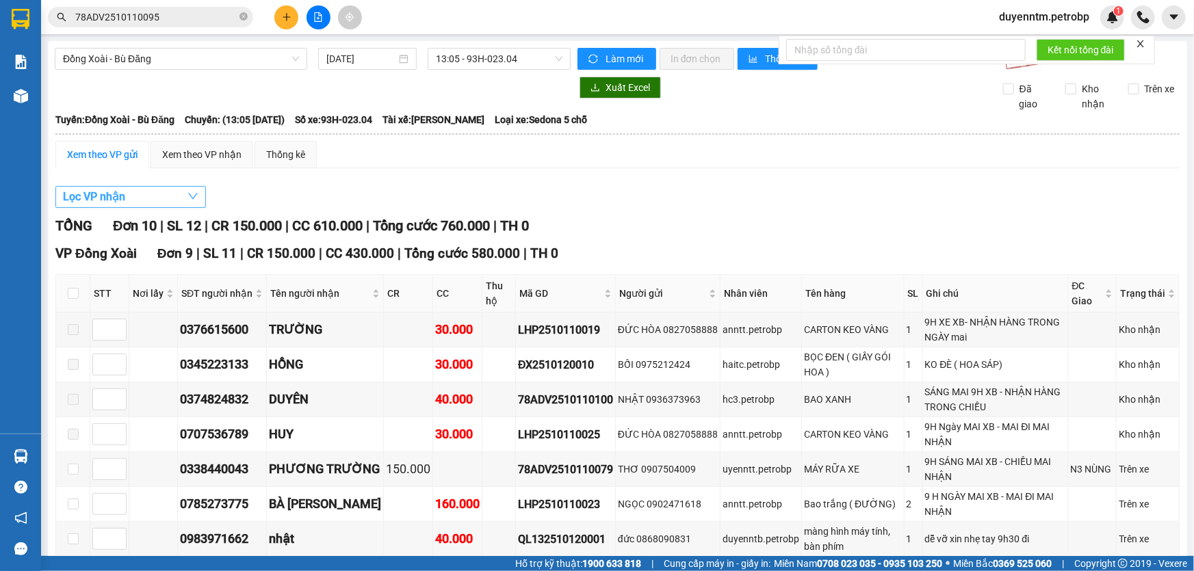
click at [166, 200] on button "Lọc VP nhận" at bounding box center [130, 197] width 151 height 22
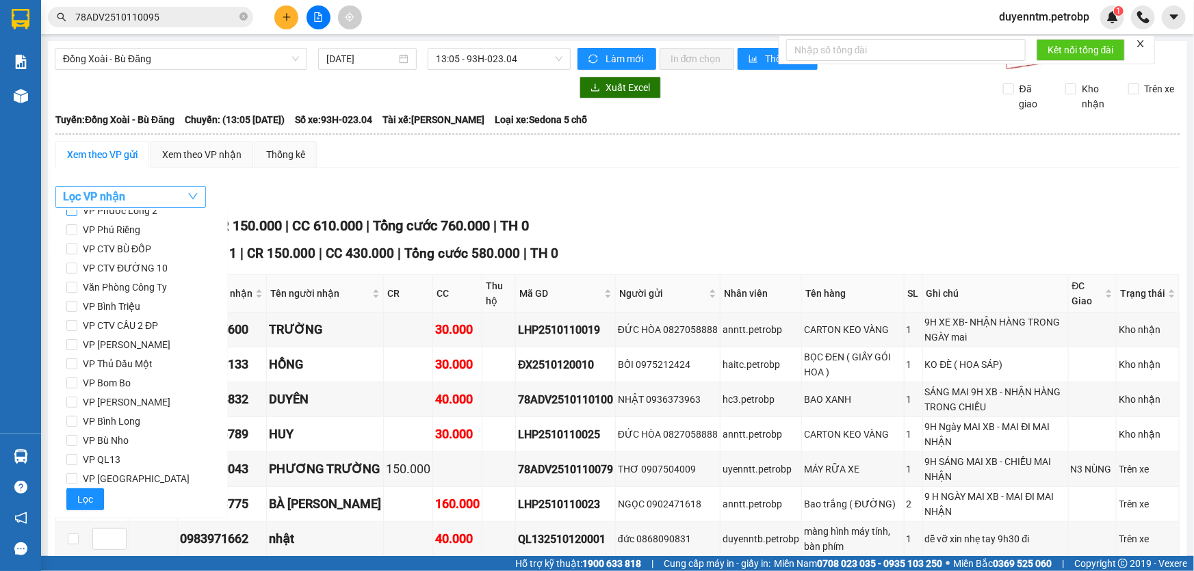
scroll to position [0, 0]
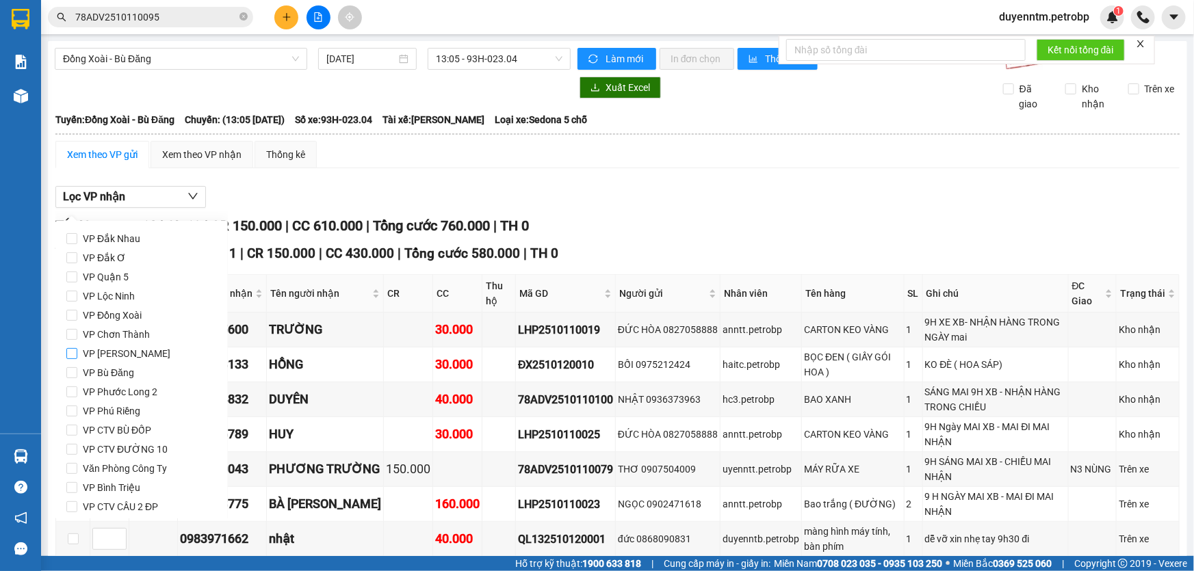
click at [120, 357] on span "VP [PERSON_NAME]" at bounding box center [126, 353] width 99 height 19
click at [77, 357] on input "VP [PERSON_NAME]" at bounding box center [71, 353] width 11 height 11
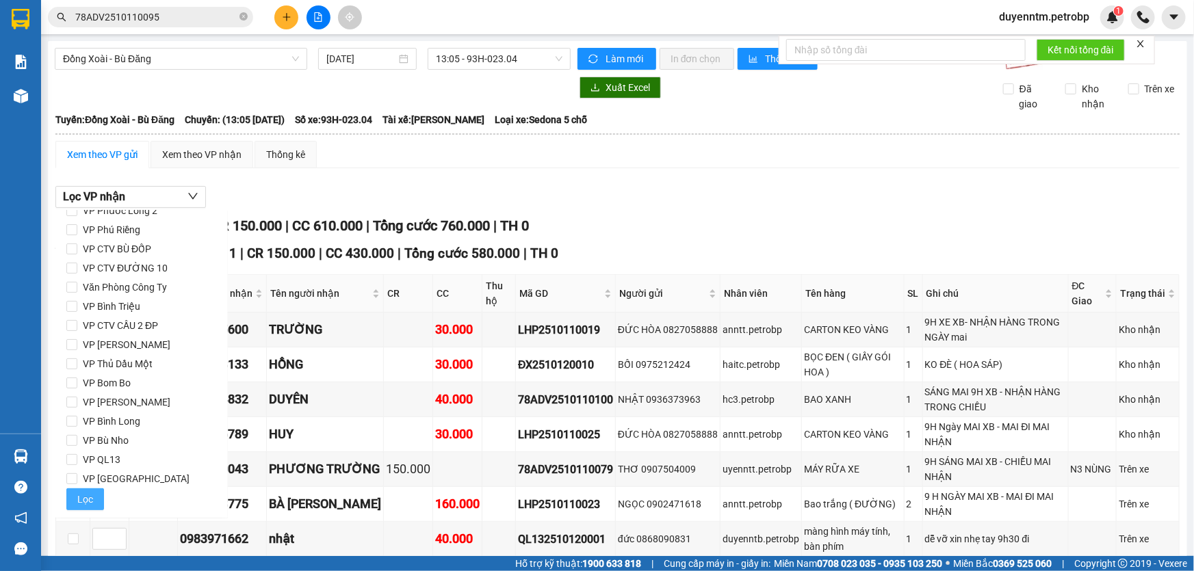
click at [98, 497] on button "Lọc" at bounding box center [85, 500] width 38 height 22
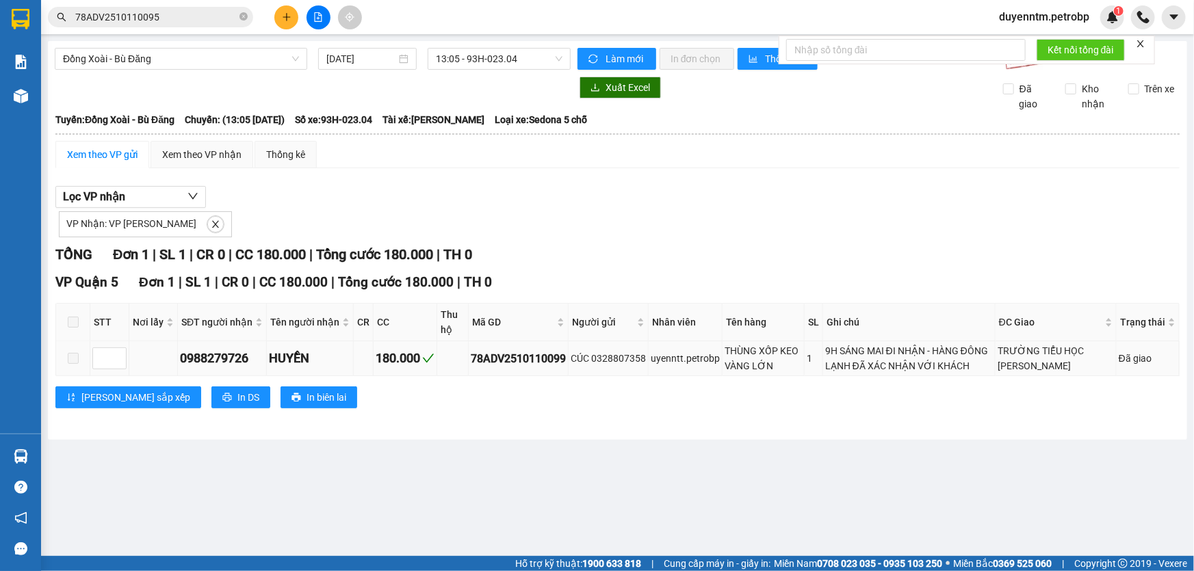
click at [540, 355] on div "78ADV2510110099" at bounding box center [518, 358] width 95 height 17
drag, startPoint x: 540, startPoint y: 355, endPoint x: 483, endPoint y: 398, distance: 70.9
click at [484, 398] on div "[PERSON_NAME] sắp xếp In DS In biên lai" at bounding box center [617, 398] width 1124 height 22
click at [211, 222] on icon "close" at bounding box center [216, 225] width 10 height 10
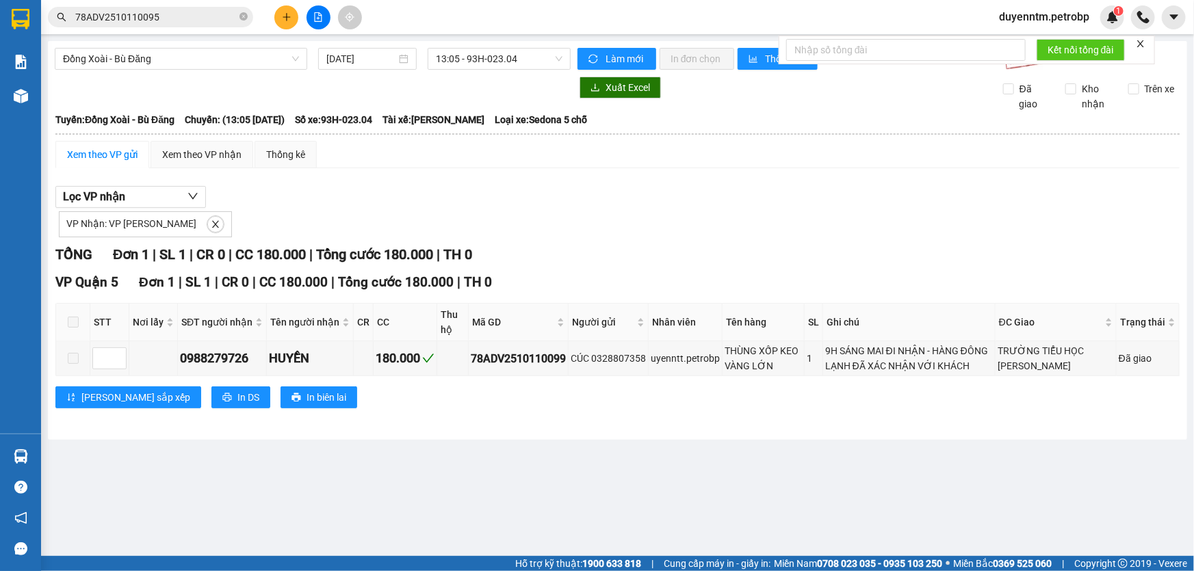
checkbox input "false"
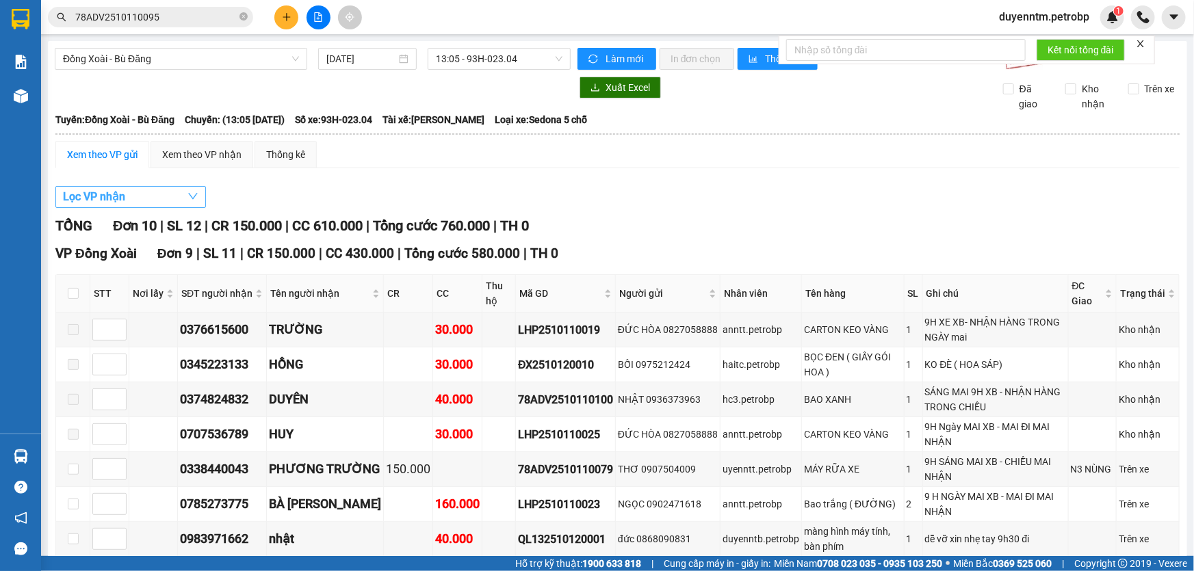
click at [174, 203] on button "Lọc VP nhận" at bounding box center [130, 197] width 151 height 22
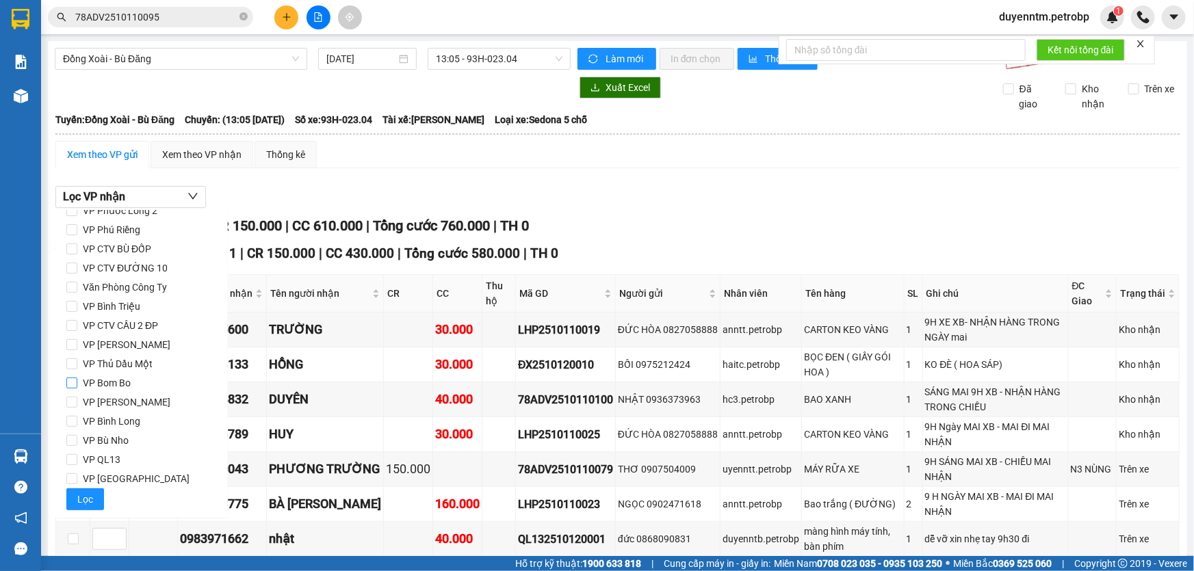
click at [112, 381] on span "VP Bom Bo" at bounding box center [106, 383] width 59 height 19
click at [77, 381] on input "VP Bom Bo" at bounding box center [71, 383] width 11 height 11
checkbox input "true"
click at [76, 497] on button "Lọc" at bounding box center [85, 500] width 38 height 22
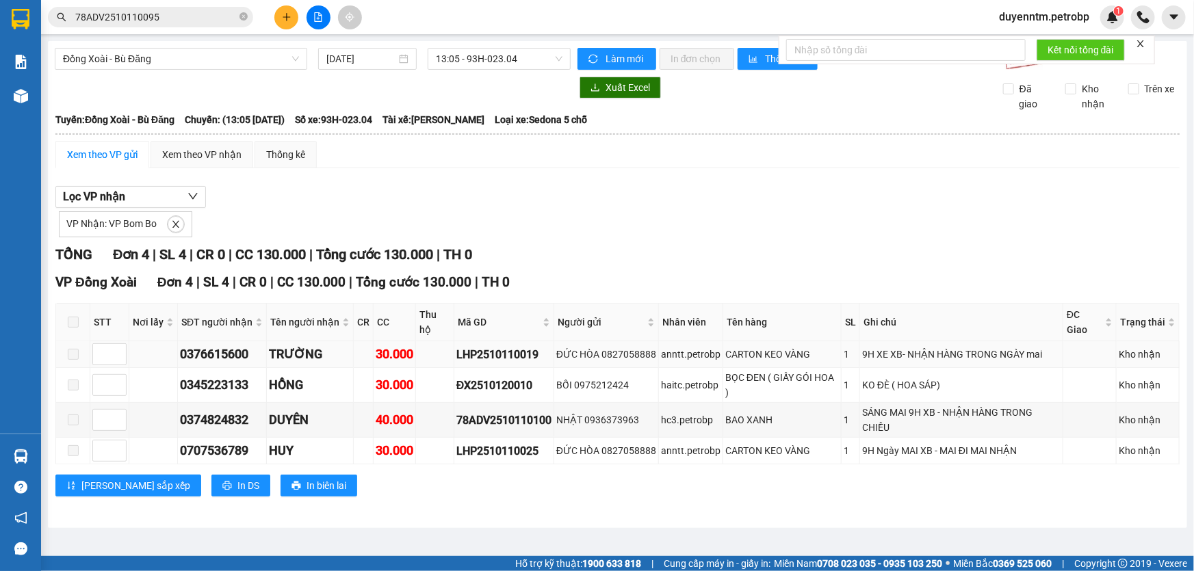
click at [511, 346] on div "LHP2510110019" at bounding box center [503, 354] width 95 height 17
copy div "LHP2510110019"
click at [246, 14] on icon "close-circle" at bounding box center [244, 16] width 8 height 8
paste input "LHP2510110019"
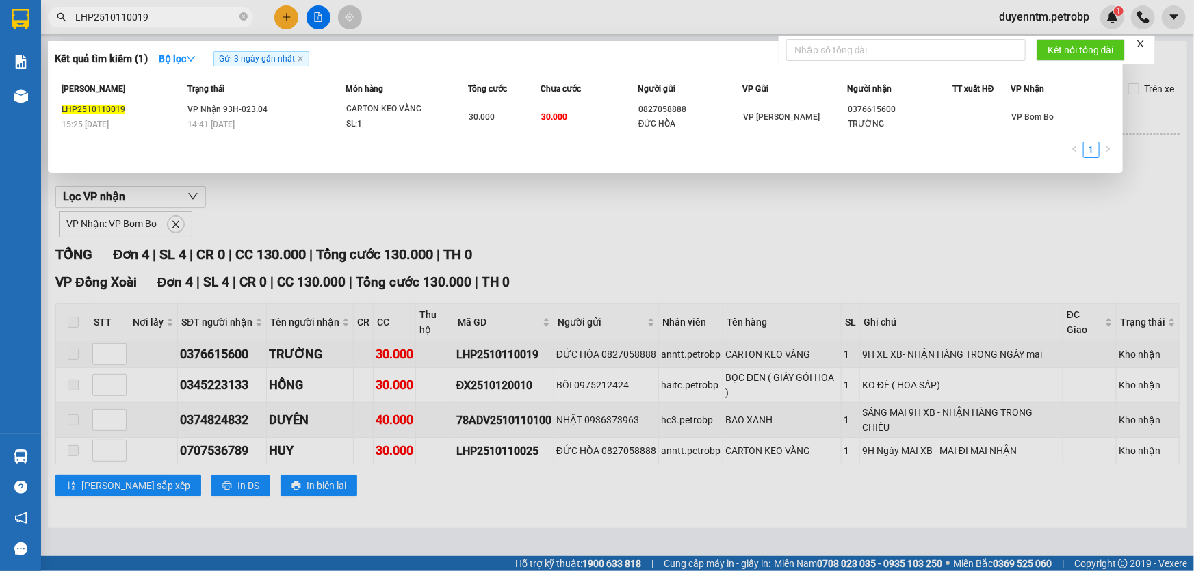
type input "LHP2510110019"
click at [295, 193] on div at bounding box center [597, 285] width 1194 height 571
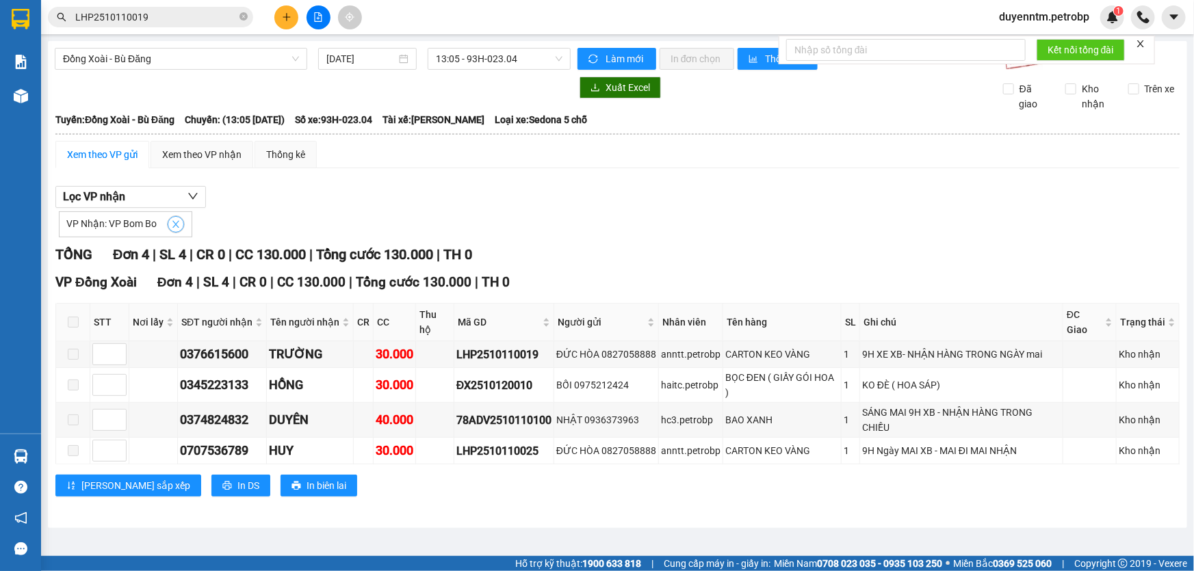
click at [171, 229] on icon "close" at bounding box center [176, 225] width 10 height 10
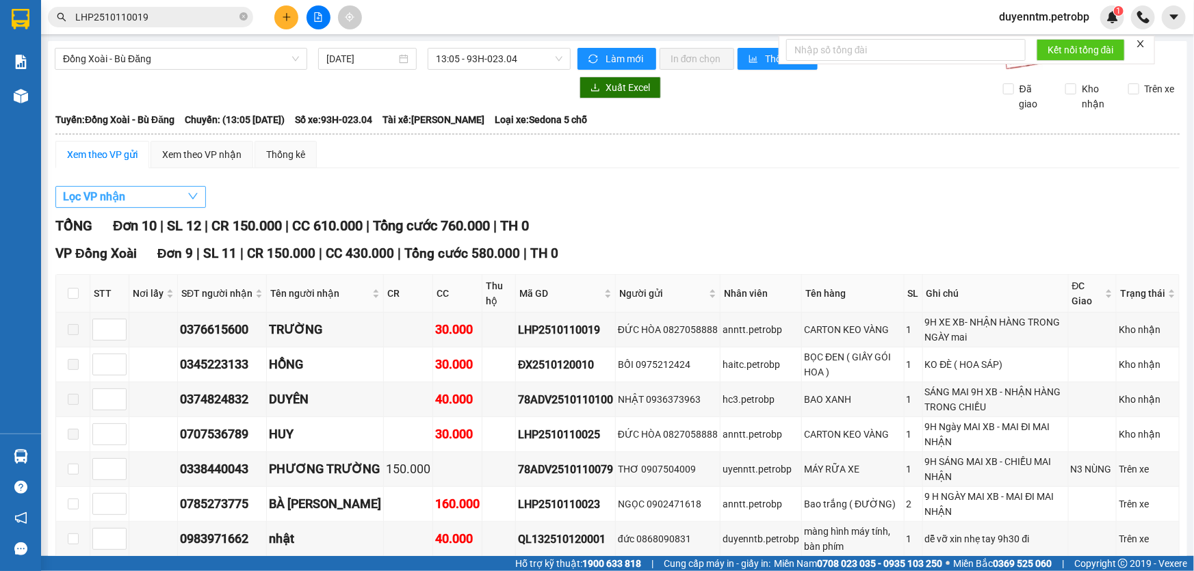
click at [162, 203] on button "Lọc VP nhận" at bounding box center [130, 197] width 151 height 22
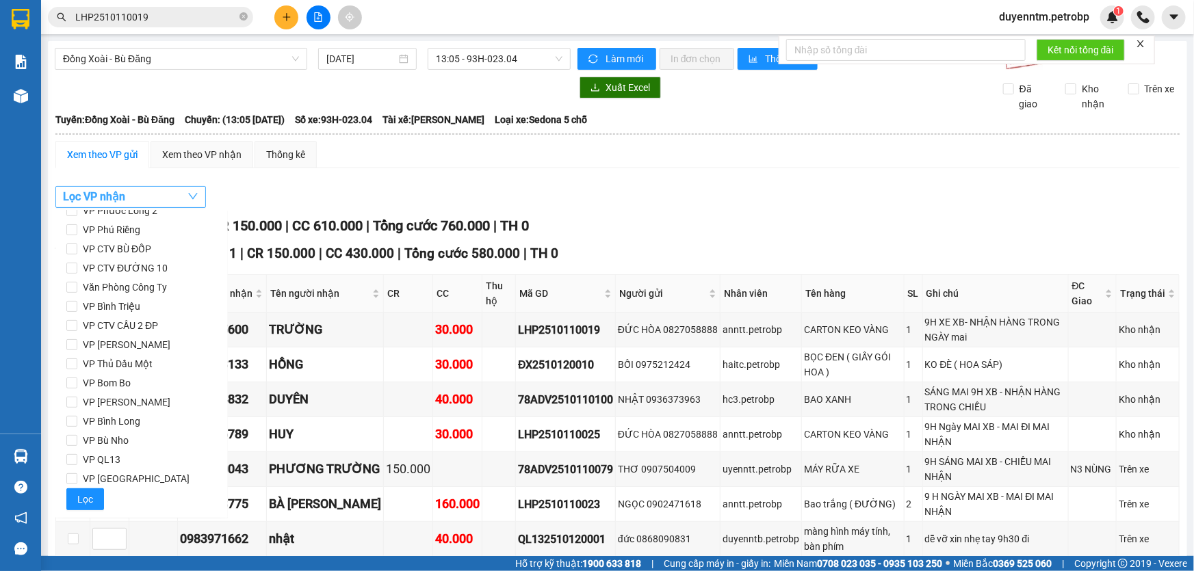
scroll to position [0, 0]
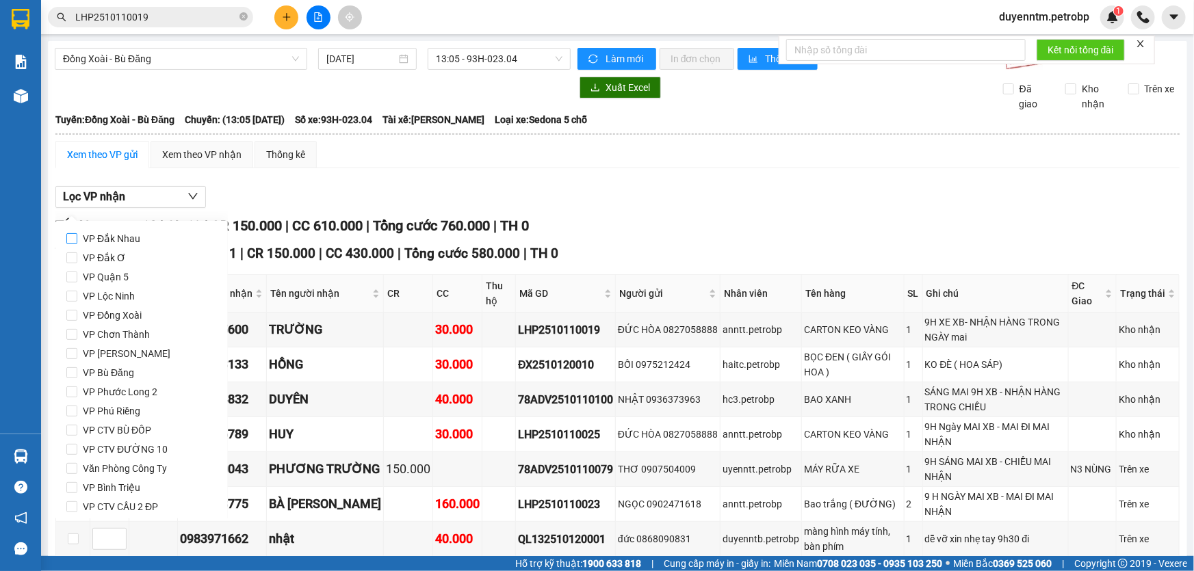
click at [121, 245] on span "VP Đắk Nhau" at bounding box center [111, 238] width 68 height 19
click at [77, 244] on input "VP Đắk Nhau" at bounding box center [71, 238] width 11 height 11
checkbox input "true"
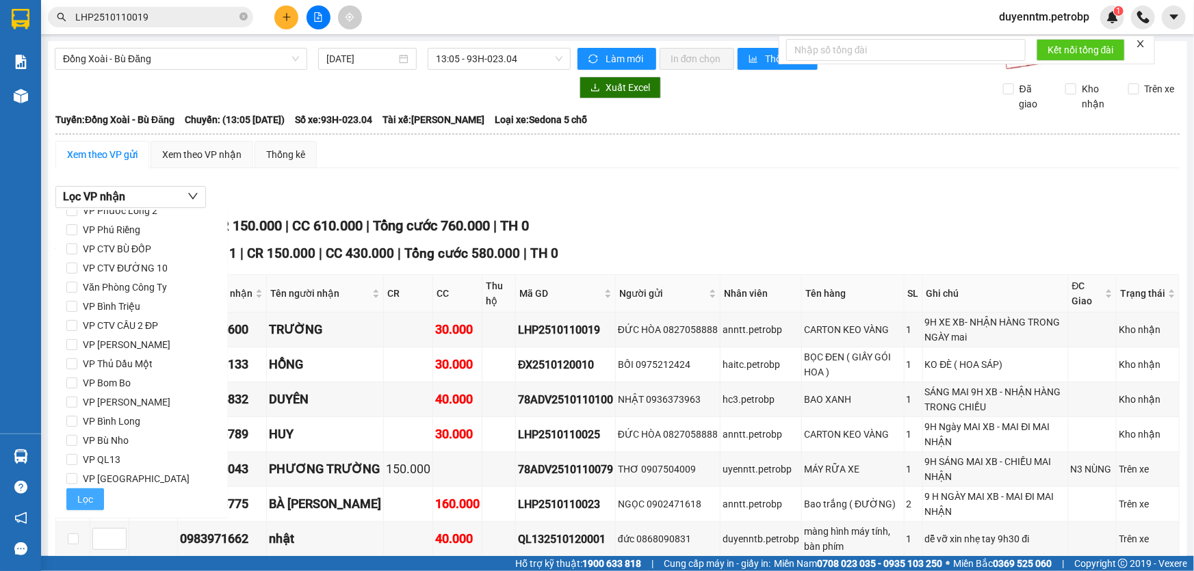
click at [73, 496] on button "Lọc" at bounding box center [85, 500] width 38 height 22
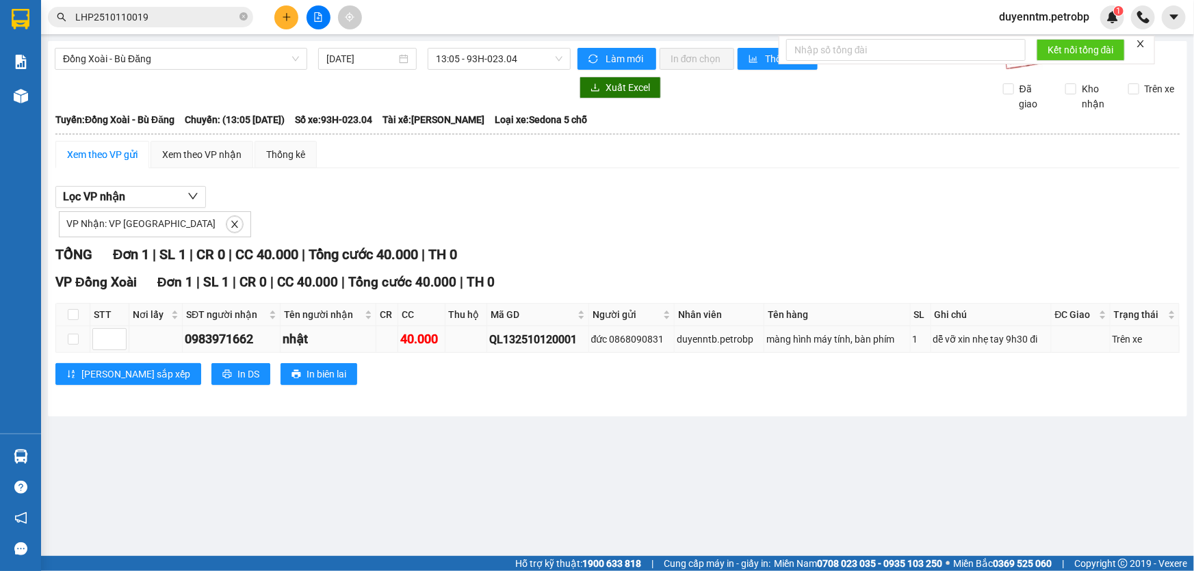
click at [530, 339] on div "QL132510120001" at bounding box center [537, 339] width 97 height 17
copy div "QL132510120001"
click at [201, 62] on span "Đồng Xoài - Bù Đăng" at bounding box center [181, 59] width 236 height 21
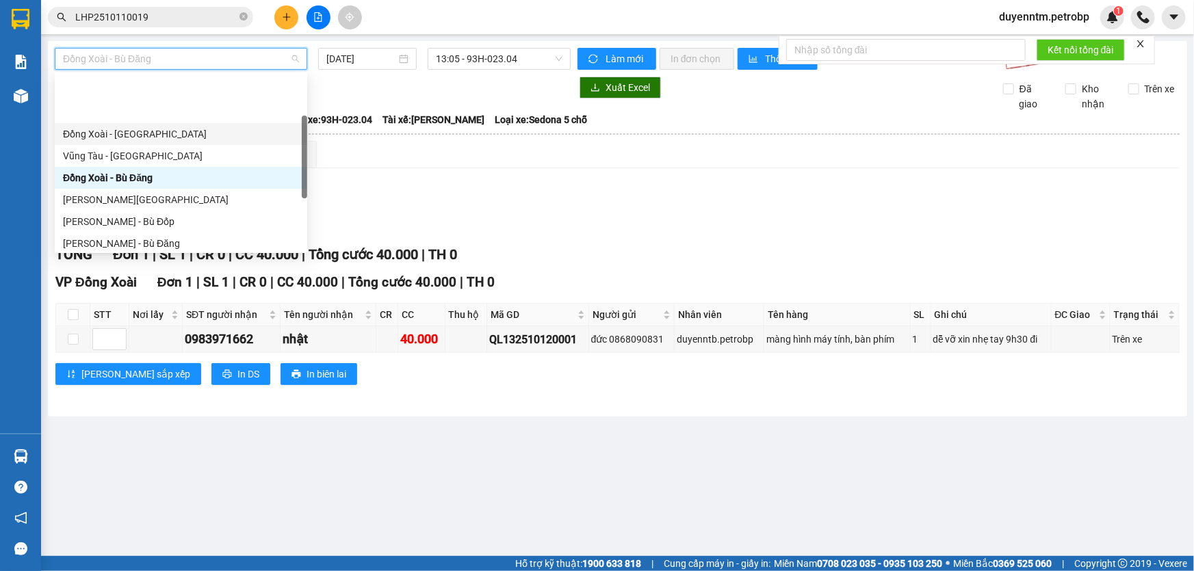
scroll to position [124, 0]
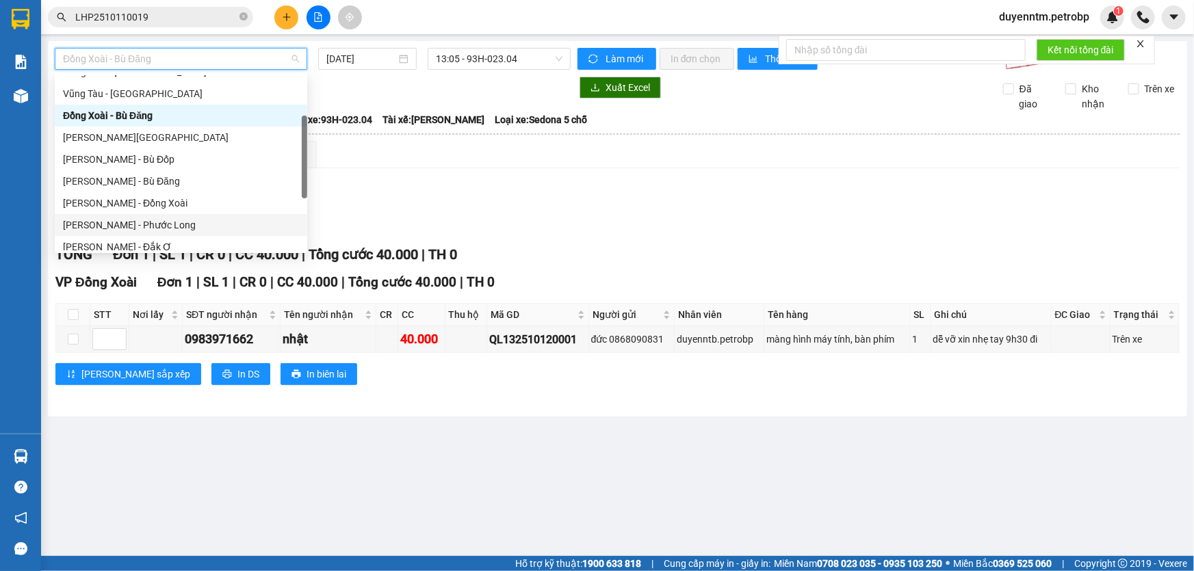
click at [149, 226] on div "[PERSON_NAME] - Phước Long" at bounding box center [181, 225] width 236 height 15
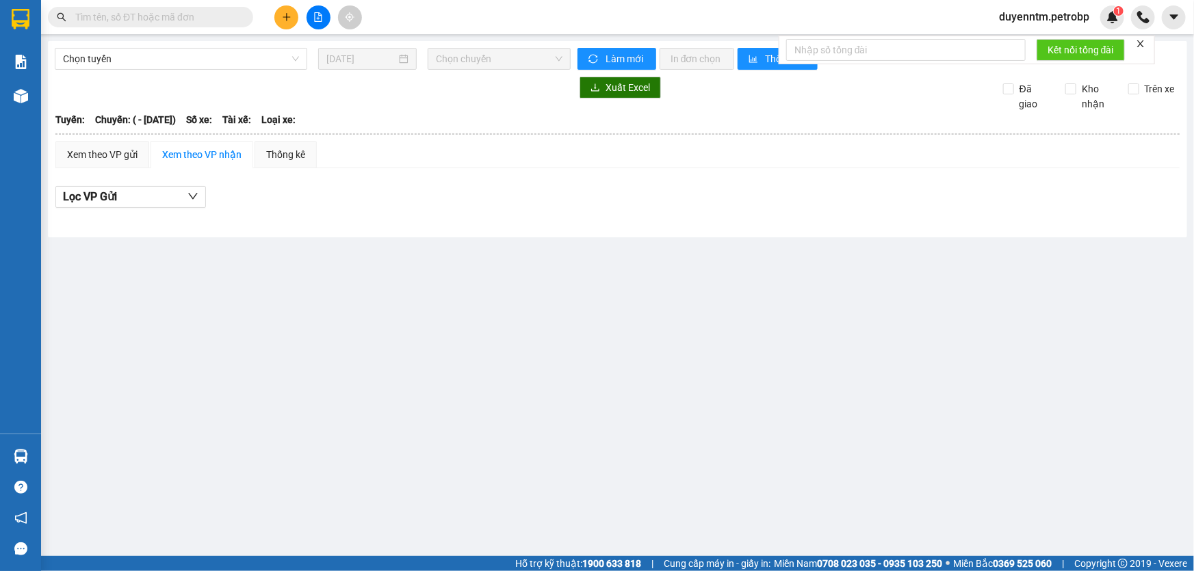
type input "[DATE]"
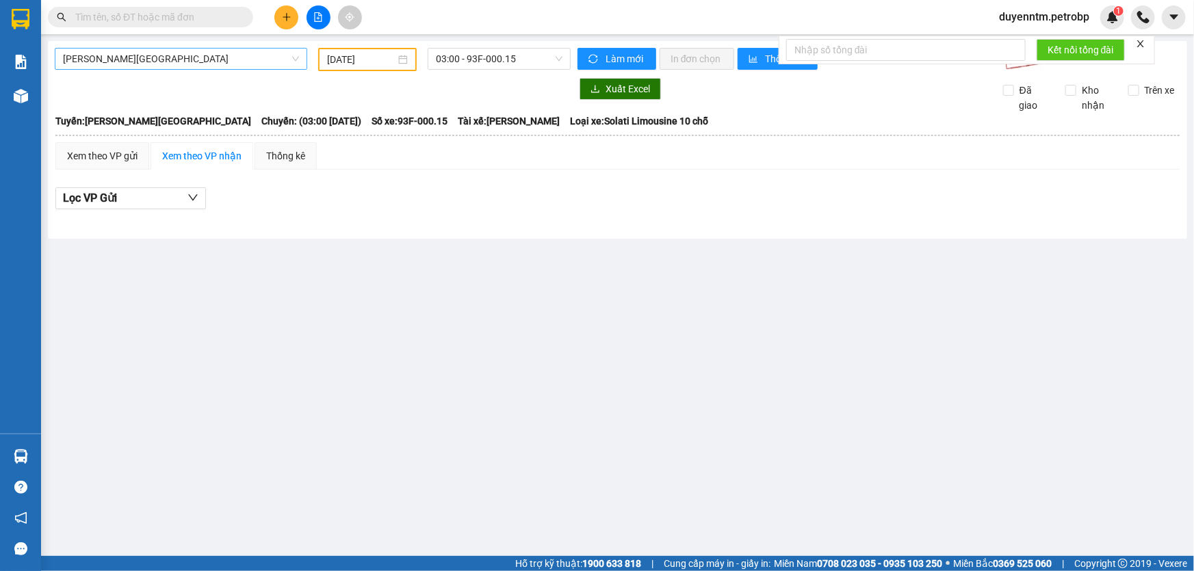
click at [170, 53] on span "[PERSON_NAME][GEOGRAPHIC_DATA]" at bounding box center [181, 59] width 236 height 21
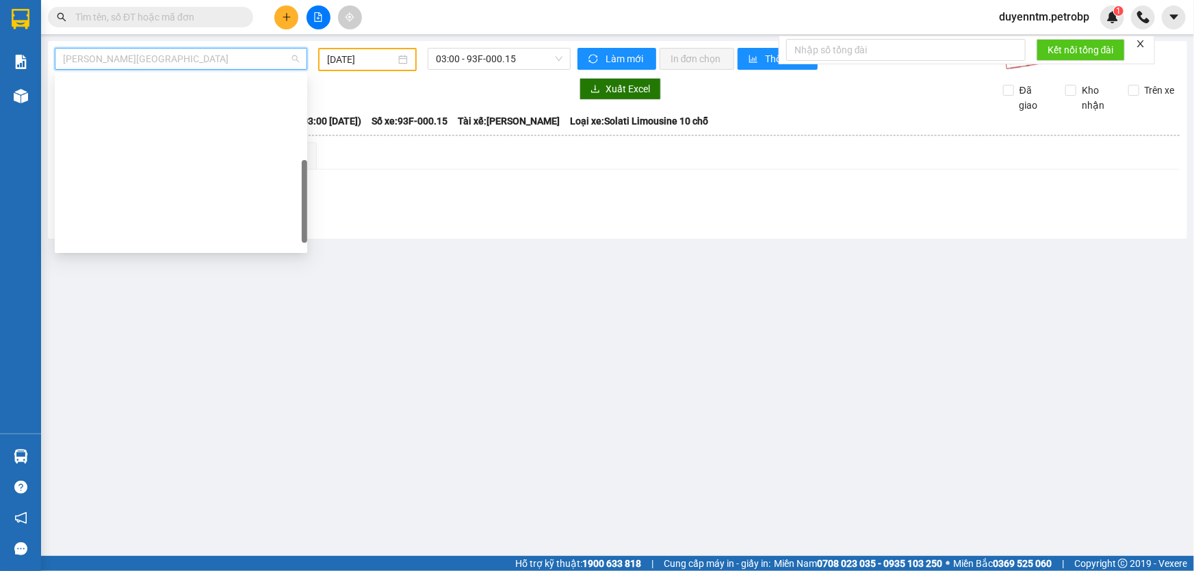
scroll to position [262, 0]
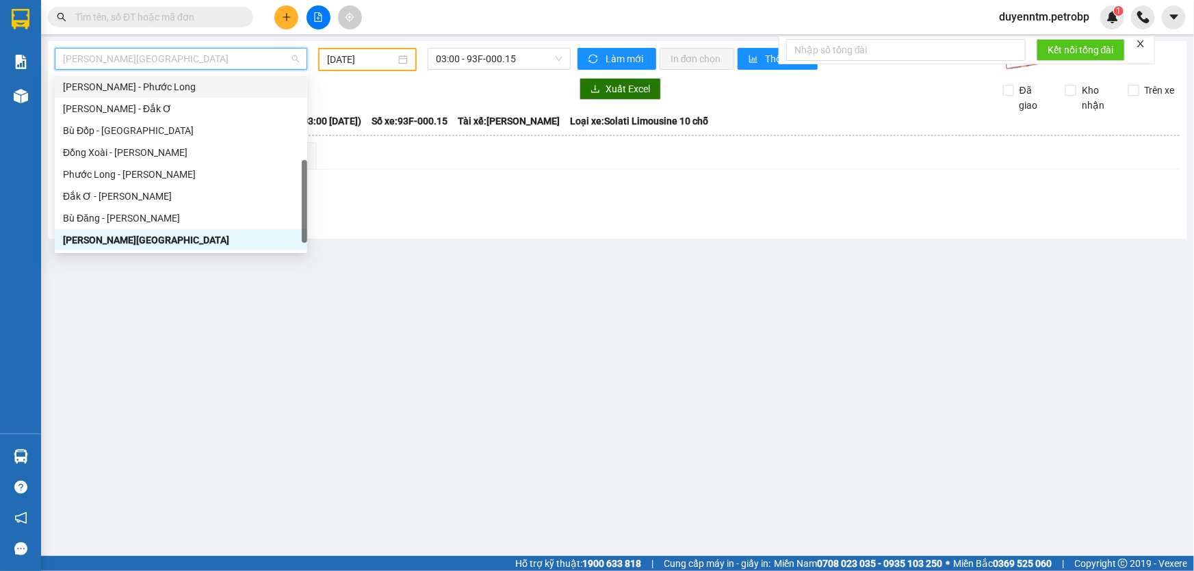
click at [164, 92] on div "[PERSON_NAME] - Phước Long" at bounding box center [181, 86] width 236 height 15
type input "[DATE]"
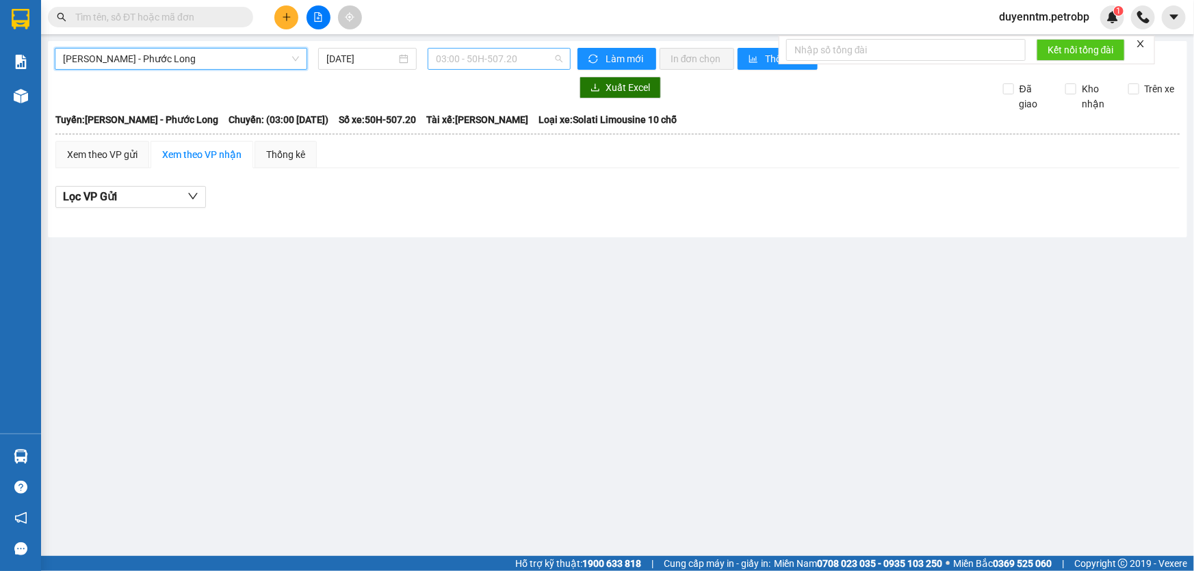
click at [500, 58] on span "03:00 - 50H-507.20" at bounding box center [499, 59] width 127 height 21
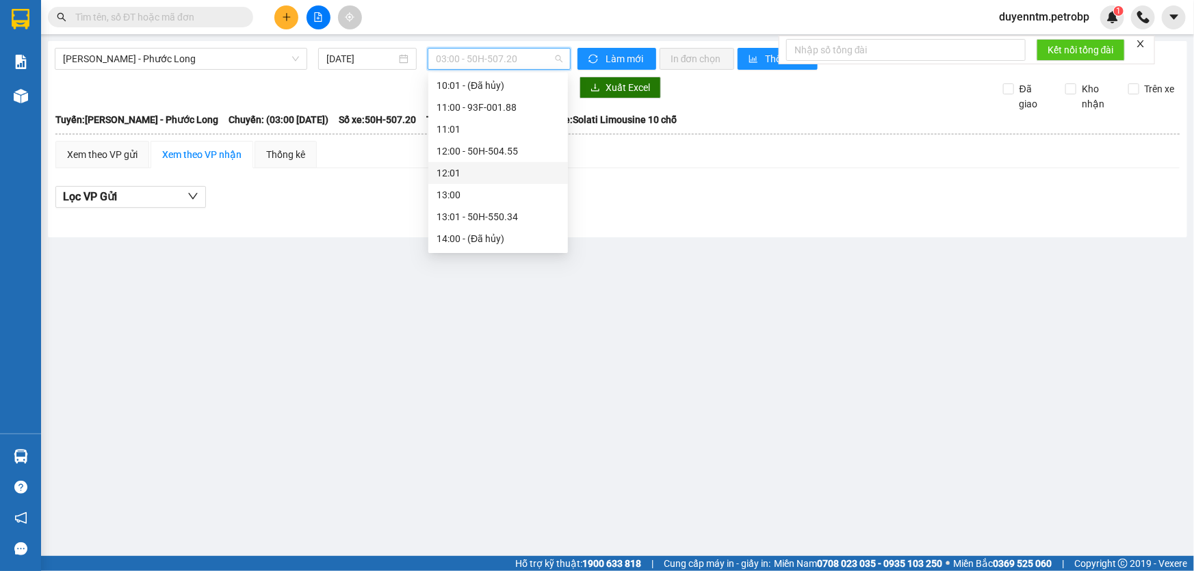
scroll to position [435, 0]
click at [472, 219] on div "14:05 - 93H-020.96" at bounding box center [498, 220] width 123 height 15
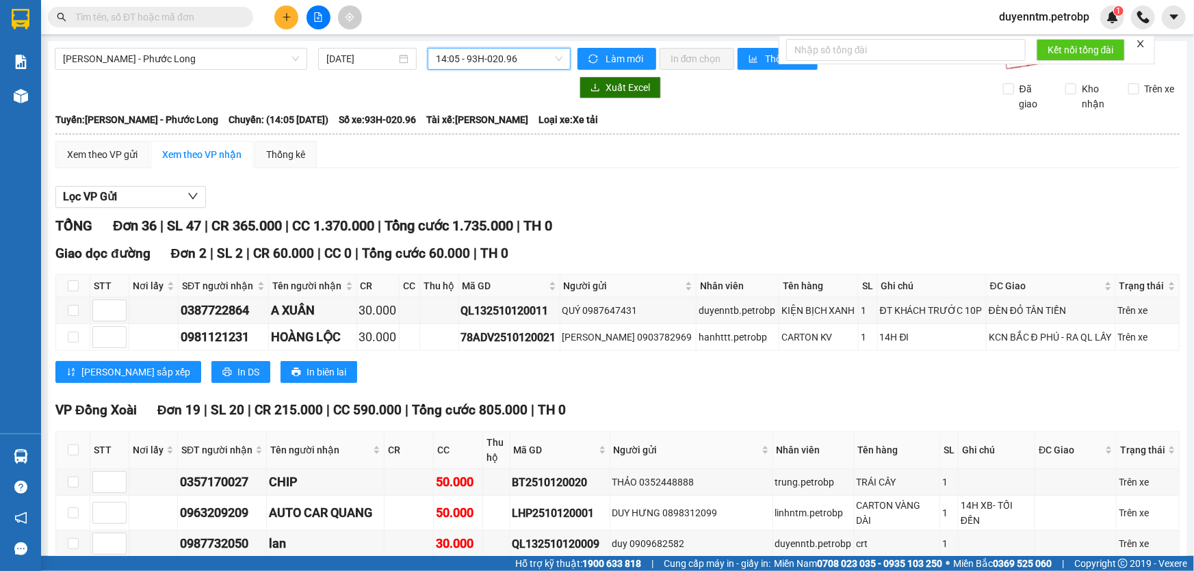
click at [118, 156] on div "Xem theo VP gửi" at bounding box center [102, 154] width 70 height 15
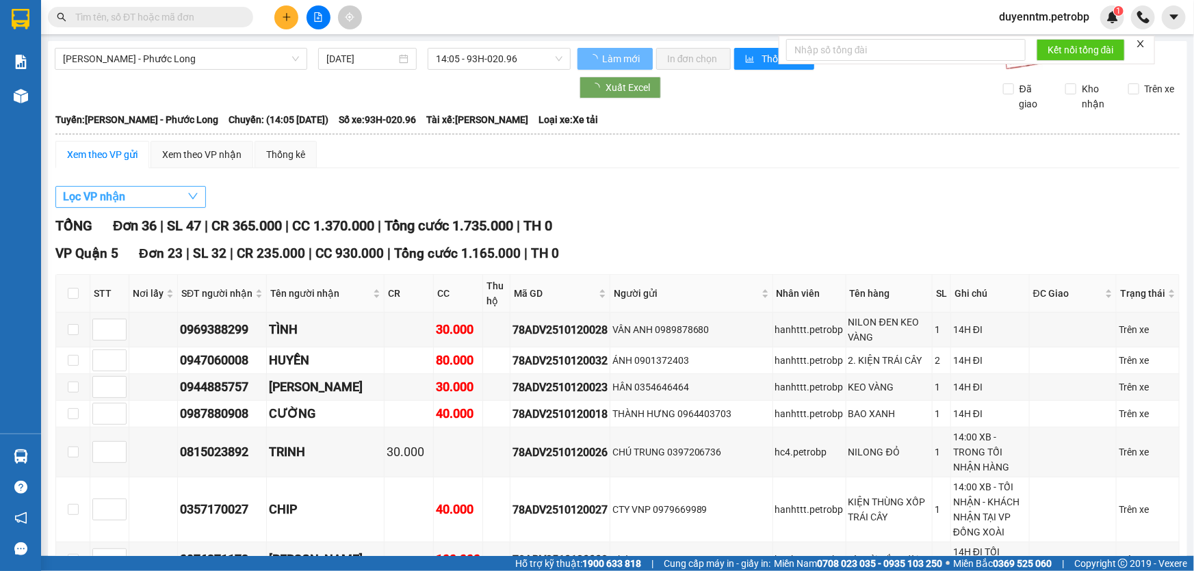
click at [129, 197] on button "Lọc VP nhận" at bounding box center [130, 197] width 151 height 22
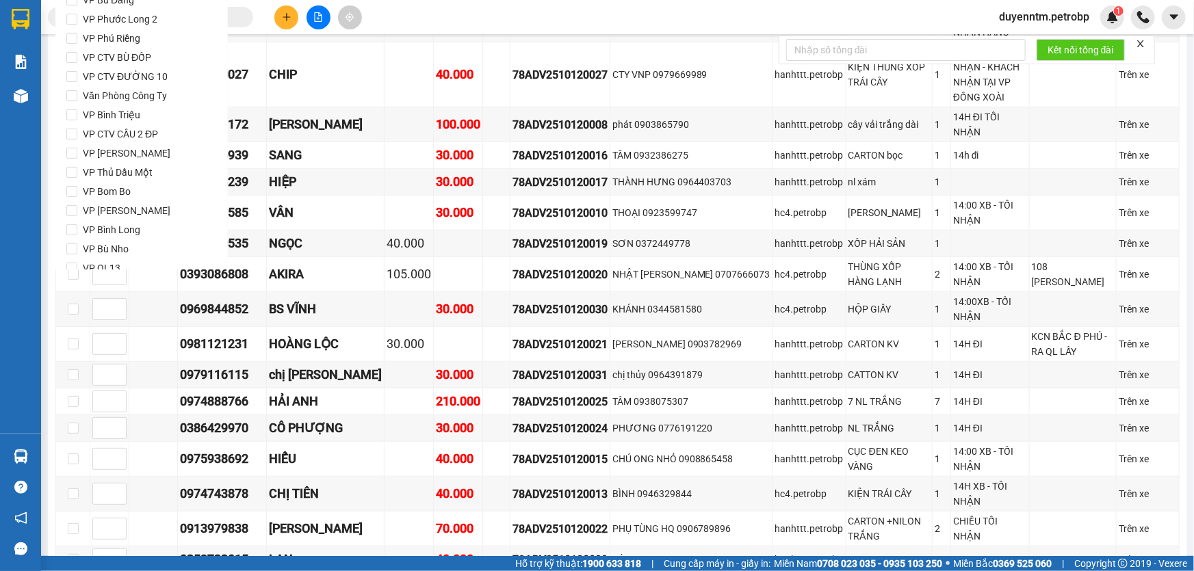
scroll to position [311, 0]
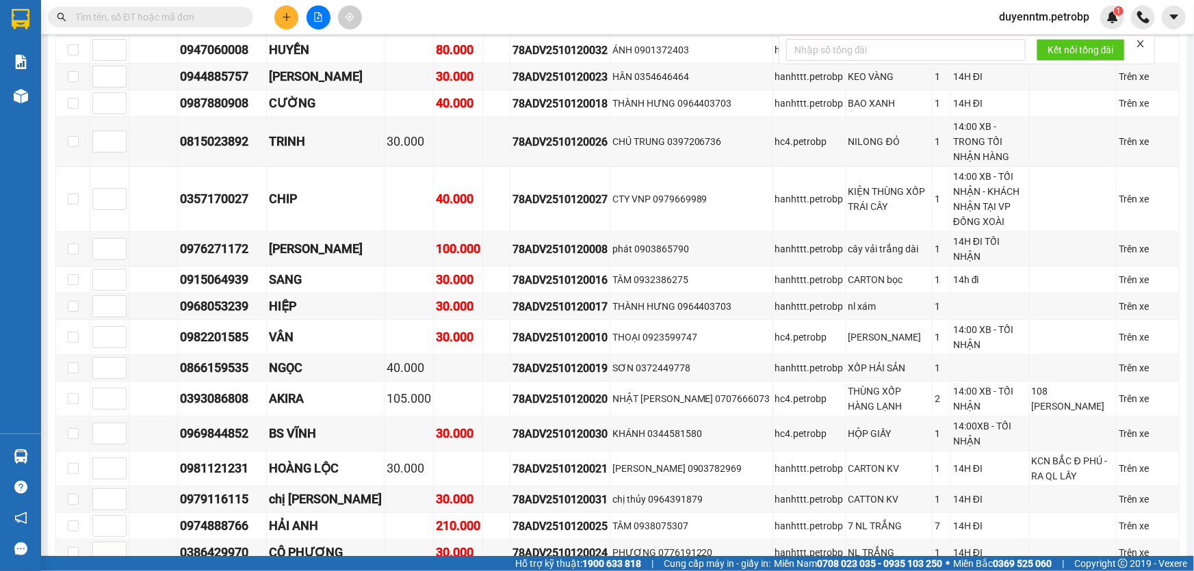
click at [442, 20] on div "Kết quả tìm kiếm ( 0 ) Bộ lọc Gửi 3 ngày gần nhất No Data duyenntm.petrobp 1" at bounding box center [597, 17] width 1194 height 34
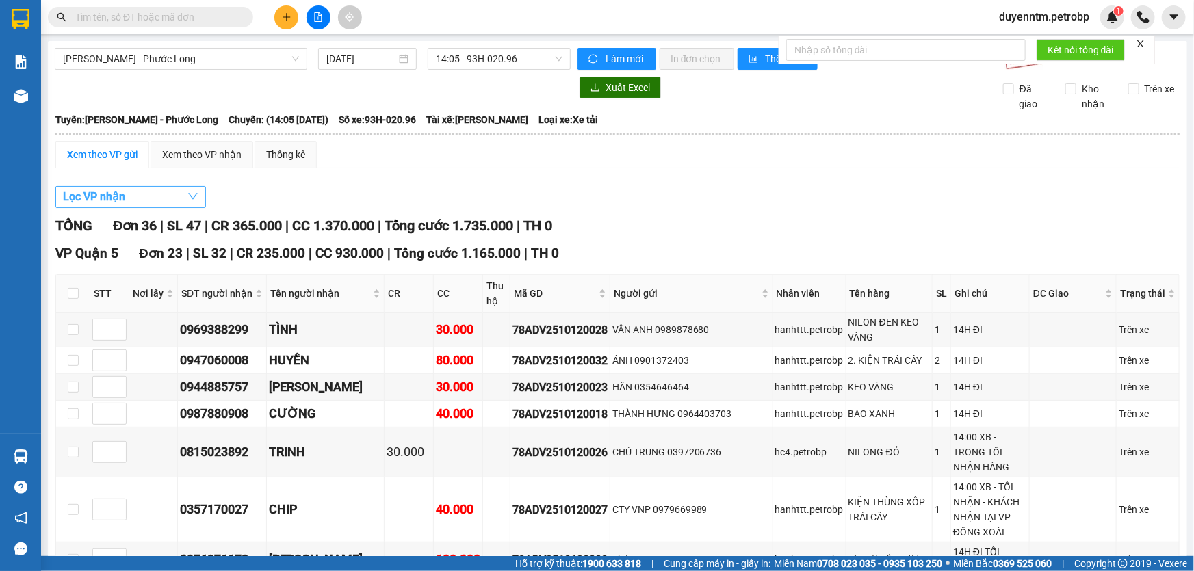
click at [114, 195] on span "Lọc VP nhận" at bounding box center [94, 196] width 62 height 17
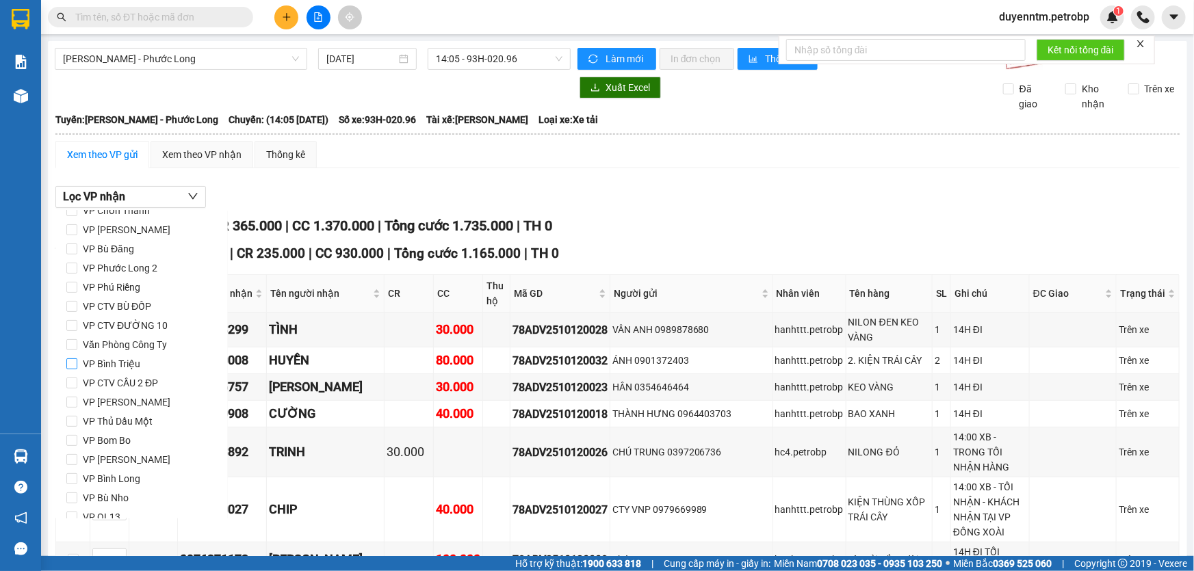
click at [127, 361] on span "VP Bình Triệu" at bounding box center [111, 363] width 68 height 19
click at [77, 361] on input "VP Bình Triệu" at bounding box center [71, 364] width 11 height 11
checkbox input "true"
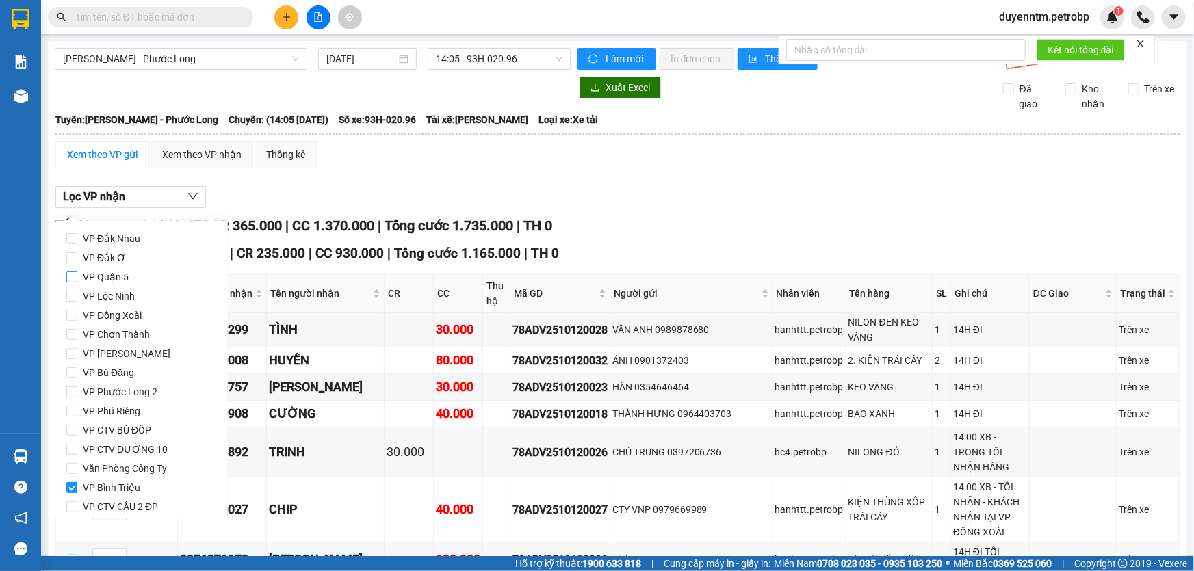
click at [124, 281] on span "VP Quận 5" at bounding box center [105, 277] width 57 height 19
click at [77, 281] on input "VP Quận 5" at bounding box center [71, 277] width 11 height 11
checkbox input "true"
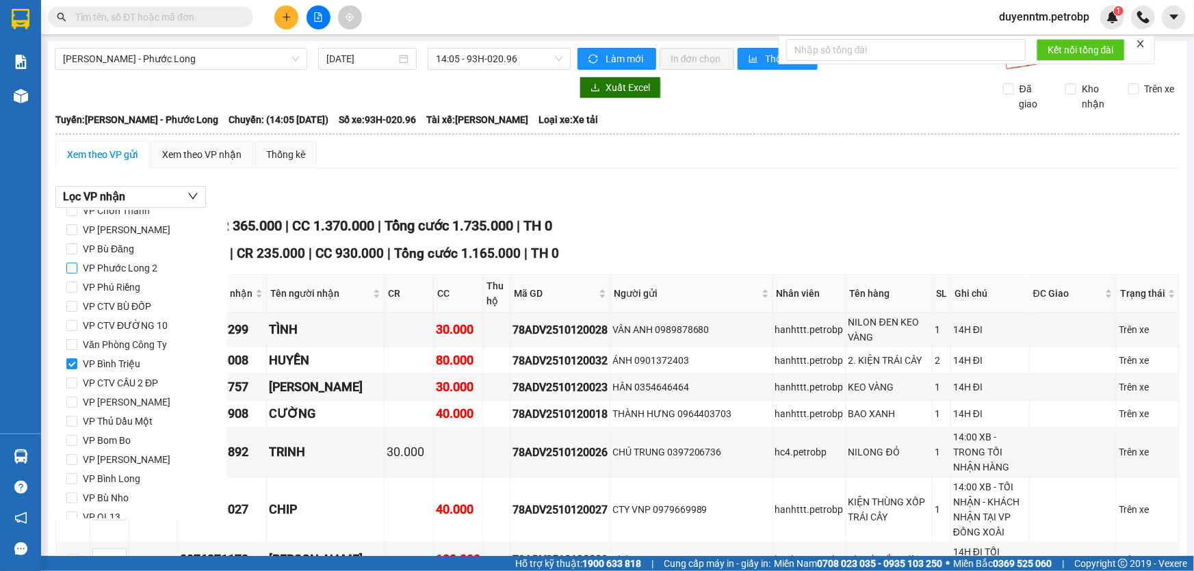
scroll to position [181, 0]
click at [144, 340] on span "VP [PERSON_NAME]" at bounding box center [126, 344] width 99 height 19
click at [77, 340] on input "VP [PERSON_NAME]" at bounding box center [71, 344] width 11 height 11
checkbox input "true"
click at [109, 456] on span "VP QL13" at bounding box center [101, 459] width 49 height 19
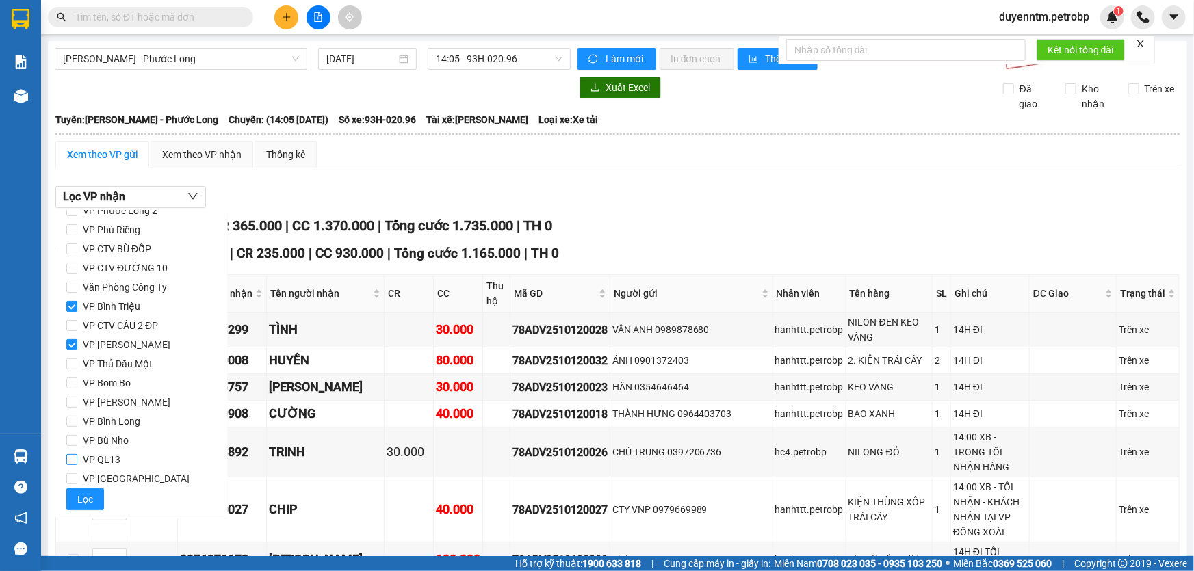
click at [77, 456] on input "VP QL13" at bounding box center [71, 459] width 11 height 11
checkbox input "true"
drag, startPoint x: 77, startPoint y: 505, endPoint x: 108, endPoint y: 493, distance: 33.2
click at [78, 504] on span "Lọc" at bounding box center [85, 499] width 16 height 15
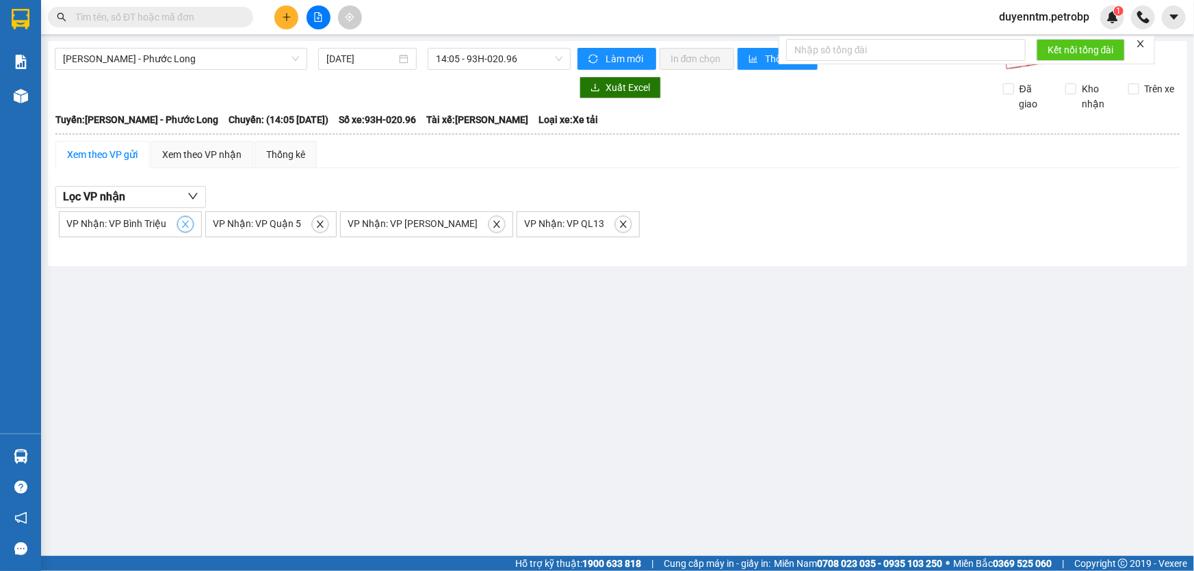
click at [181, 221] on icon "close" at bounding box center [186, 225] width 10 height 10
checkbox input "false"
click at [179, 221] on span "close" at bounding box center [173, 225] width 15 height 10
checkbox input "false"
click at [208, 226] on span "close" at bounding box center [215, 225] width 15 height 10
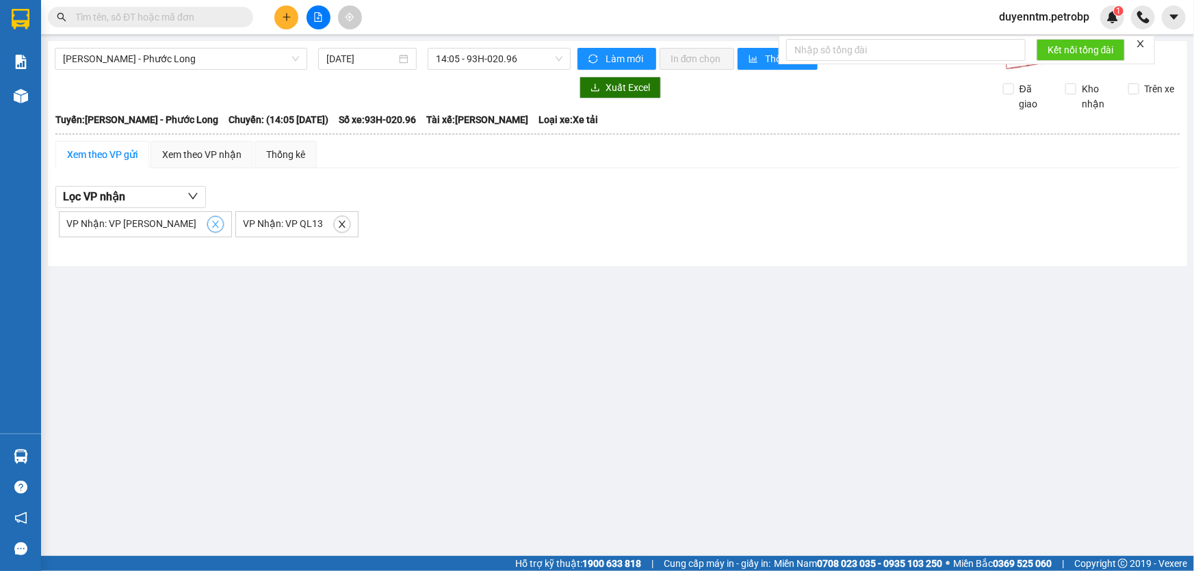
checkbox input "false"
click at [162, 220] on icon "close" at bounding box center [166, 225] width 10 height 10
checkbox input "false"
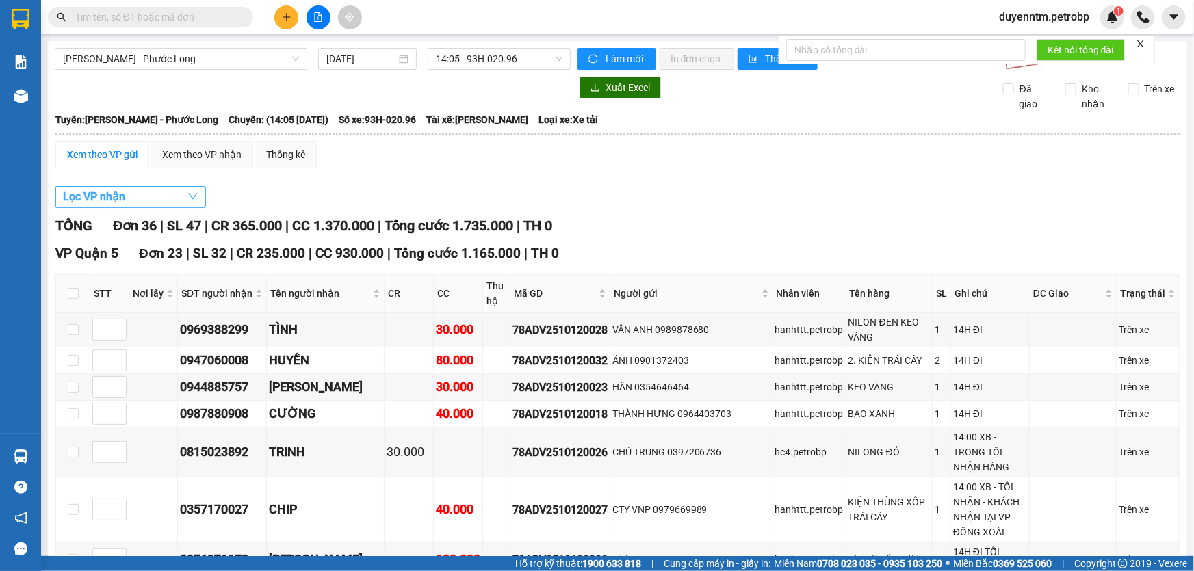
click at [164, 198] on button "Lọc VP nhận" at bounding box center [130, 197] width 151 height 22
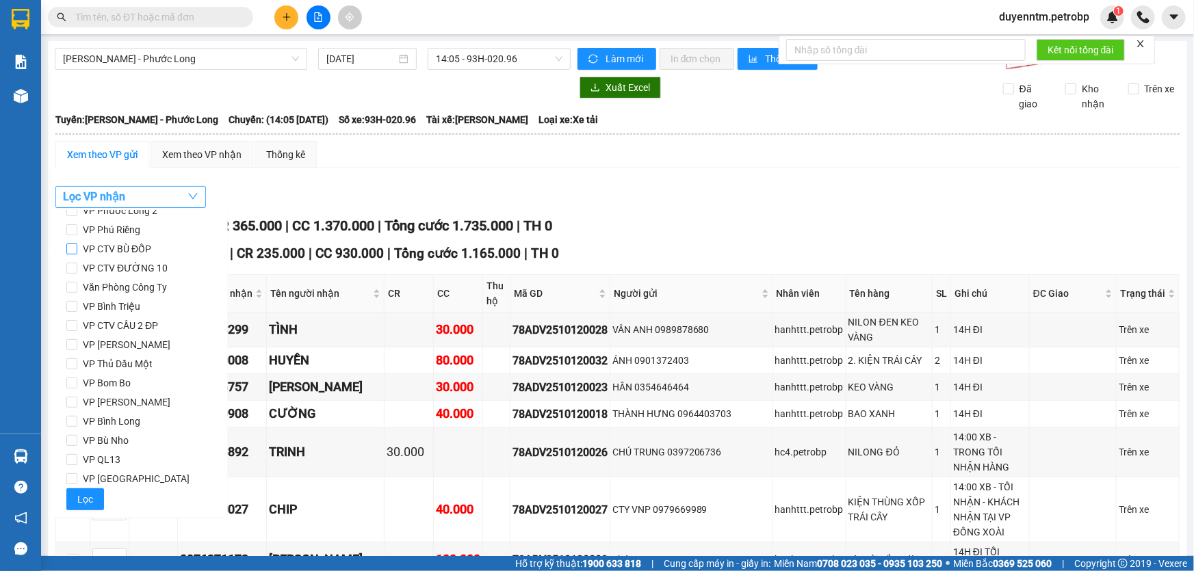
scroll to position [0, 0]
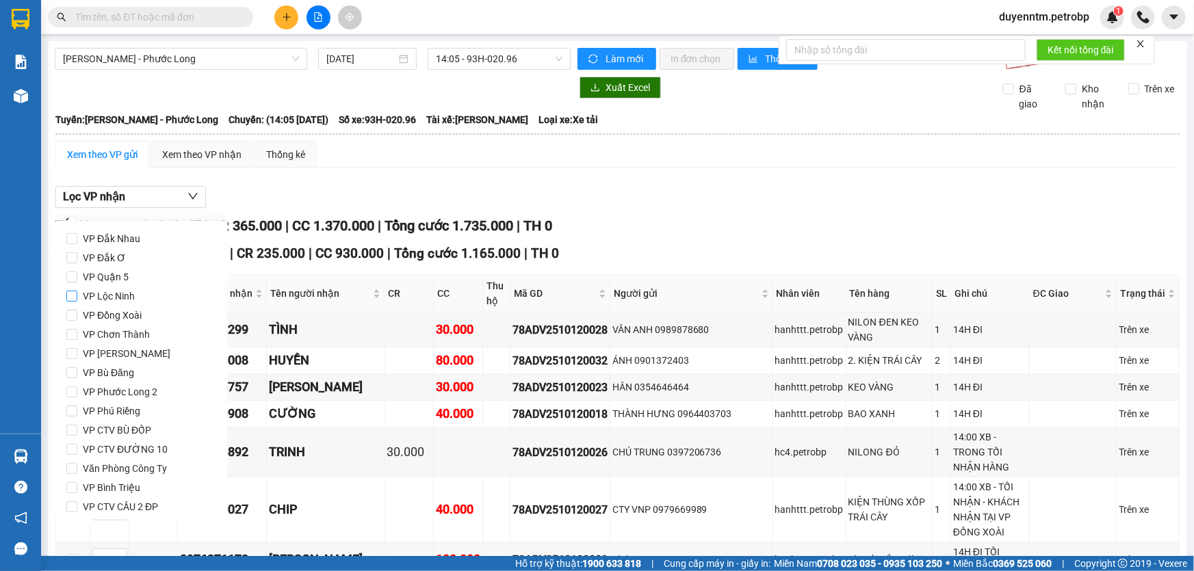
click at [134, 298] on span "VP Lộc Ninh" at bounding box center [108, 296] width 63 height 19
click at [77, 298] on input "VP Lộc Ninh" at bounding box center [71, 296] width 11 height 11
checkbox input "true"
click at [118, 307] on span "VP Đồng Xoài" at bounding box center [112, 315] width 70 height 19
click at [77, 310] on input "VP Đồng Xoài" at bounding box center [71, 315] width 11 height 11
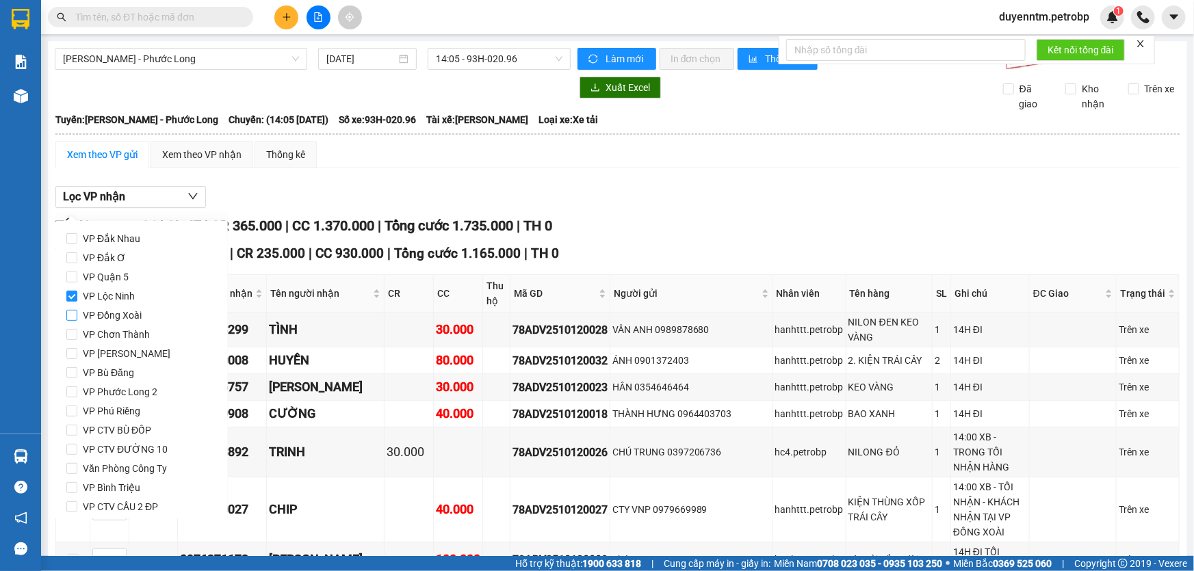
checkbox input "true"
click at [123, 299] on span "VP Lộc Ninh" at bounding box center [108, 296] width 63 height 19
click at [77, 299] on input "VP Lộc Ninh" at bounding box center [71, 296] width 11 height 11
checkbox input "false"
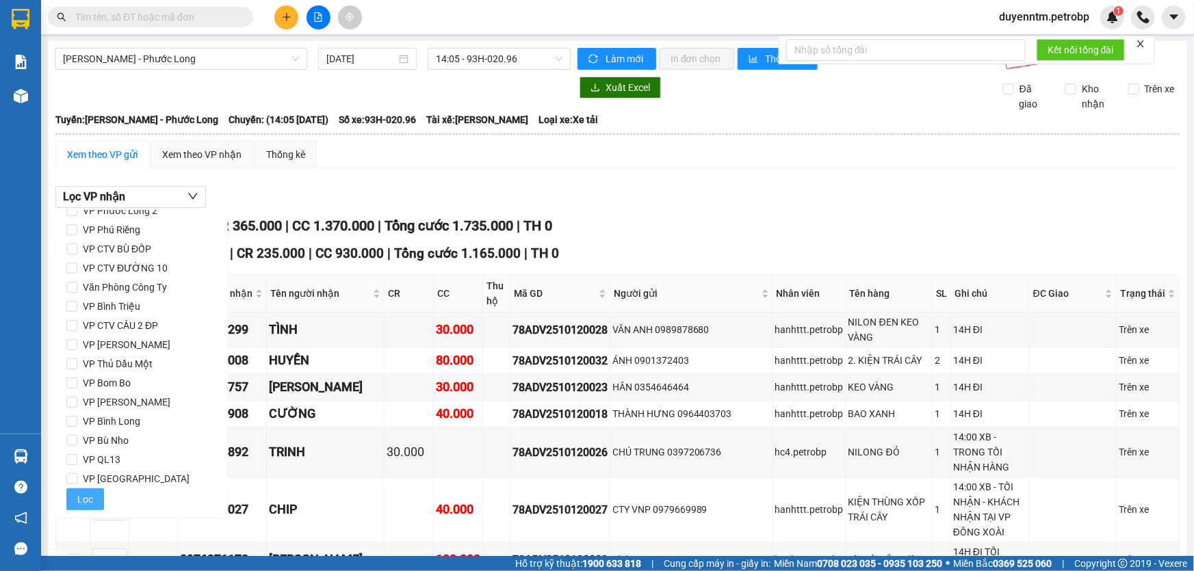
click at [79, 496] on span "Lọc" at bounding box center [85, 499] width 16 height 15
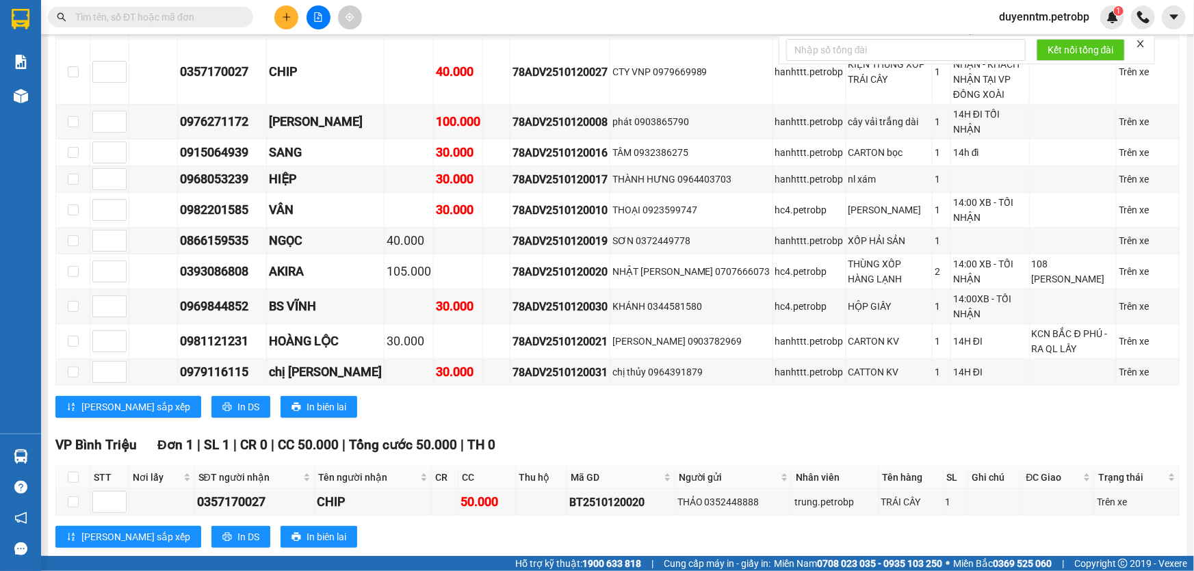
scroll to position [32, 0]
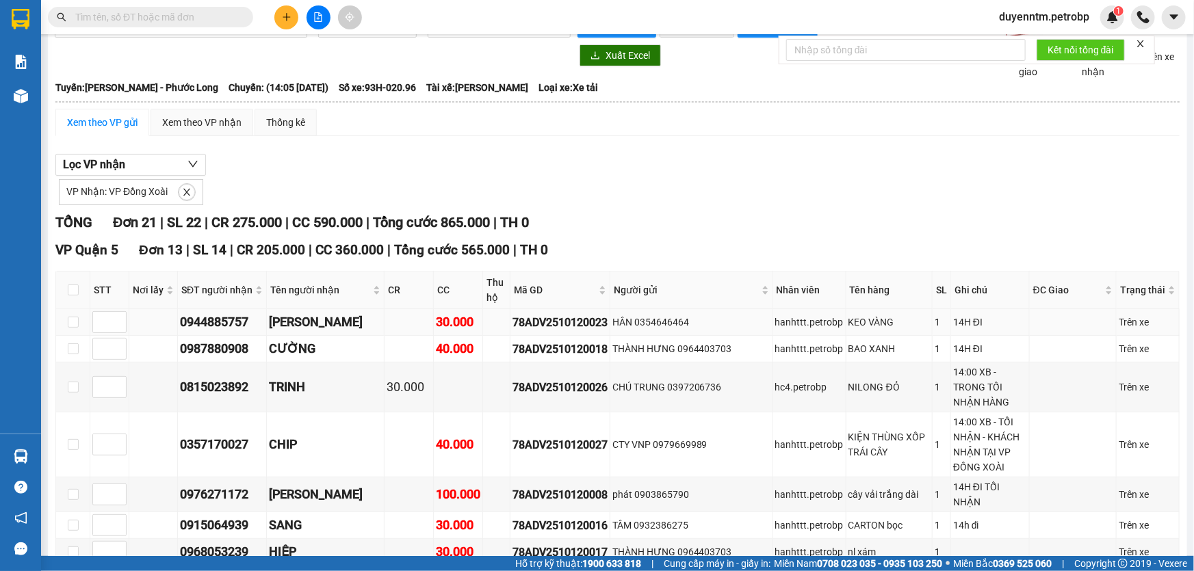
click at [591, 324] on div "78ADV2510120023" at bounding box center [560, 322] width 95 height 17
copy div "78ADV2510120023"
click at [184, 194] on icon "close" at bounding box center [187, 192] width 10 height 10
checkbox input "false"
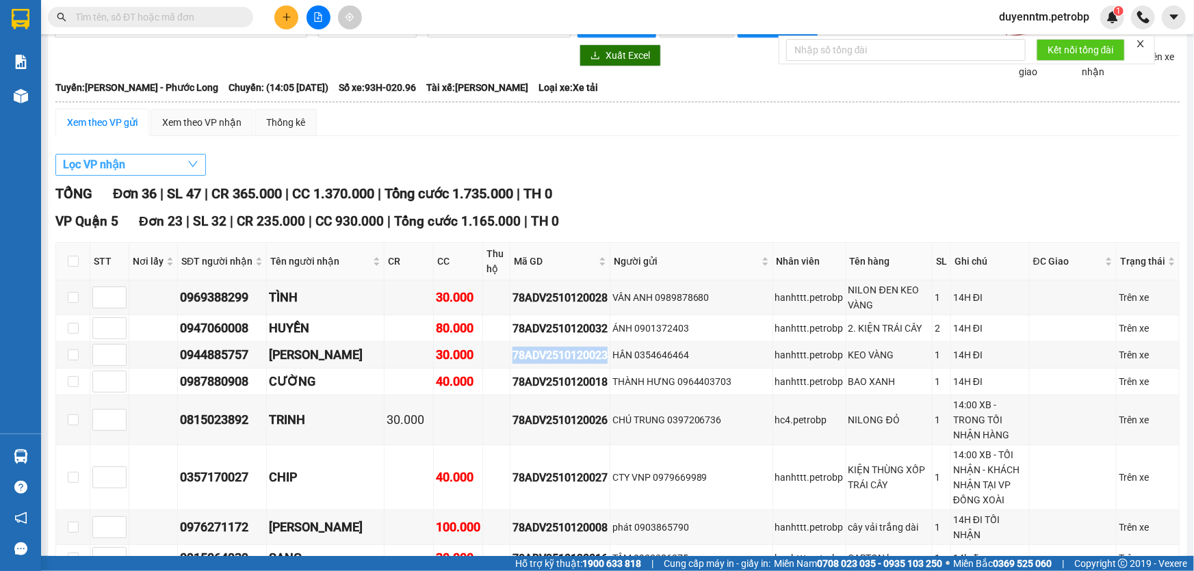
click at [174, 166] on button "Lọc VP nhận" at bounding box center [130, 165] width 151 height 22
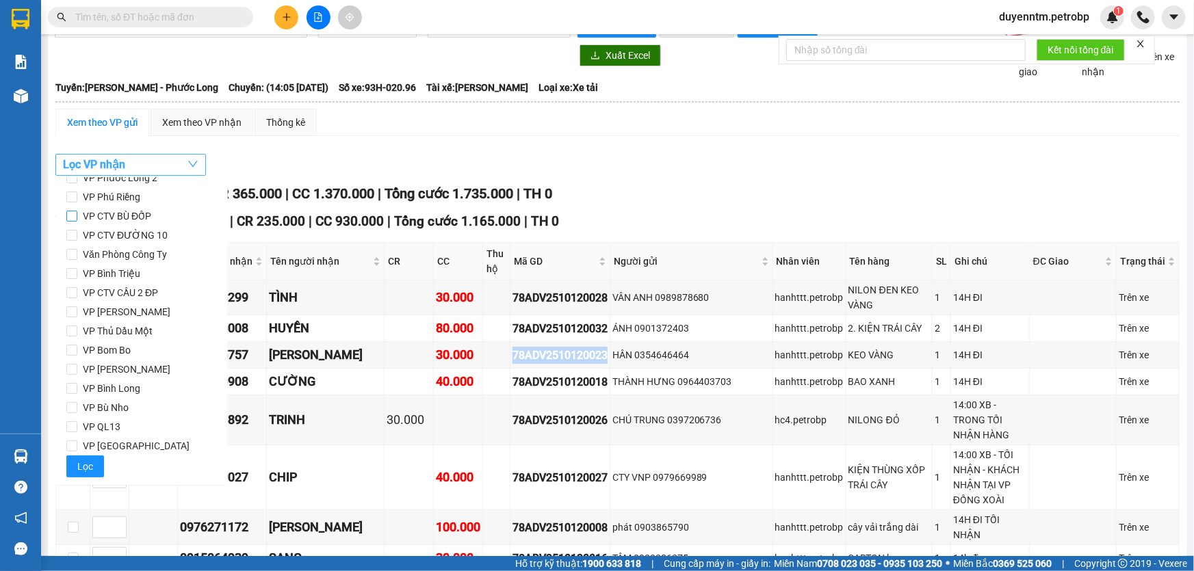
scroll to position [0, 0]
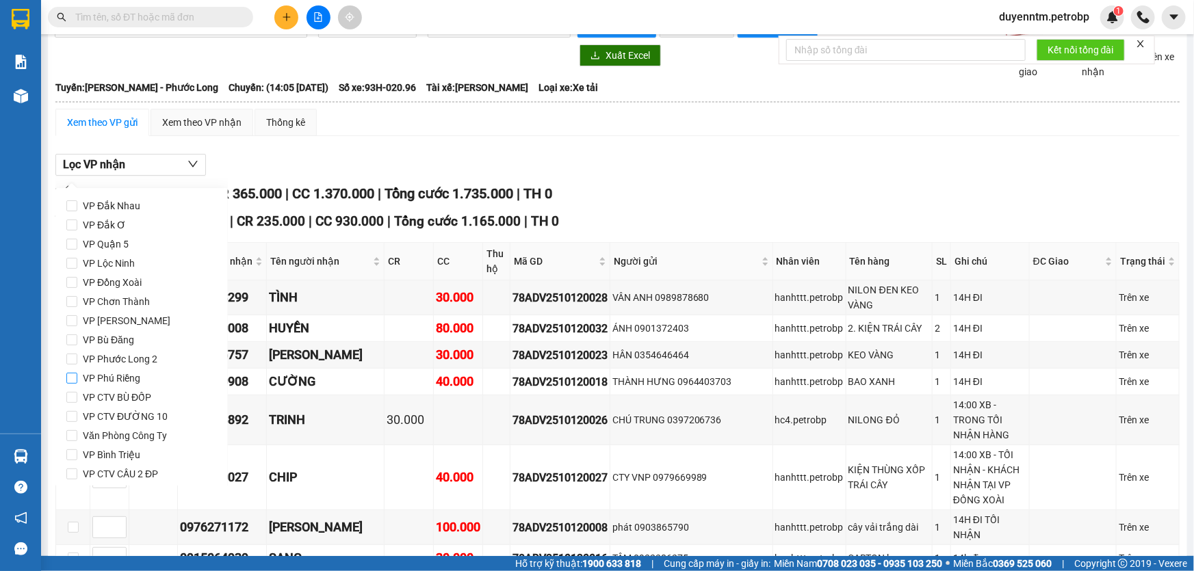
click at [125, 380] on span "VP Phú Riềng" at bounding box center [111, 378] width 68 height 19
click at [77, 380] on input "VP Phú Riềng" at bounding box center [71, 378] width 11 height 11
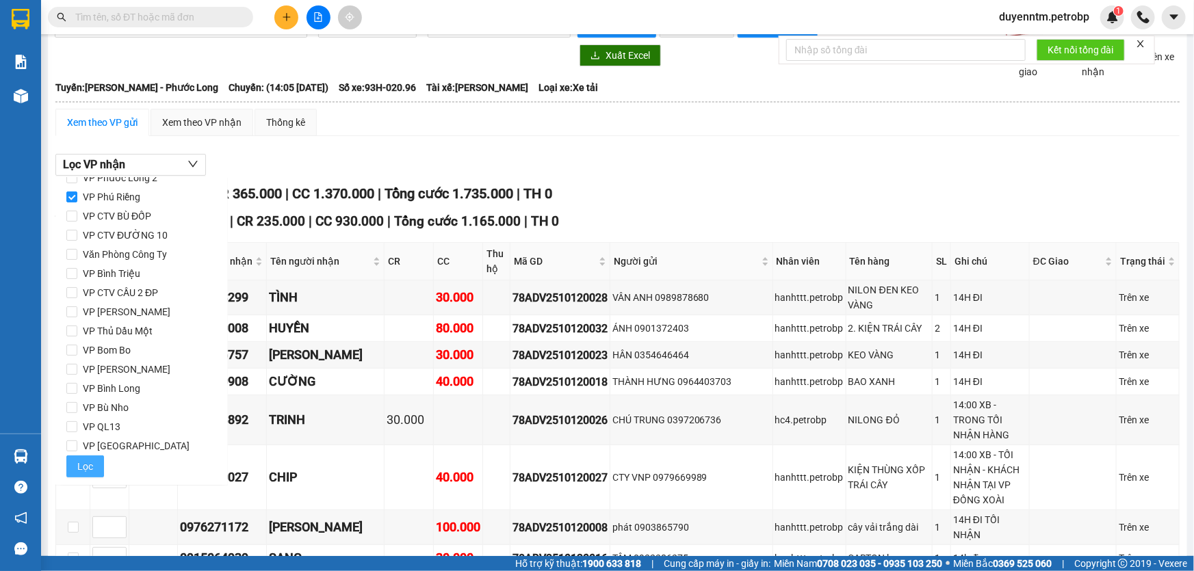
click at [78, 463] on span "Lọc" at bounding box center [85, 466] width 16 height 15
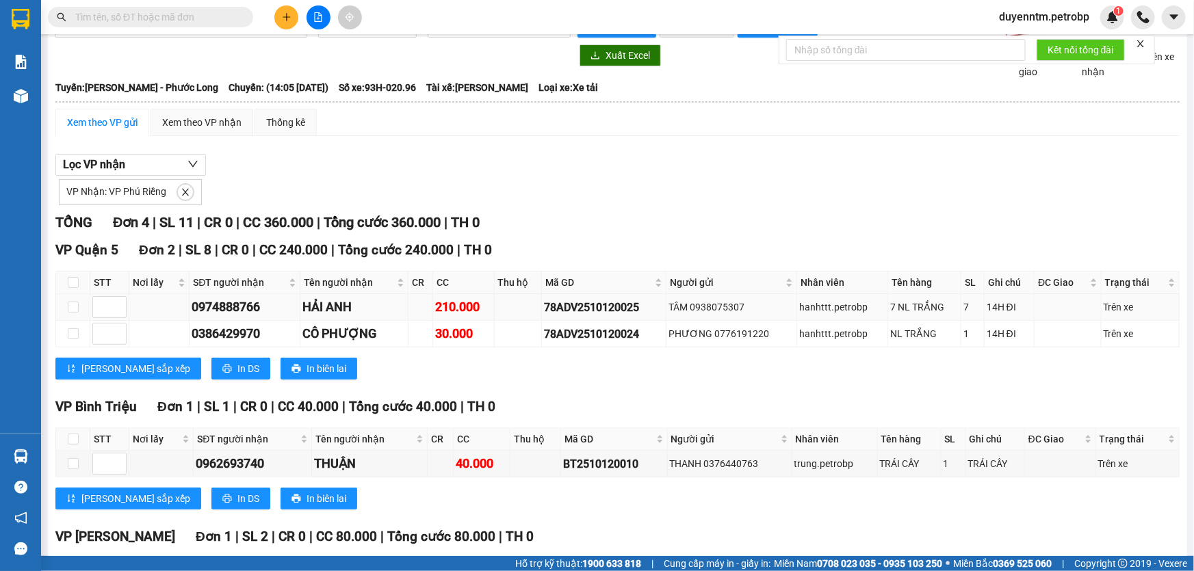
click at [605, 311] on div "78ADV2510120025" at bounding box center [604, 307] width 120 height 17
copy div "78ADV2510120025"
click at [187, 185] on button "button" at bounding box center [185, 192] width 16 height 16
checkbox input "false"
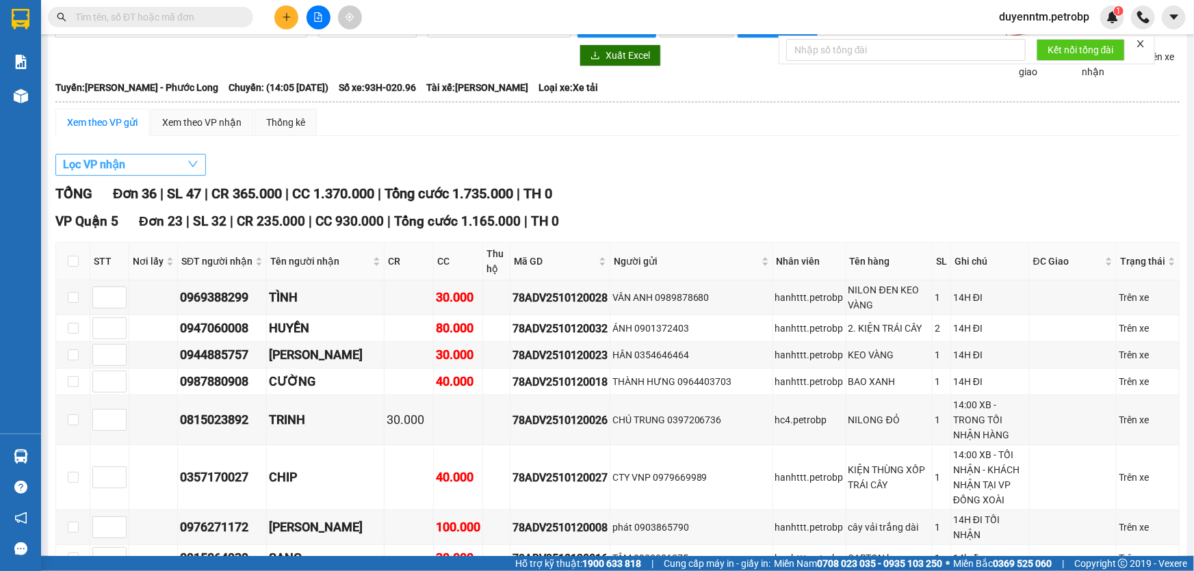
click at [168, 164] on button "Lọc VP nhận" at bounding box center [130, 165] width 151 height 22
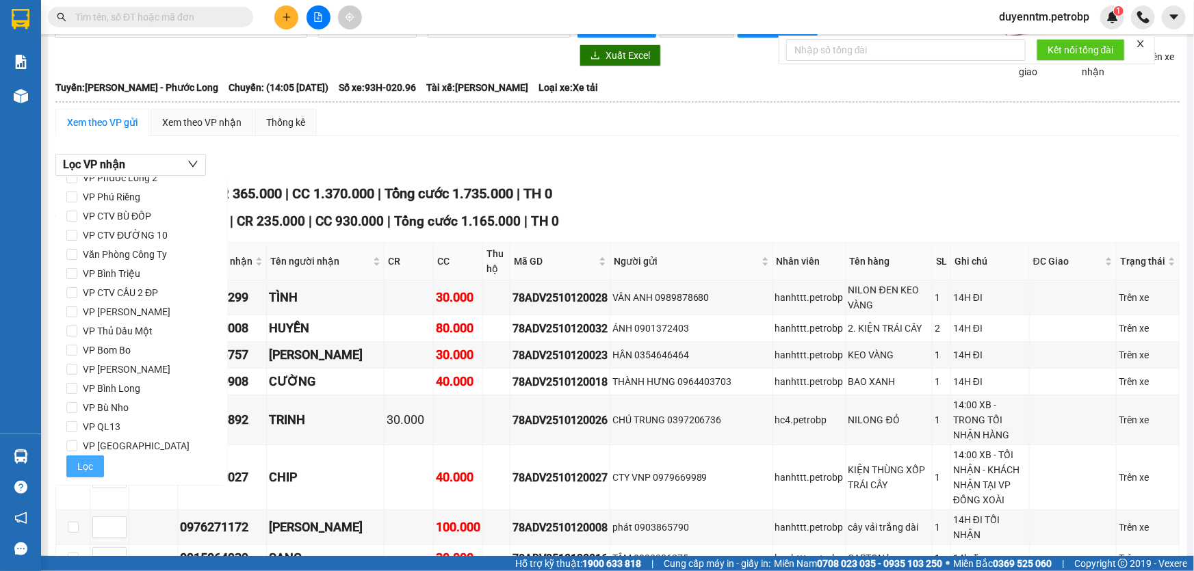
click at [110, 406] on span "VP Bù Nho" at bounding box center [105, 407] width 57 height 19
click at [77, 406] on input "VP Bù Nho" at bounding box center [71, 407] width 11 height 11
click at [82, 465] on span "Lọc" at bounding box center [85, 466] width 16 height 15
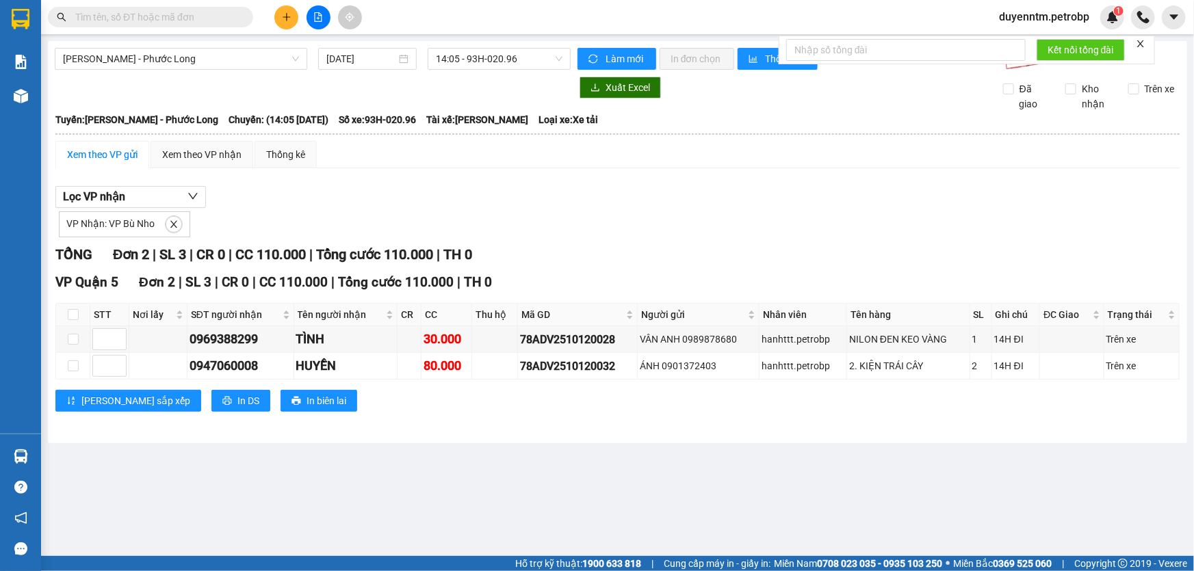
scroll to position [0, 0]
click at [546, 348] on td "78ADV2510120028" at bounding box center [578, 339] width 120 height 27
copy div "78ADV2510120028"
click at [170, 224] on icon "close" at bounding box center [174, 225] width 10 height 10
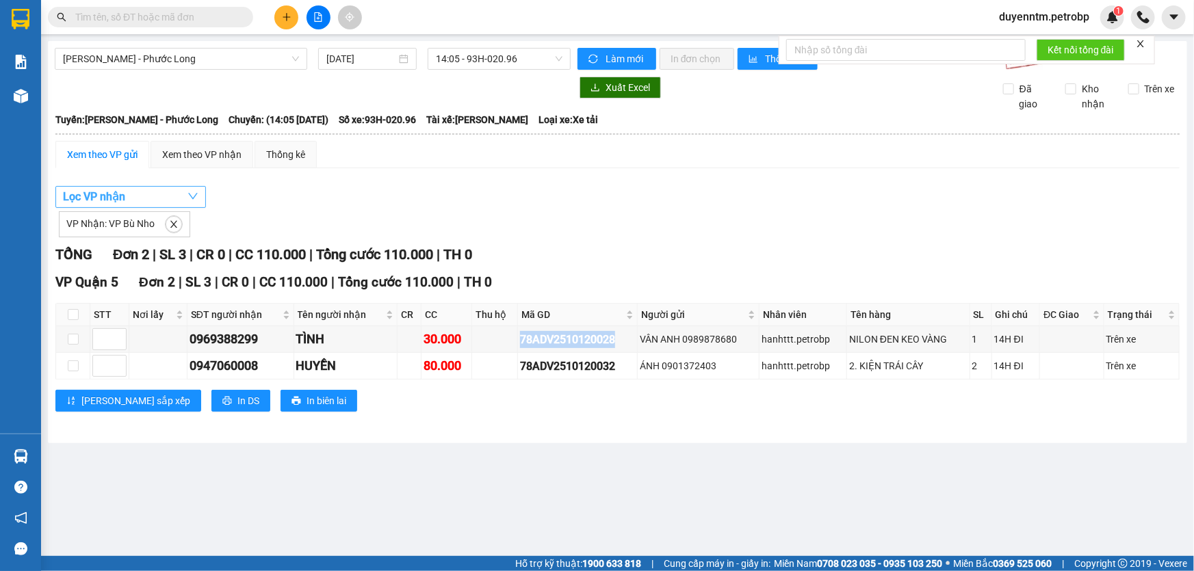
click at [157, 200] on button "Lọc VP nhận" at bounding box center [130, 197] width 151 height 22
checkbox input "false"
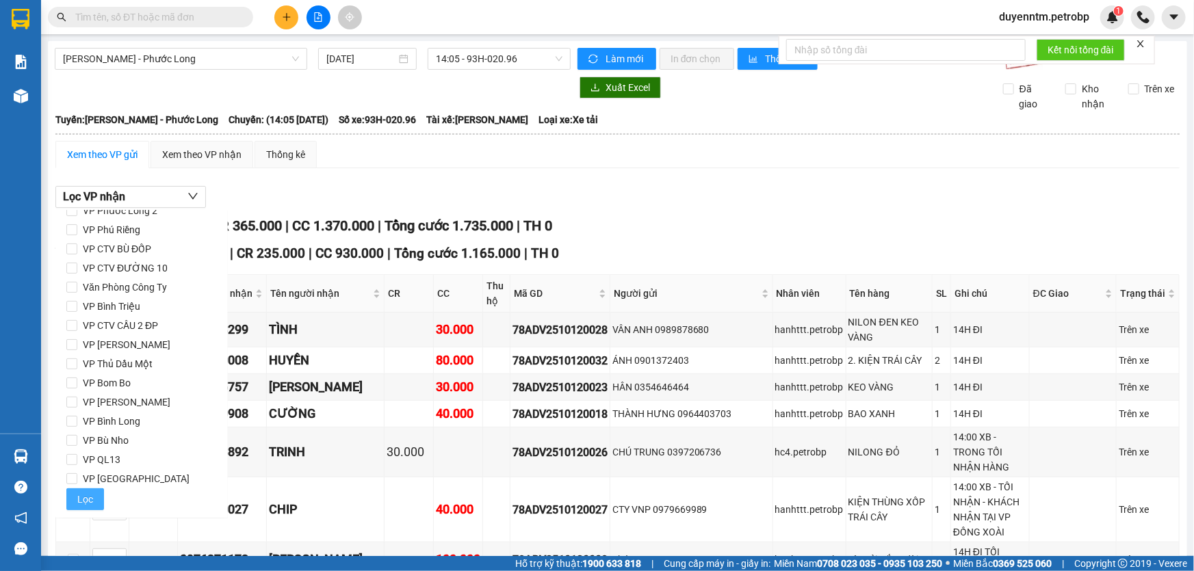
click at [123, 476] on span "VP [GEOGRAPHIC_DATA]" at bounding box center [136, 478] width 118 height 19
click at [77, 476] on input "VP [GEOGRAPHIC_DATA]" at bounding box center [71, 479] width 11 height 11
click at [90, 495] on span "Lọc" at bounding box center [85, 499] width 16 height 15
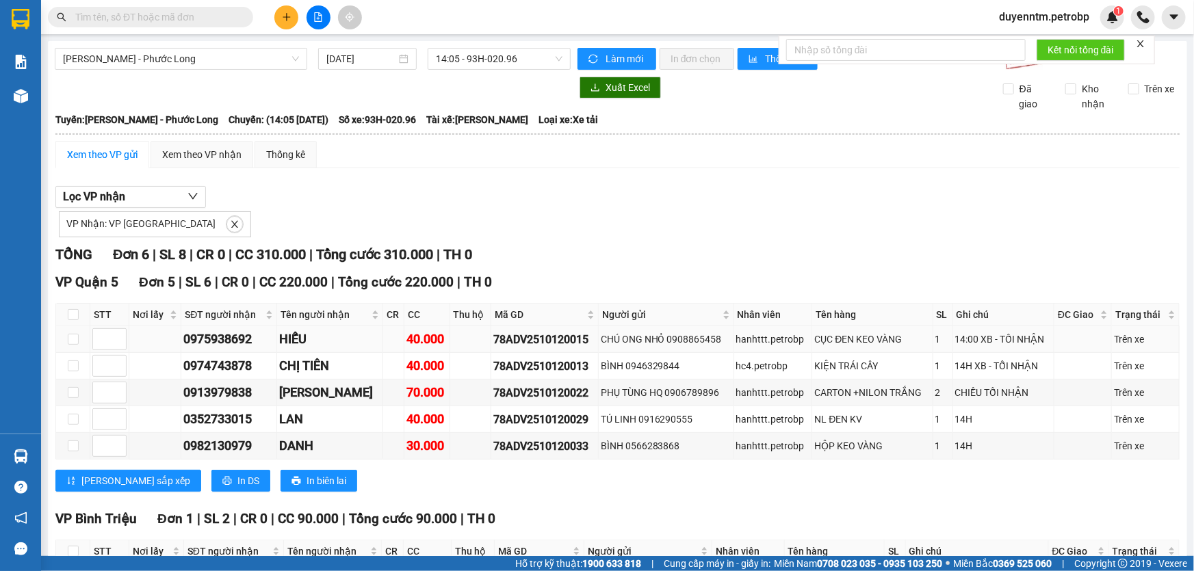
click at [545, 341] on div "78ADV2510120015" at bounding box center [544, 339] width 103 height 17
copy div "78ADV2510120015"
click at [227, 225] on span "close" at bounding box center [234, 225] width 15 height 10
checkbox input "false"
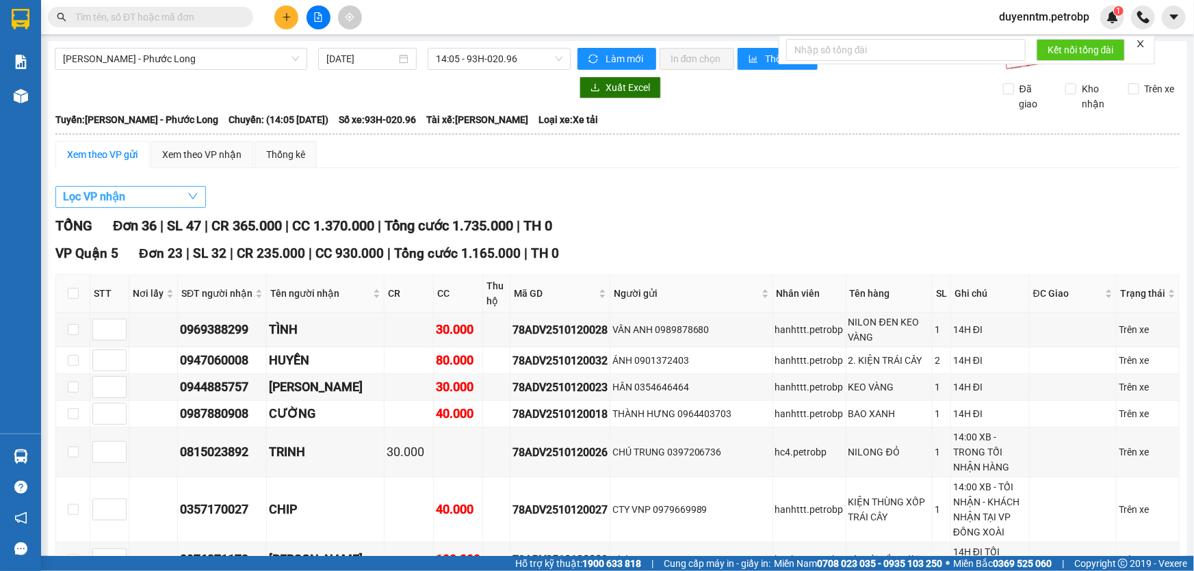
click at [167, 196] on button "Lọc VP nhận" at bounding box center [130, 197] width 151 height 22
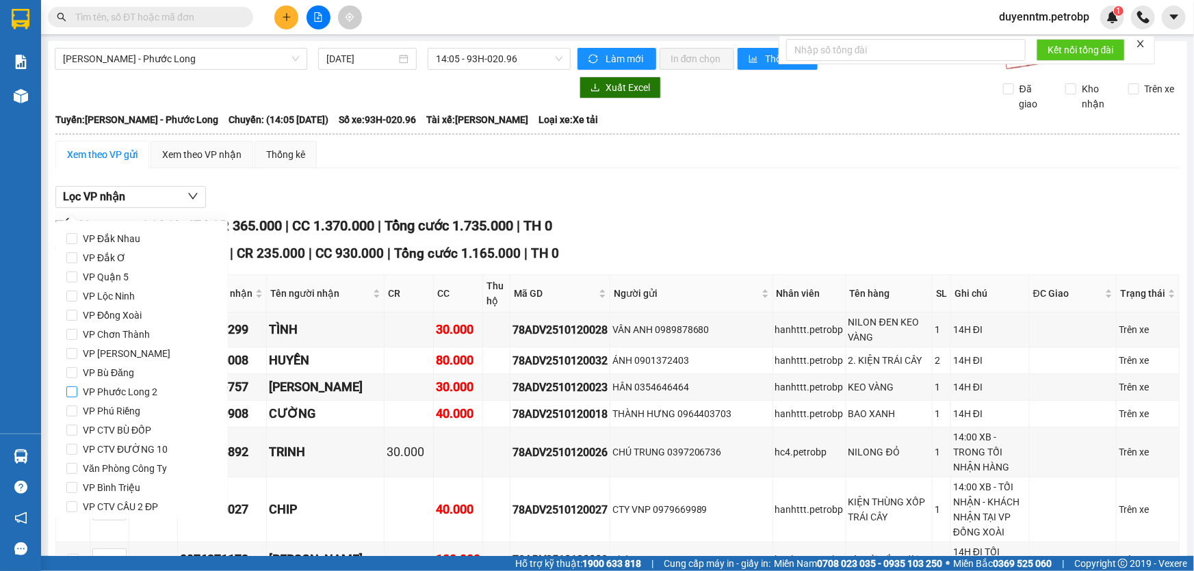
click at [150, 397] on span "VP Phước Long 2" at bounding box center [120, 392] width 86 height 19
click at [77, 397] on input "VP Phước Long 2" at bounding box center [71, 392] width 11 height 11
checkbox input "true"
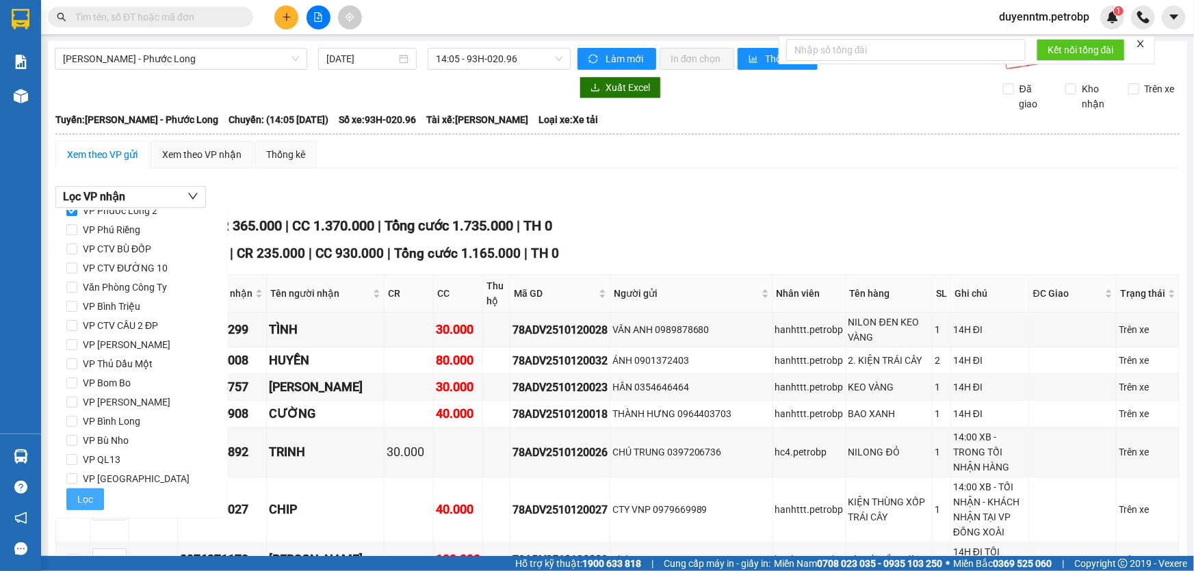
click at [84, 494] on span "Lọc" at bounding box center [85, 499] width 16 height 15
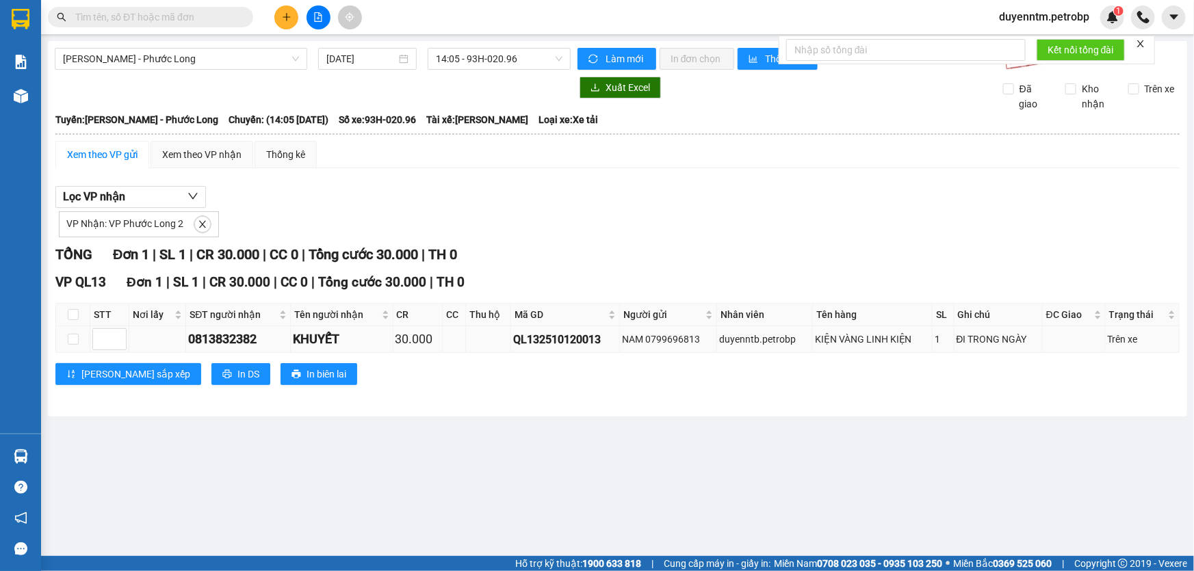
click at [521, 339] on div "QL132510120013" at bounding box center [565, 339] width 104 height 17
copy div "QL132510120013"
paste input "QL132510120001"
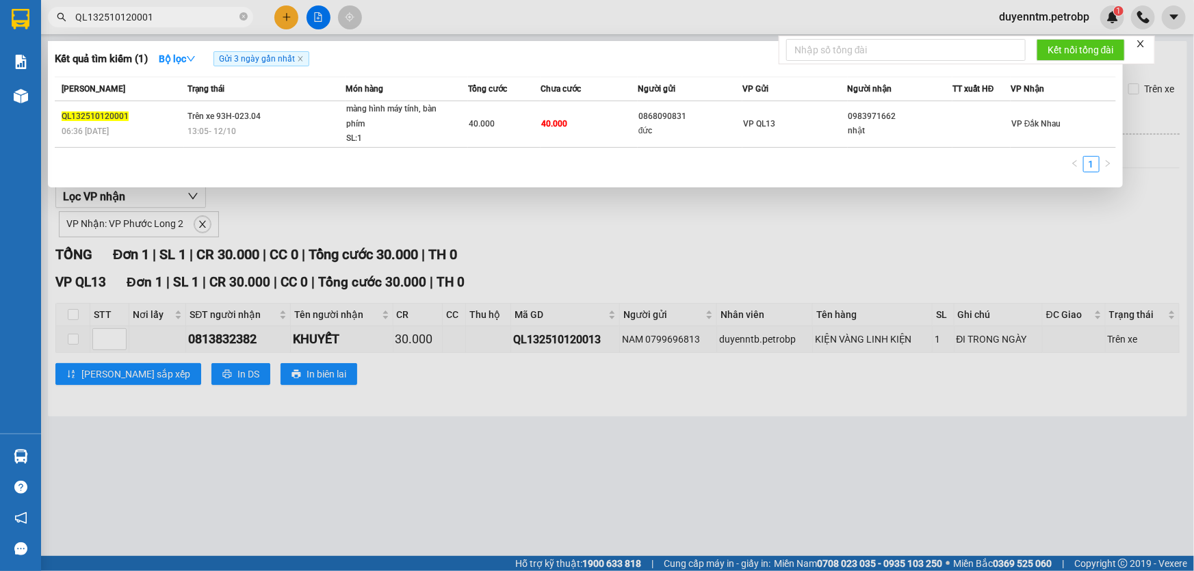
type input "QL132510120001"
click at [417, 18] on div at bounding box center [597, 285] width 1194 height 571
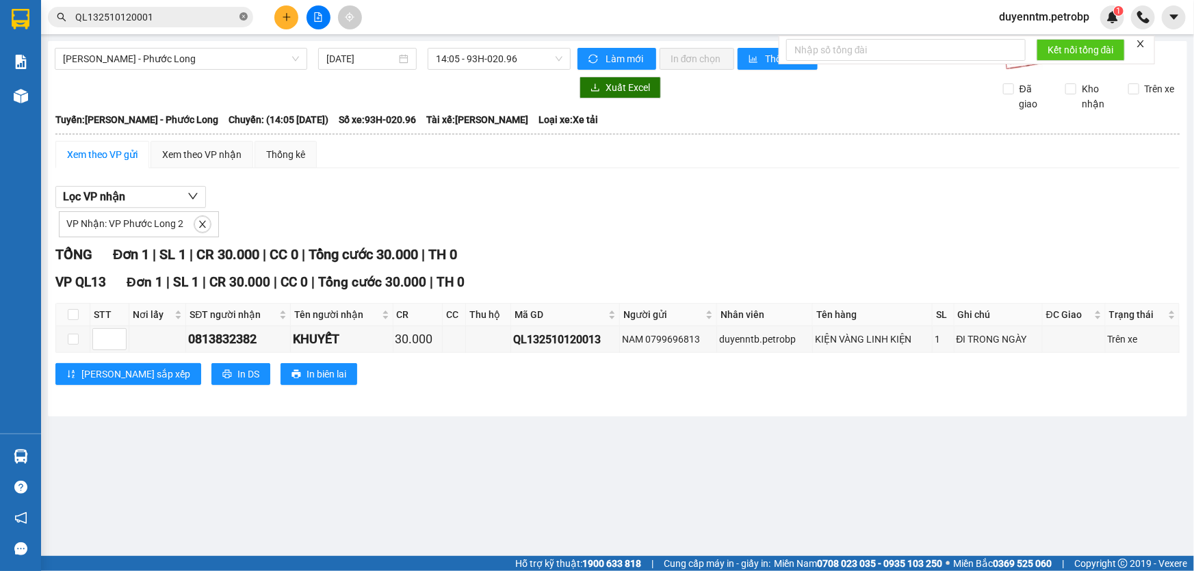
click at [243, 16] on icon "close-circle" at bounding box center [244, 16] width 8 height 8
click at [229, 18] on input "text" at bounding box center [155, 17] width 161 height 15
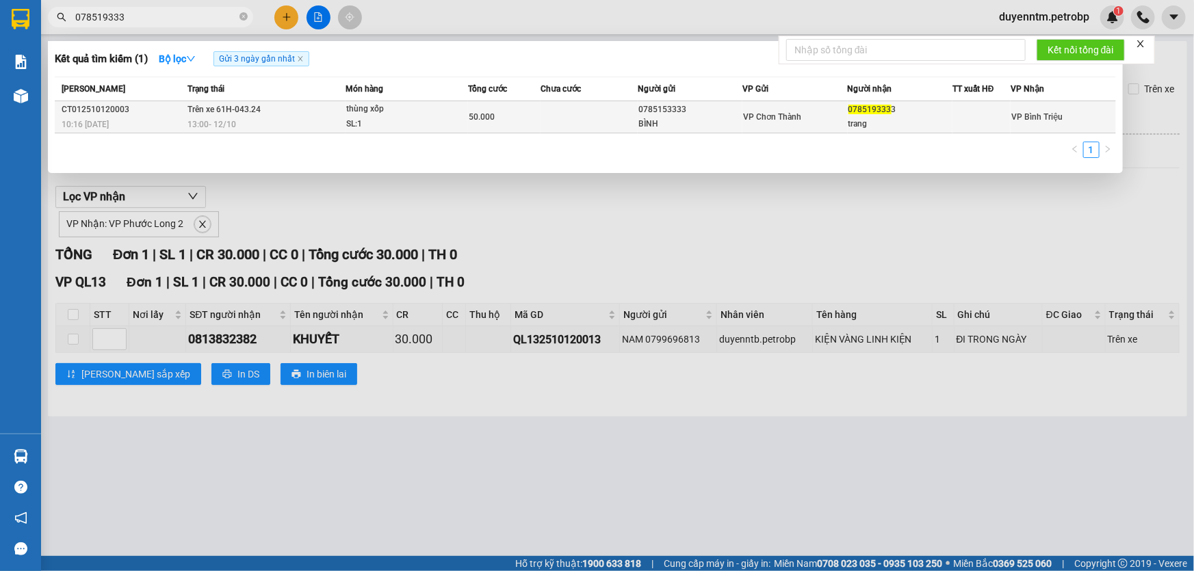
type input "078519333"
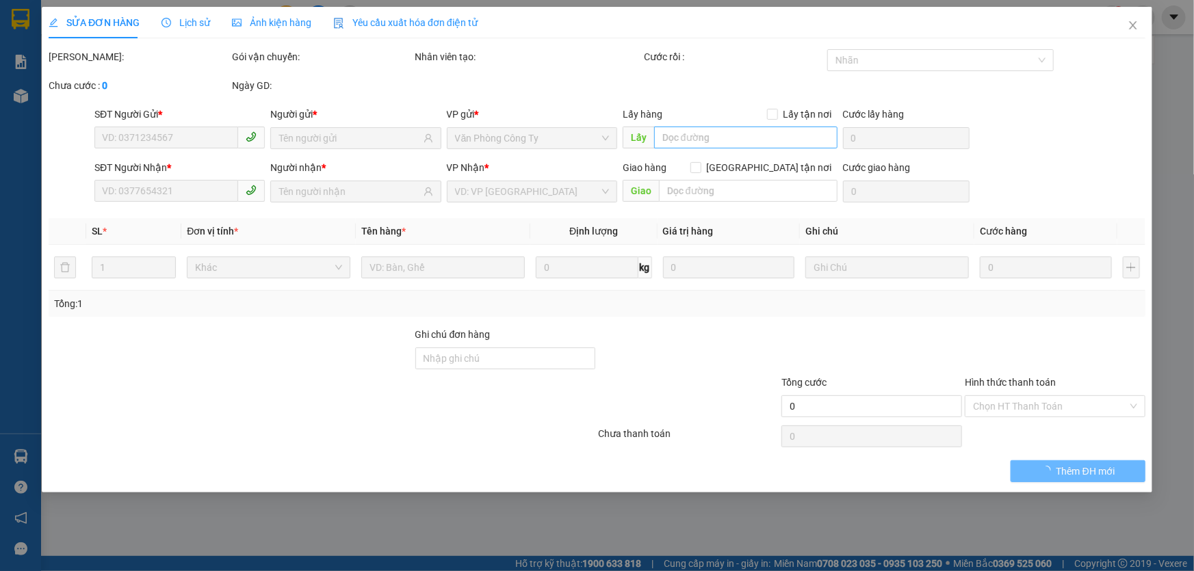
type input "0785153333"
type input "BÌNH"
type input "0785193333"
type input "trang"
type input "50.000"
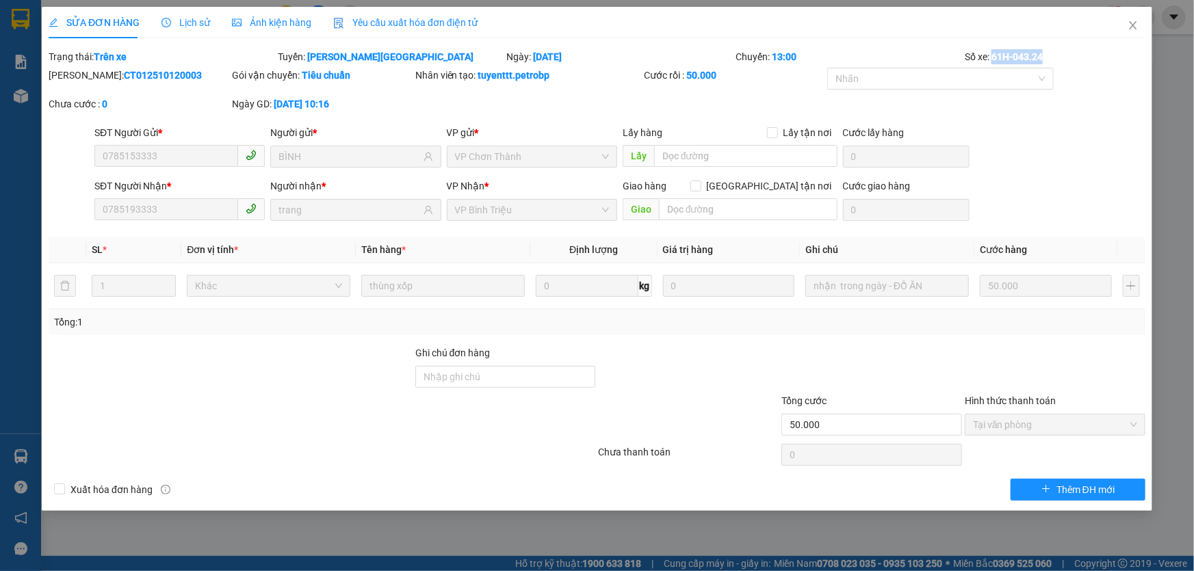
drag, startPoint x: 1035, startPoint y: 57, endPoint x: 994, endPoint y: 59, distance: 40.4
click at [994, 59] on div "Số xe: 61H-043.24" at bounding box center [1054, 56] width 183 height 15
copy b "61H-043.24"
click at [1138, 24] on icon "close" at bounding box center [1133, 25] width 11 height 11
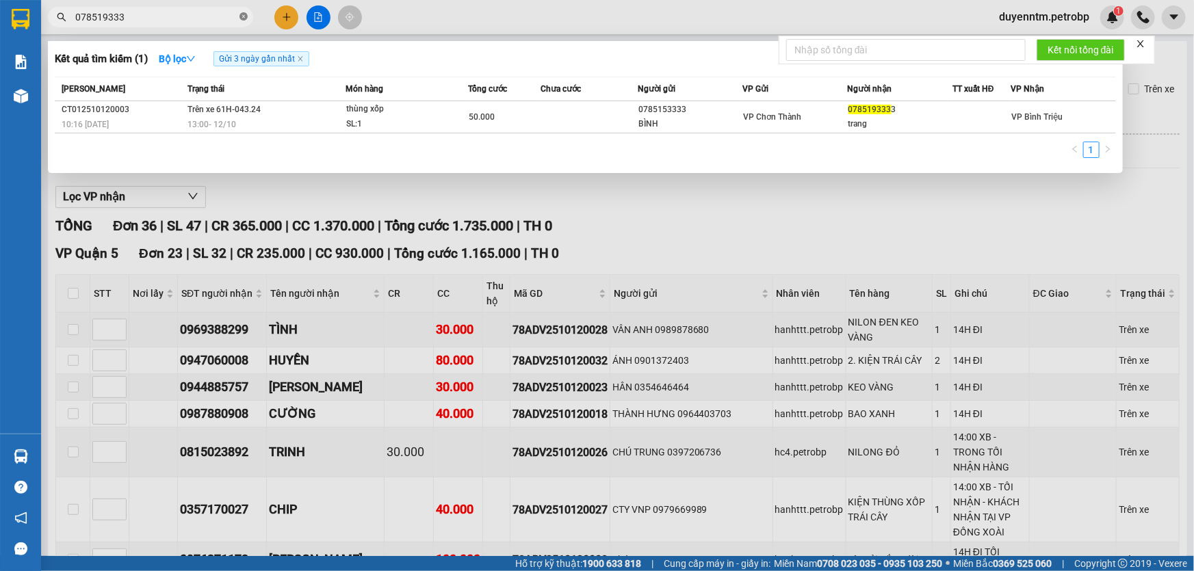
click at [243, 14] on icon "close-circle" at bounding box center [244, 16] width 8 height 8
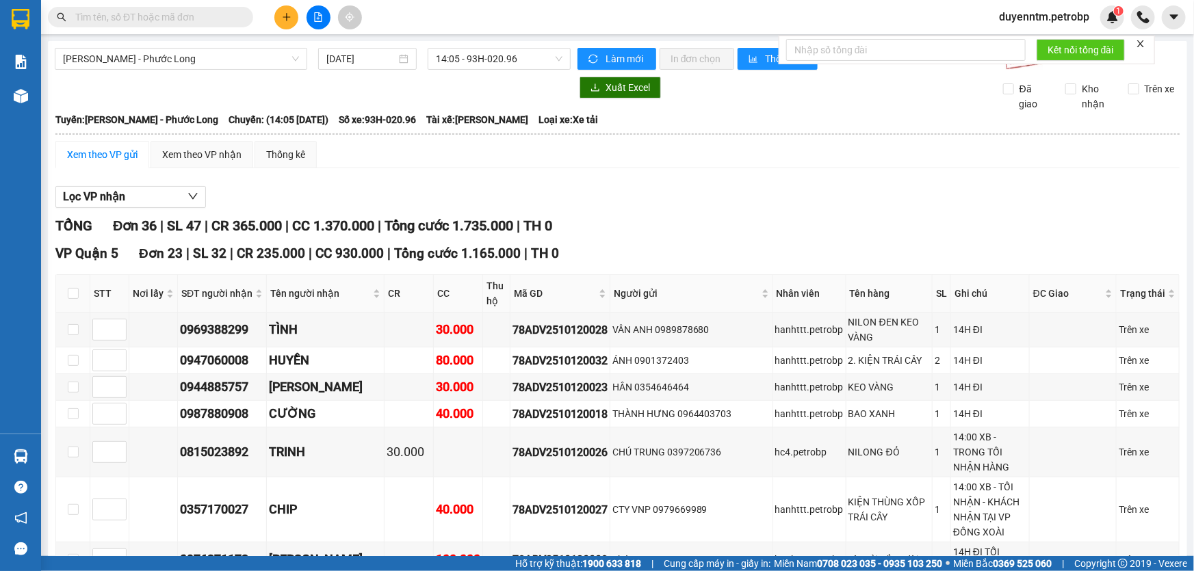
click at [199, 15] on input "text" at bounding box center [155, 17] width 161 height 15
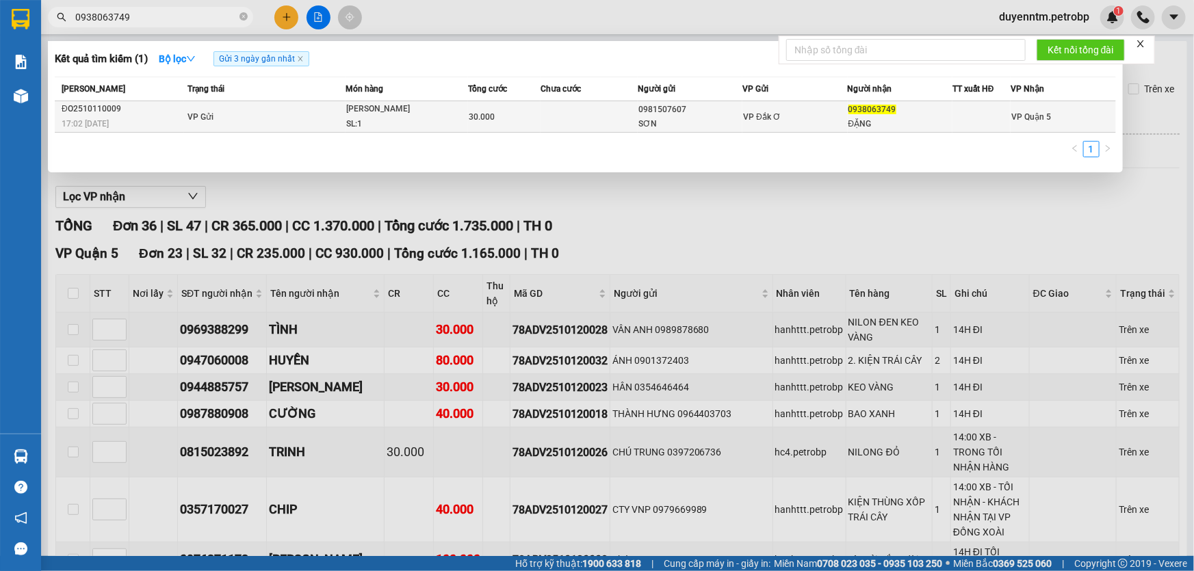
type input "0938063749"
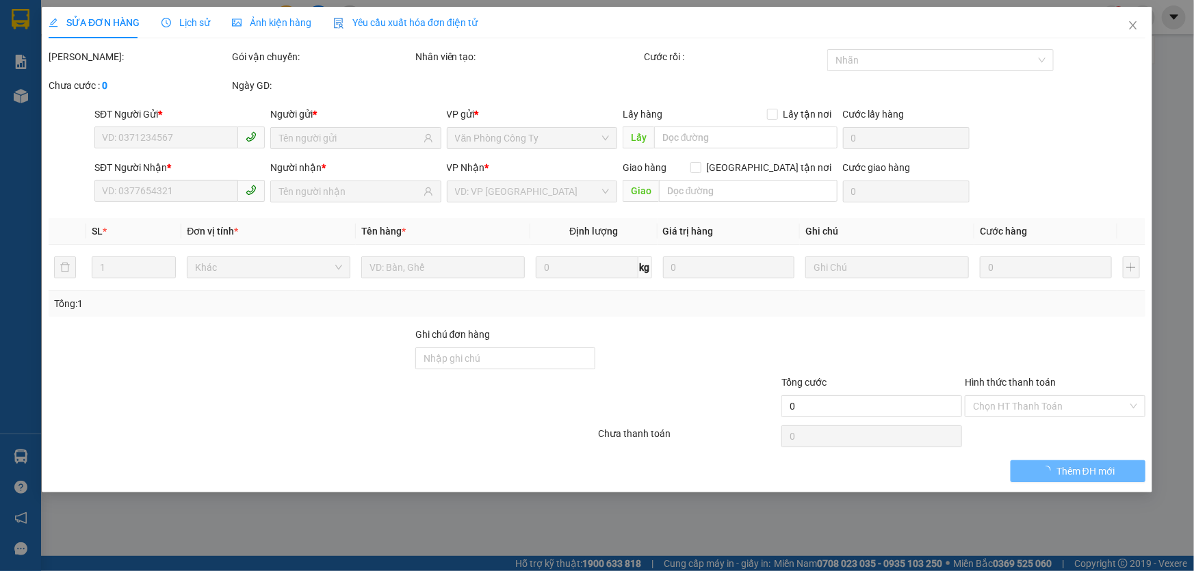
type input "0981507607"
type input "SƠN"
type input "0938063749"
type input "ĐẶNG"
type input "30.000"
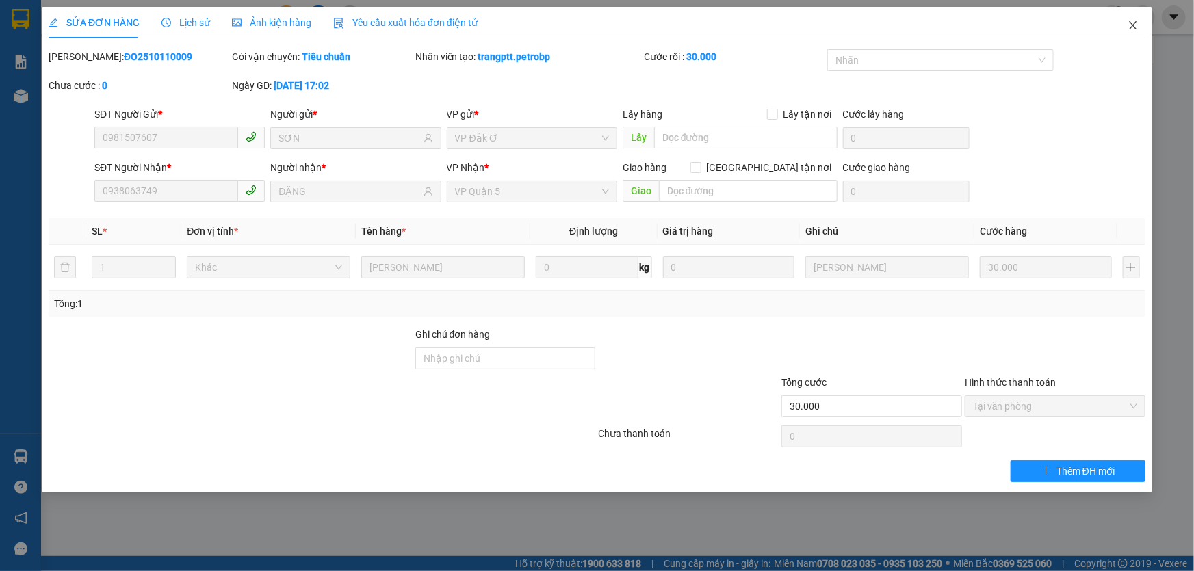
click at [1139, 26] on span "Close" at bounding box center [1133, 26] width 38 height 38
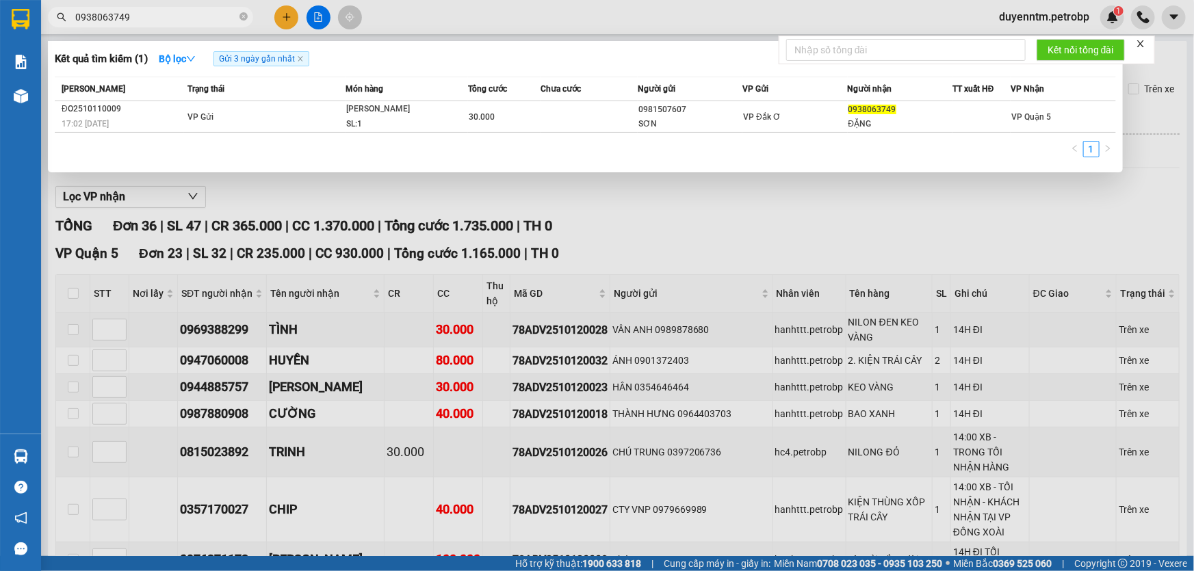
click at [121, 21] on input "0938063749" at bounding box center [155, 17] width 161 height 15
click at [180, 23] on input "0938063749" at bounding box center [155, 17] width 161 height 15
click at [244, 19] on icon "close-circle" at bounding box center [244, 16] width 8 height 8
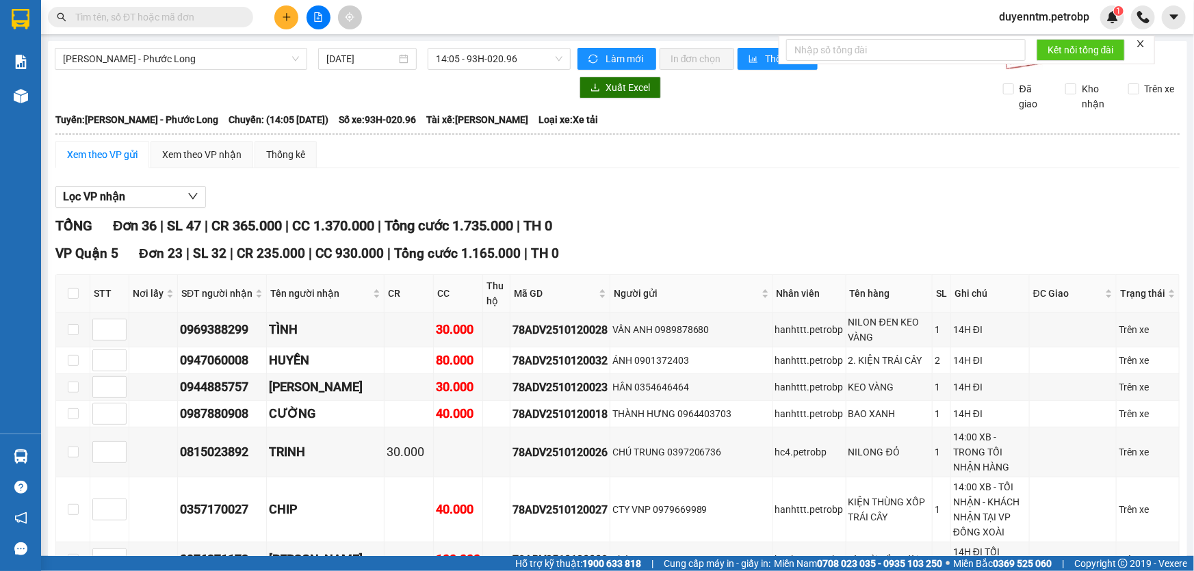
paste input "QL132510120001"
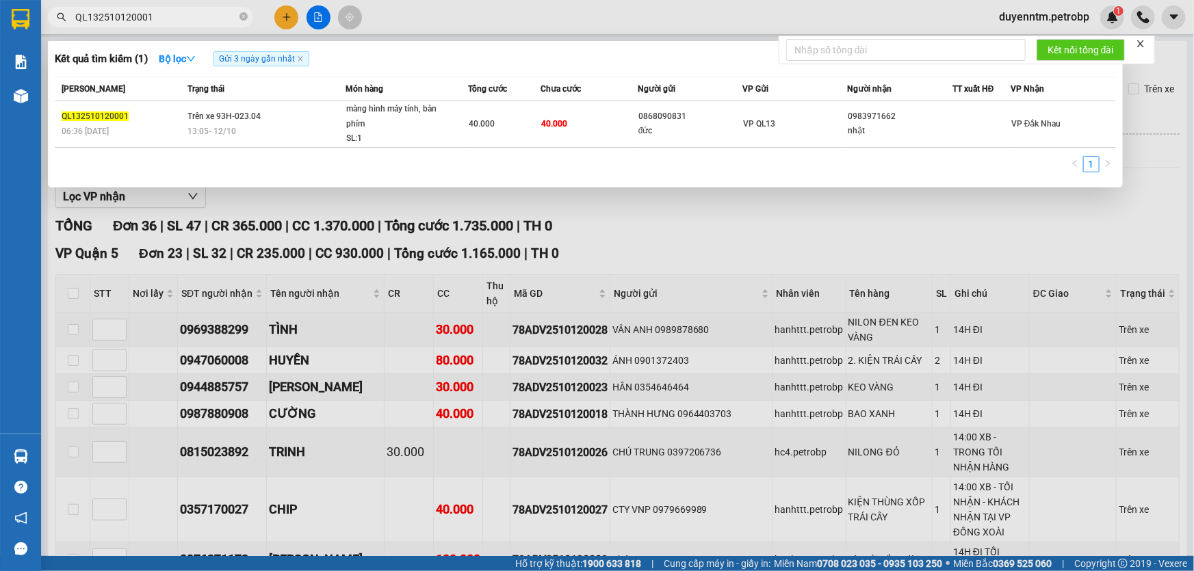
type input "QL132510120001"
click at [244, 16] on icon "close-circle" at bounding box center [244, 16] width 8 height 8
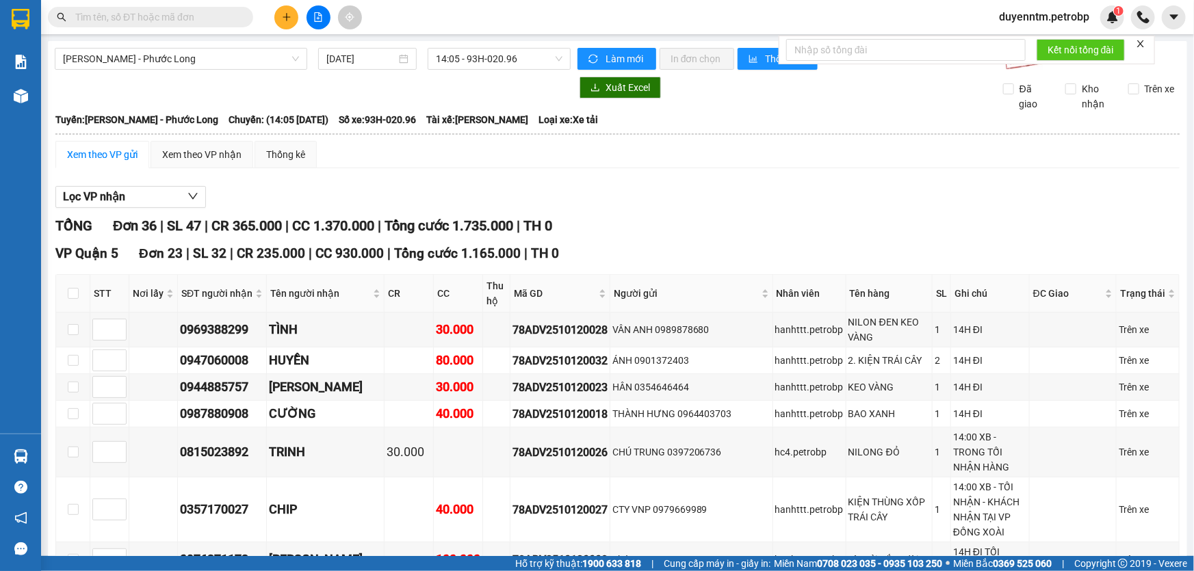
click at [192, 18] on input "text" at bounding box center [155, 17] width 161 height 15
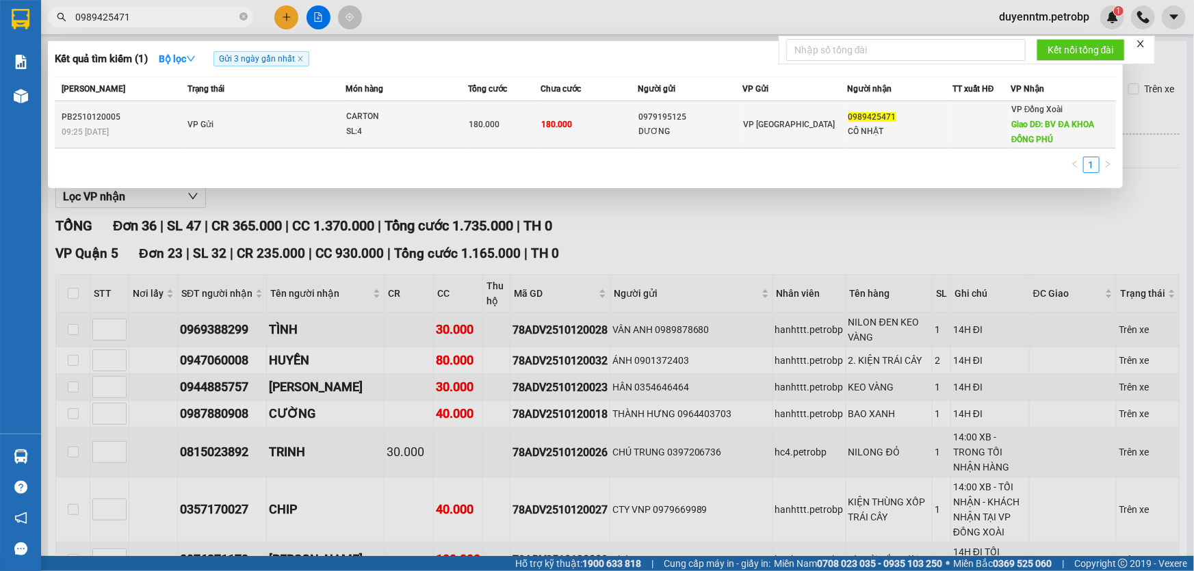
type input "0989425471"
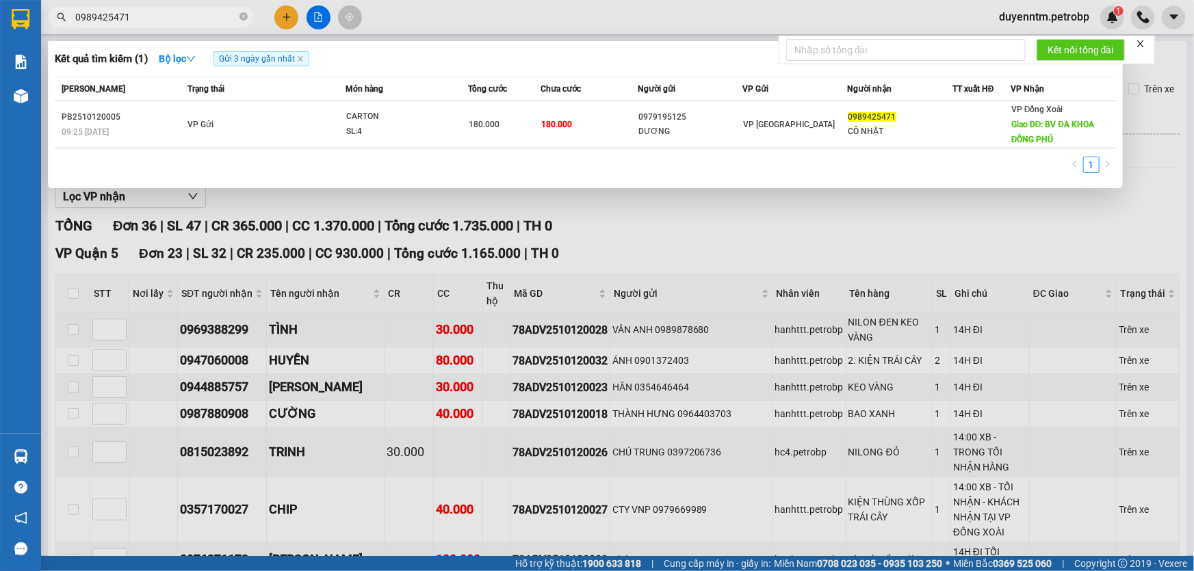
click at [368, 112] on div "CARTON" at bounding box center [397, 116] width 103 height 15
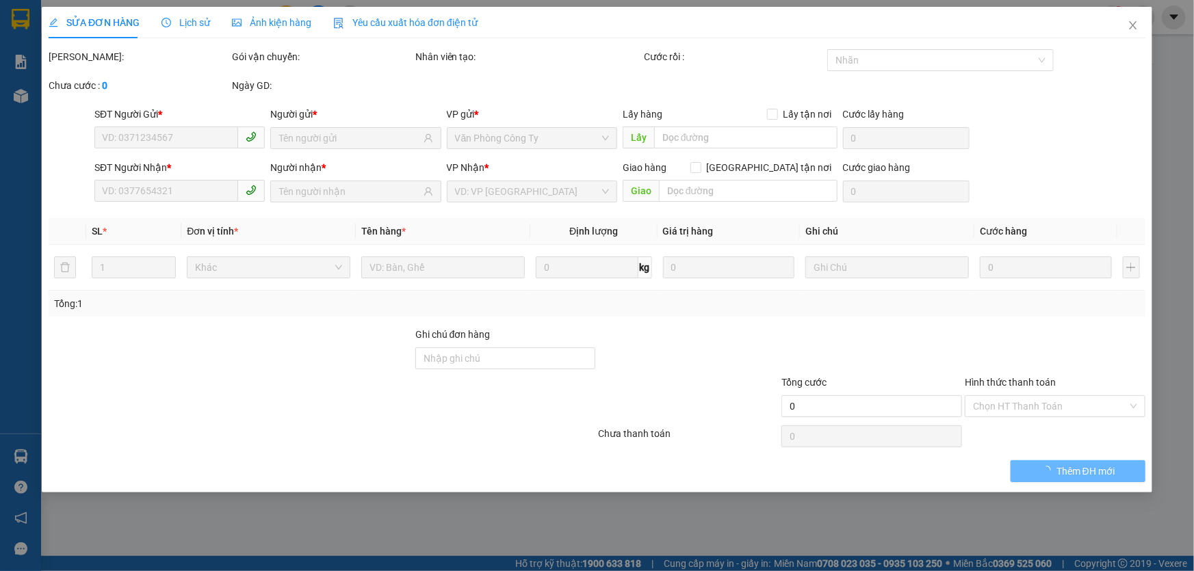
click at [171, 21] on span "Lịch sử" at bounding box center [185, 22] width 49 height 11
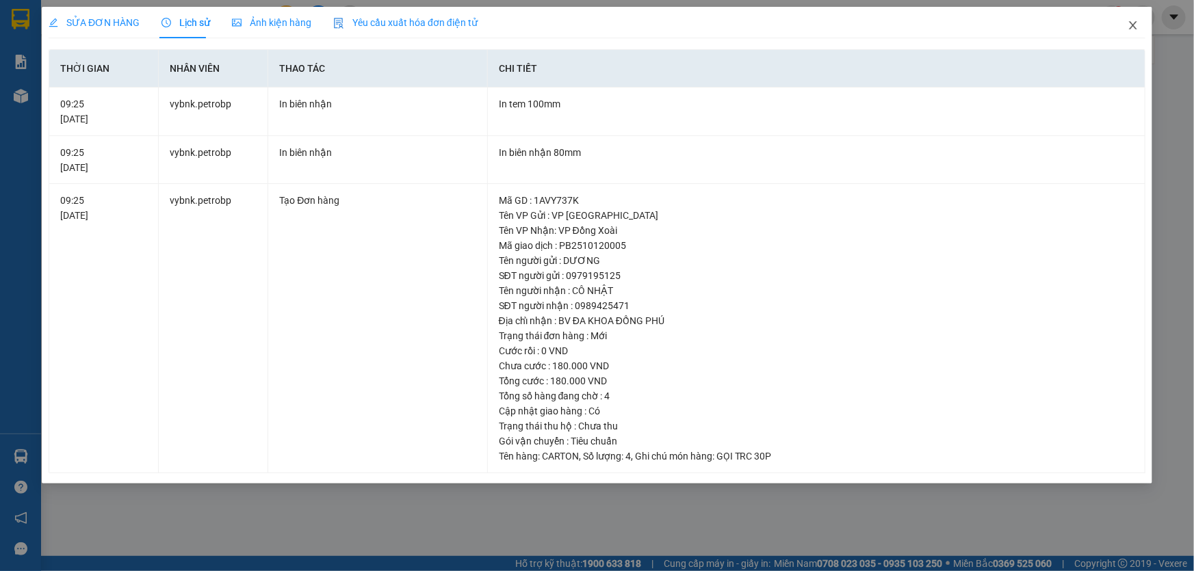
click at [1135, 25] on icon "close" at bounding box center [1133, 25] width 8 height 8
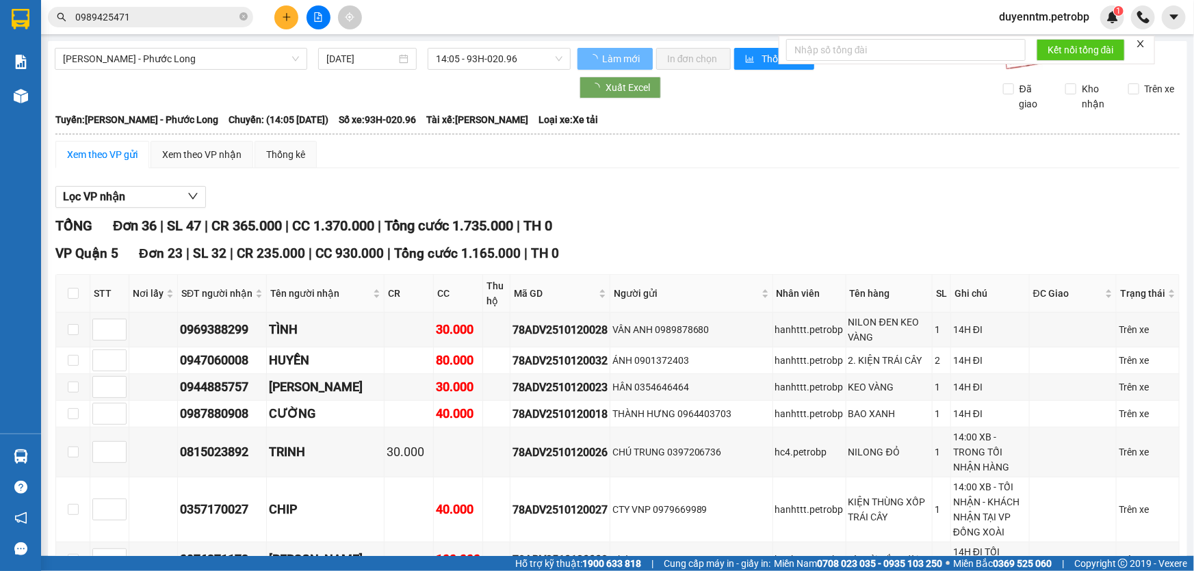
click at [148, 10] on input "0989425471" at bounding box center [155, 17] width 161 height 15
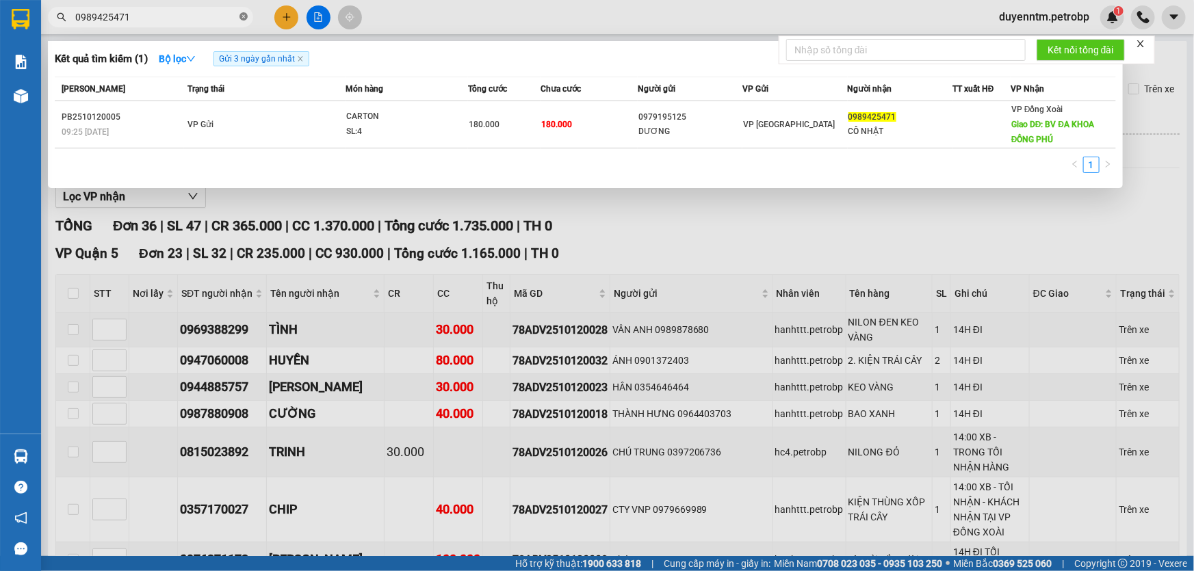
click at [242, 13] on icon "close-circle" at bounding box center [244, 16] width 8 height 8
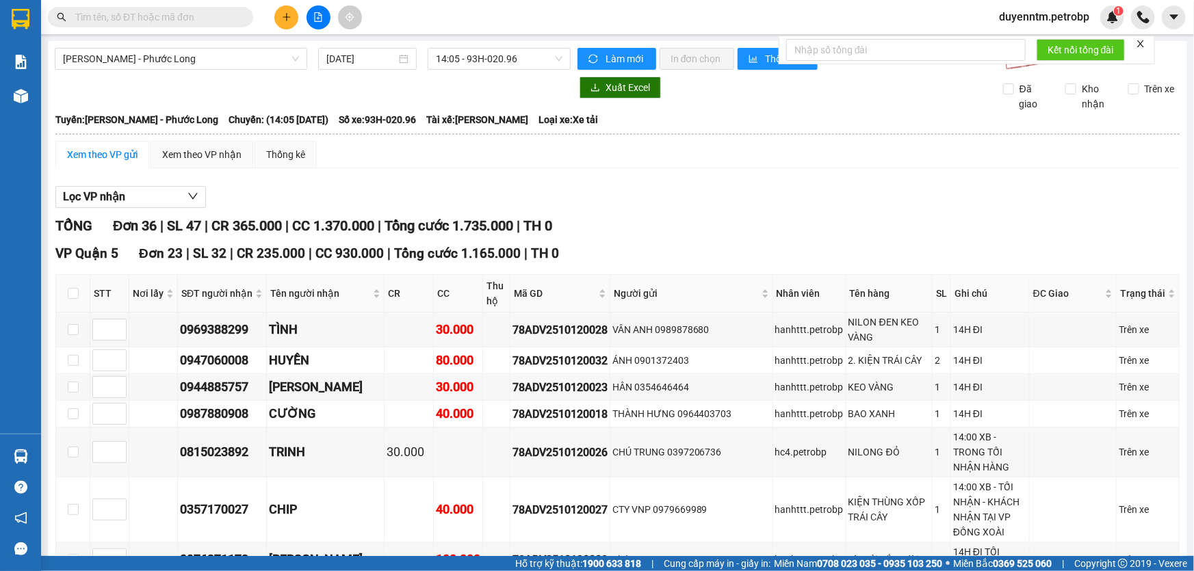
click at [203, 20] on input "text" at bounding box center [155, 17] width 161 height 15
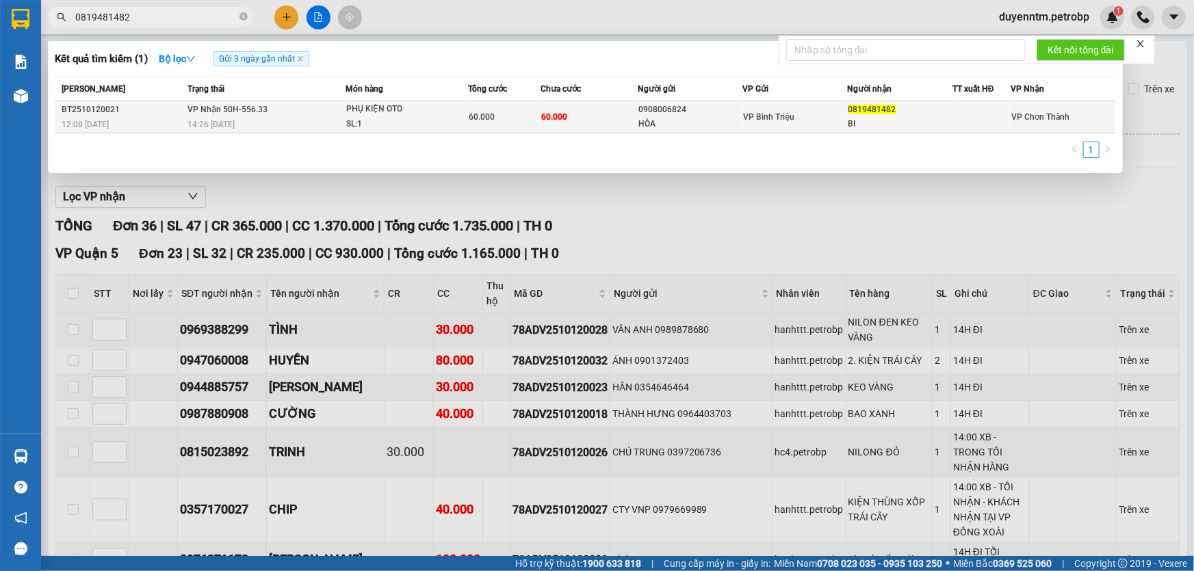
type input "0819481482"
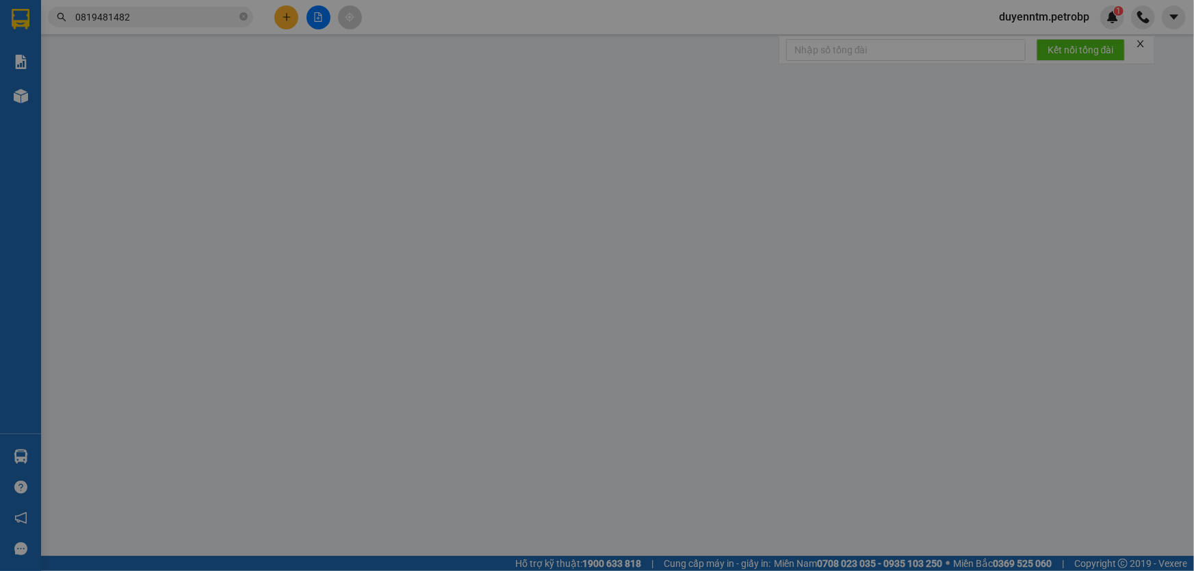
type input "0908006824"
type input "HÒA"
type input "0819481482"
type input "BI"
type input "60.000"
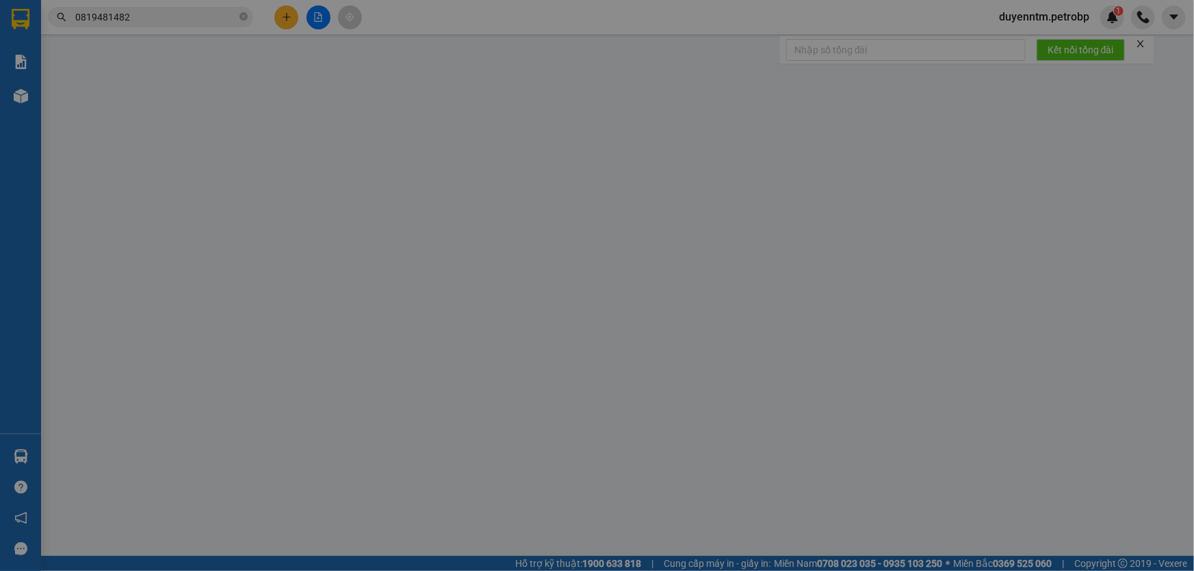
type input "60.000"
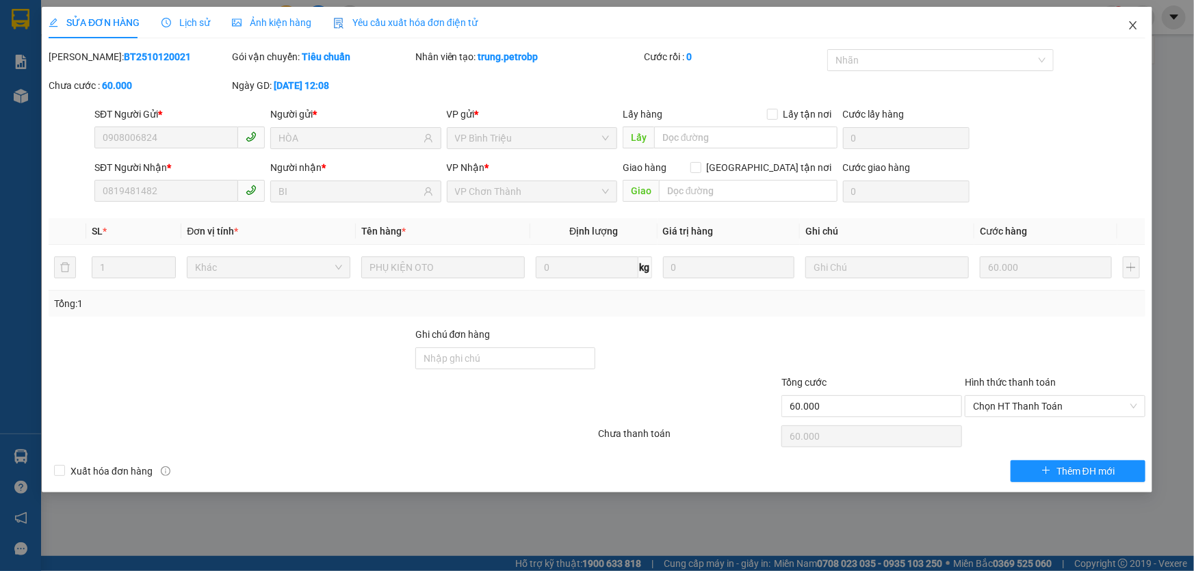
click at [1128, 21] on icon "close" at bounding box center [1133, 25] width 11 height 11
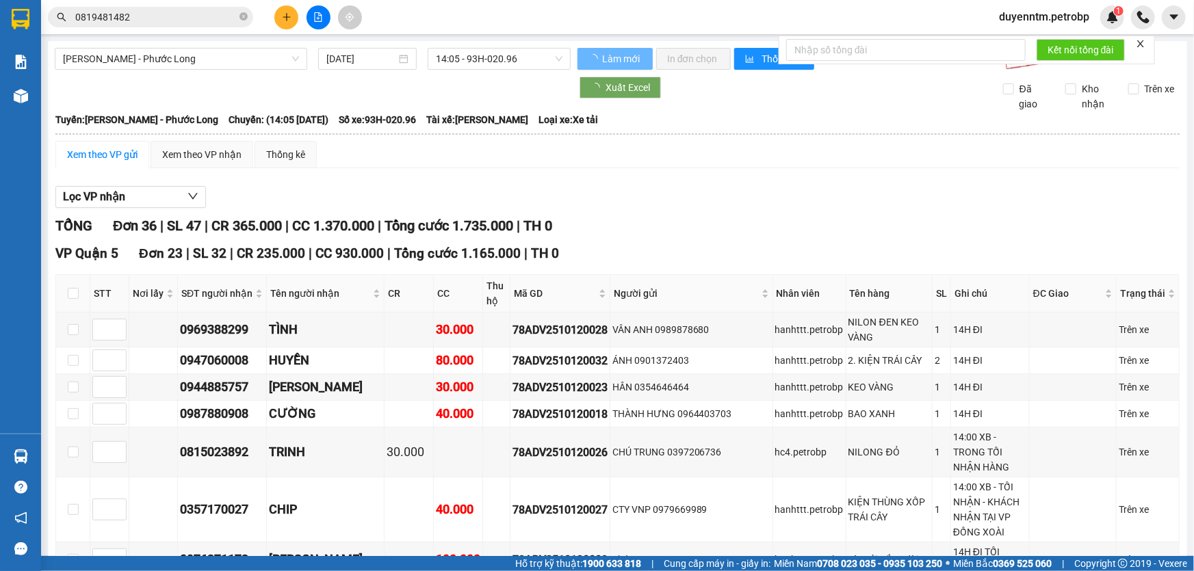
click at [160, 20] on input "0819481482" at bounding box center [155, 17] width 161 height 15
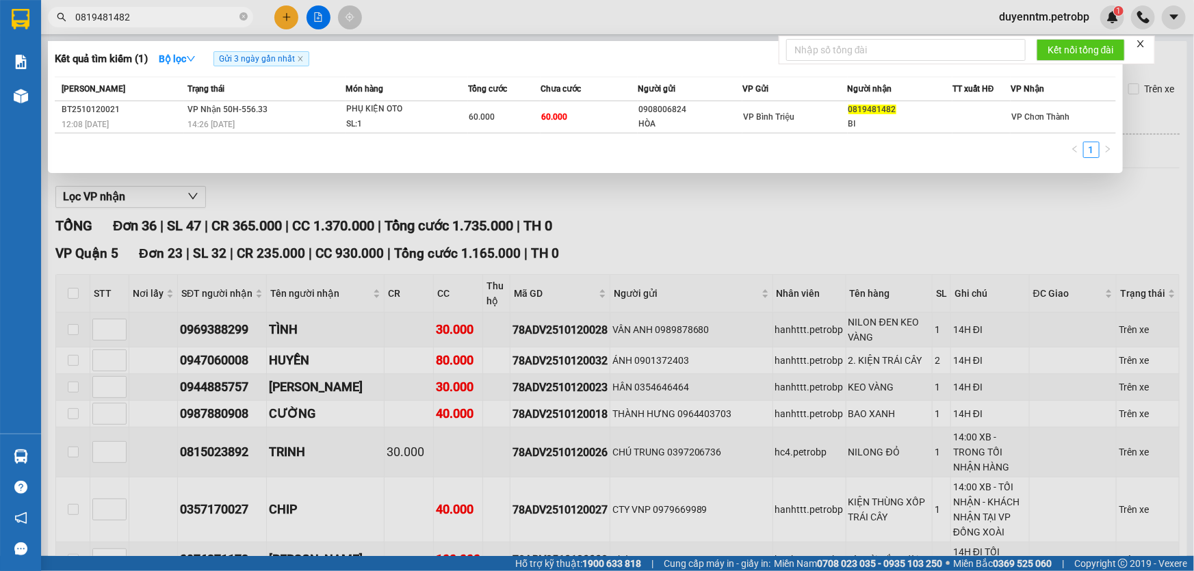
click at [239, 15] on span "0819481482" at bounding box center [150, 17] width 205 height 21
click at [243, 15] on icon "close-circle" at bounding box center [244, 16] width 8 height 8
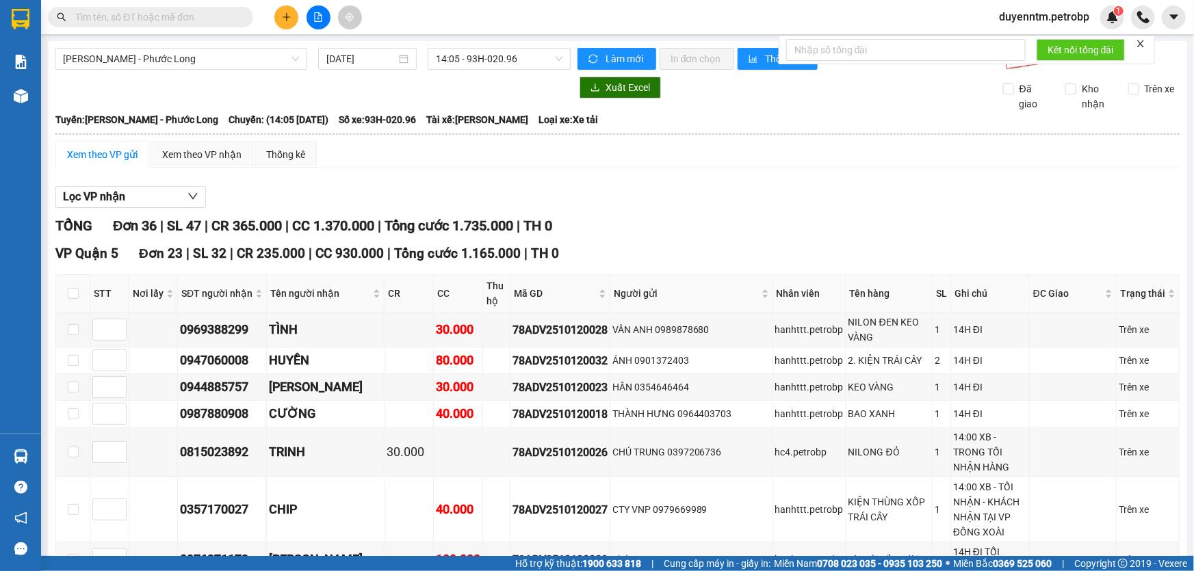
paste input "PL22510120005"
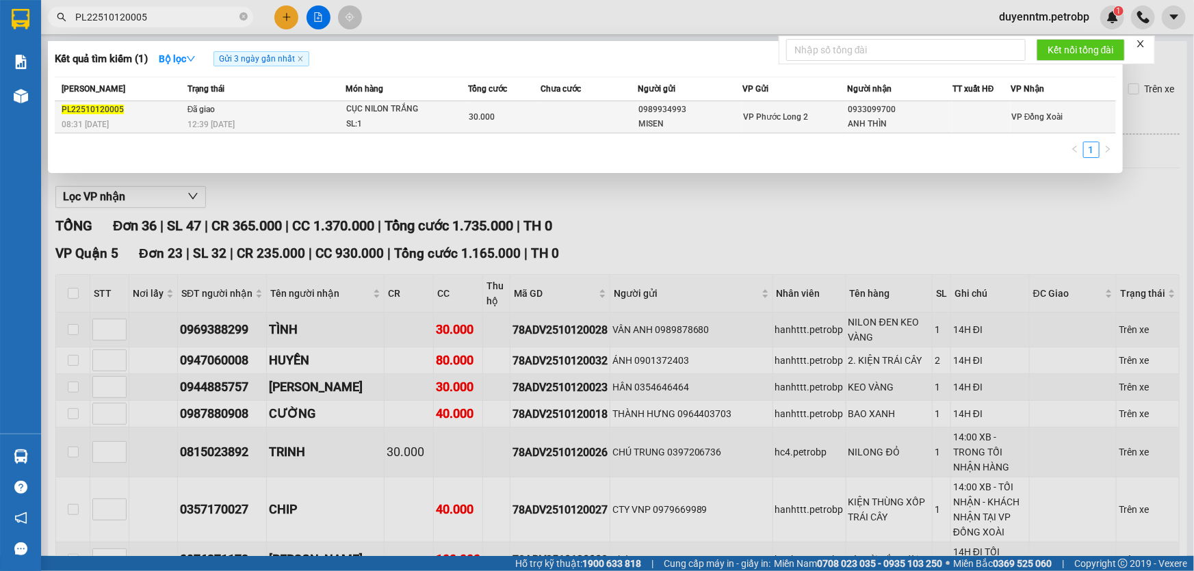
type input "PL22510120005"
click at [195, 113] on span "Đã giao" at bounding box center [201, 110] width 28 height 10
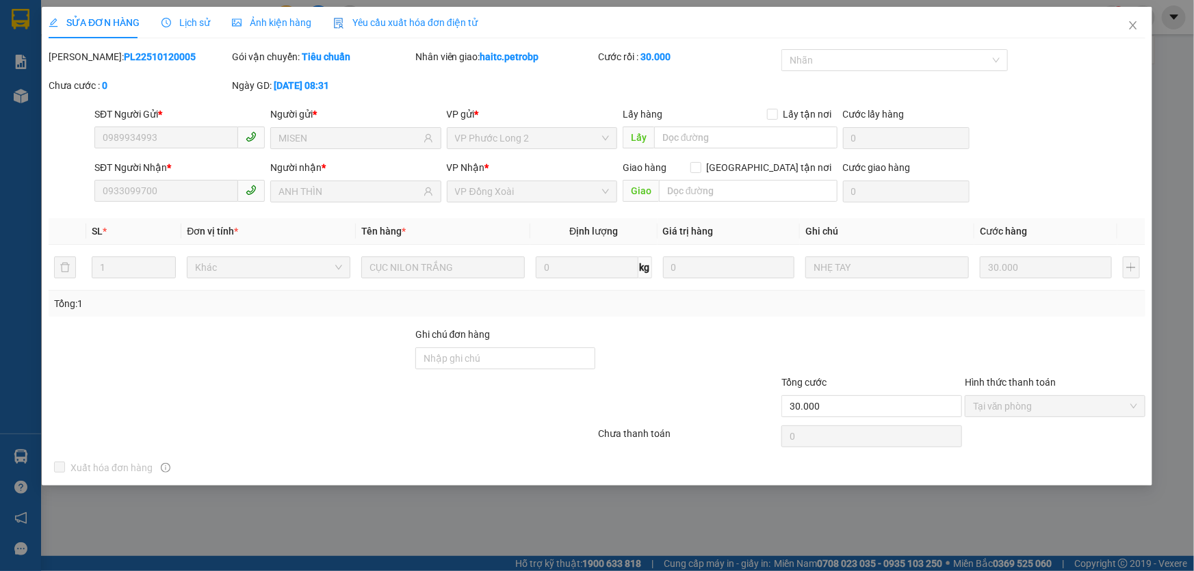
click at [191, 17] on span "Lịch sử" at bounding box center [185, 22] width 49 height 11
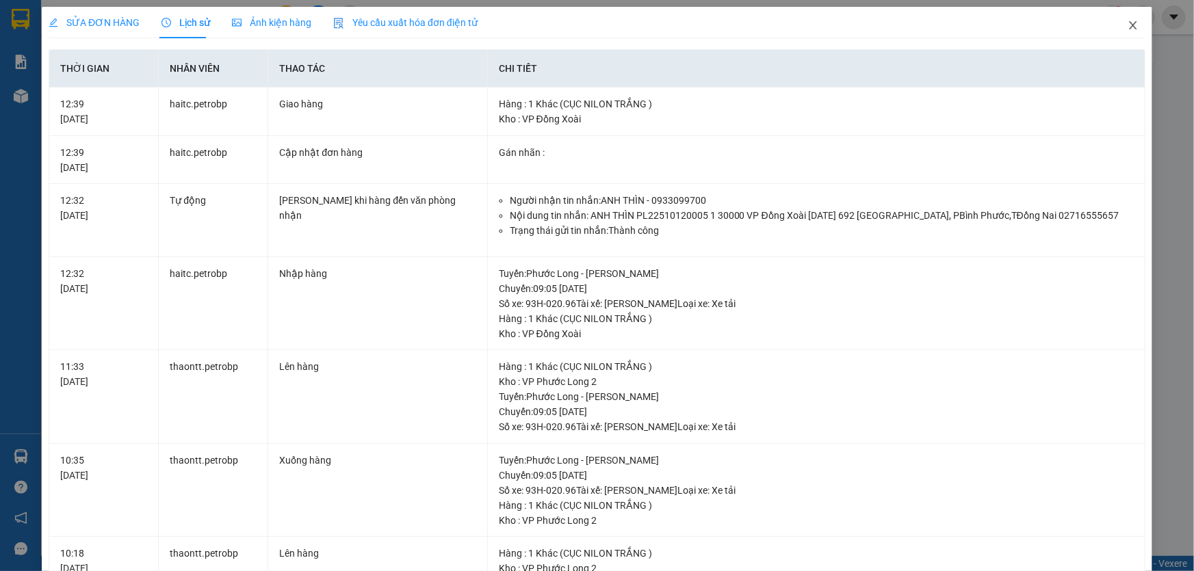
click at [1128, 25] on icon "close" at bounding box center [1133, 25] width 11 height 11
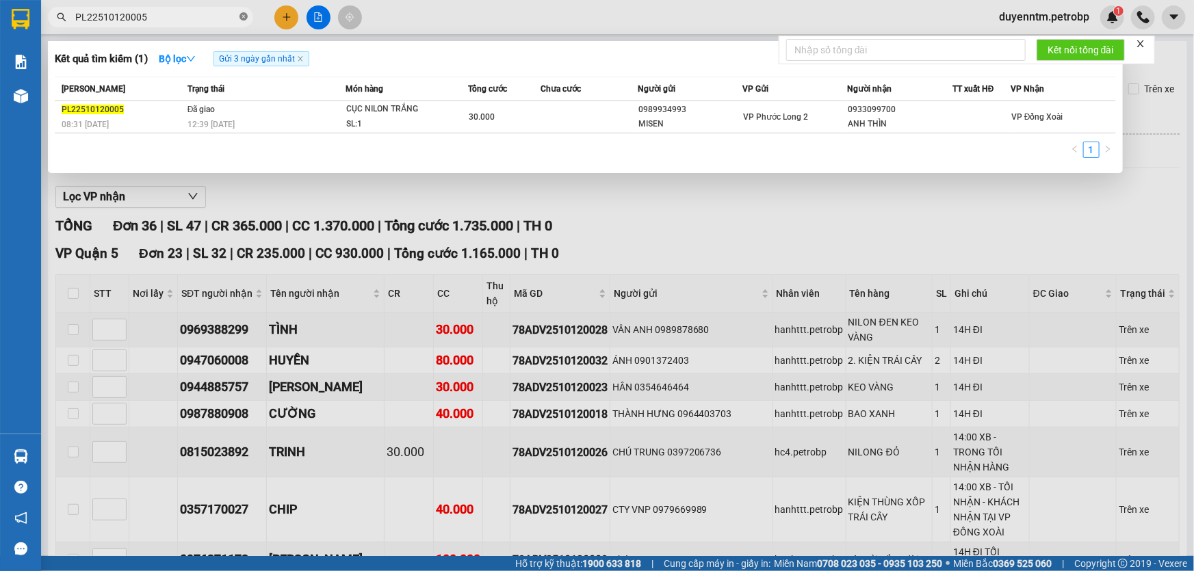
click at [244, 16] on icon "close-circle" at bounding box center [244, 16] width 8 height 8
click at [185, 16] on input "text" at bounding box center [155, 17] width 161 height 15
type input "0908006824"
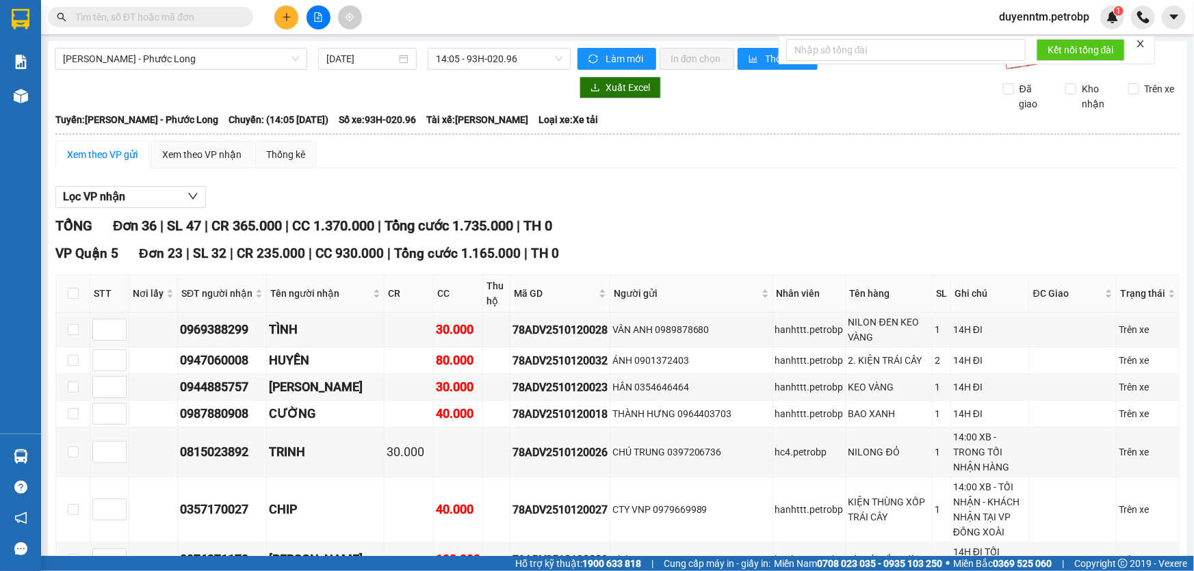
paste input "QL132510120001"
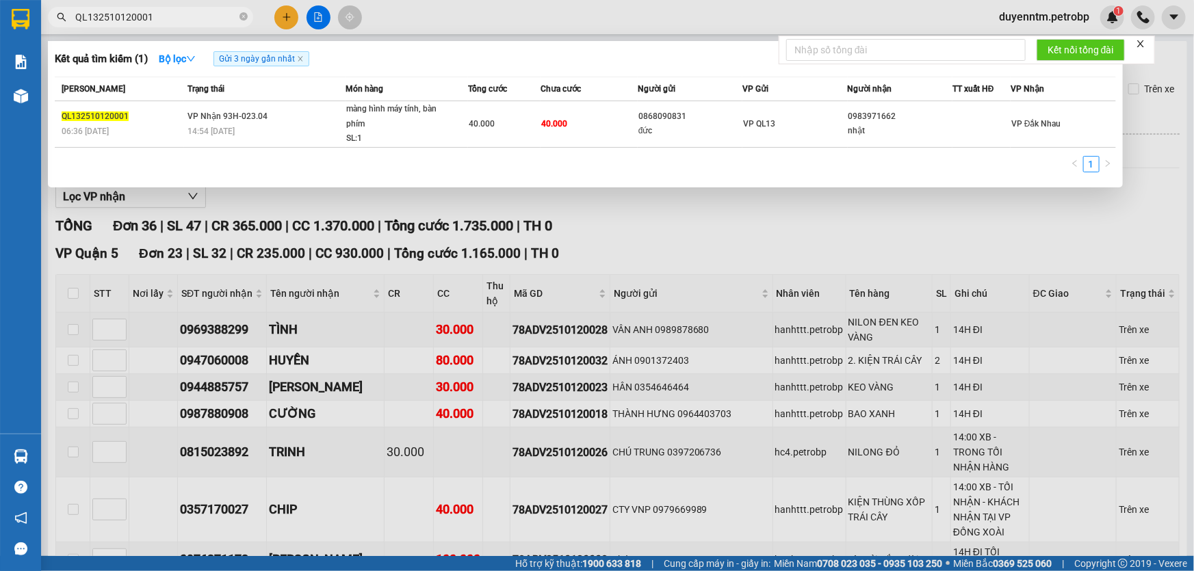
type input "QL132510120001"
